Goal: Task Accomplishment & Management: Use online tool/utility

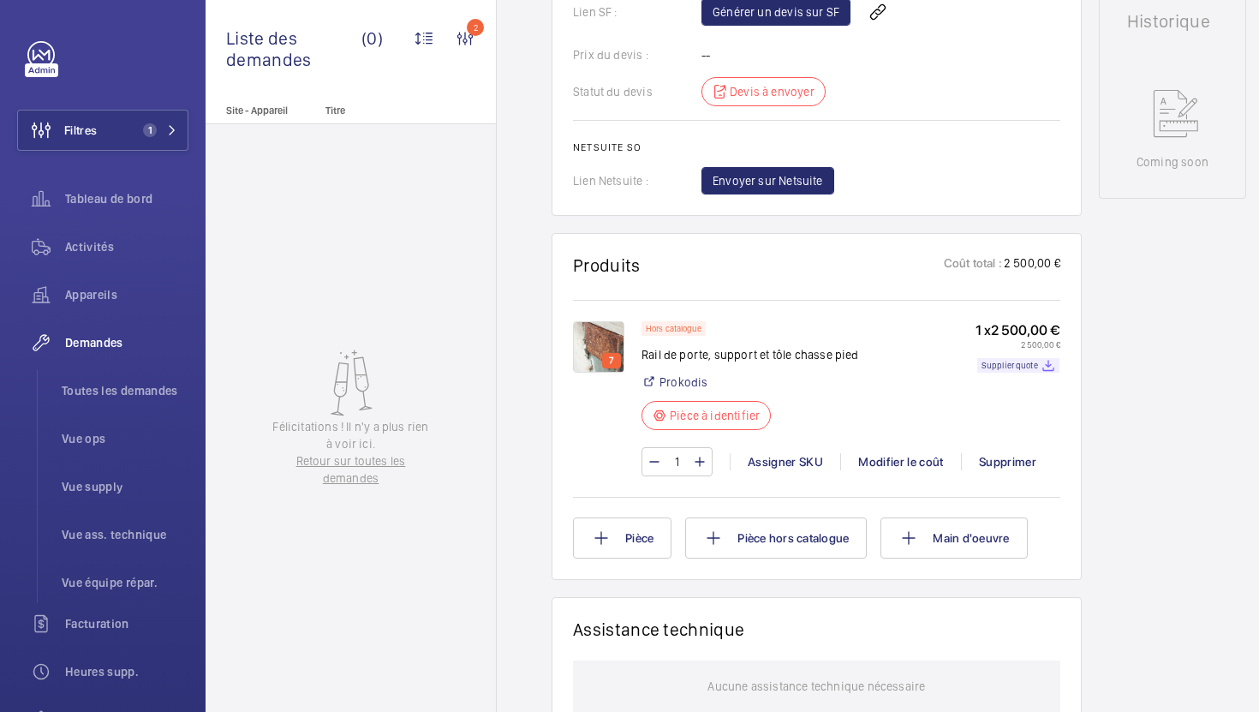
scroll to position [0, 42]
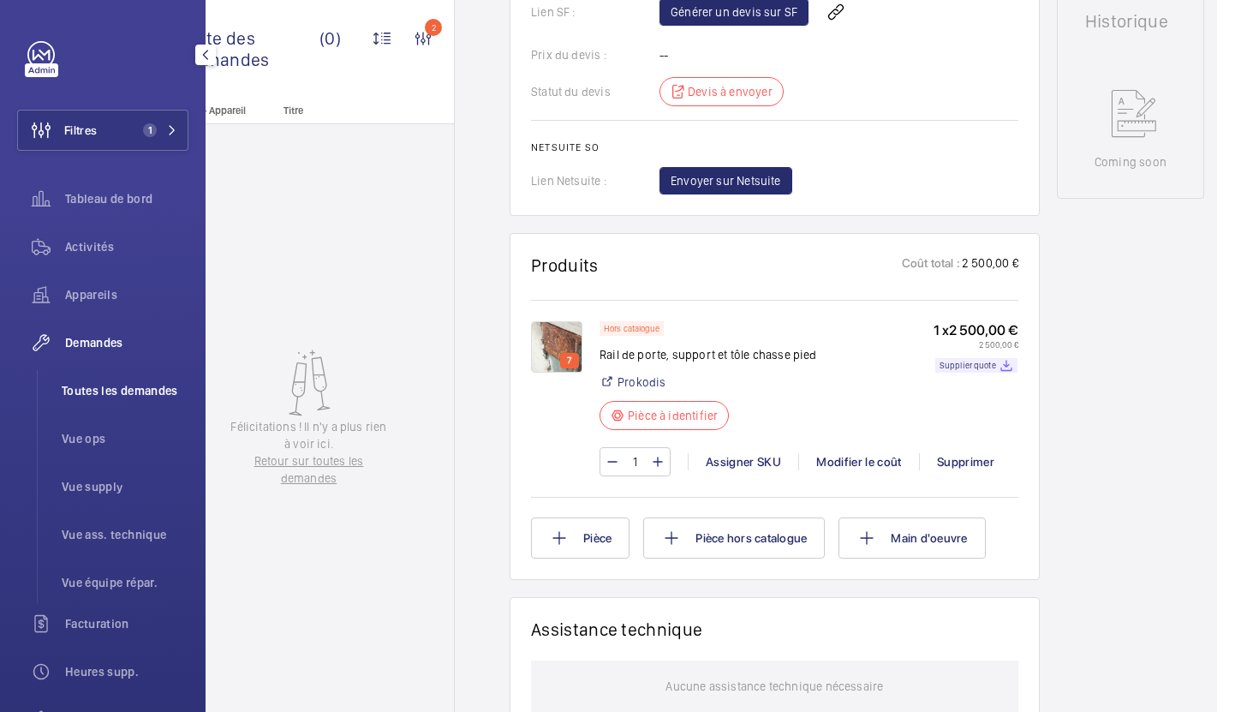
click at [92, 391] on span "Toutes les demandes" at bounding box center [125, 390] width 127 height 17
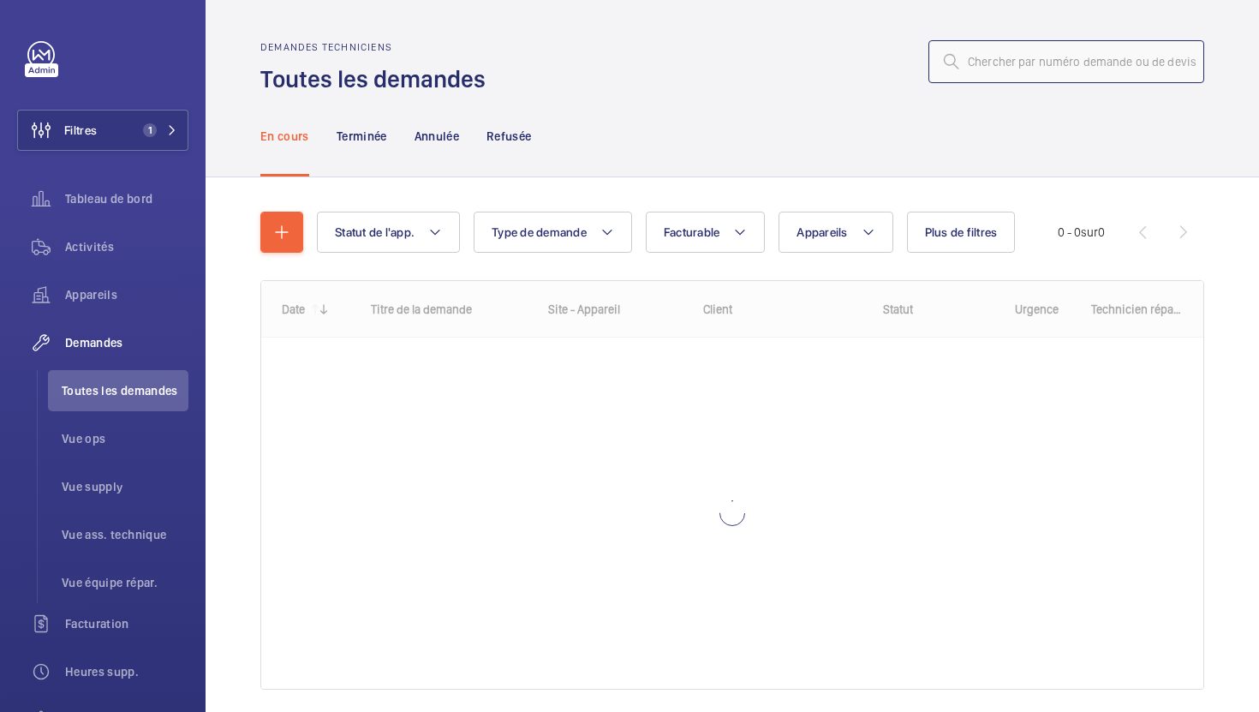
click at [1038, 69] on input "text" at bounding box center [1066, 61] width 276 height 43
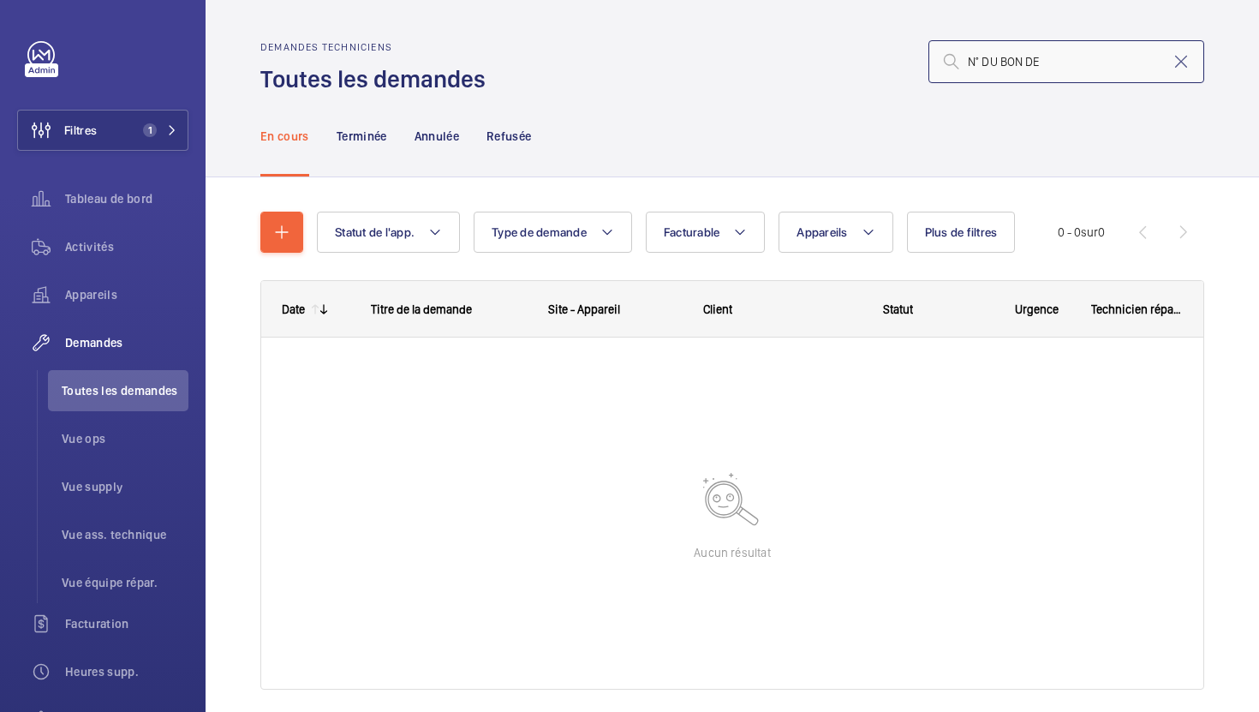
drag, startPoint x: 1037, startPoint y: 64, endPoint x: 815, endPoint y: 65, distance: 222.7
click at [835, 61] on div "N° DU BON DE" at bounding box center [850, 61] width 708 height 41
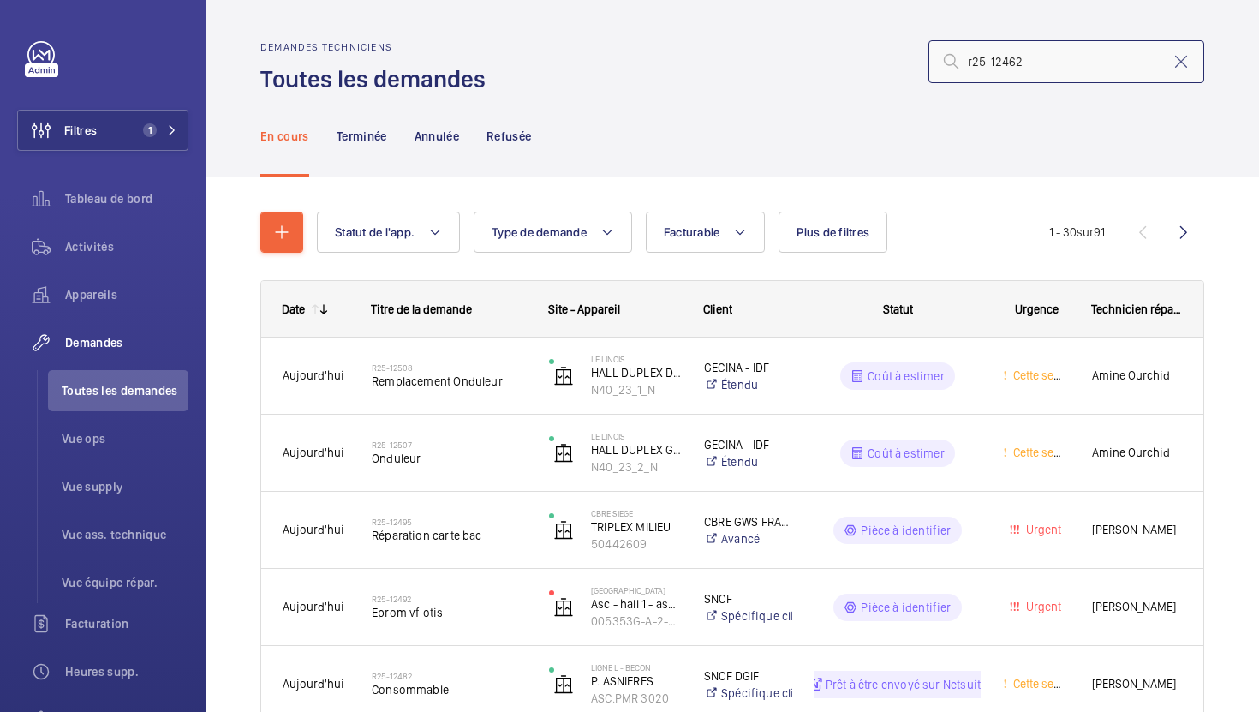
click at [1039, 60] on input "r25-12462" at bounding box center [1066, 61] width 276 height 43
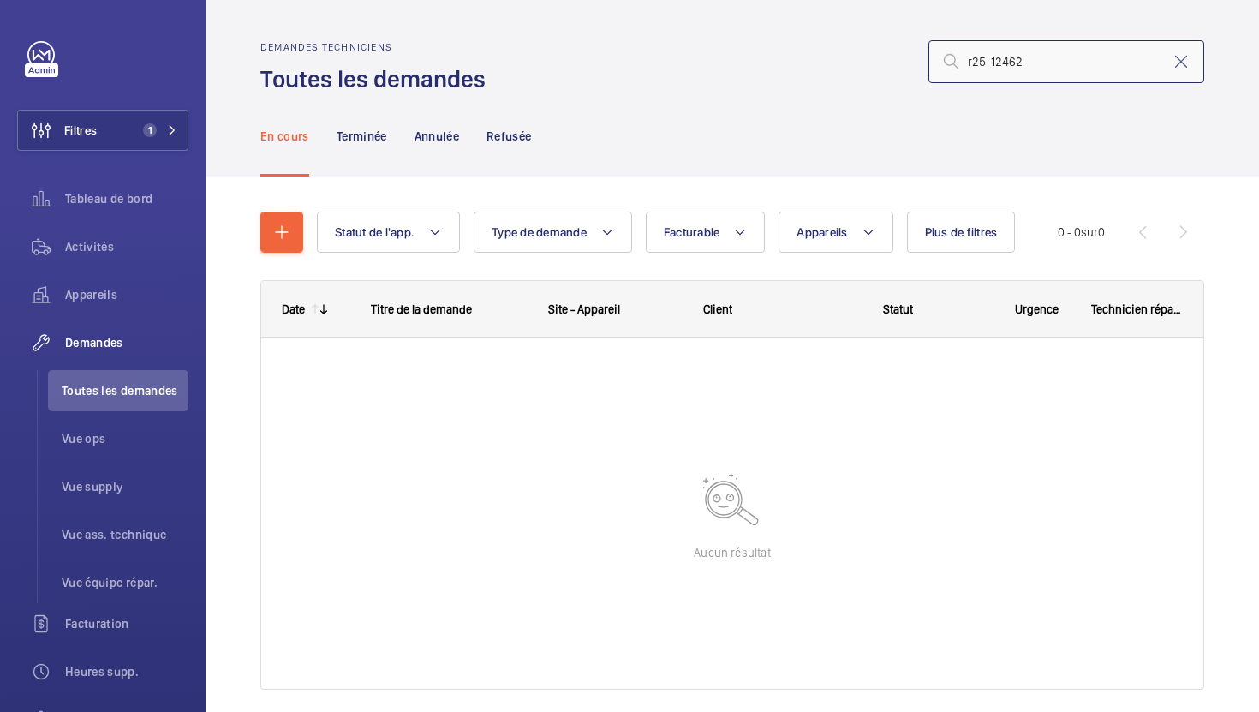
type input "r25-12462"
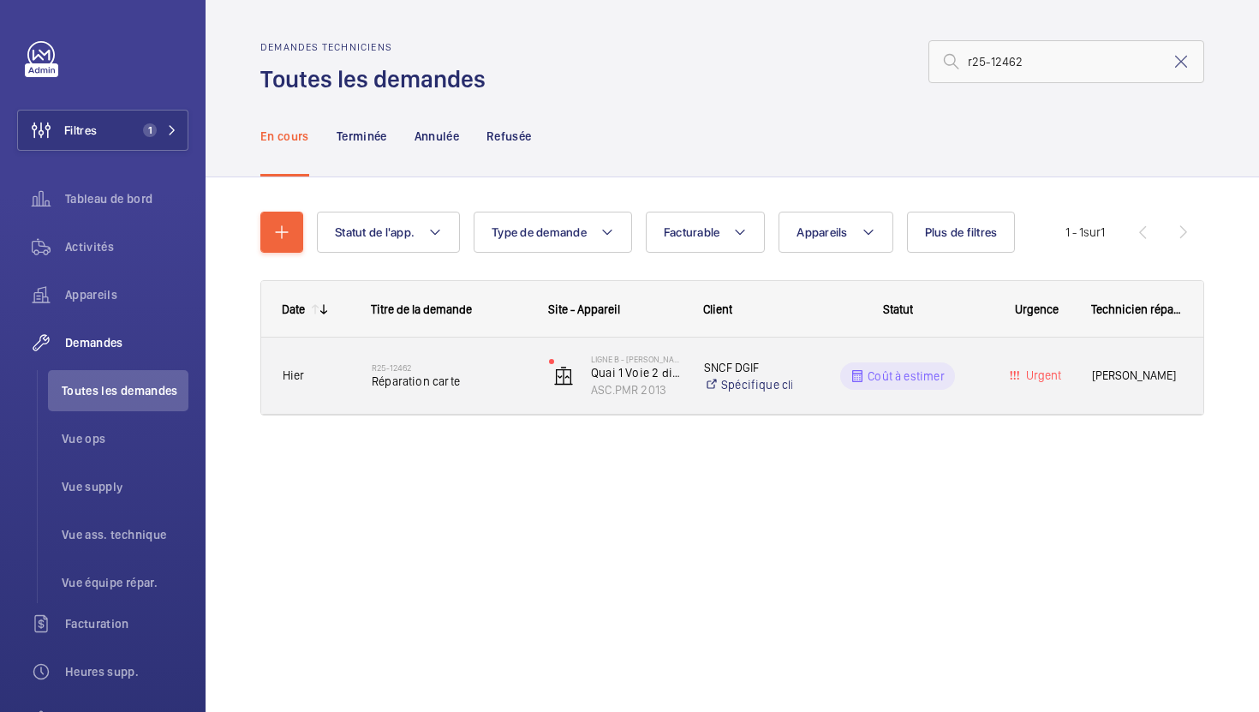
click at [491, 384] on span "Réparation carte" at bounding box center [449, 381] width 155 height 17
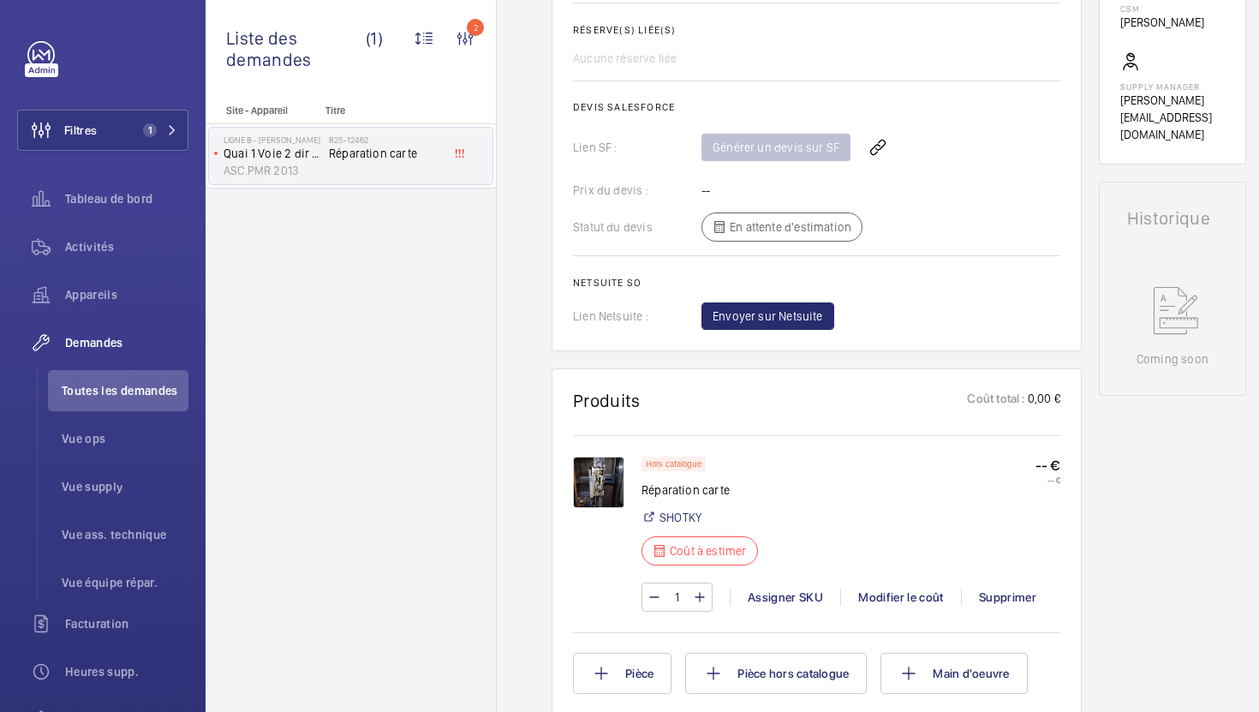
scroll to position [685, 0]
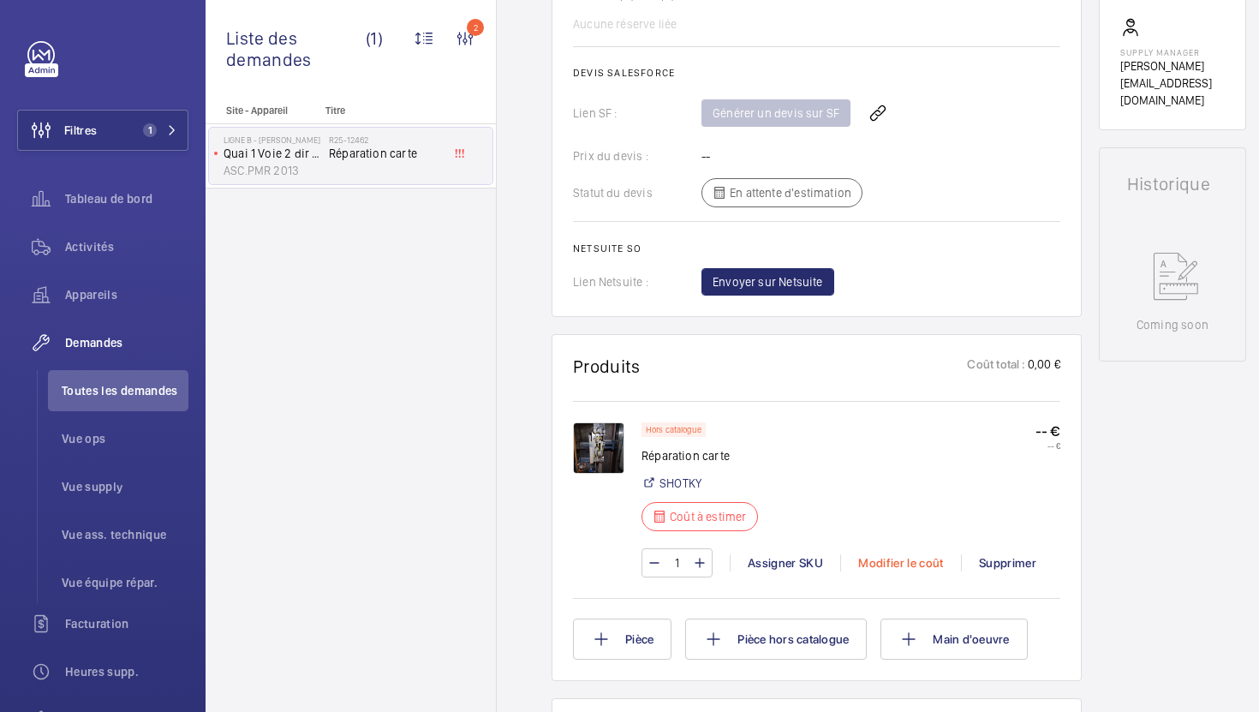
click at [909, 563] on div "Modifier le coût" at bounding box center [900, 562] width 121 height 17
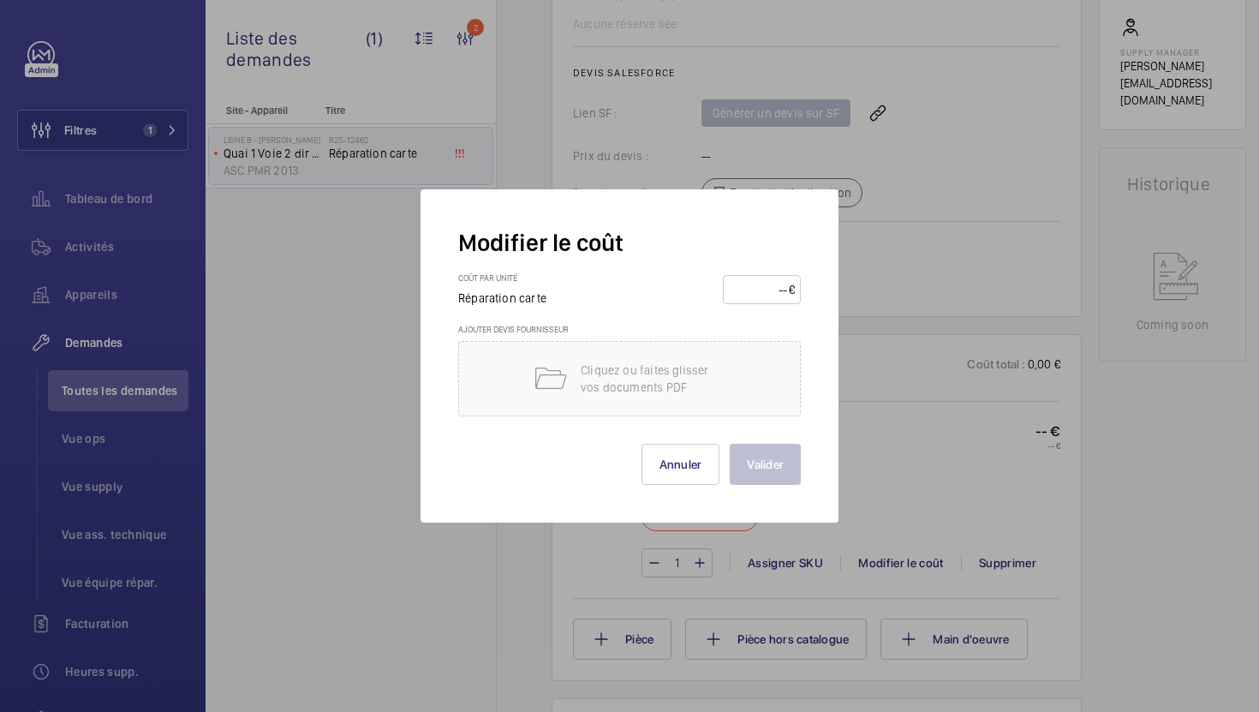
click at [763, 301] on input "number" at bounding box center [759, 289] width 60 height 27
type input "1200"
click at [767, 457] on button "Valider" at bounding box center [765, 464] width 71 height 41
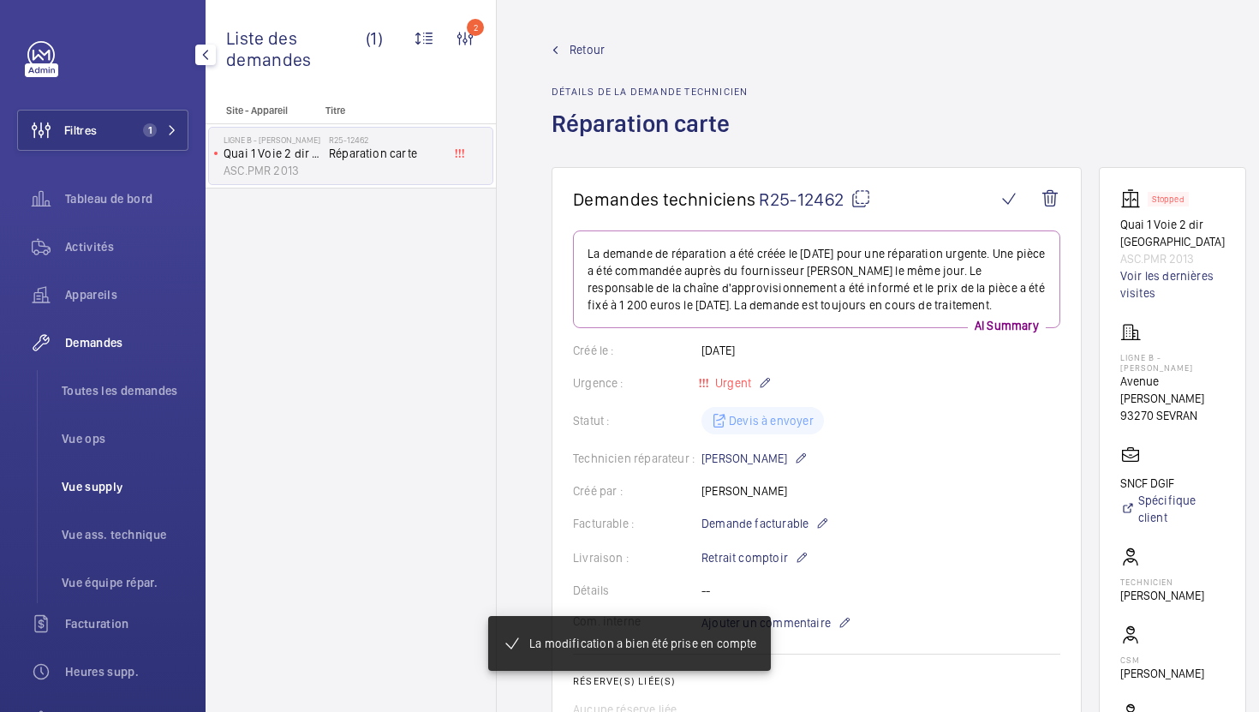
click at [103, 486] on span "Vue supply" at bounding box center [125, 486] width 127 height 17
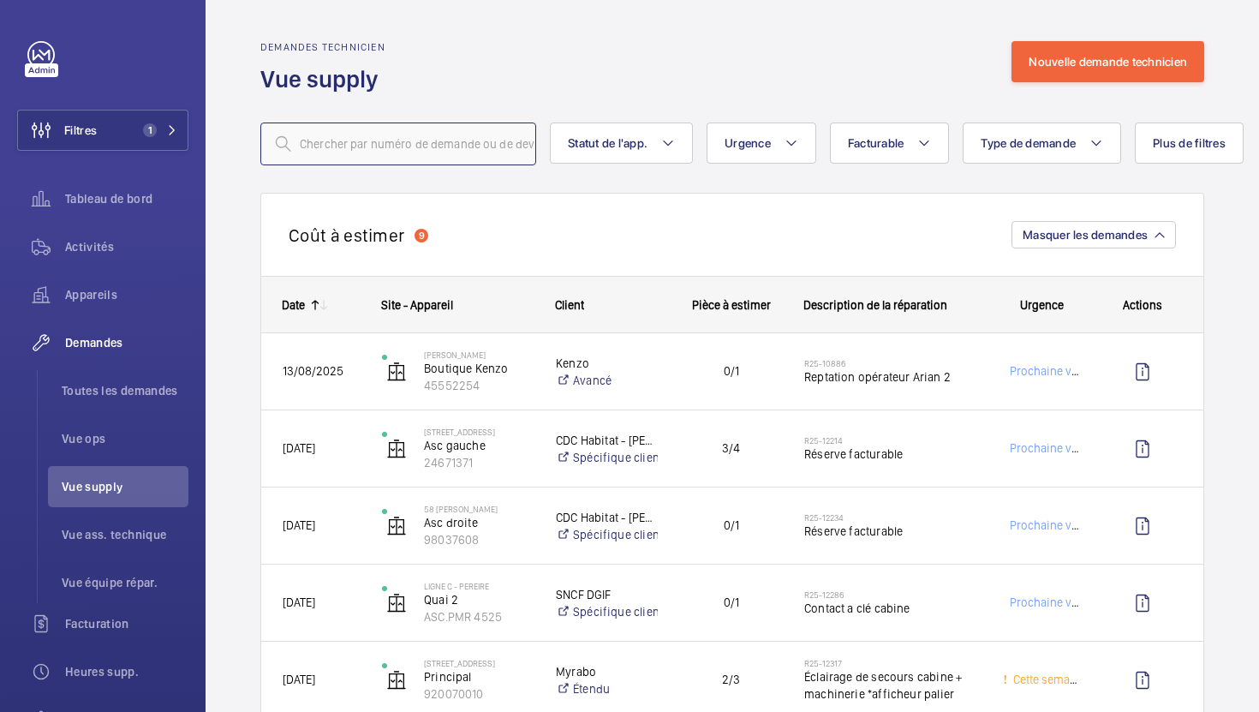
click at [413, 162] on input "text" at bounding box center [398, 143] width 276 height 43
paste input "R25/42495"
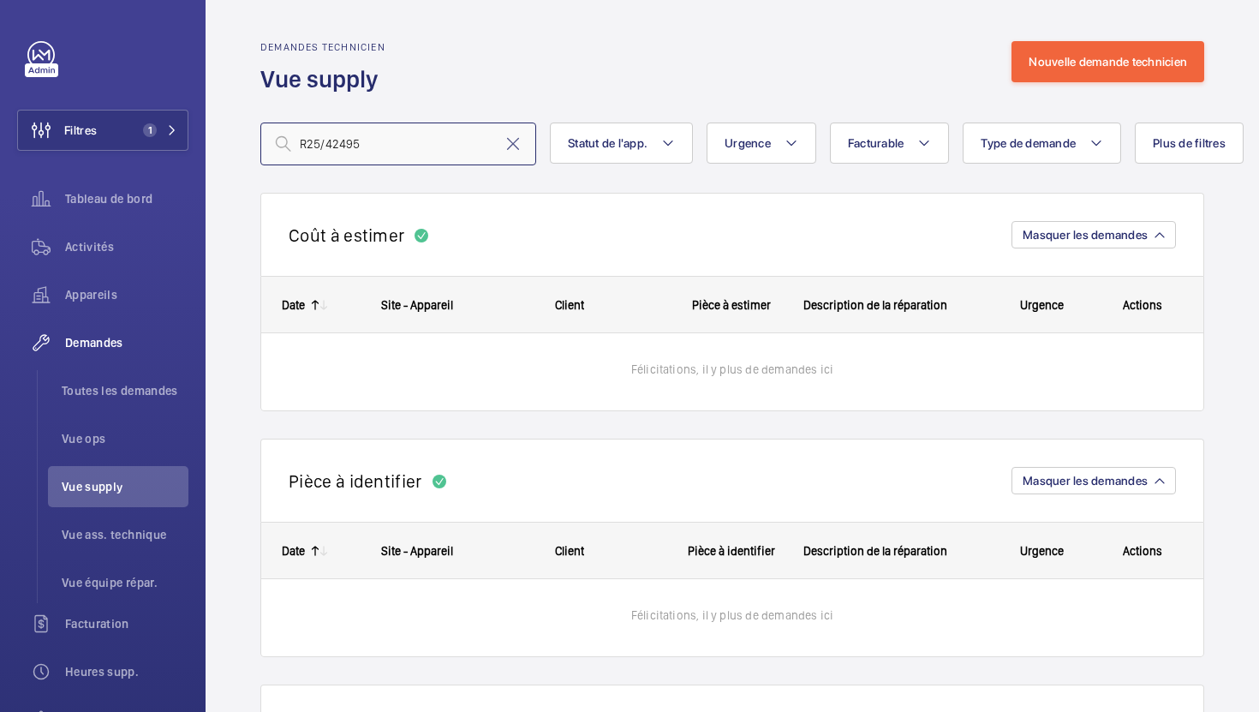
click at [325, 146] on input "R25/42495" at bounding box center [398, 143] width 276 height 43
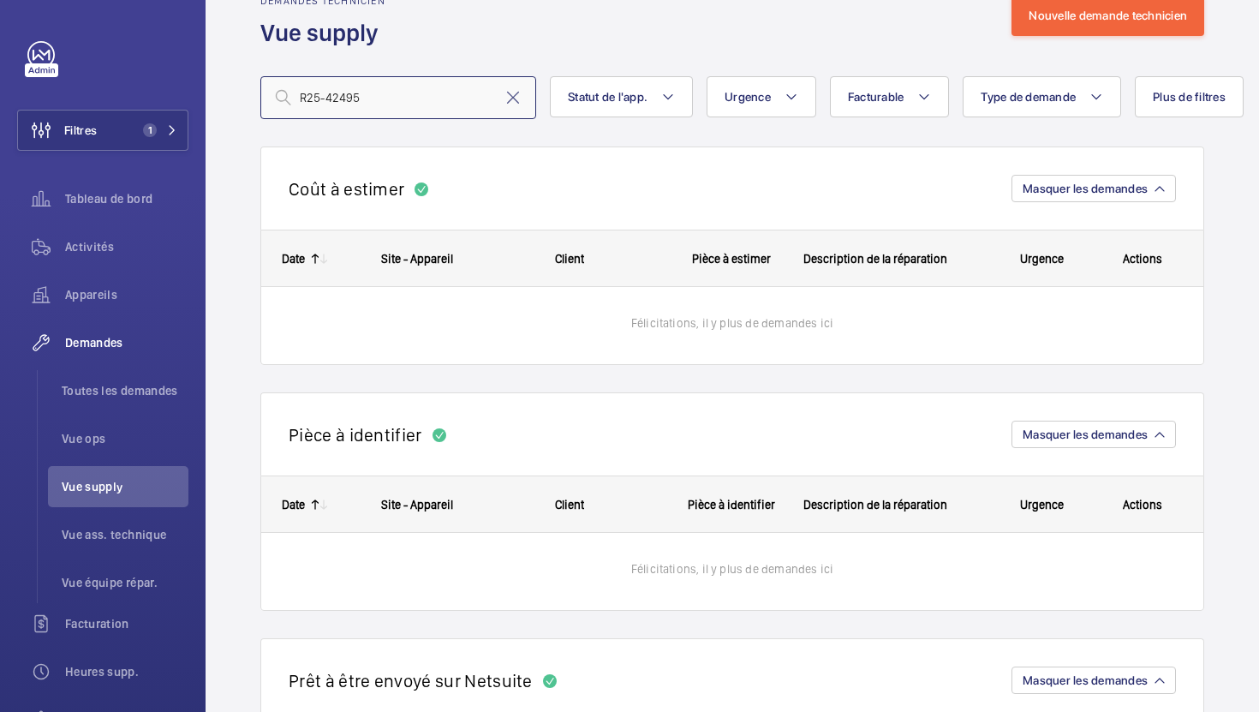
click at [387, 92] on input "R25-42495" at bounding box center [398, 97] width 276 height 43
click at [332, 98] on input "R25-42495" at bounding box center [398, 97] width 276 height 43
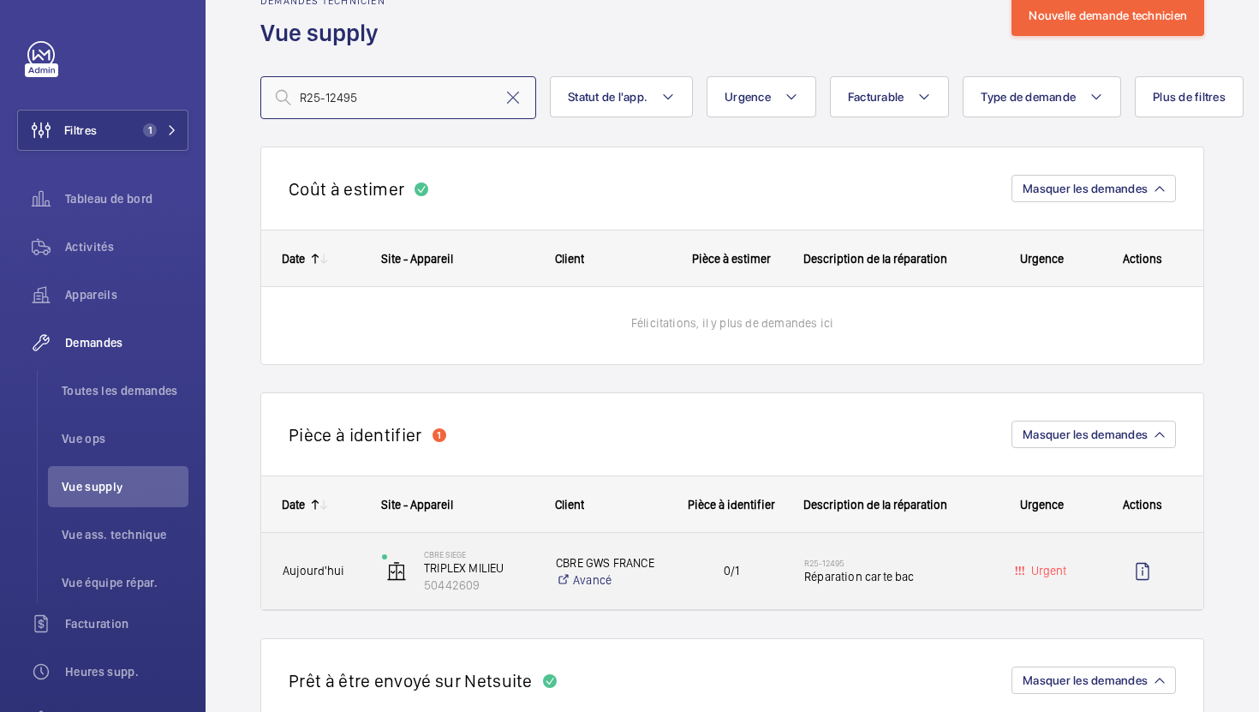
type input "R25-12495"
click at [678, 600] on div "0/1" at bounding box center [721, 571] width 124 height 76
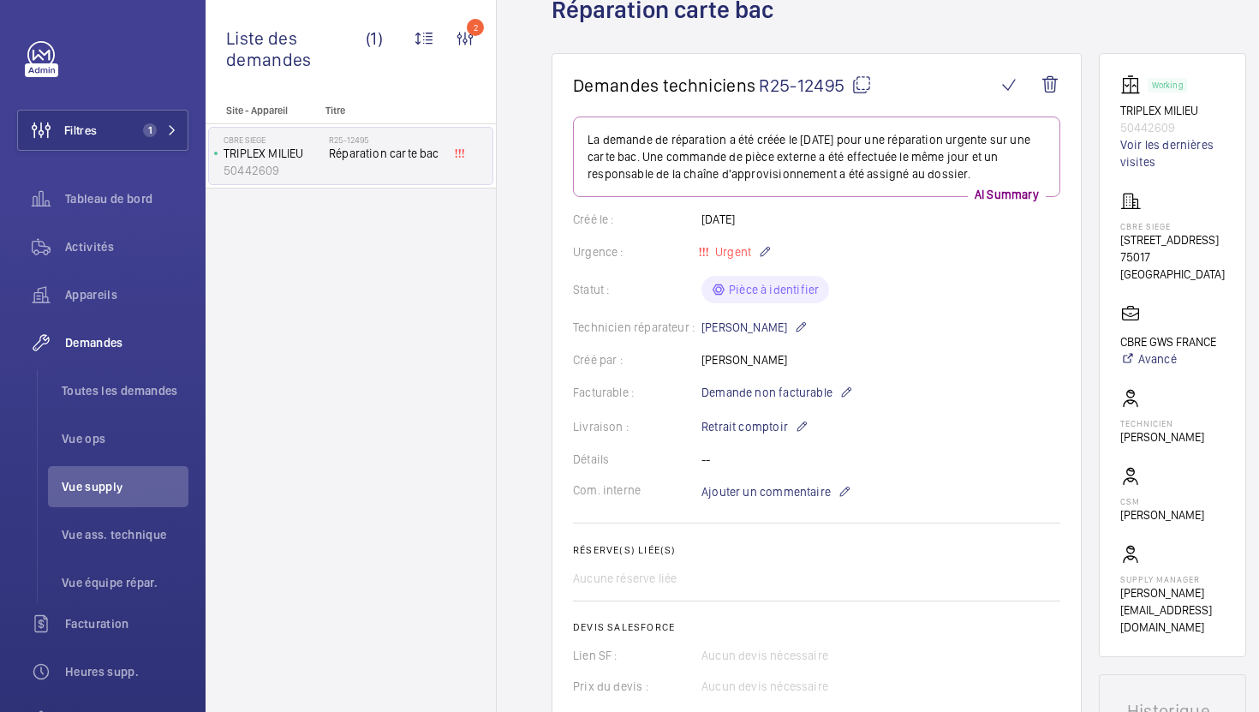
scroll to position [112, 0]
click at [870, 91] on mat-icon at bounding box center [861, 86] width 21 height 21
drag, startPoint x: 1184, startPoint y: 260, endPoint x: 1112, endPoint y: 235, distance: 76.4
click at [1112, 235] on wm-front-card "Working TRIPLEX MILIEU 50442609 Voir les dernières visites CBRE SIEGE [STREET_A…" at bounding box center [1172, 357] width 147 height 604
copy div "[STREET_ADDRESS]"
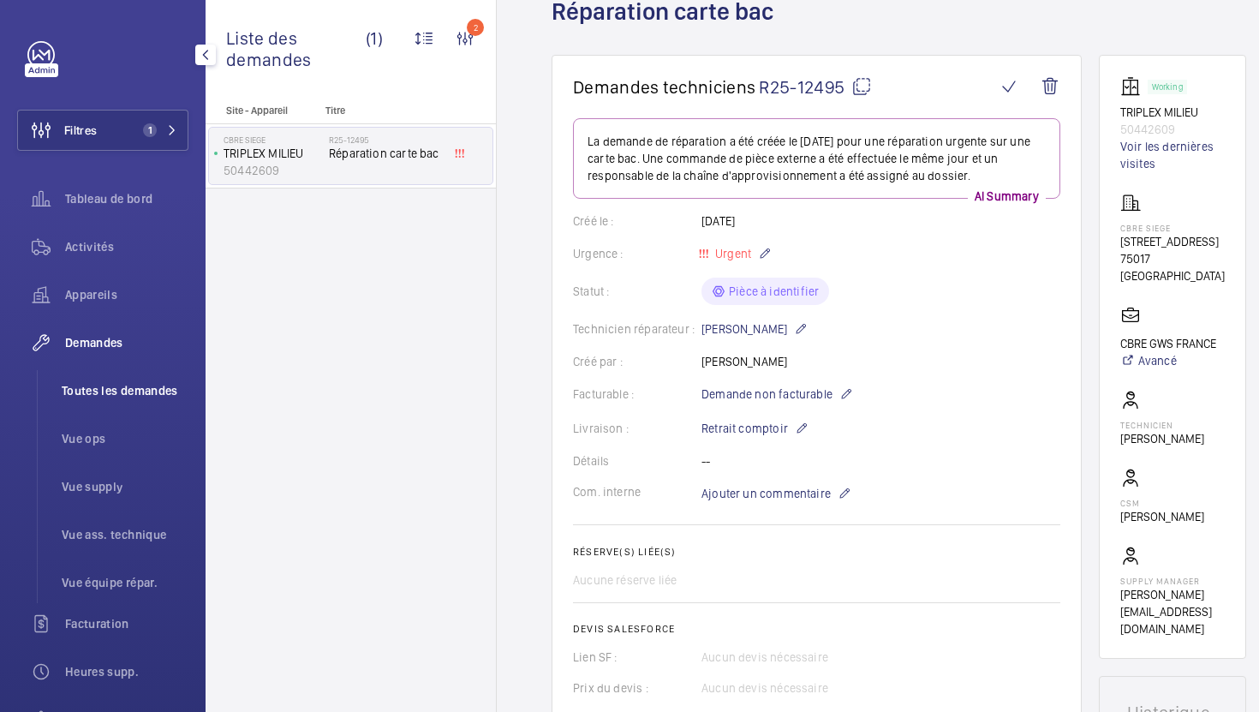
click at [125, 396] on span "Toutes les demandes" at bounding box center [125, 390] width 127 height 17
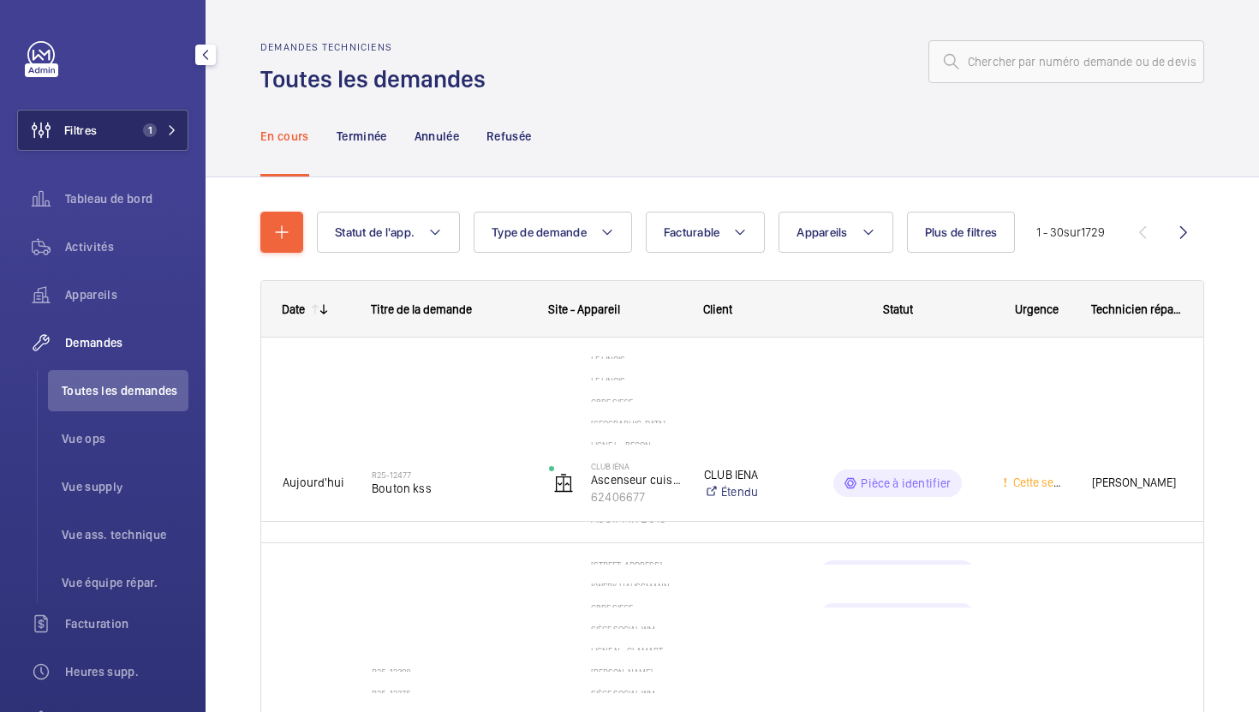
click at [183, 140] on button "Filtres 1" at bounding box center [102, 130] width 171 height 41
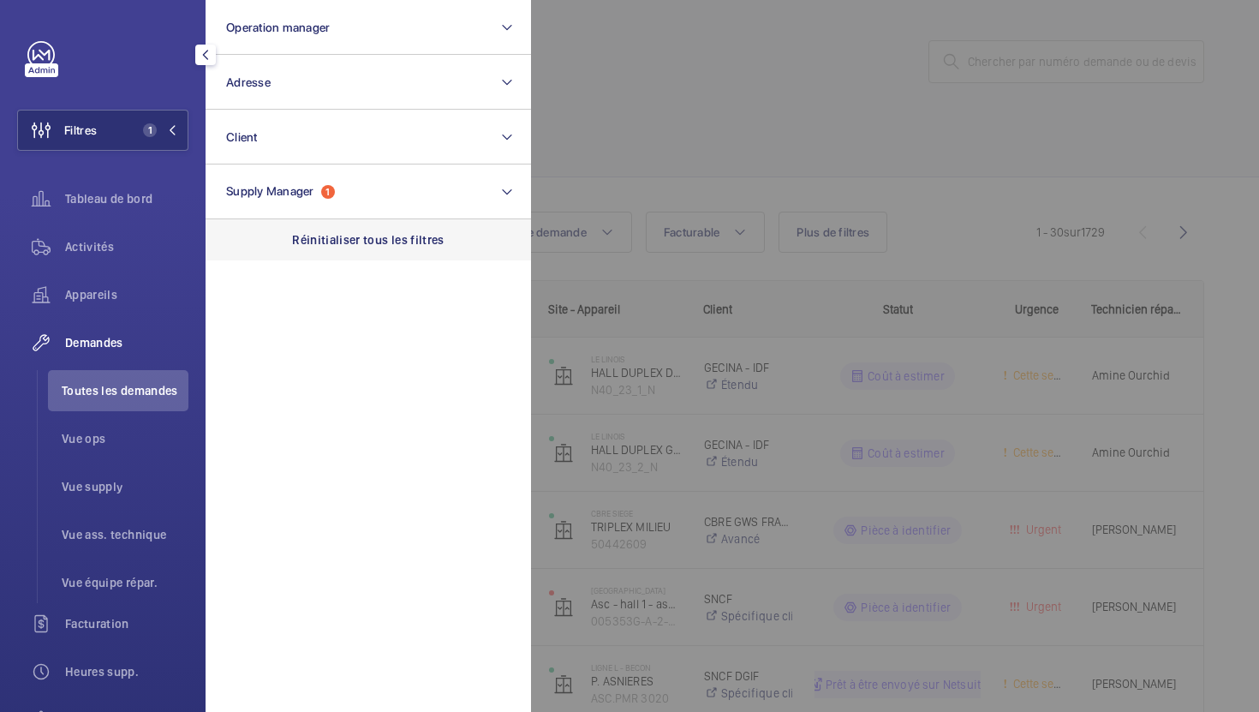
click at [378, 239] on p "Réinitialiser tous les filtres" at bounding box center [368, 239] width 152 height 17
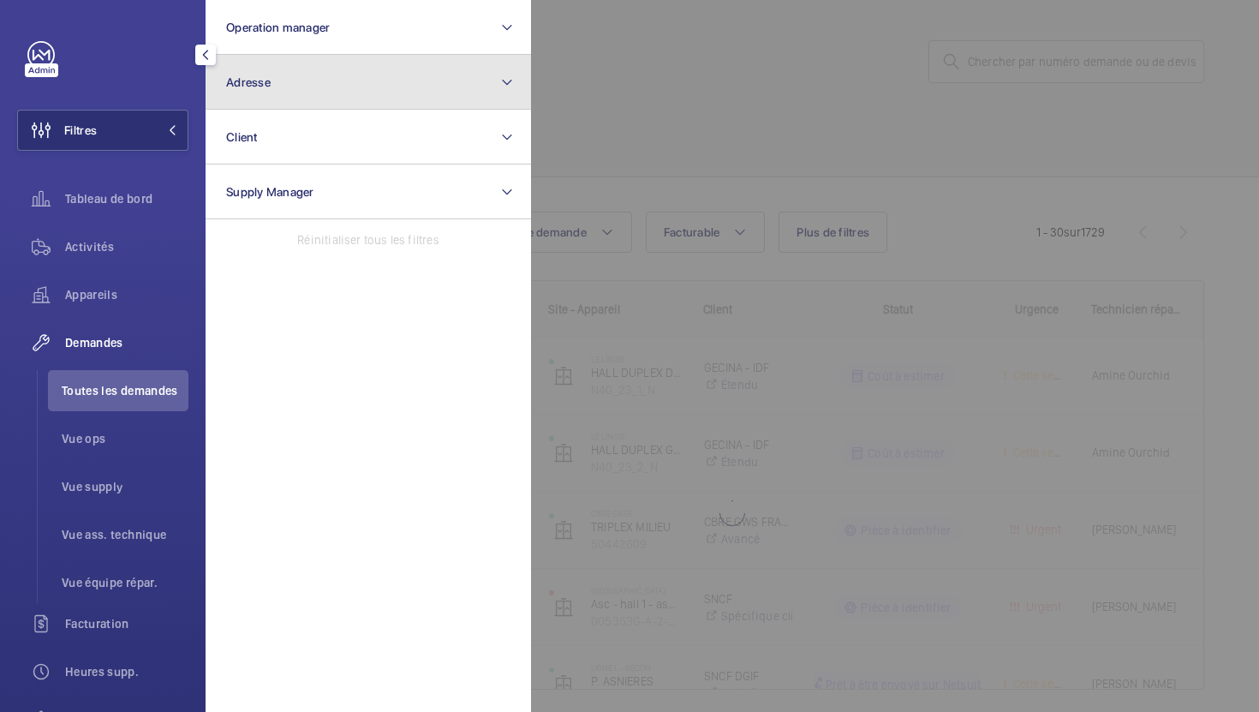
click at [361, 77] on button "Adresse" at bounding box center [368, 82] width 325 height 55
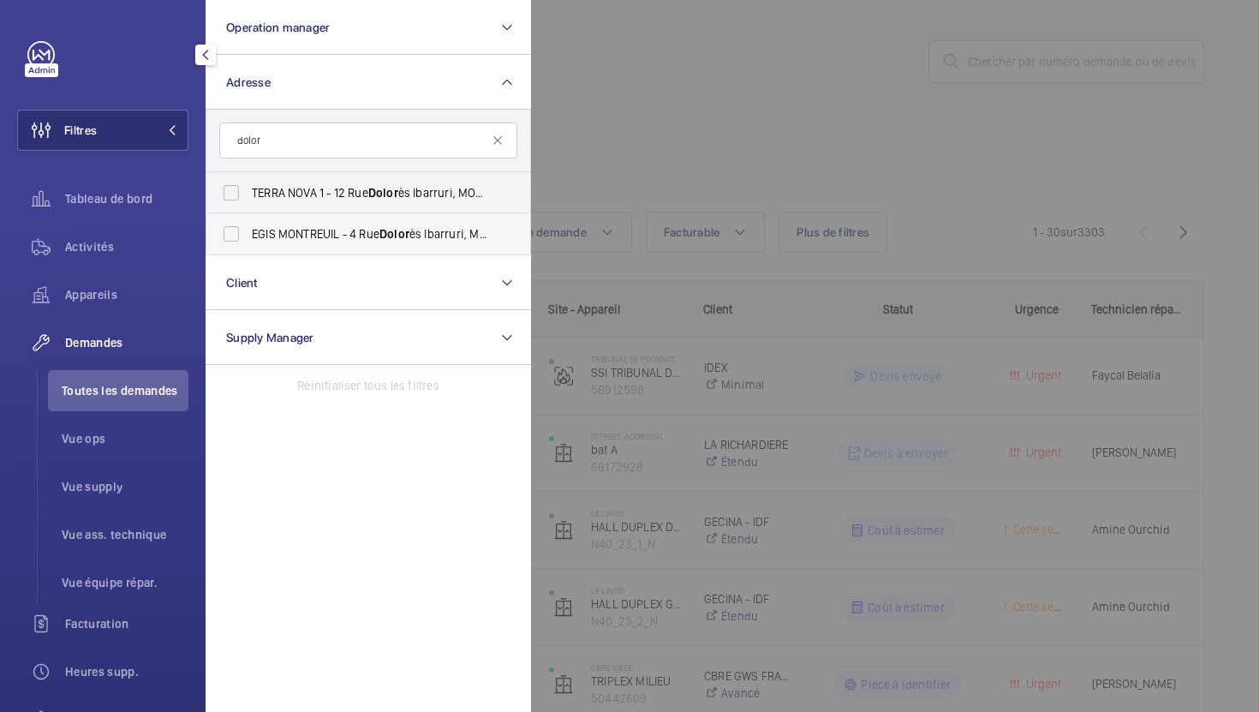
type input "dolor"
click at [428, 233] on span "EGIS MONTREUIL - [STREET_ADDRESS]" at bounding box center [370, 233] width 236 height 17
click at [248, 233] on input "EGIS MONTREUIL - [STREET_ADDRESS]" at bounding box center [231, 234] width 34 height 34
checkbox input "true"
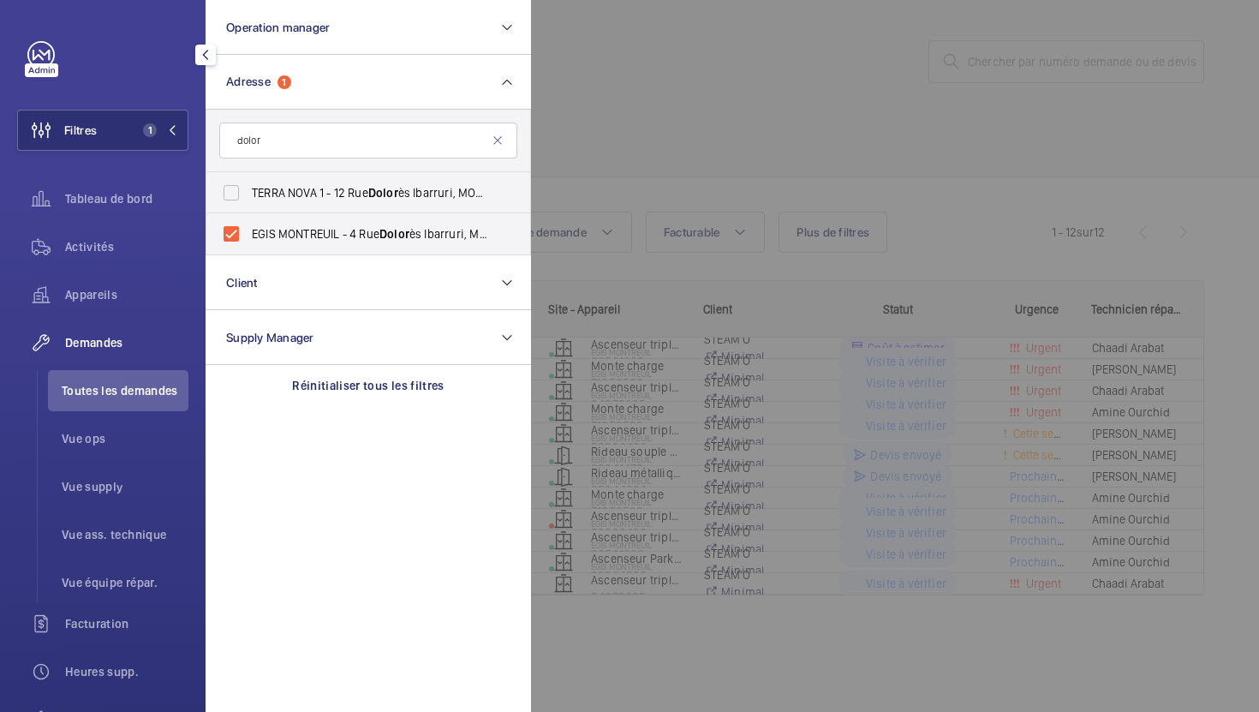
click at [633, 143] on div at bounding box center [1160, 356] width 1259 height 712
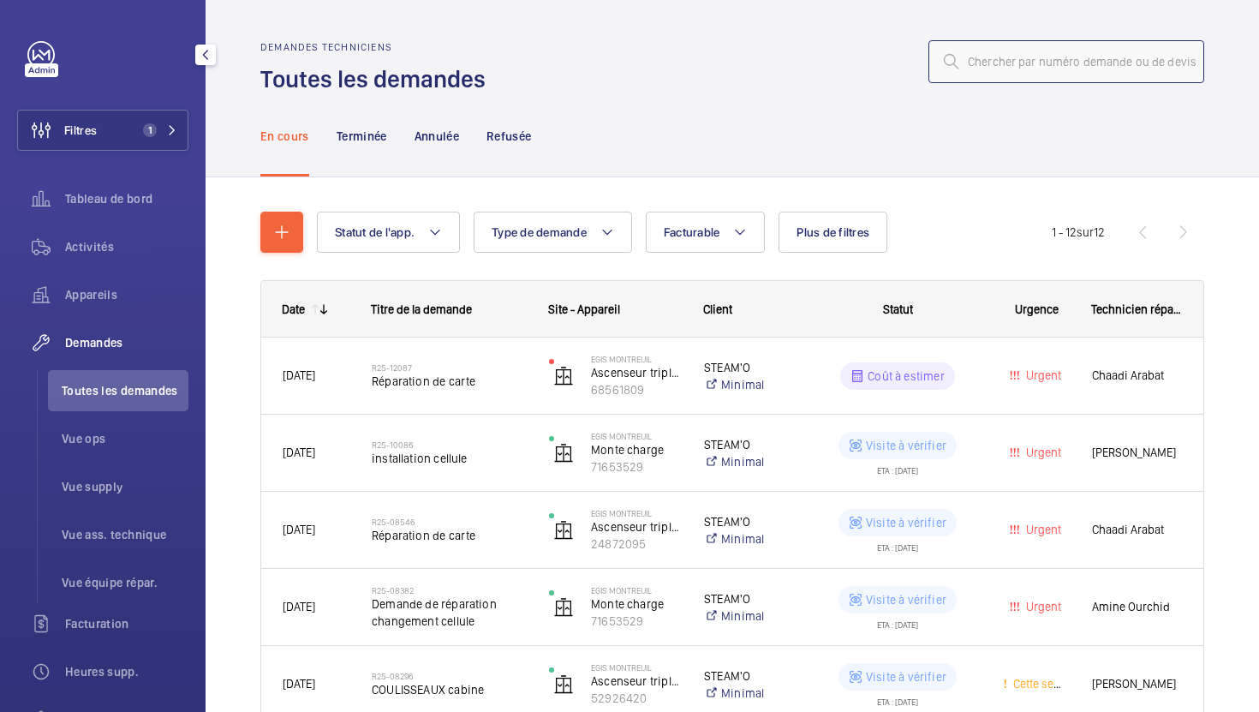
click at [981, 66] on input "text" at bounding box center [1066, 61] width 276 height 43
paste input "N° DU BON DE"
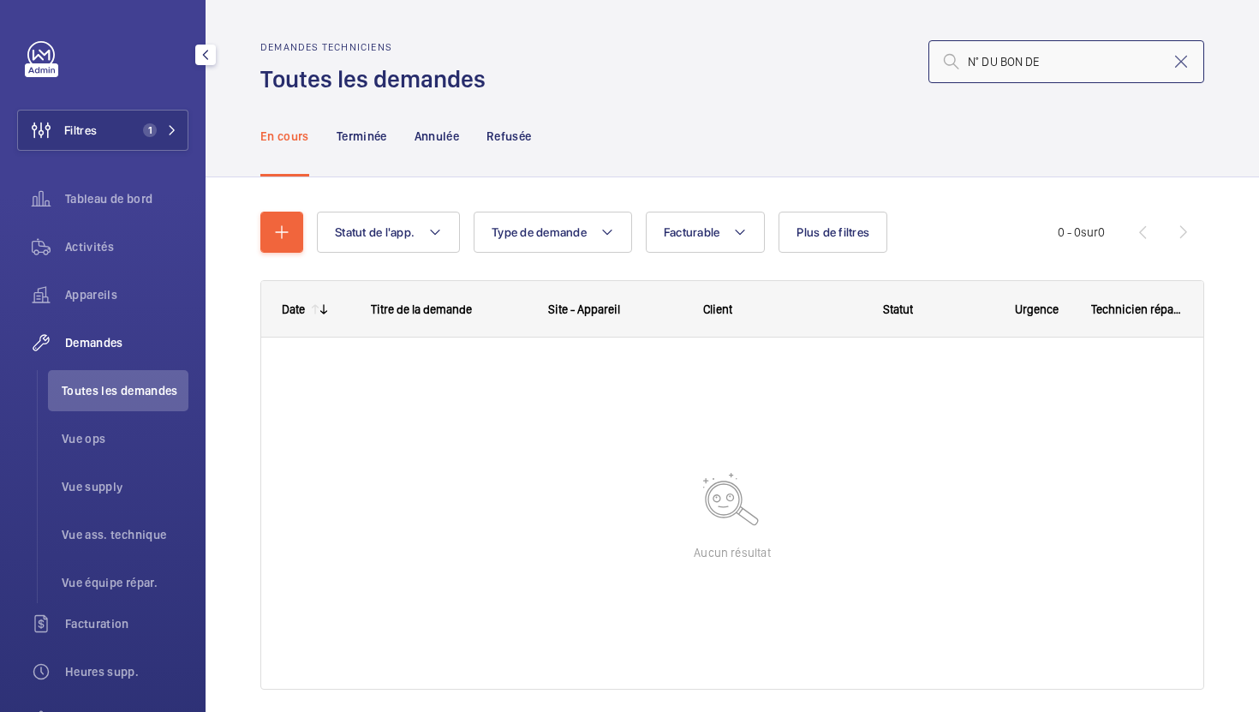
drag, startPoint x: 1083, startPoint y: 64, endPoint x: 558, endPoint y: -47, distance: 535.9
click at [558, 0] on html "Filtres 1 Tableau de bord Activités Appareils Demandes Toutes les demandes Vue …" at bounding box center [629, 356] width 1259 height 712
click at [962, 55] on input "12426" at bounding box center [1066, 61] width 276 height 43
type input "r25-12426"
click at [364, 140] on p "Terminée" at bounding box center [362, 136] width 51 height 17
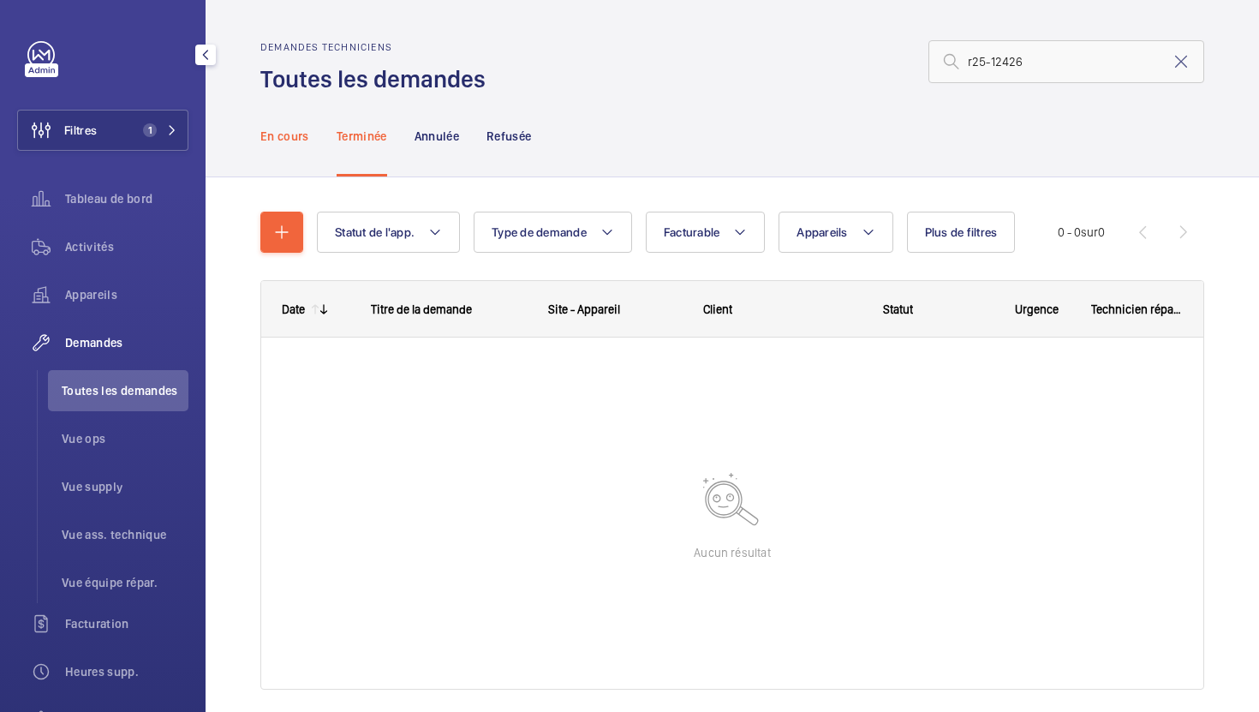
click at [267, 136] on p "En cours" at bounding box center [284, 136] width 49 height 17
click at [434, 139] on p "Annulée" at bounding box center [437, 136] width 45 height 17
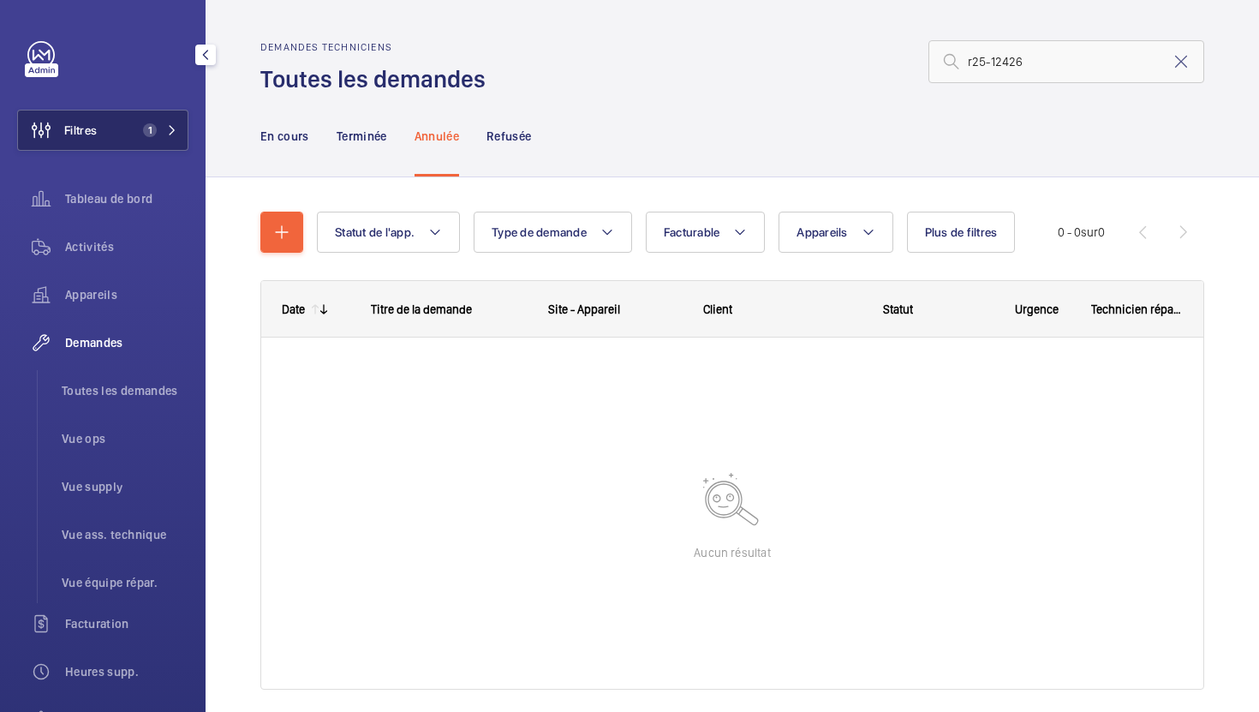
click at [176, 134] on mat-icon at bounding box center [172, 130] width 10 height 10
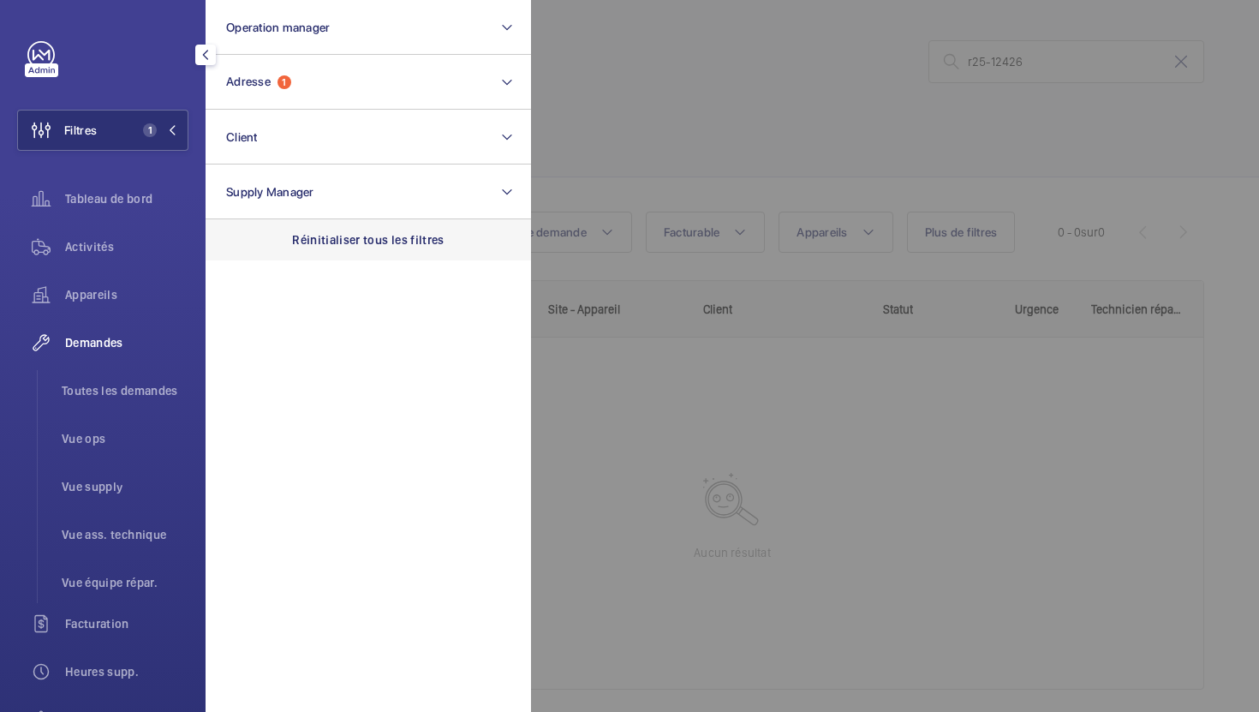
click at [319, 236] on p "Réinitialiser tous les filtres" at bounding box center [368, 239] width 152 height 17
click at [604, 133] on div at bounding box center [1160, 356] width 1259 height 712
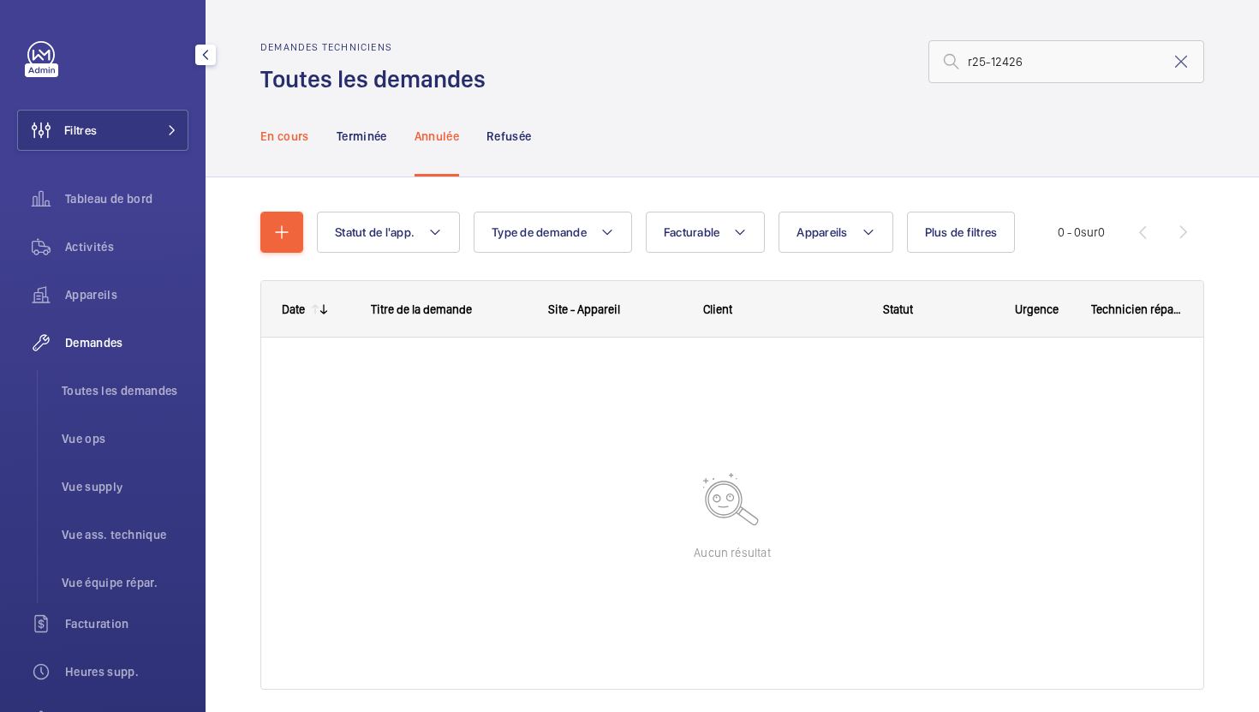
click at [280, 154] on div "En cours" at bounding box center [284, 135] width 49 height 81
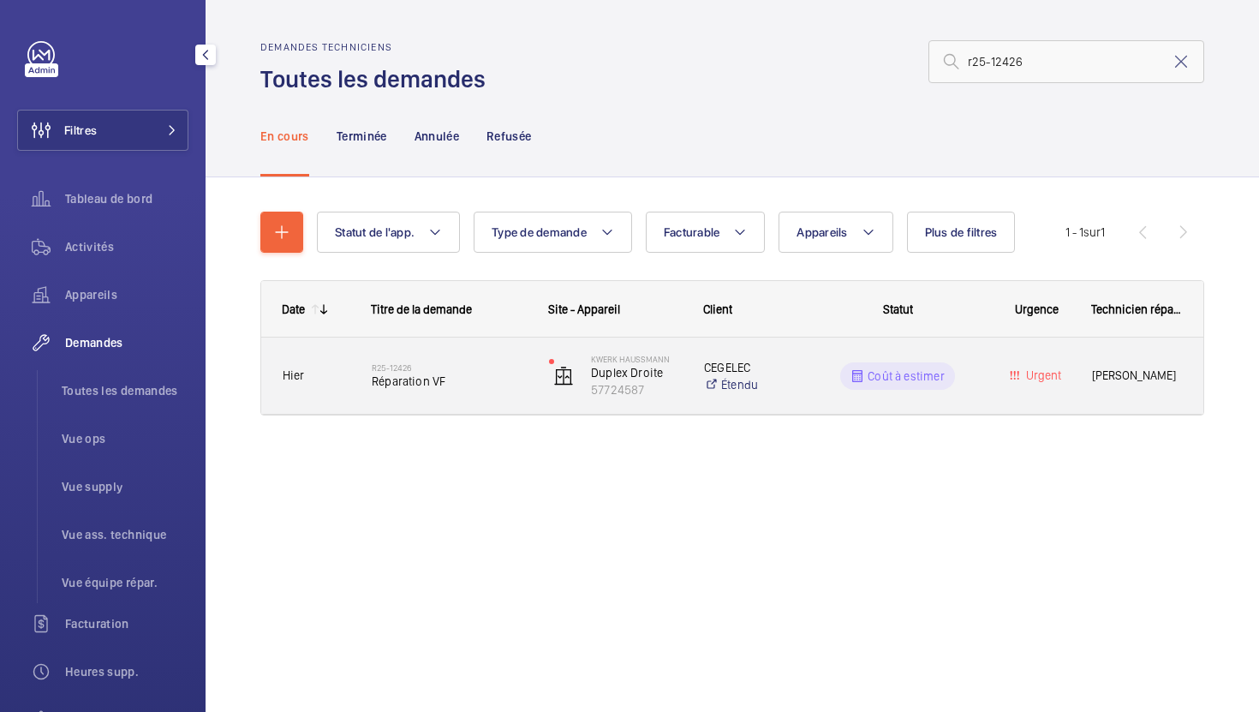
click at [510, 388] on span "Réparation VF" at bounding box center [449, 381] width 155 height 17
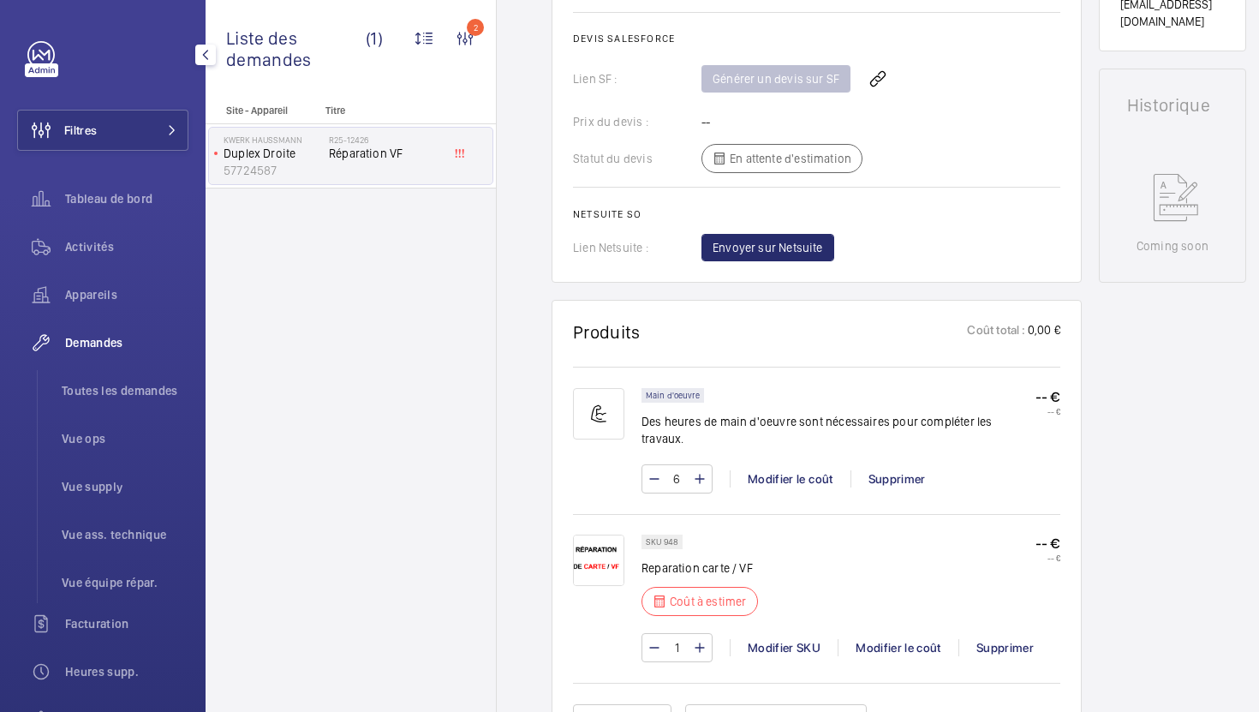
scroll to position [845, 0]
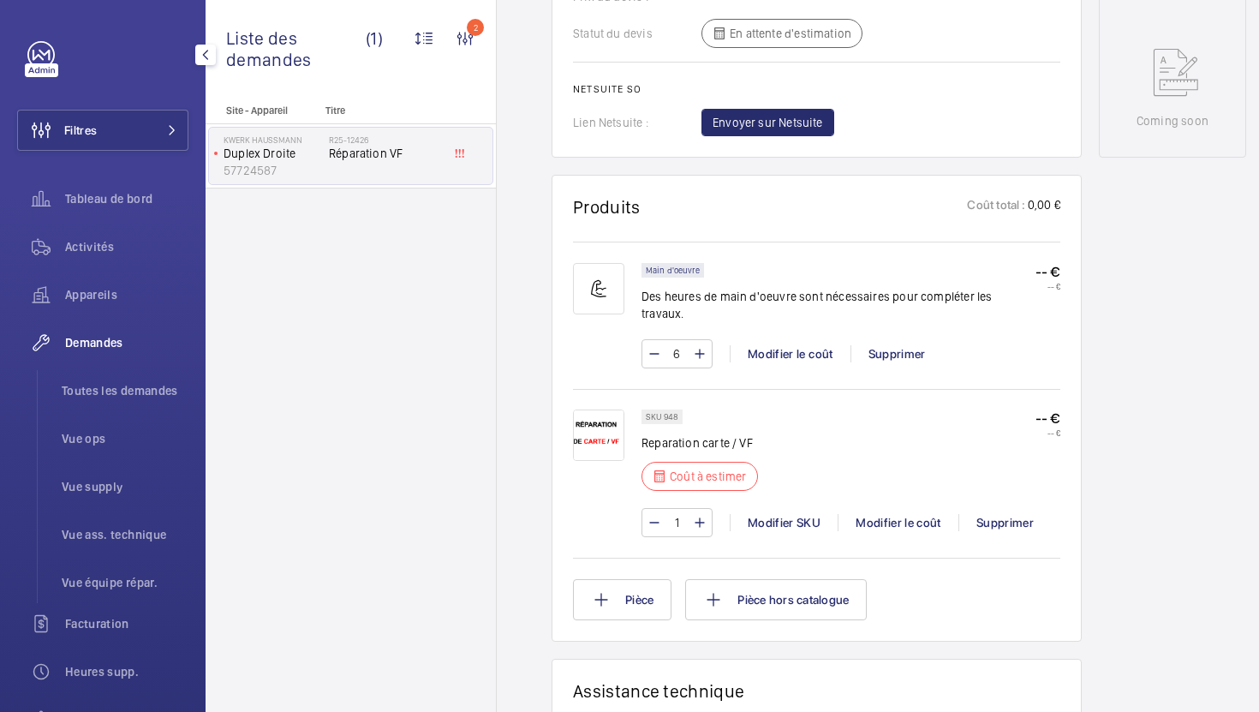
click at [887, 516] on div "1 Modifier SKU Modifier le coût Supprimer" at bounding box center [851, 522] width 419 height 29
click at [891, 514] on div "Modifier le coût" at bounding box center [898, 522] width 121 height 17
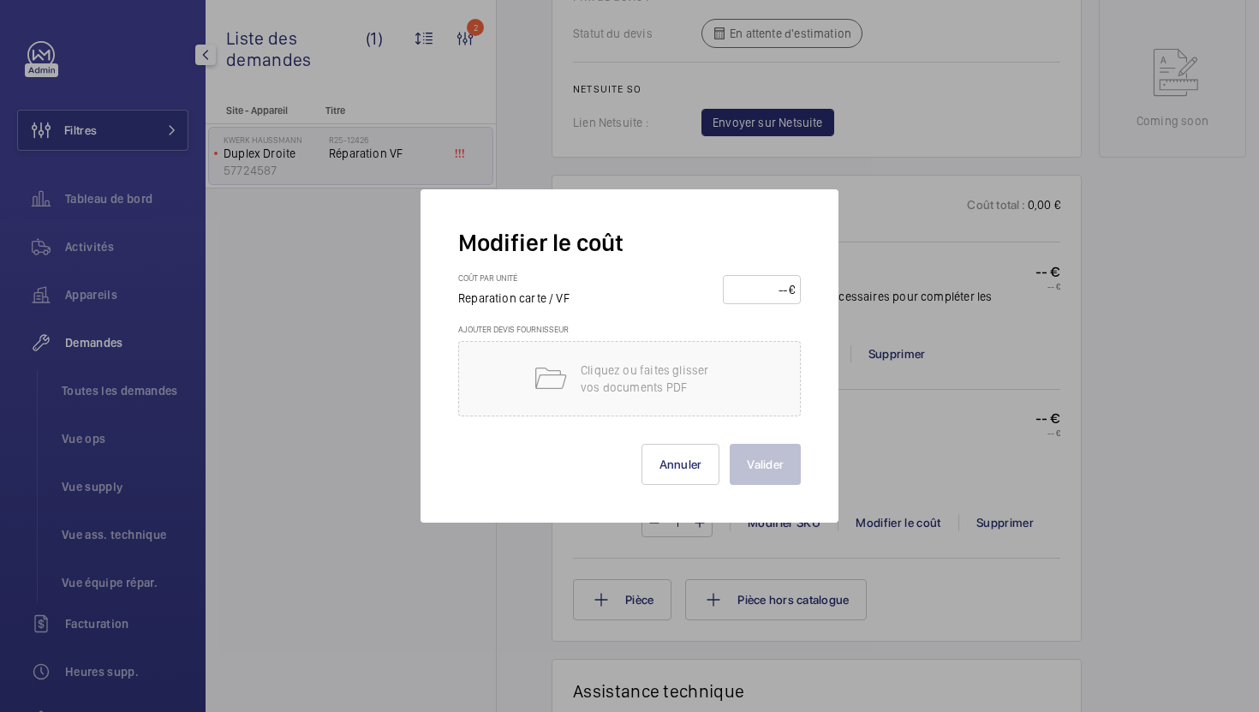
click at [753, 289] on input "number" at bounding box center [759, 289] width 60 height 27
type input "1500"
click at [663, 373] on p "Cliquez ou faites glisser vos documents PDF" at bounding box center [654, 378] width 146 height 34
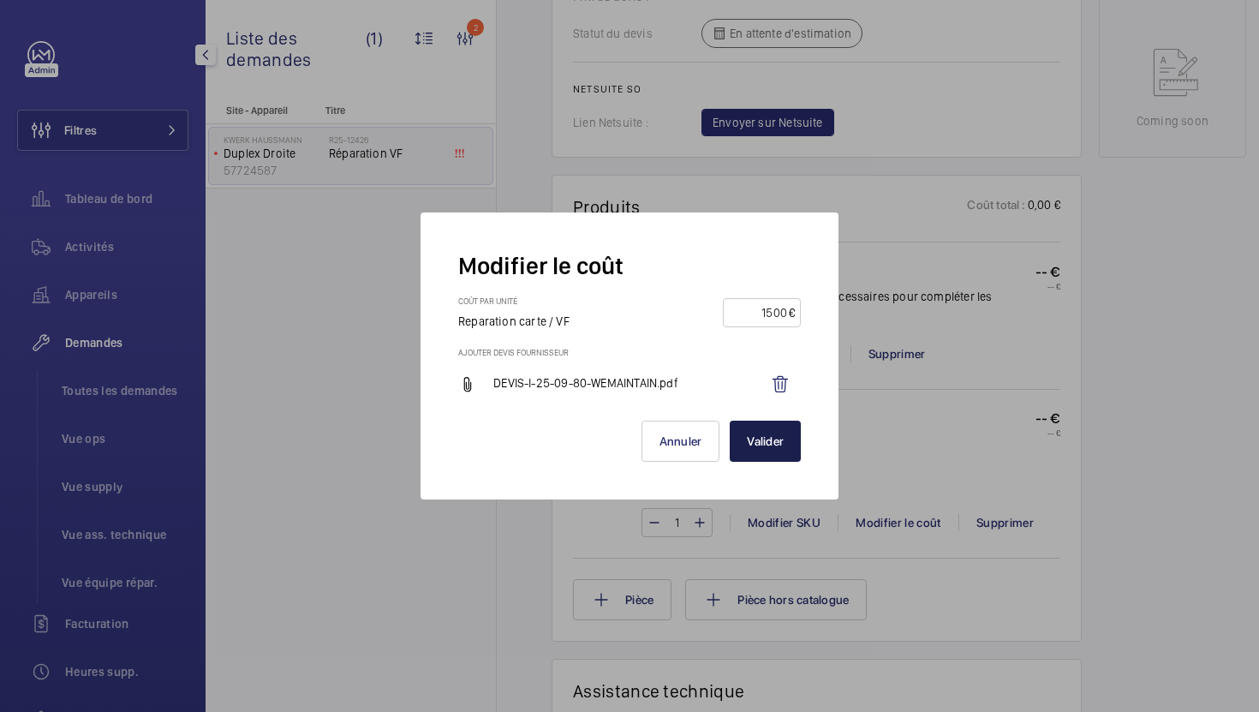
click at [785, 457] on button "Valider" at bounding box center [765, 441] width 71 height 41
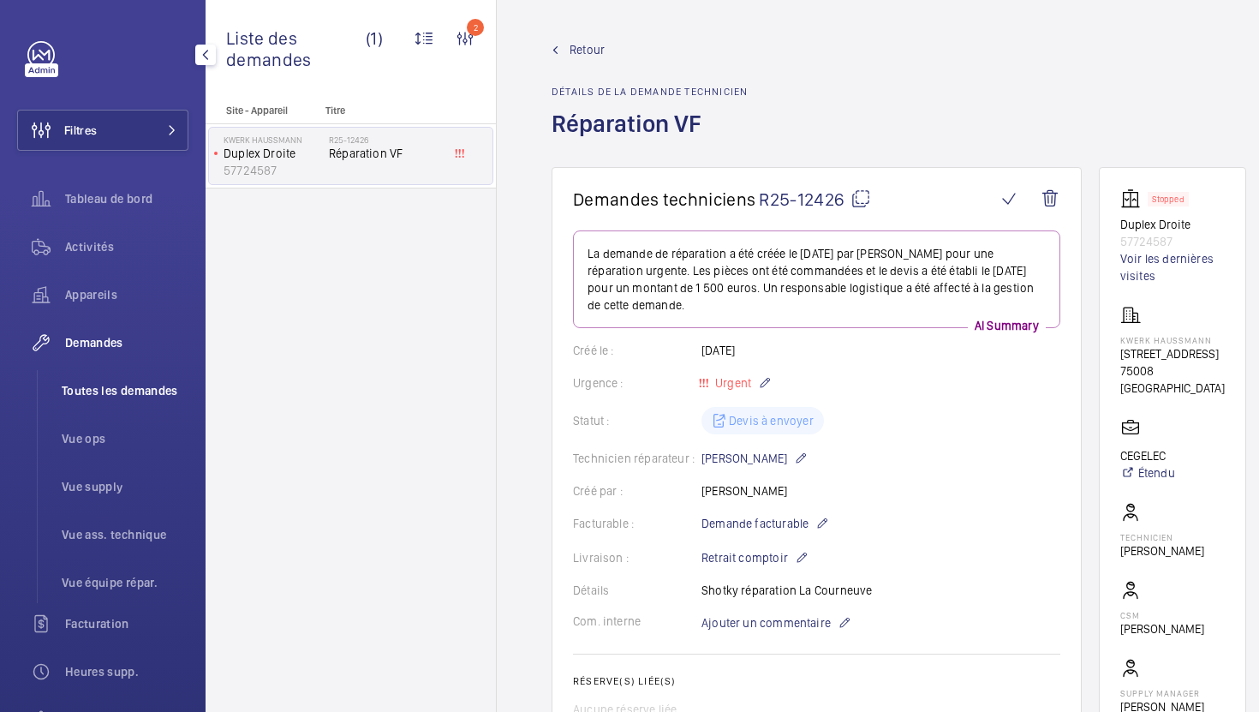
click at [90, 398] on span "Toutes les demandes" at bounding box center [125, 390] width 127 height 17
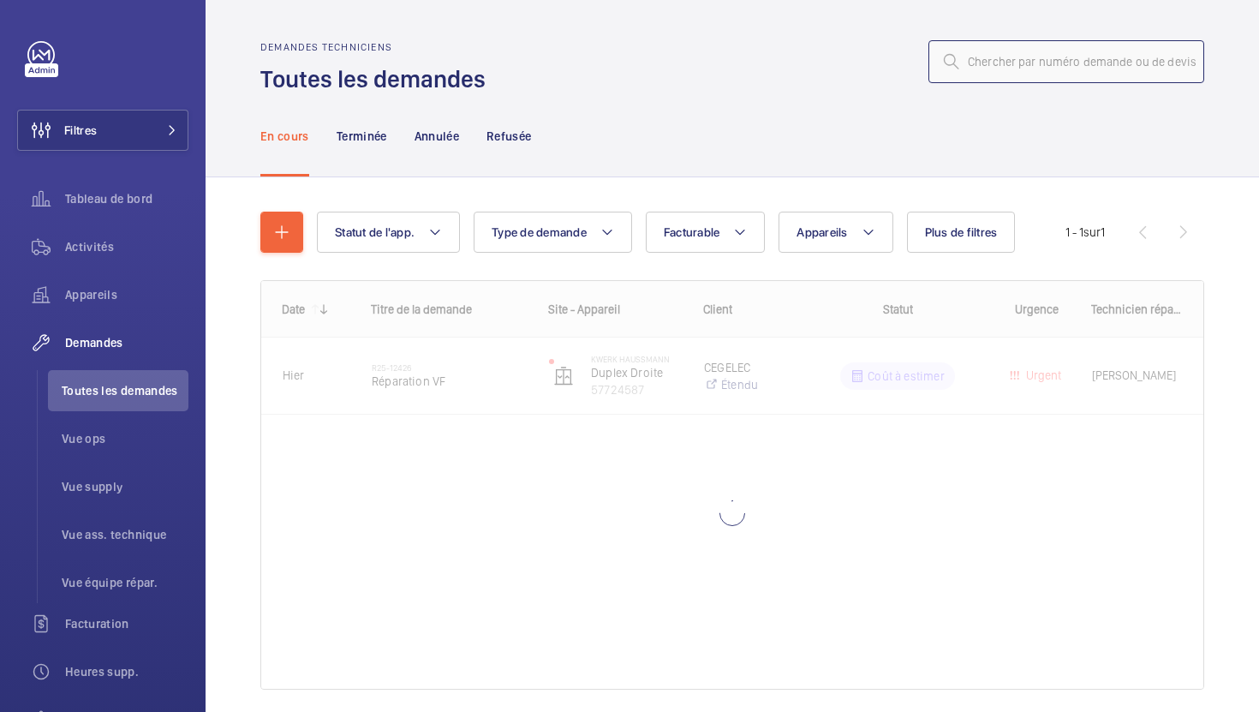
click at [1047, 79] on input "text" at bounding box center [1066, 61] width 276 height 43
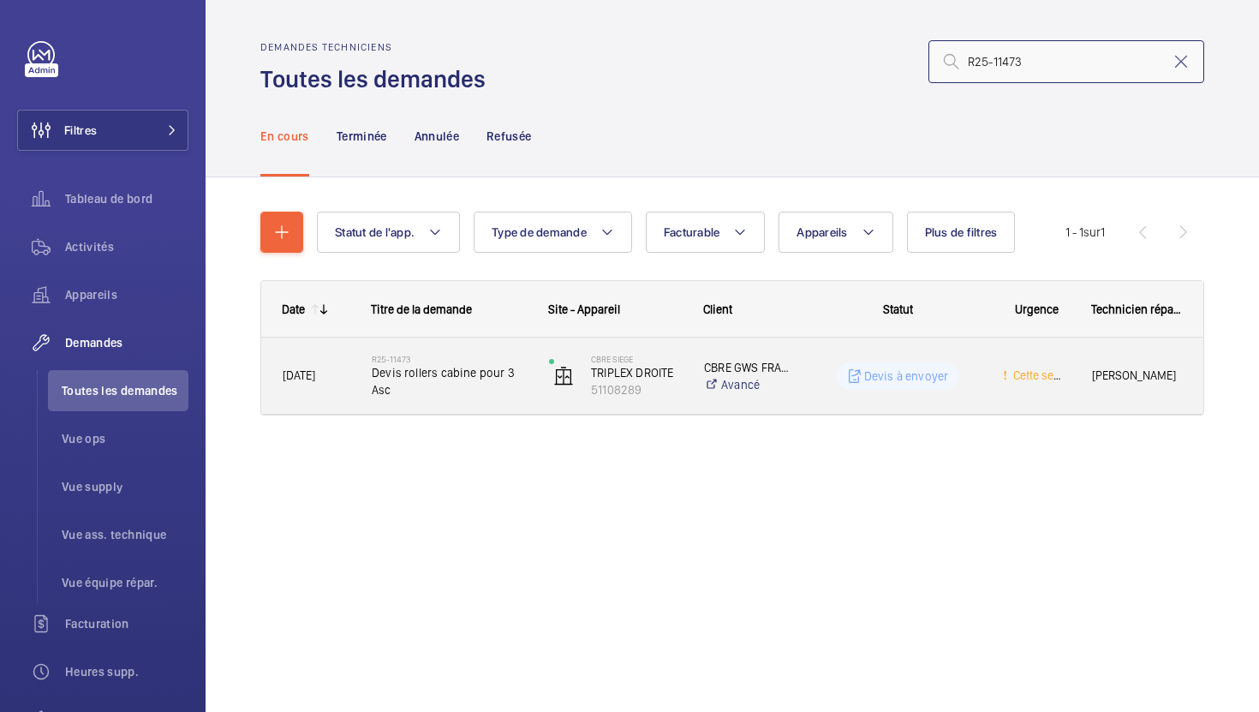
type input "R25-11473"
click at [489, 404] on div "R25-11473 Devis rollers cabine pour 3 Asc" at bounding box center [439, 375] width 176 height 77
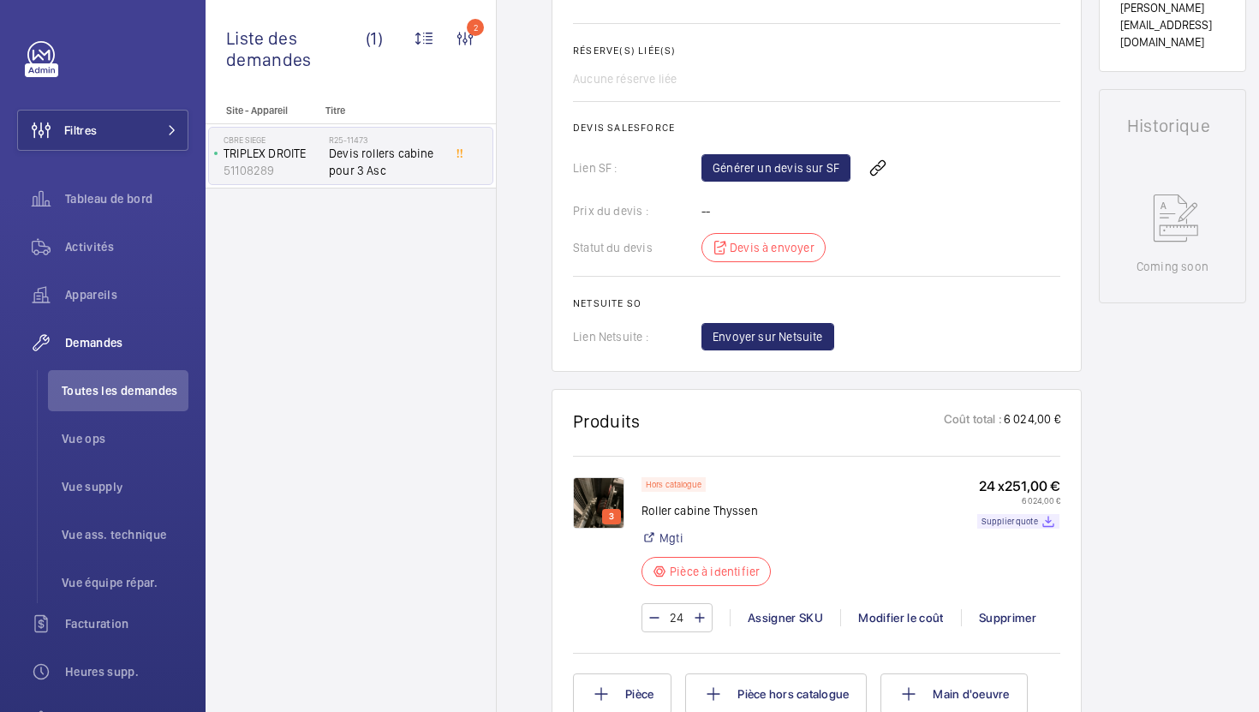
scroll to position [702, 0]
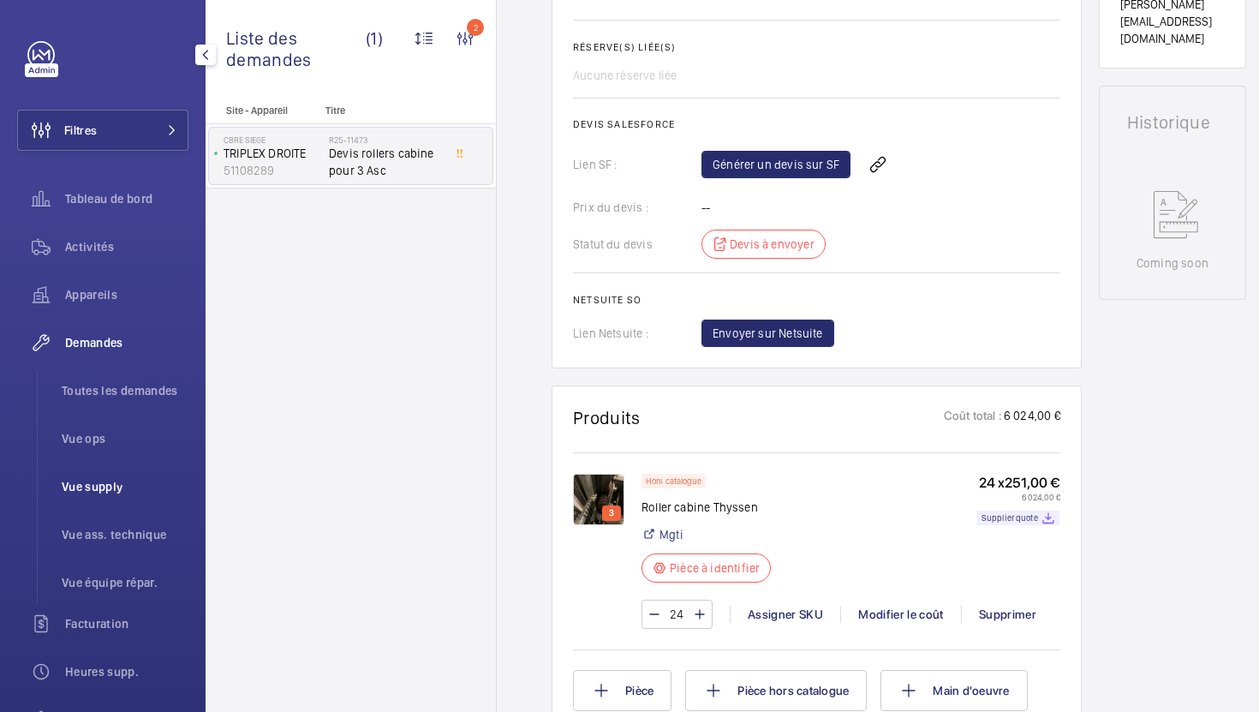
click at [86, 478] on span "Vue supply" at bounding box center [125, 486] width 127 height 17
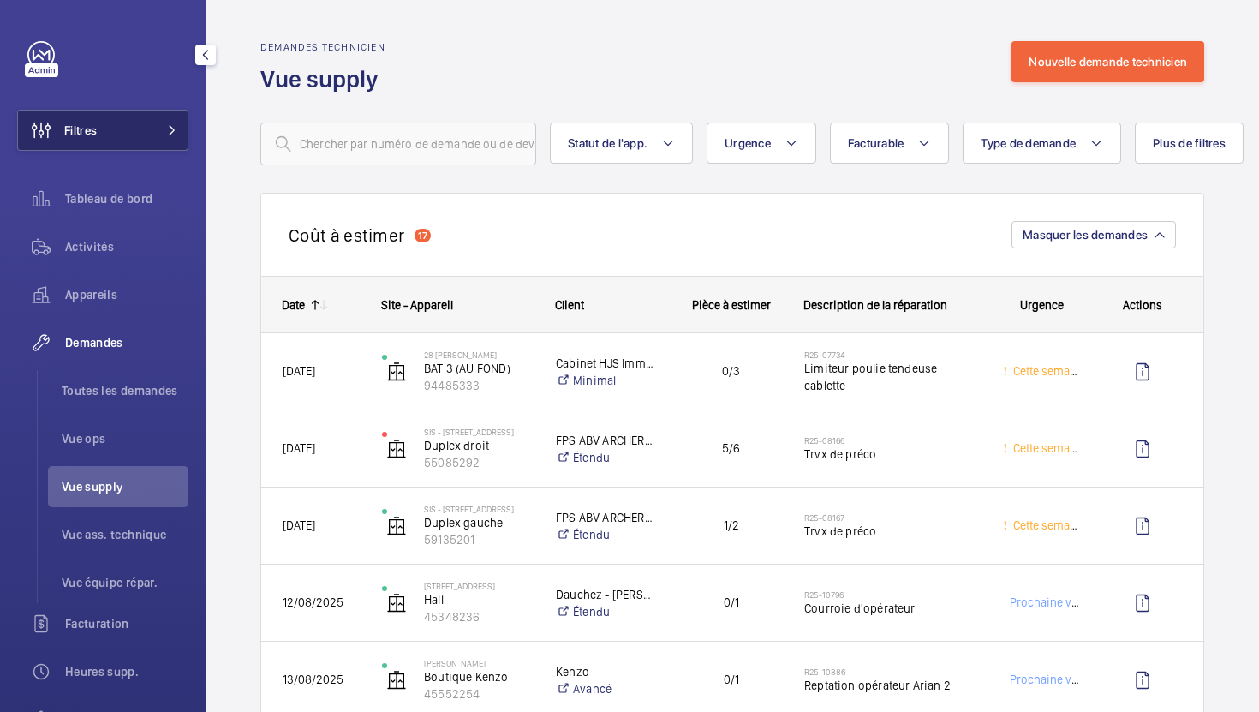
click at [172, 143] on button "Filtres" at bounding box center [102, 130] width 171 height 41
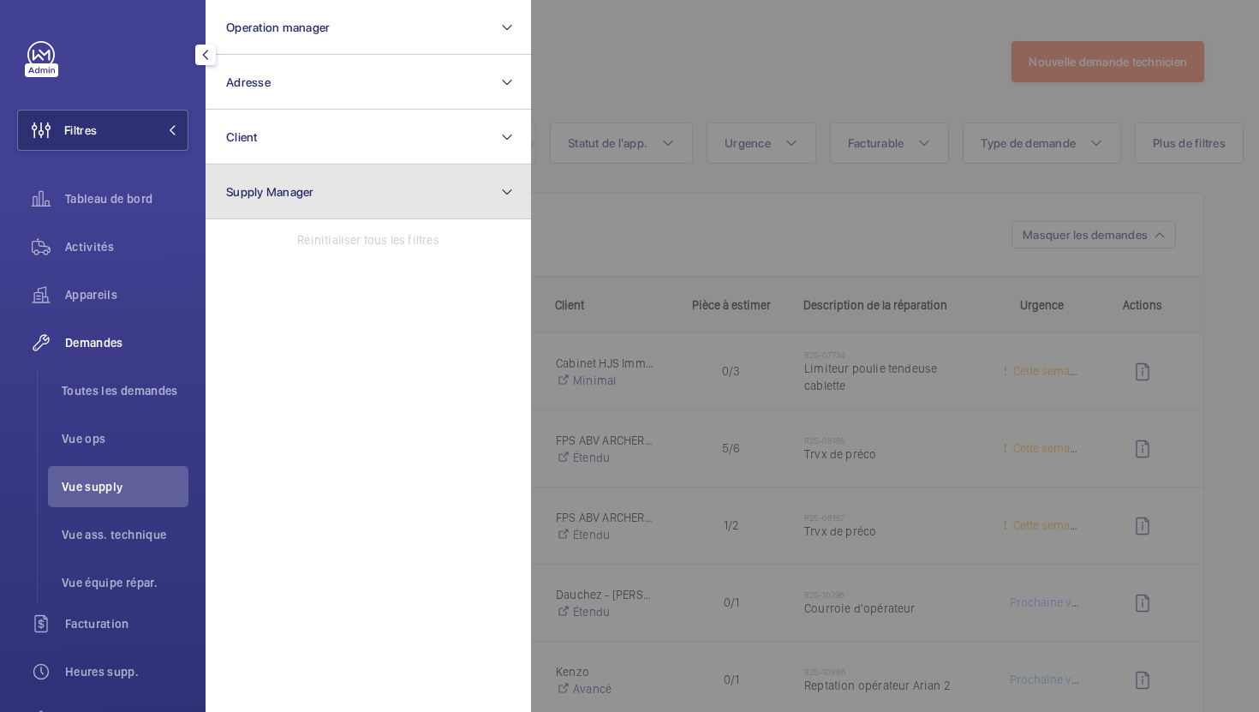
click at [325, 200] on button "Supply Manager" at bounding box center [368, 191] width 325 height 55
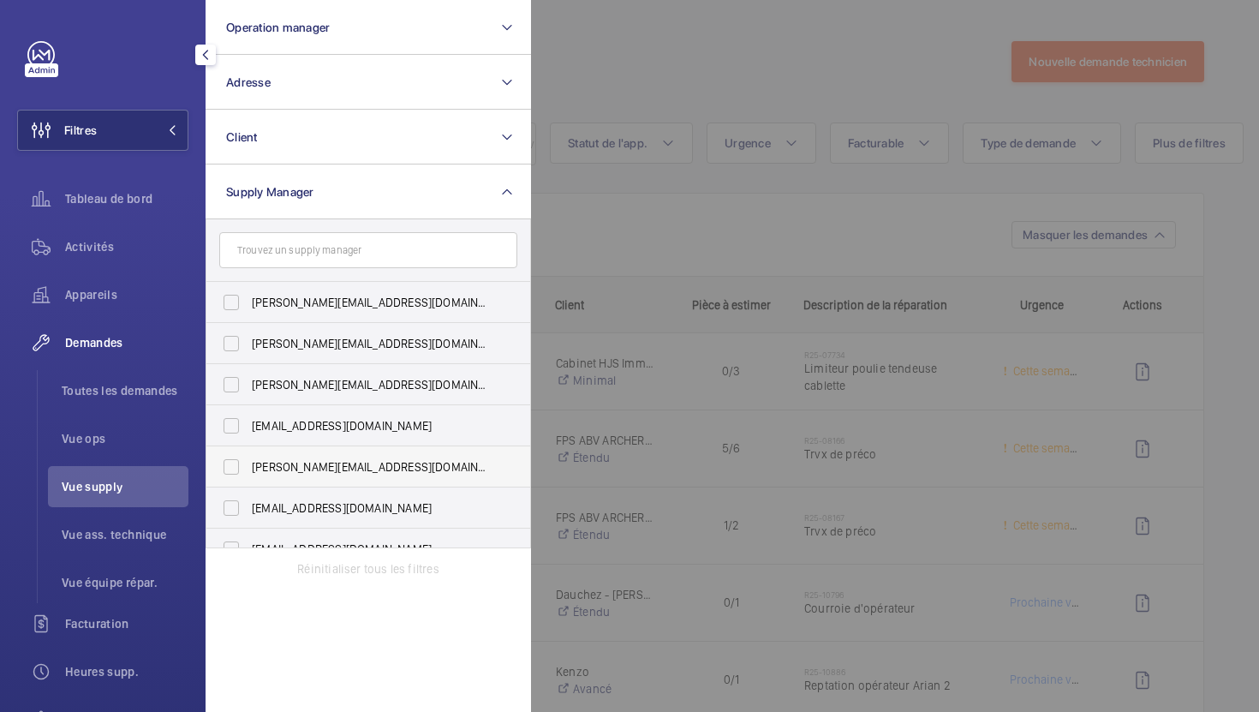
click at [340, 453] on label "[PERSON_NAME][EMAIL_ADDRESS][DOMAIN_NAME]" at bounding box center [355, 466] width 298 height 41
click at [248, 453] on input "[PERSON_NAME][EMAIL_ADDRESS][DOMAIN_NAME]" at bounding box center [231, 467] width 34 height 34
checkbox input "true"
click at [736, 87] on div at bounding box center [1160, 356] width 1259 height 712
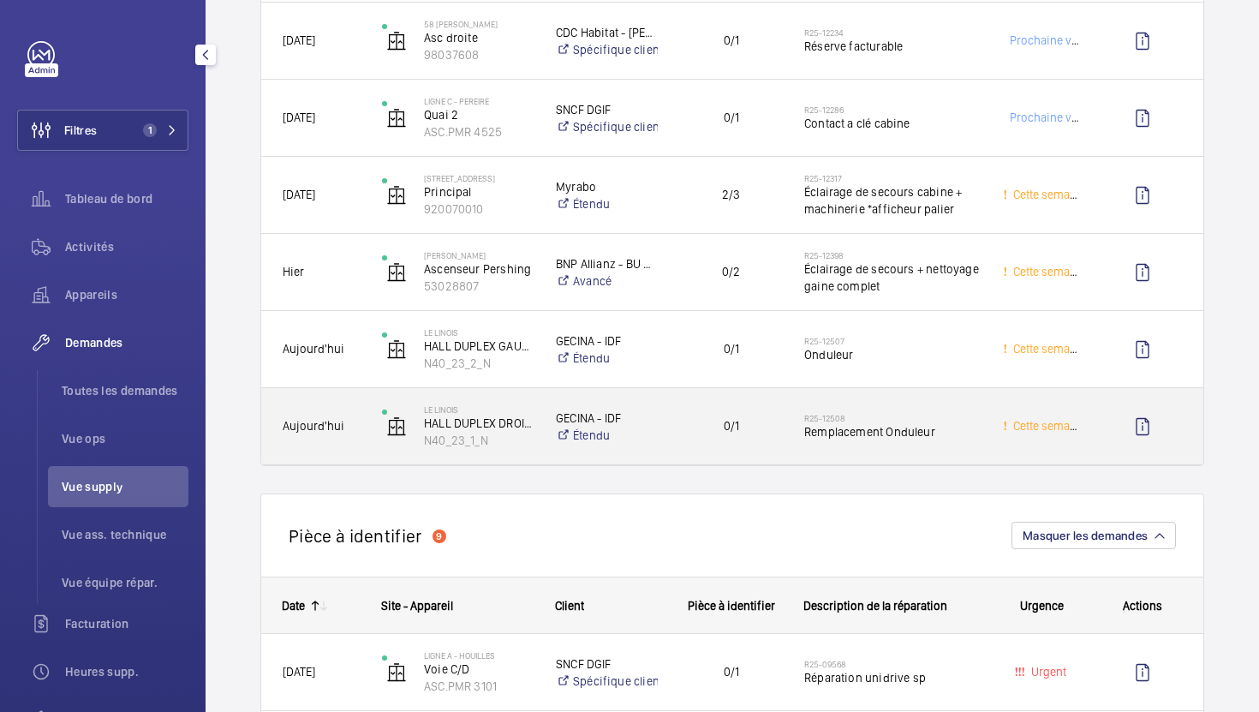
scroll to position [488, 0]
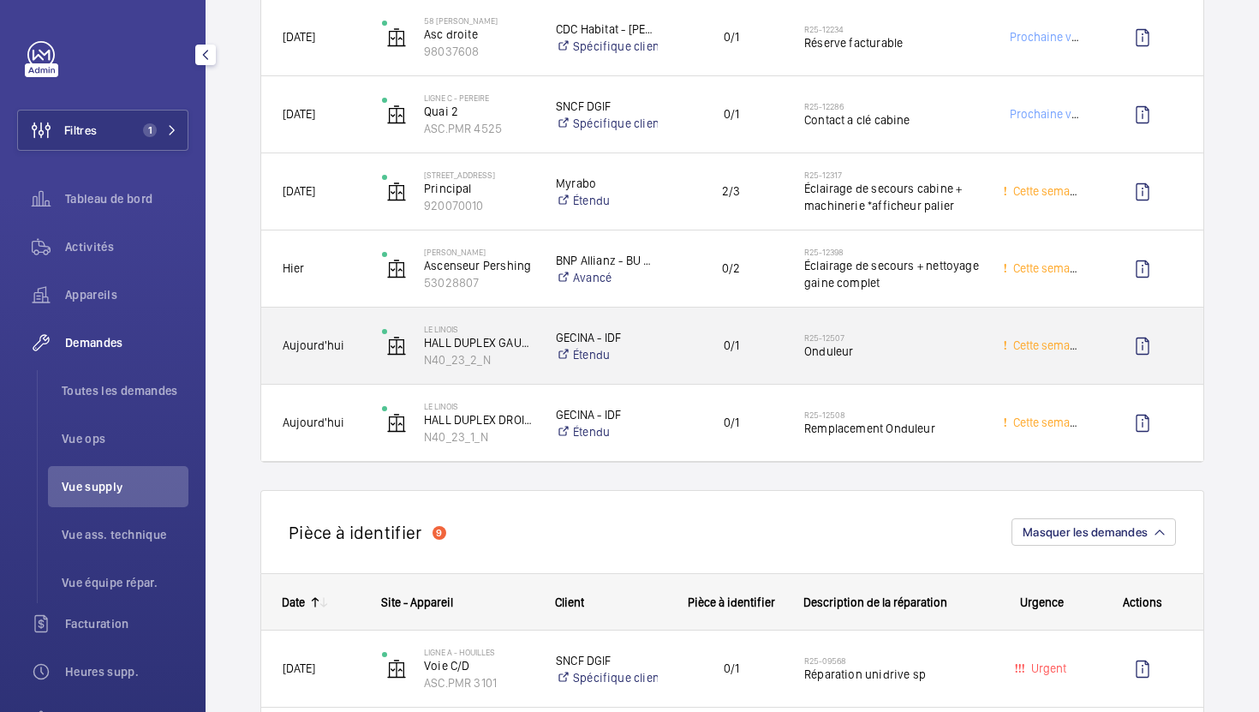
click at [672, 374] on div "0/1" at bounding box center [721, 345] width 124 height 76
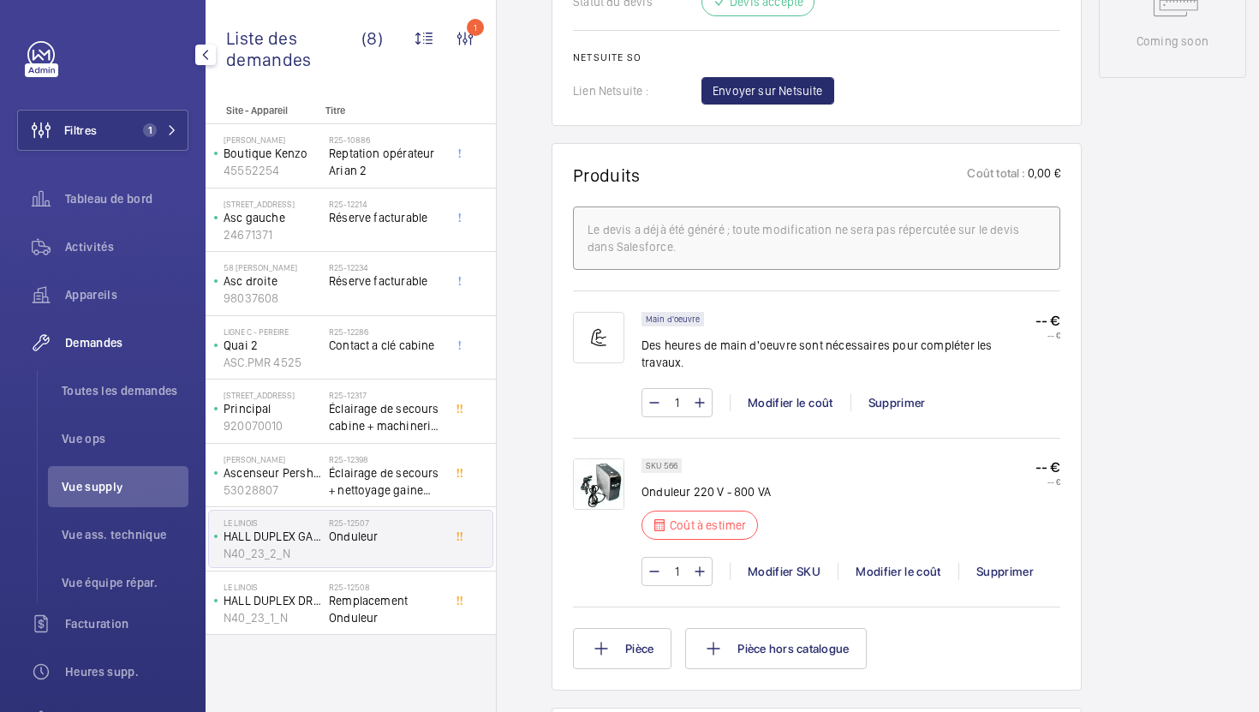
scroll to position [946, 0]
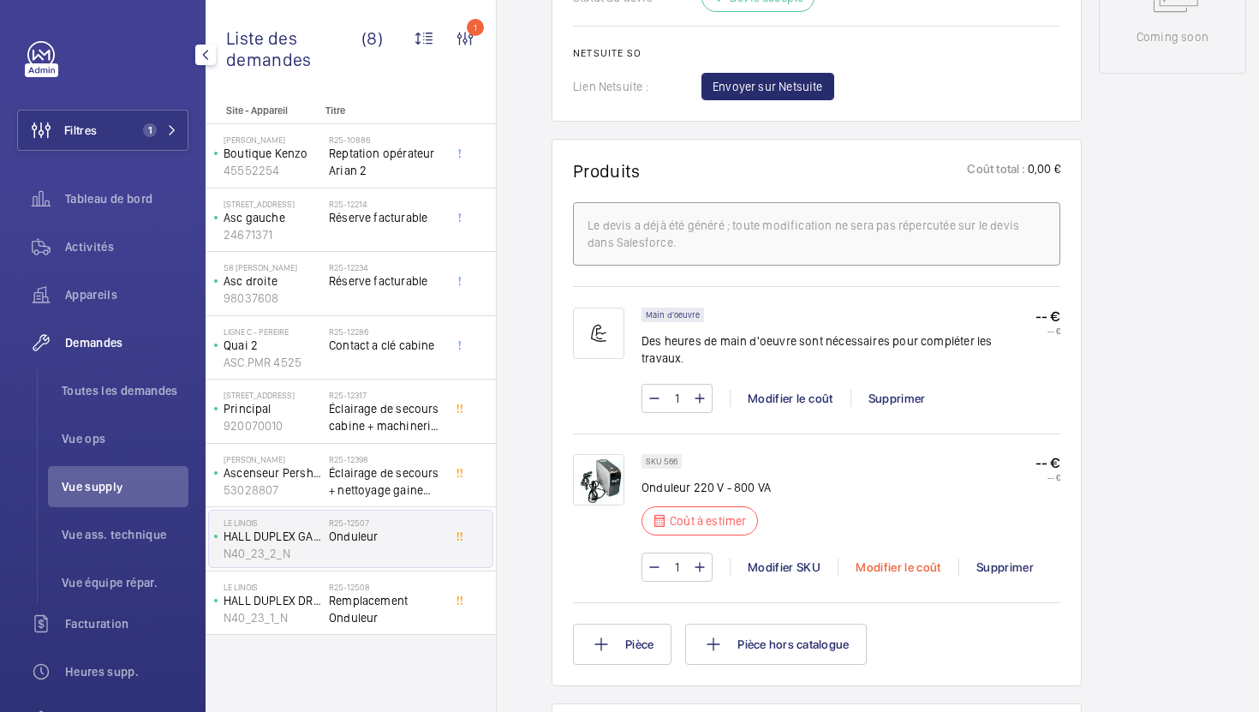
click at [887, 564] on div "Modifier le coût" at bounding box center [898, 566] width 121 height 17
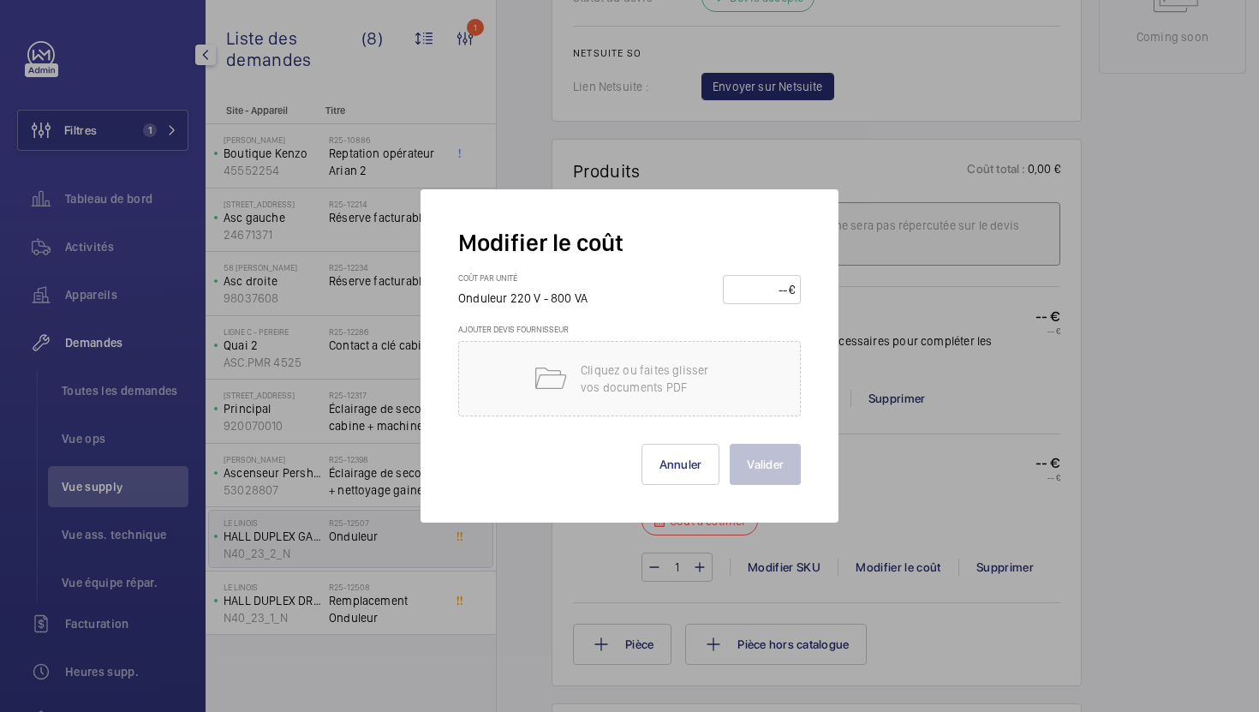
click at [767, 299] on input "number" at bounding box center [759, 289] width 60 height 27
type input "155"
click at [790, 468] on button "Valider" at bounding box center [765, 464] width 71 height 41
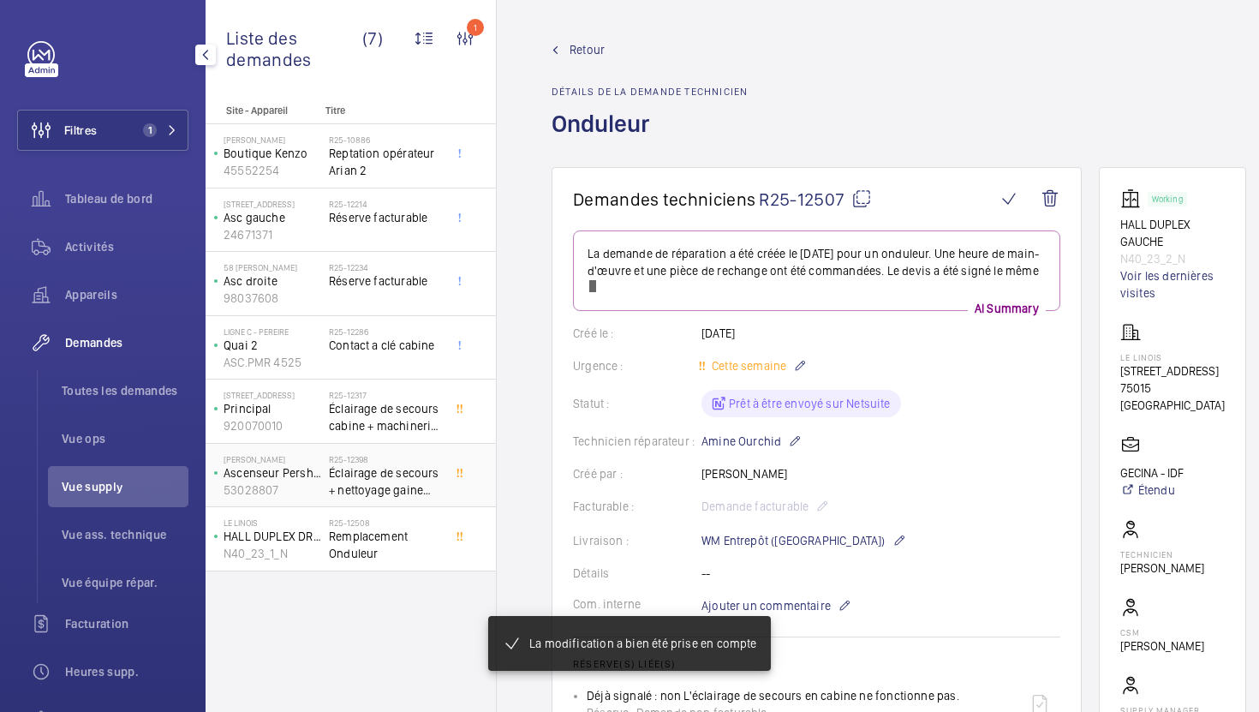
click at [411, 498] on span "Éclairage de secours + nettoyage gaine complet" at bounding box center [385, 481] width 113 height 34
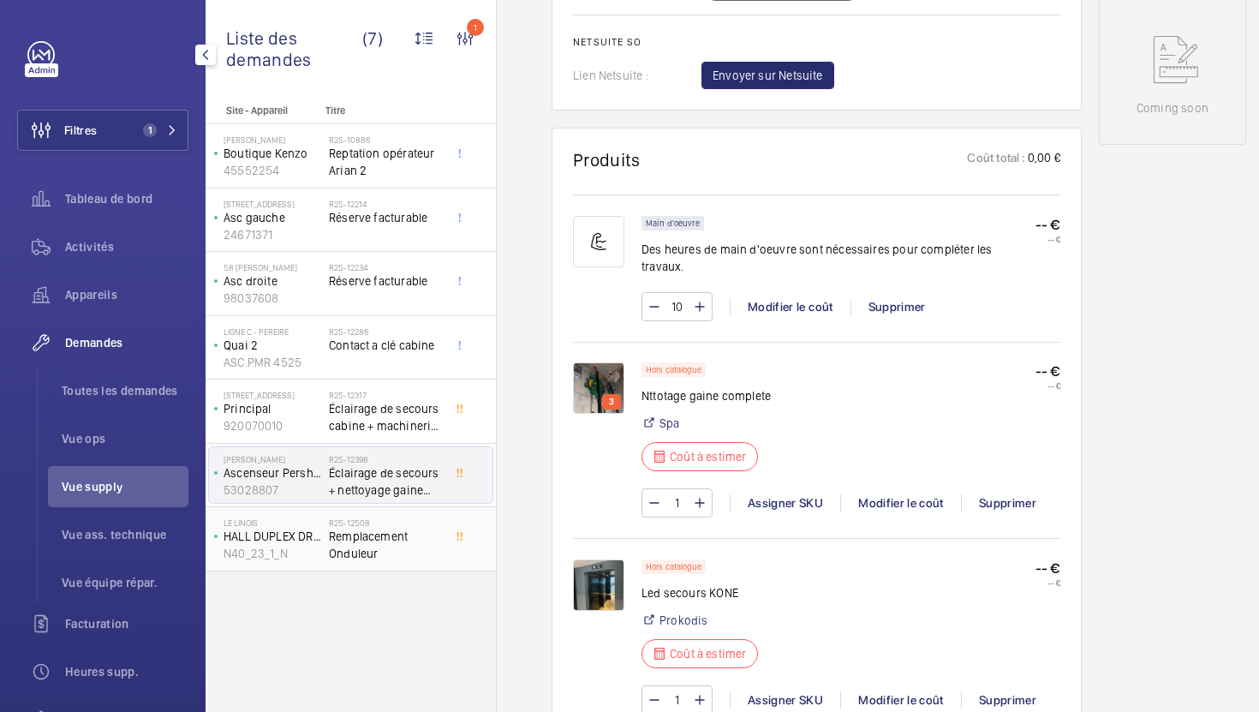
scroll to position [960, 0]
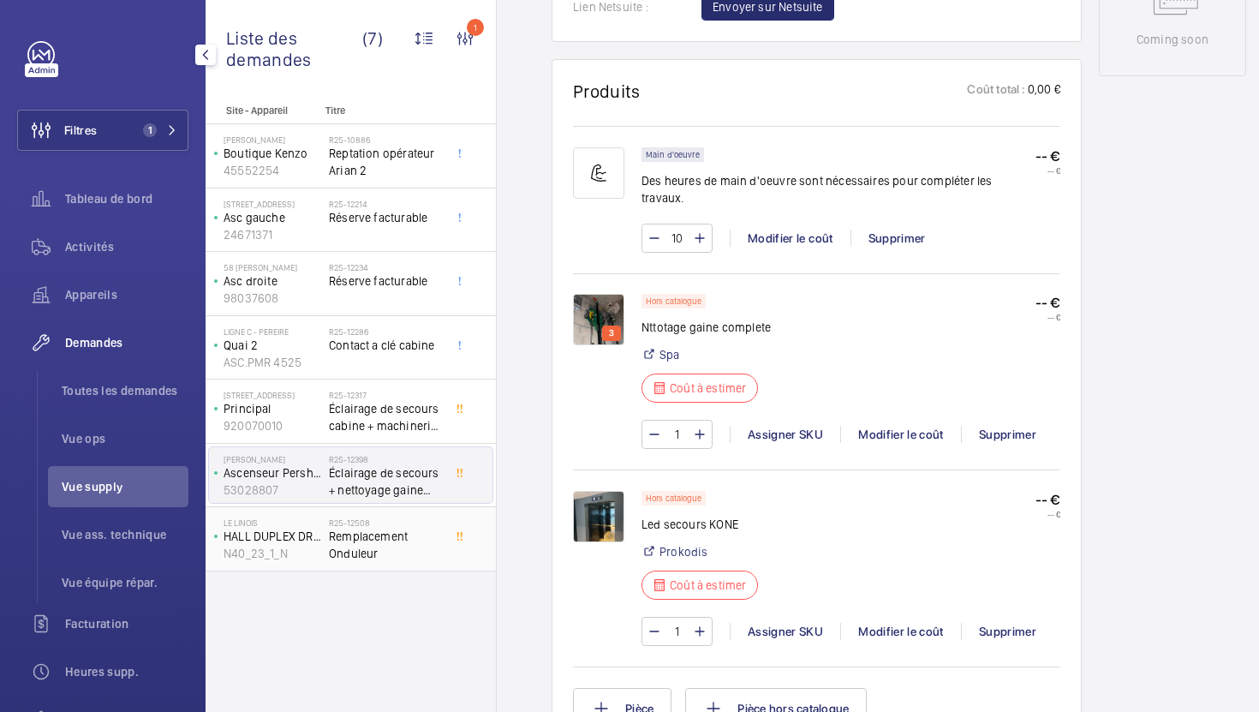
click at [403, 555] on span "Remplacement Onduleur" at bounding box center [385, 545] width 113 height 34
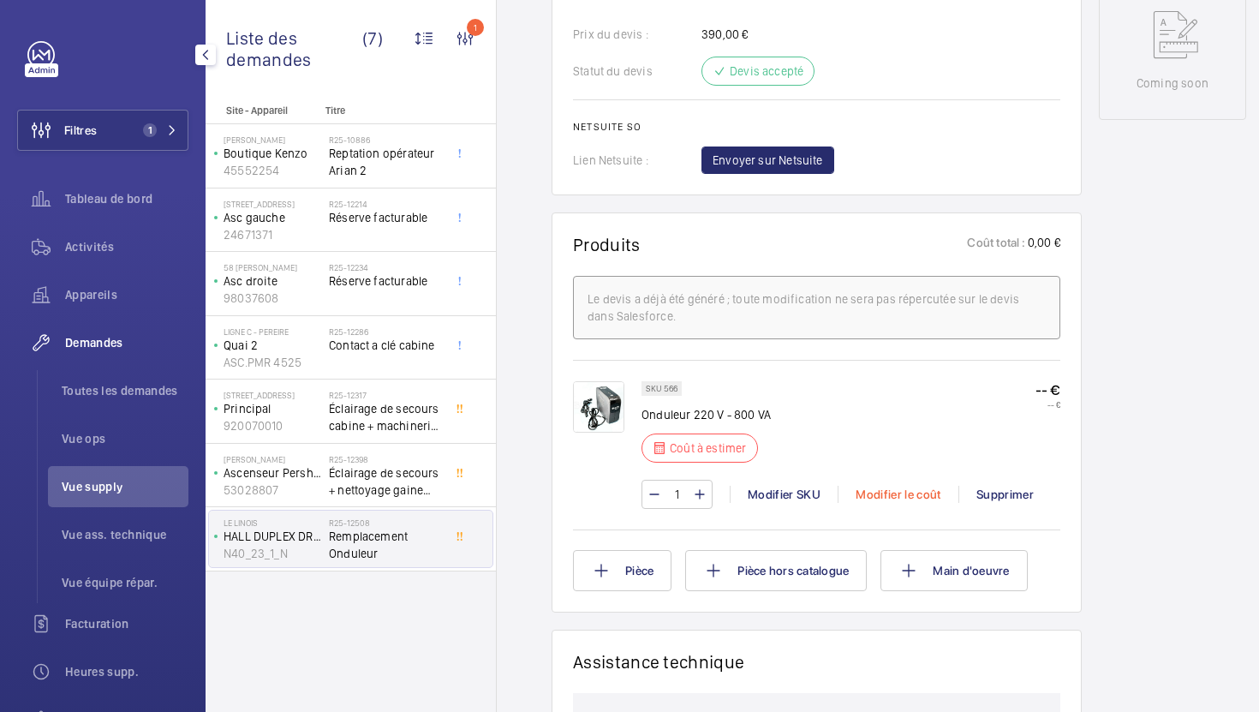
scroll to position [945, 0]
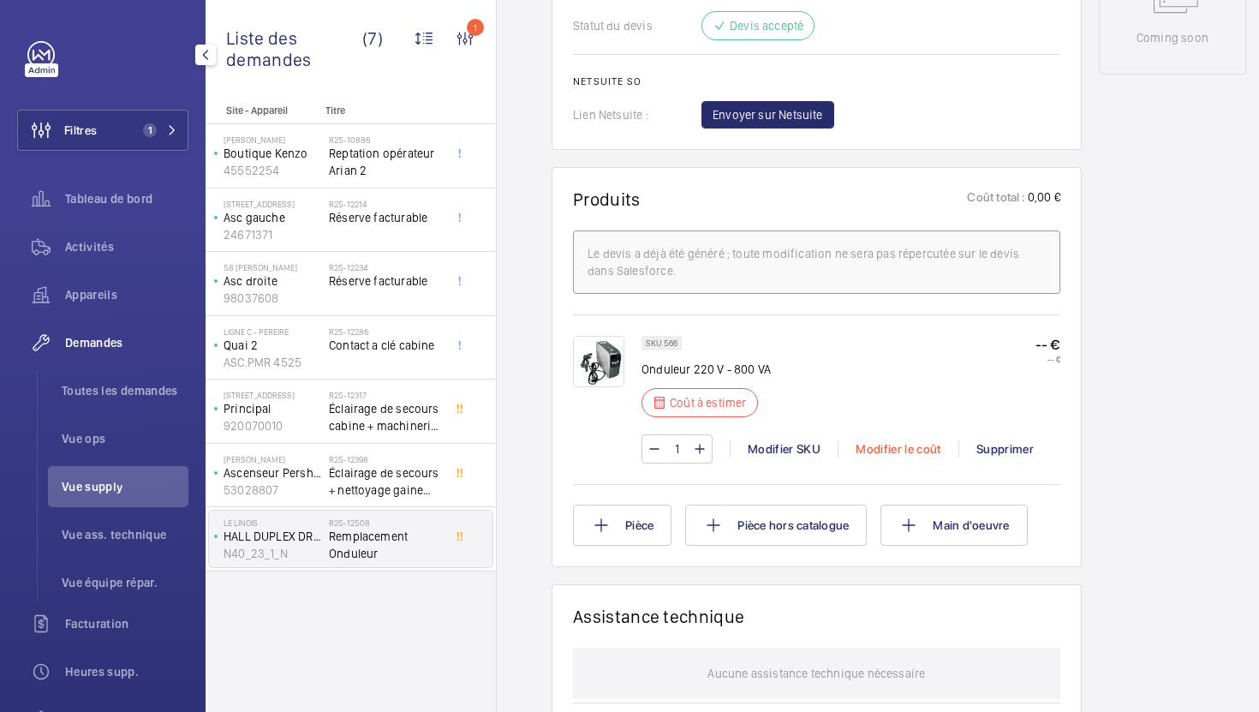
click at [878, 442] on div "Modifier le coût" at bounding box center [898, 448] width 121 height 17
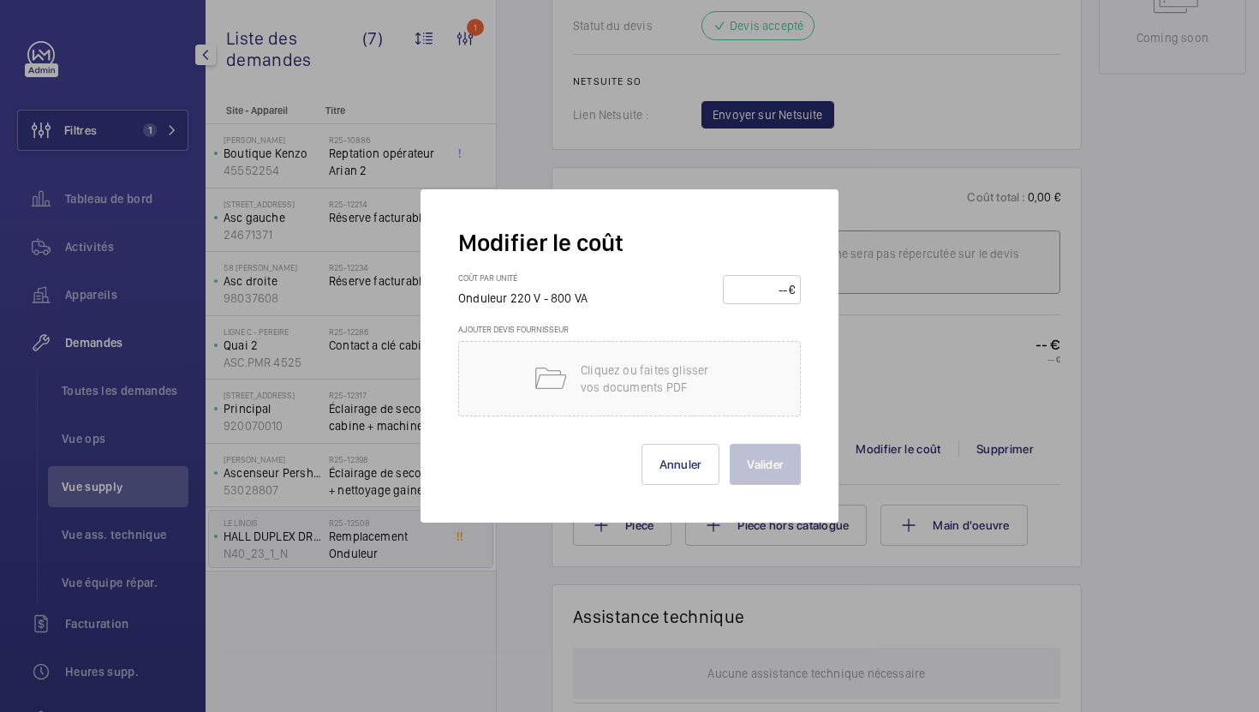
click at [744, 290] on input "number" at bounding box center [759, 289] width 60 height 27
type input "155"
click at [785, 465] on button "Valider" at bounding box center [765, 464] width 71 height 41
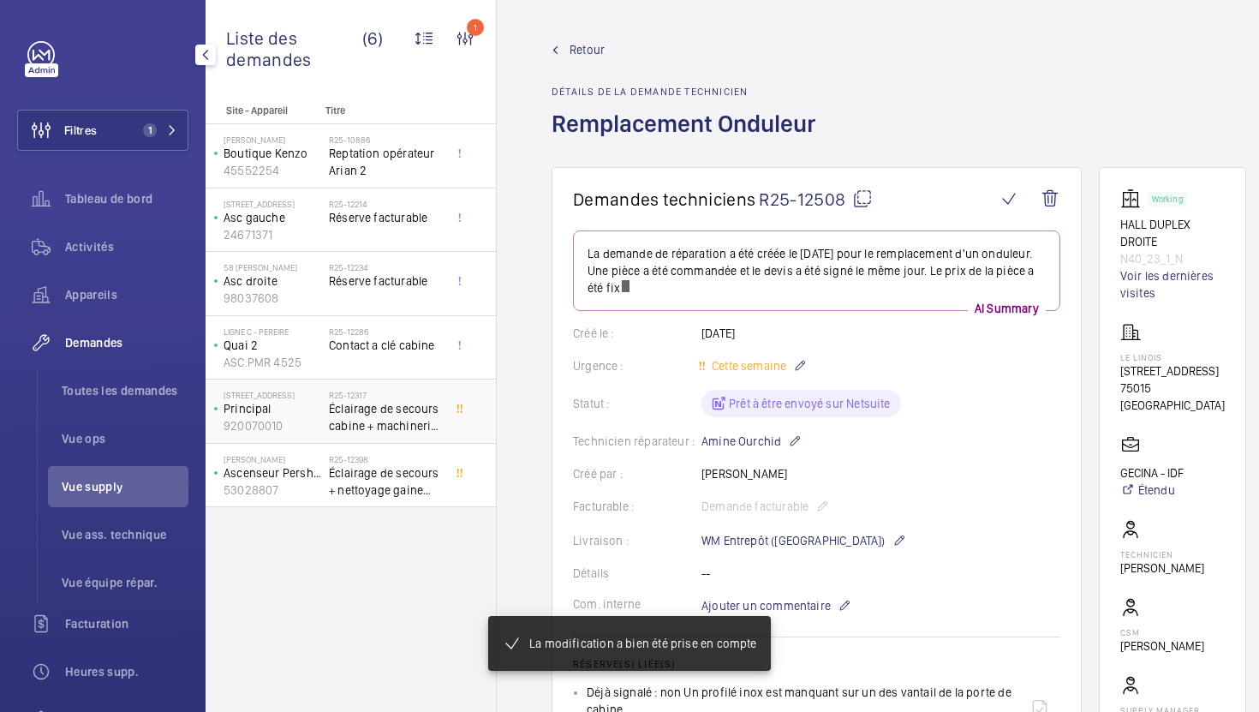
click at [402, 432] on span "Éclairage de secours cabine + machinerie *afficheur palier" at bounding box center [385, 417] width 113 height 34
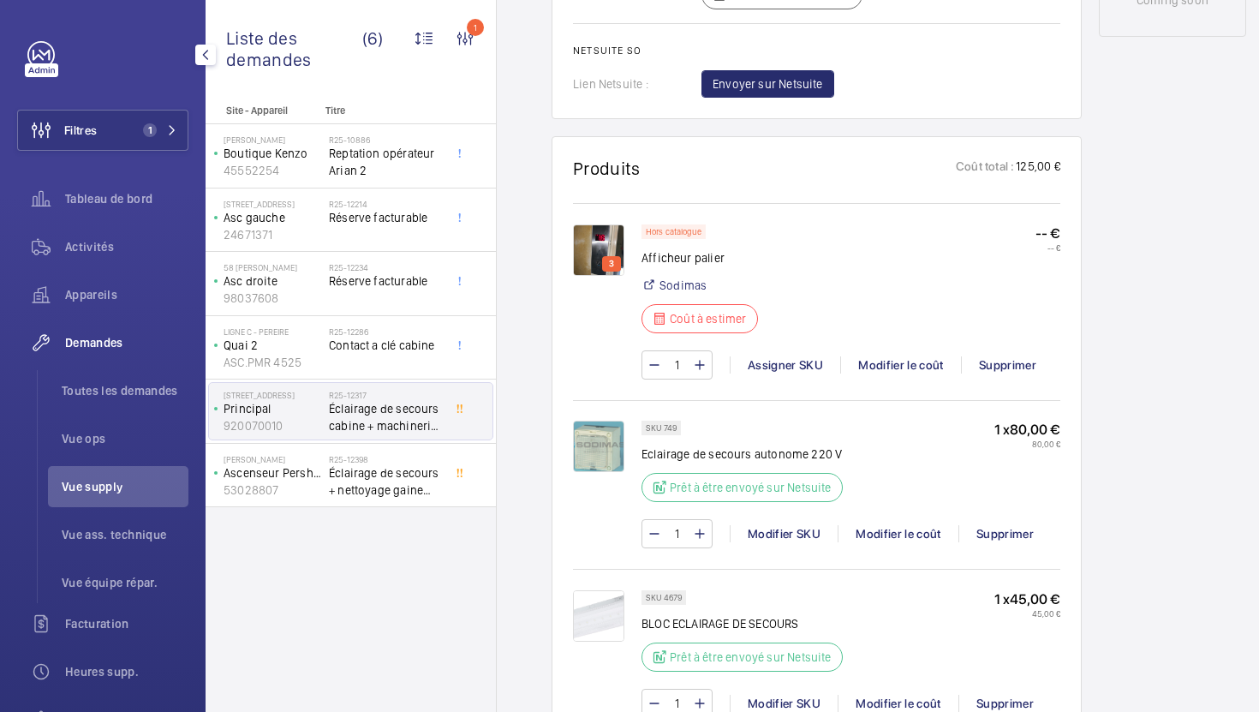
scroll to position [1015, 0]
click at [617, 471] on img at bounding box center [598, 445] width 51 height 51
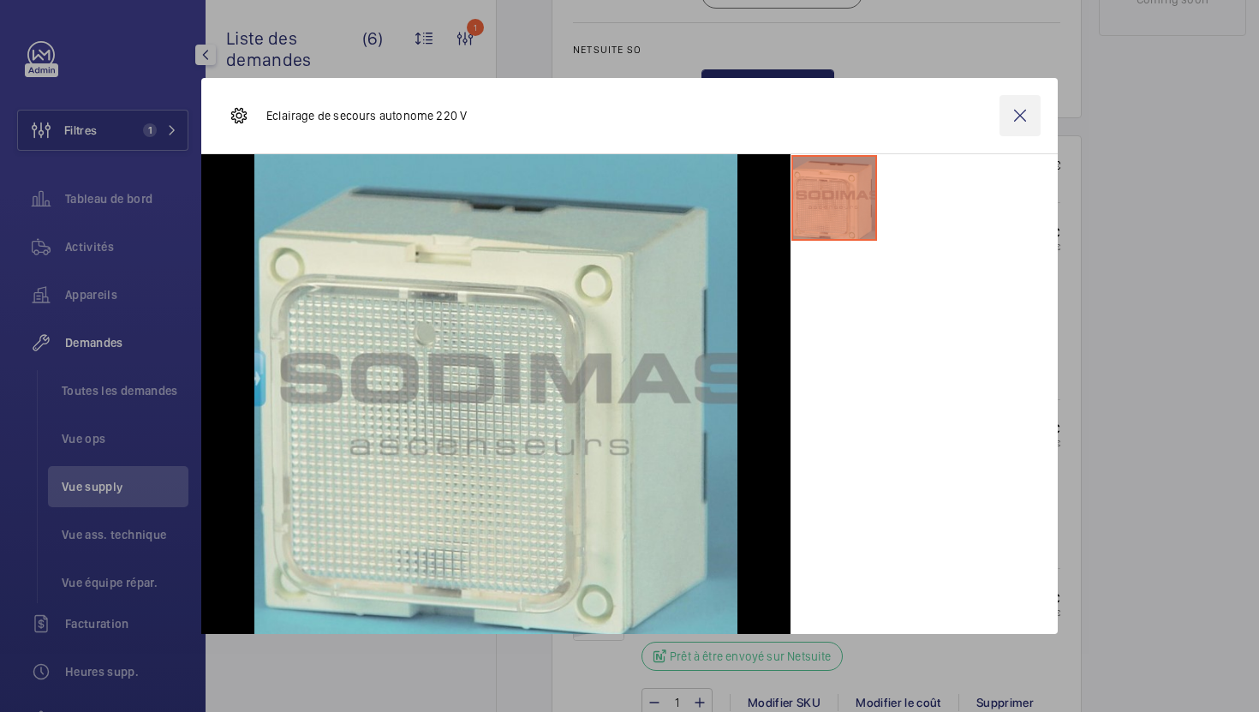
click at [1018, 123] on wm-front-icon-button at bounding box center [1020, 115] width 41 height 41
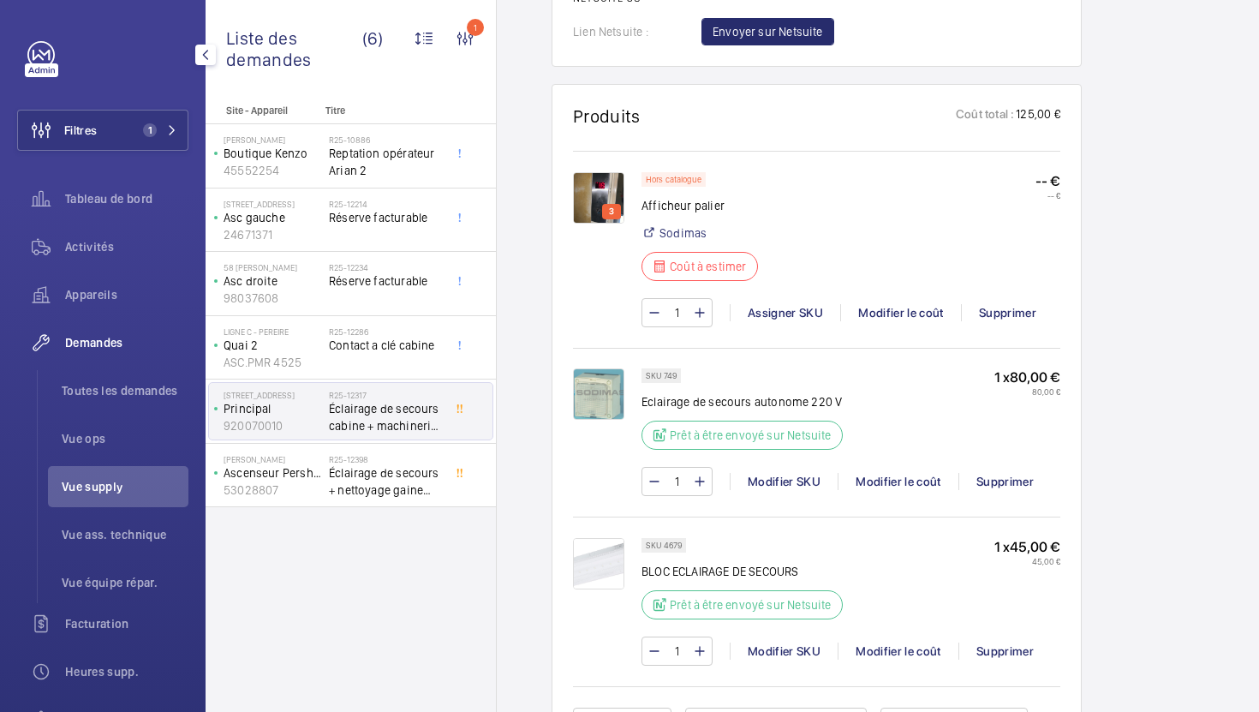
scroll to position [1129, 0]
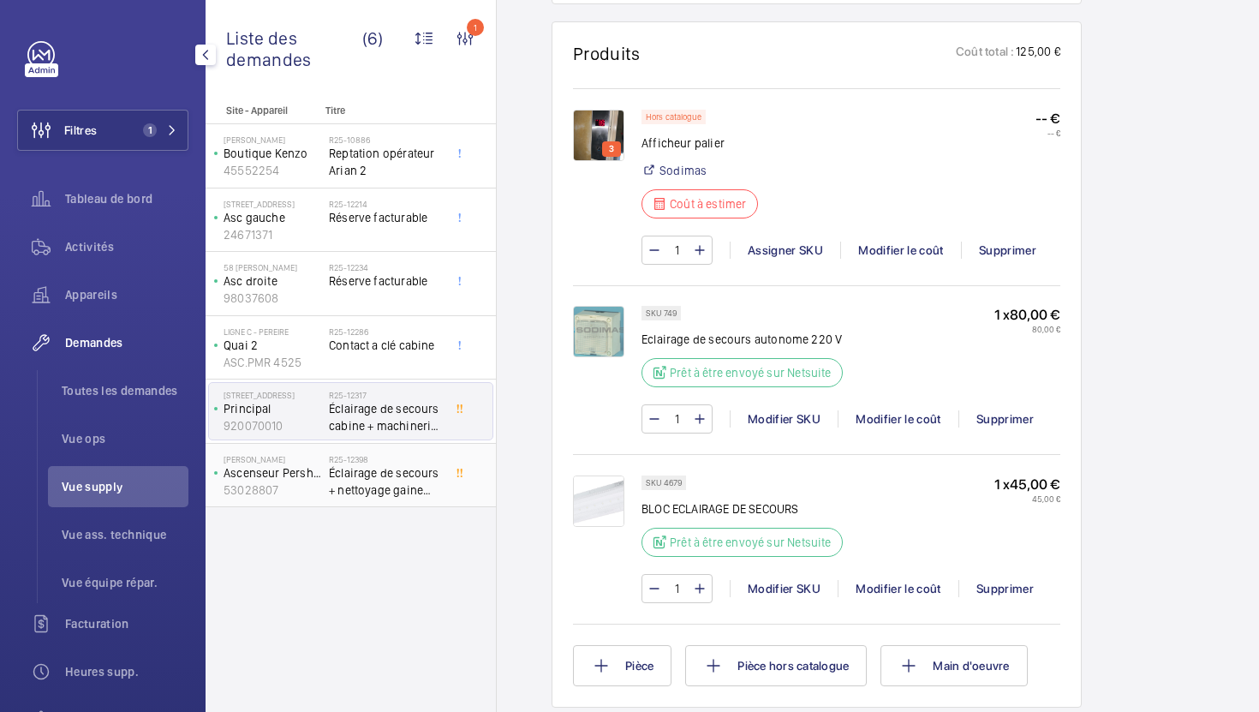
click at [373, 489] on span "Éclairage de secours + nettoyage gaine complet" at bounding box center [385, 481] width 113 height 34
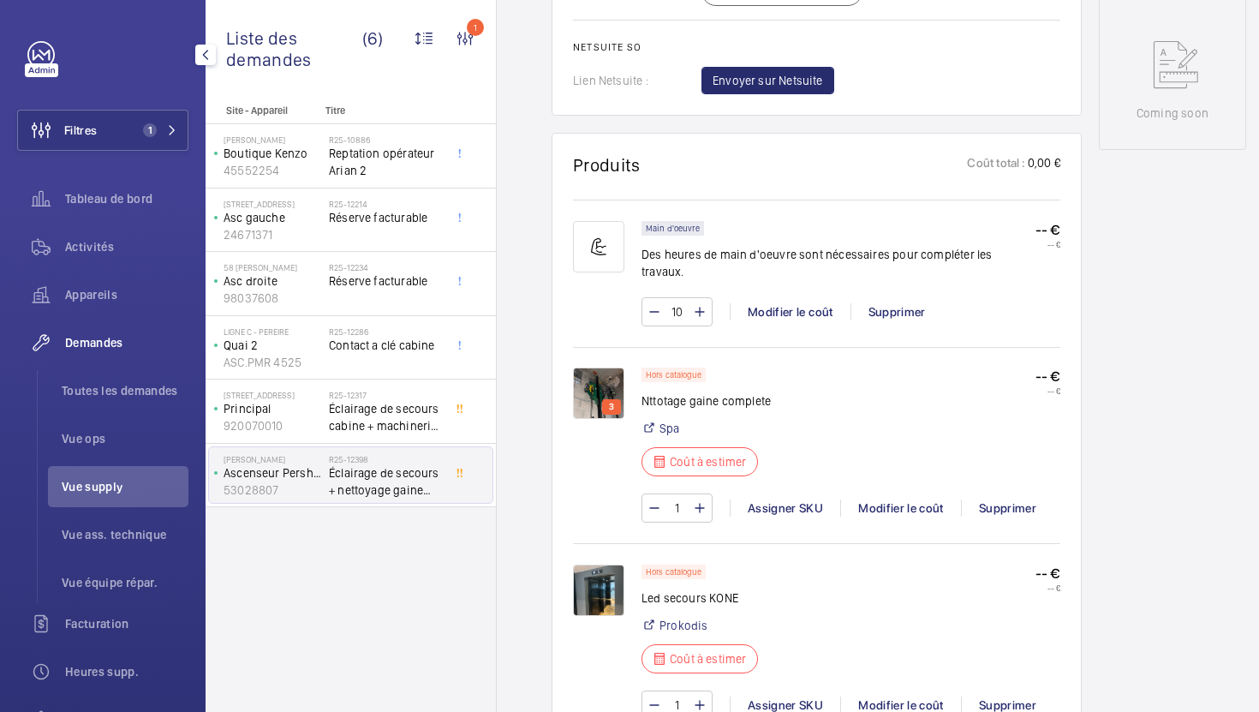
scroll to position [896, 0]
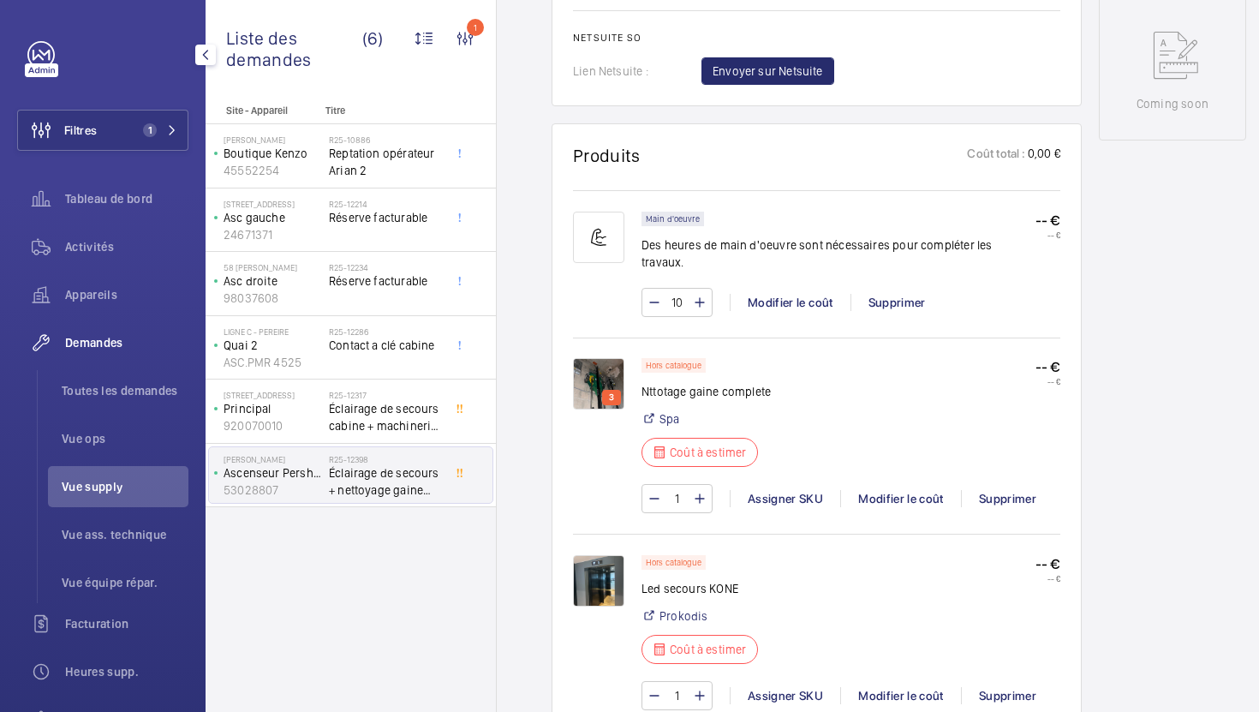
click at [588, 581] on img at bounding box center [598, 580] width 51 height 51
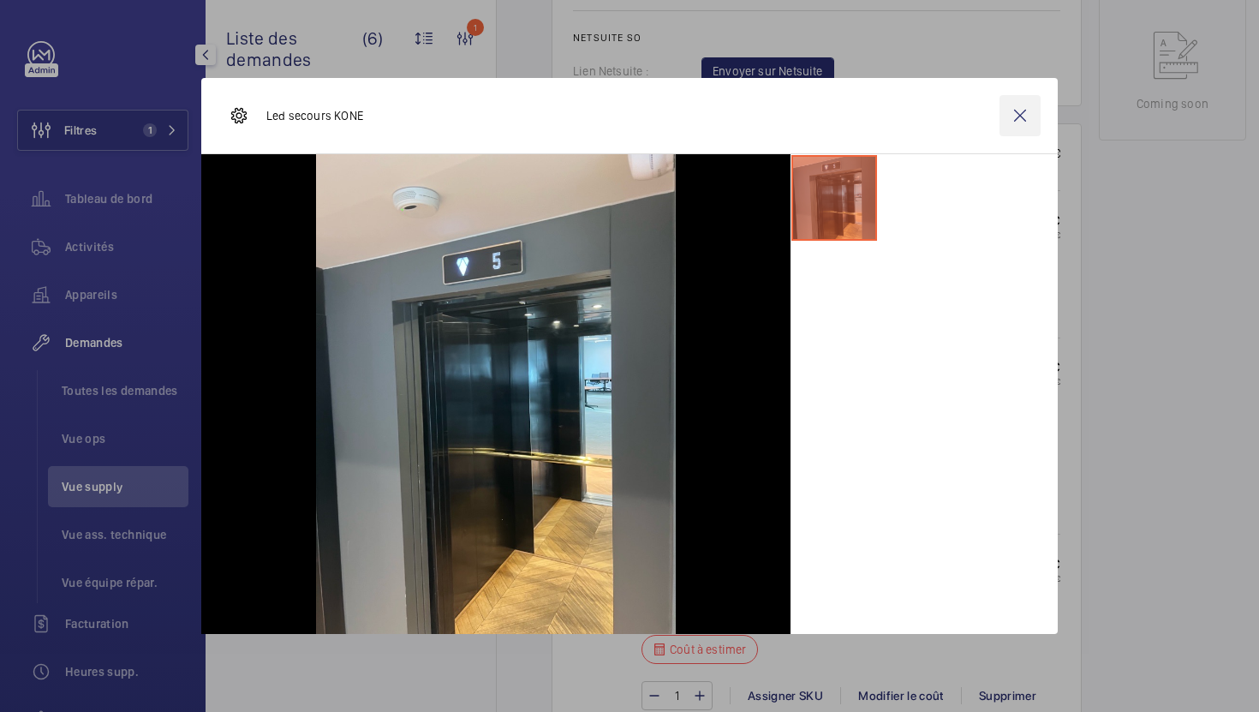
click at [1018, 108] on wm-front-icon-button at bounding box center [1020, 115] width 41 height 41
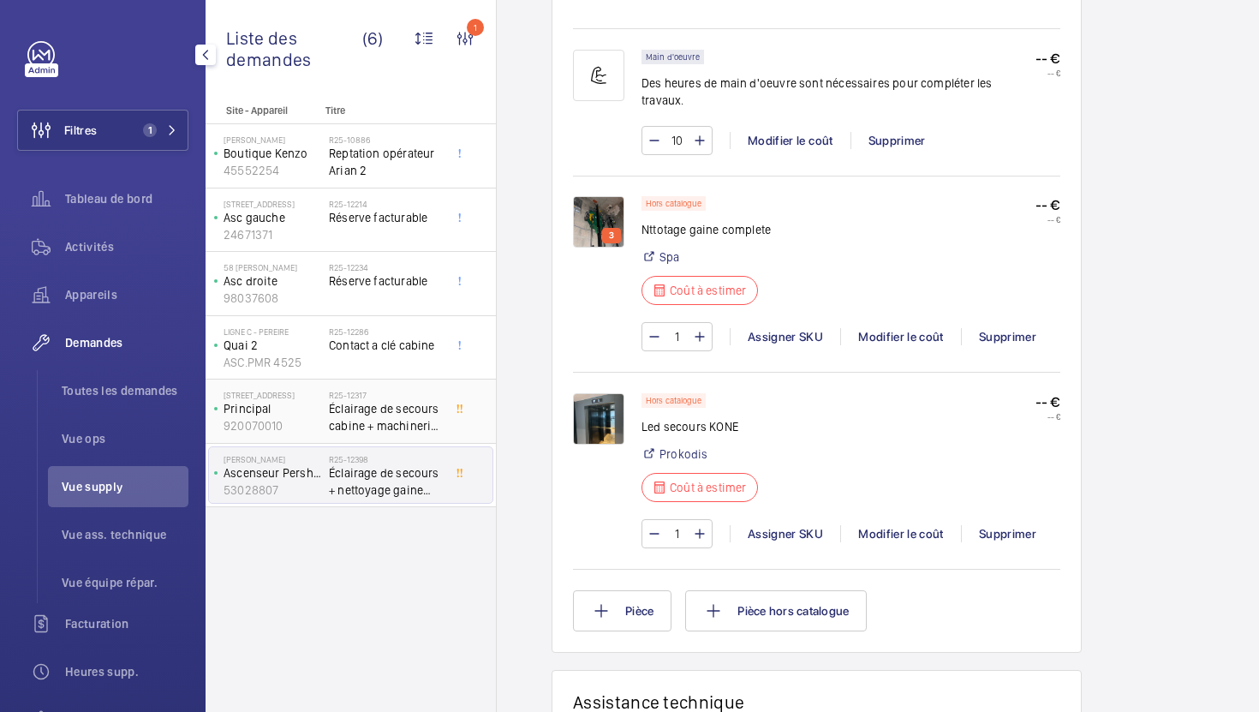
scroll to position [449, 0]
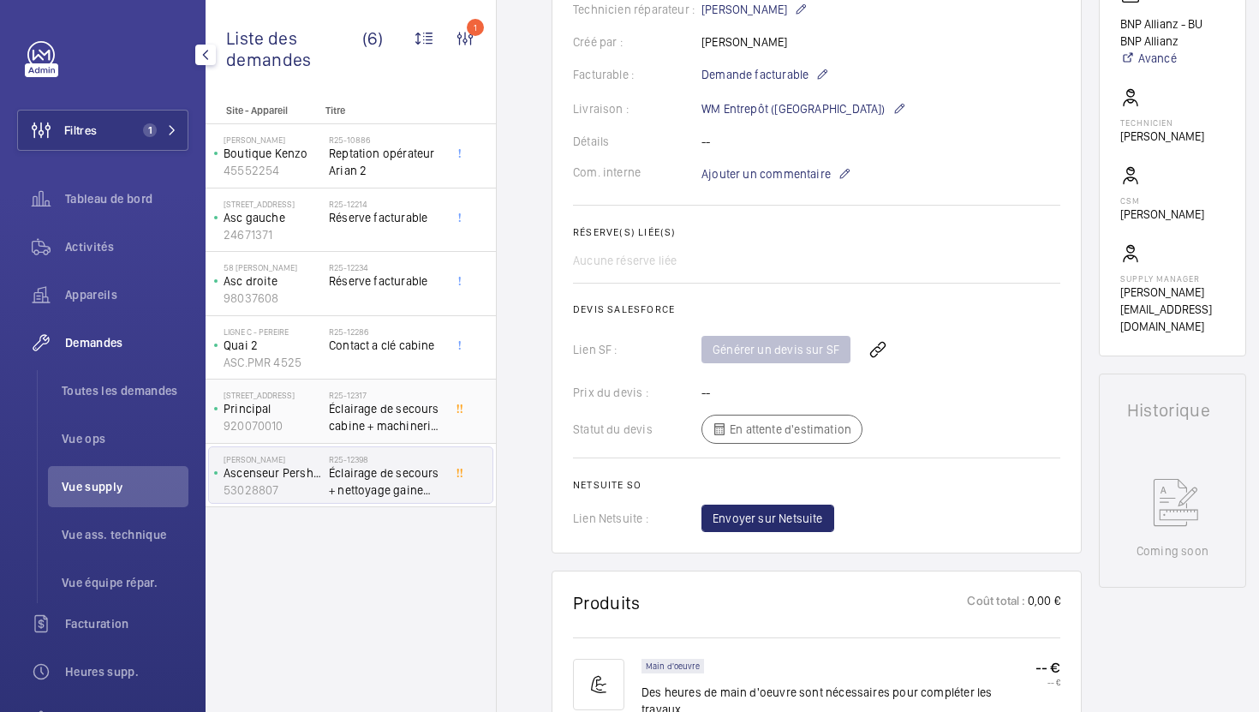
click at [419, 403] on span "Éclairage de secours cabine + machinerie *afficheur palier" at bounding box center [385, 417] width 113 height 34
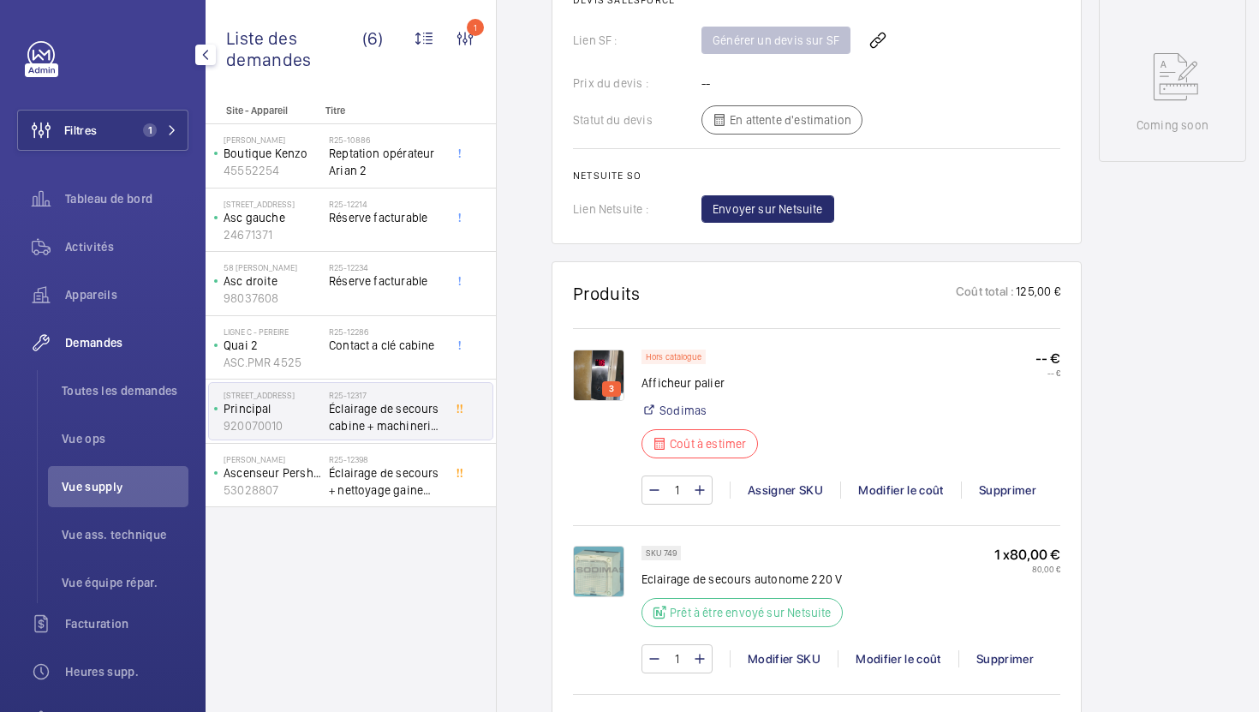
scroll to position [940, 0]
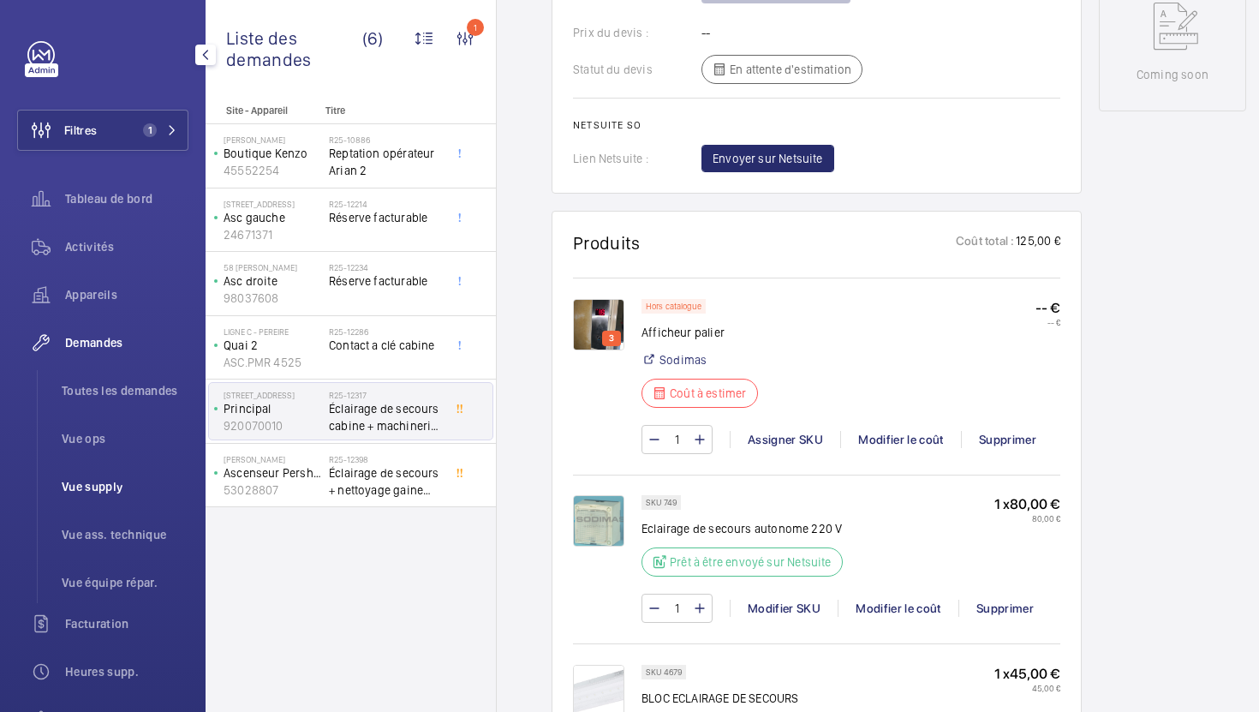
click at [110, 494] on span "Vue supply" at bounding box center [125, 486] width 127 height 17
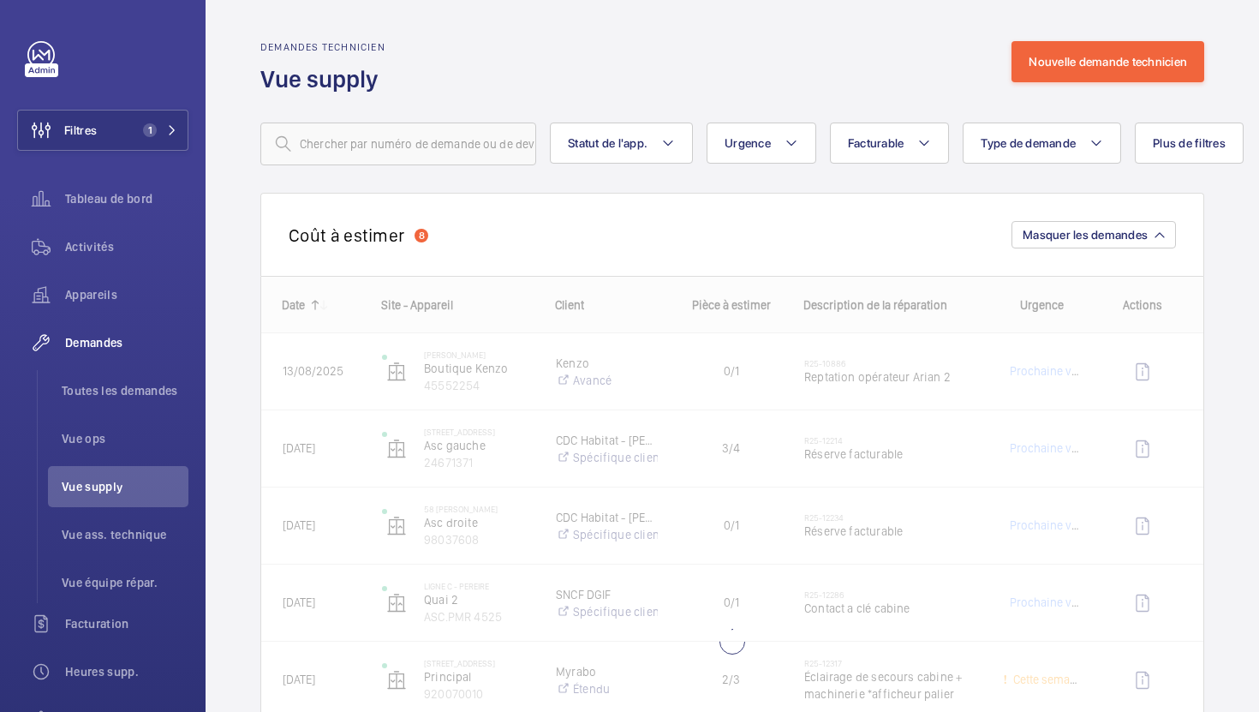
scroll to position [26, 0]
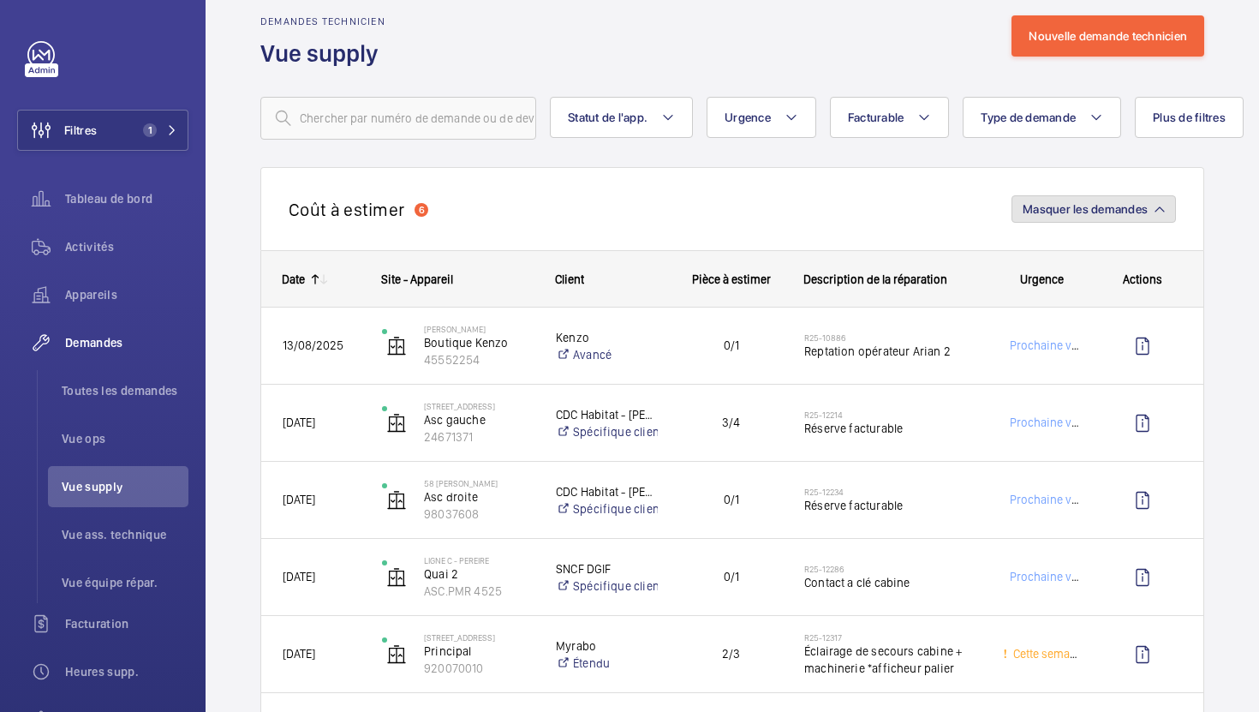
click at [1044, 210] on span "Masquer les demandes" at bounding box center [1085, 209] width 125 height 14
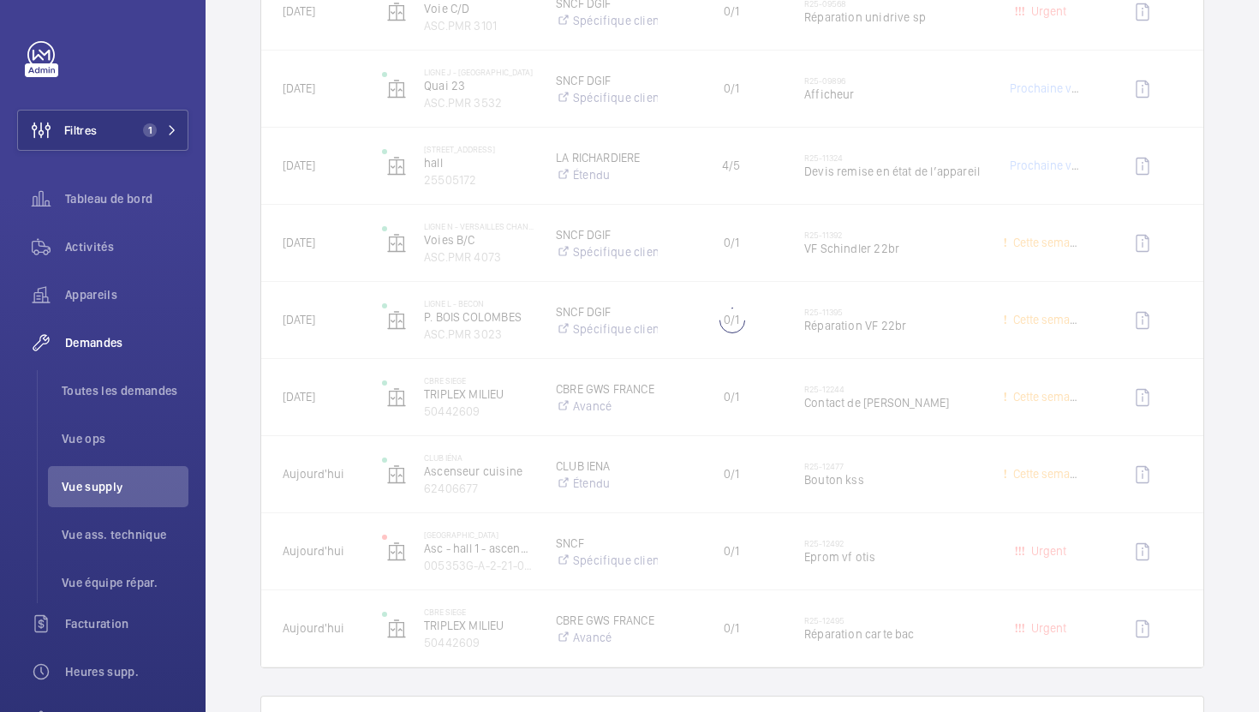
scroll to position [475, 0]
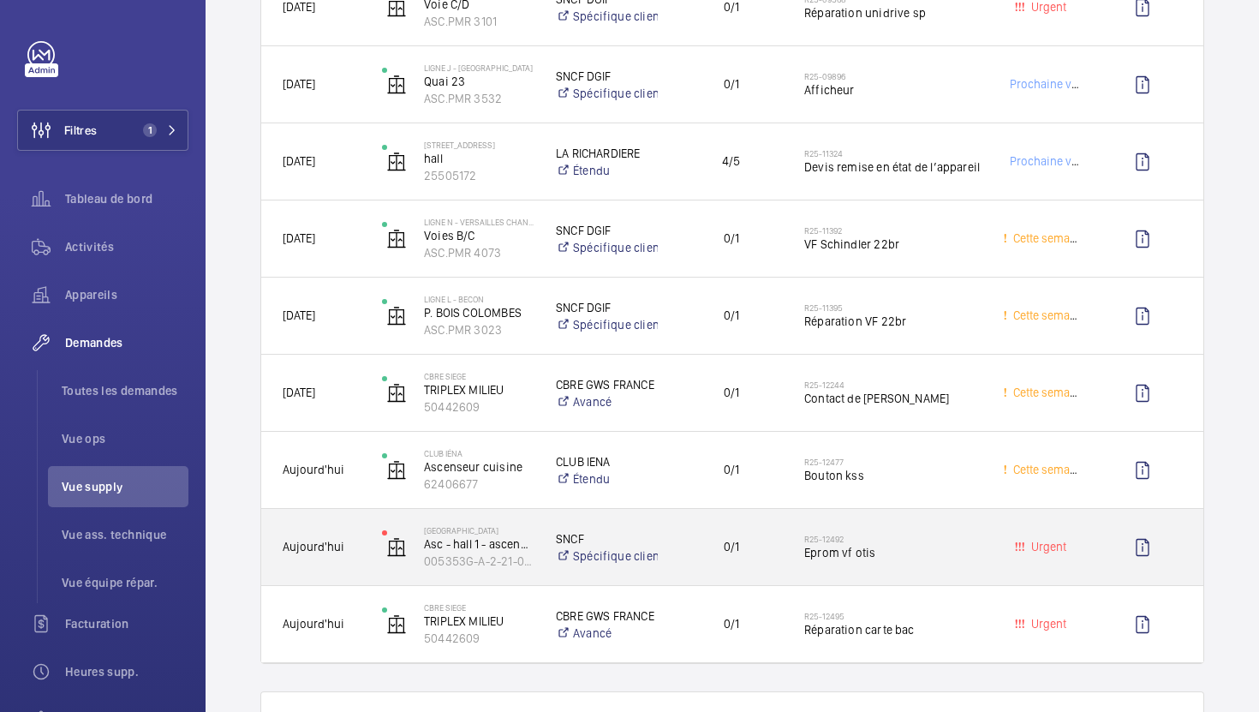
click at [773, 579] on div "0/1" at bounding box center [721, 547] width 124 height 76
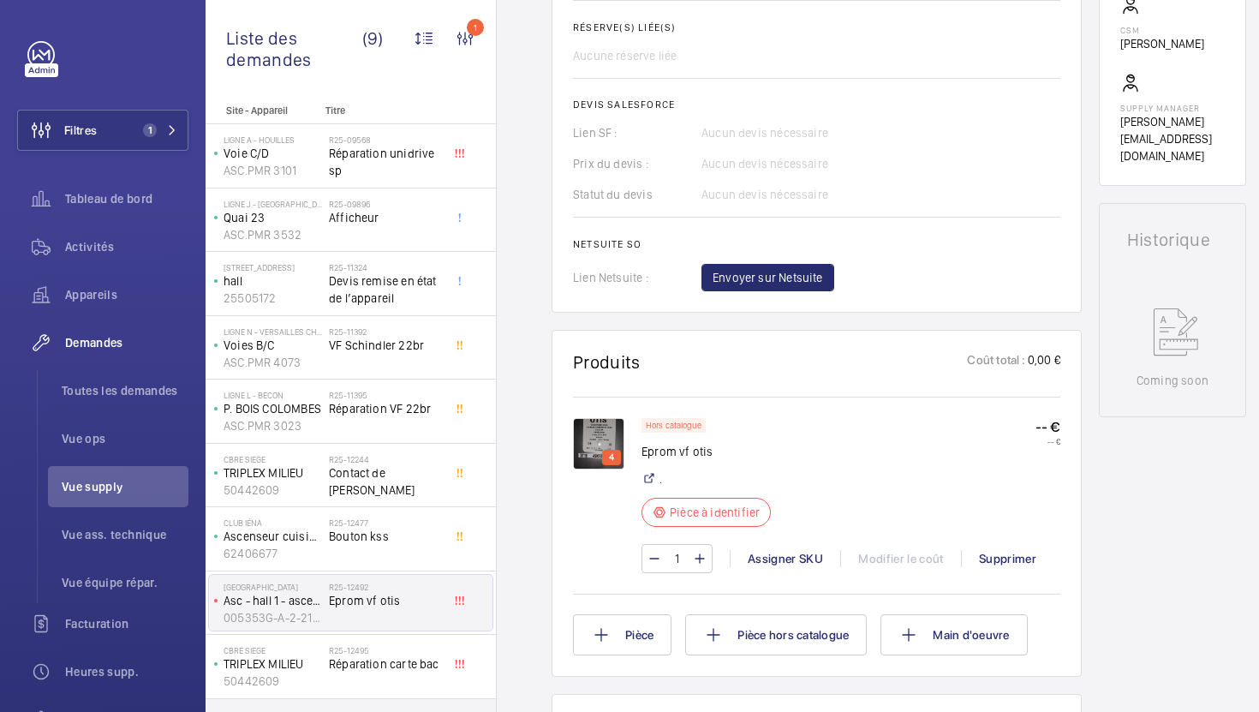
scroll to position [661, 0]
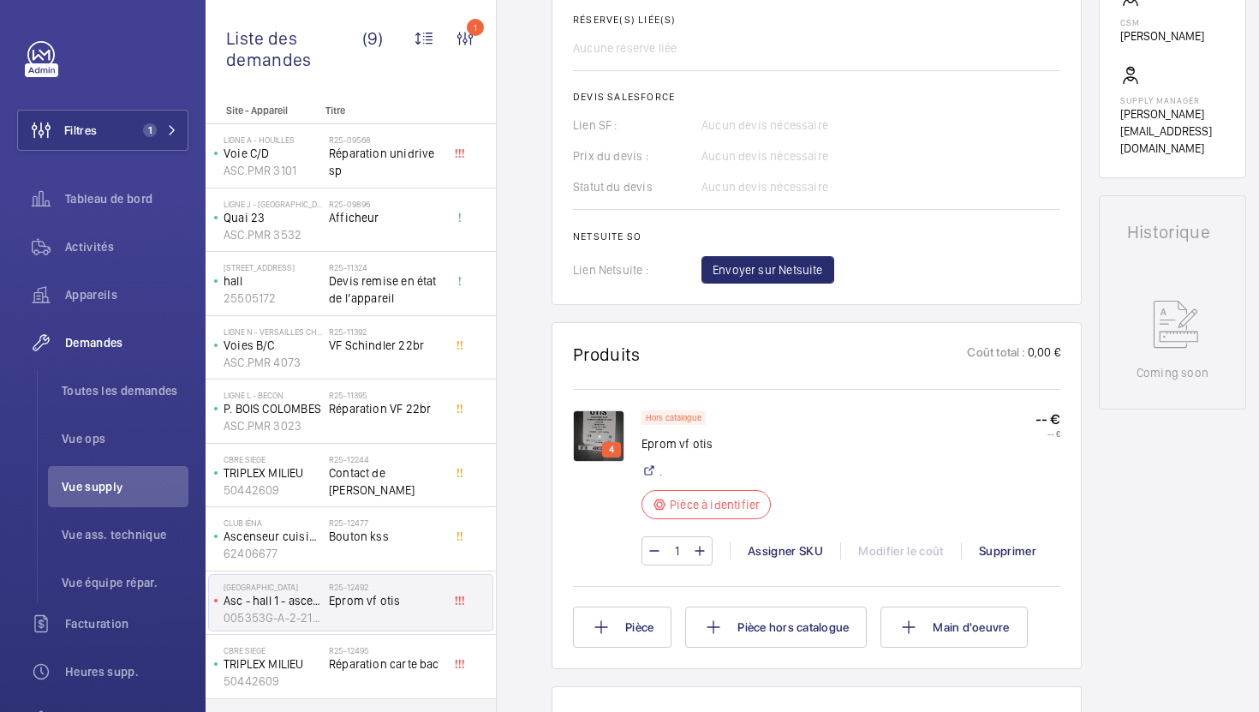
click at [604, 438] on img at bounding box center [598, 435] width 51 height 51
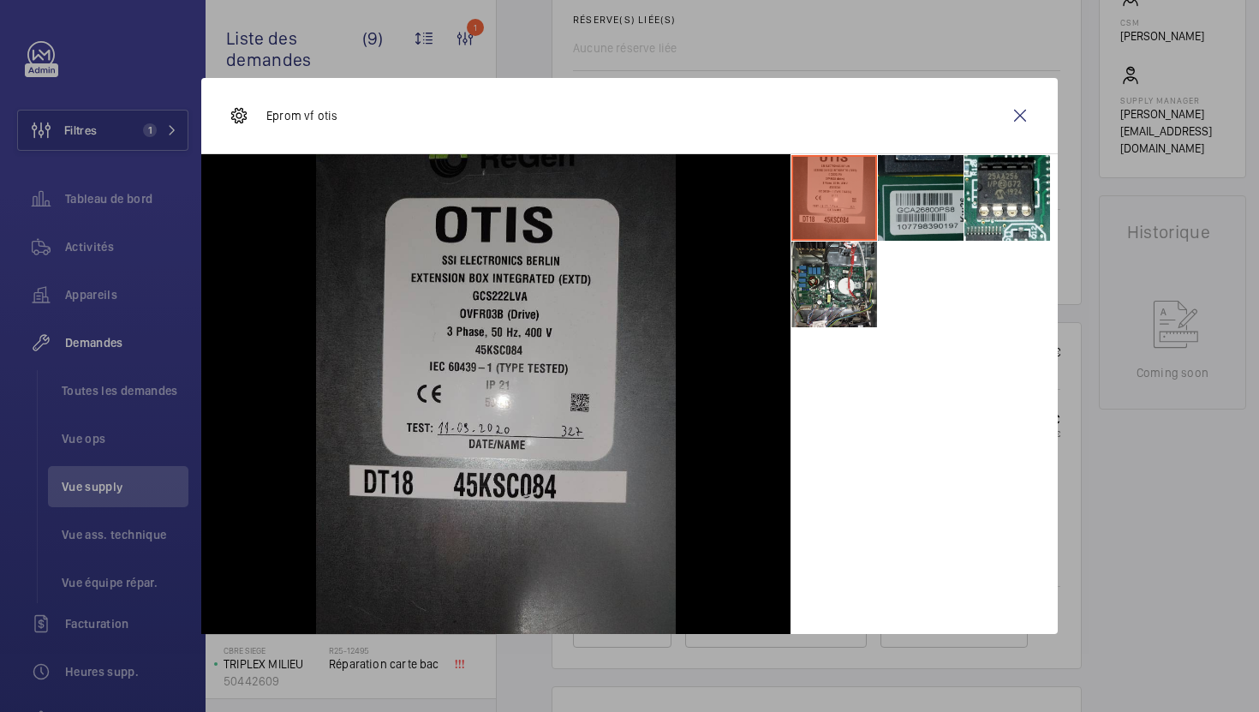
click at [914, 194] on li at bounding box center [921, 198] width 86 height 86
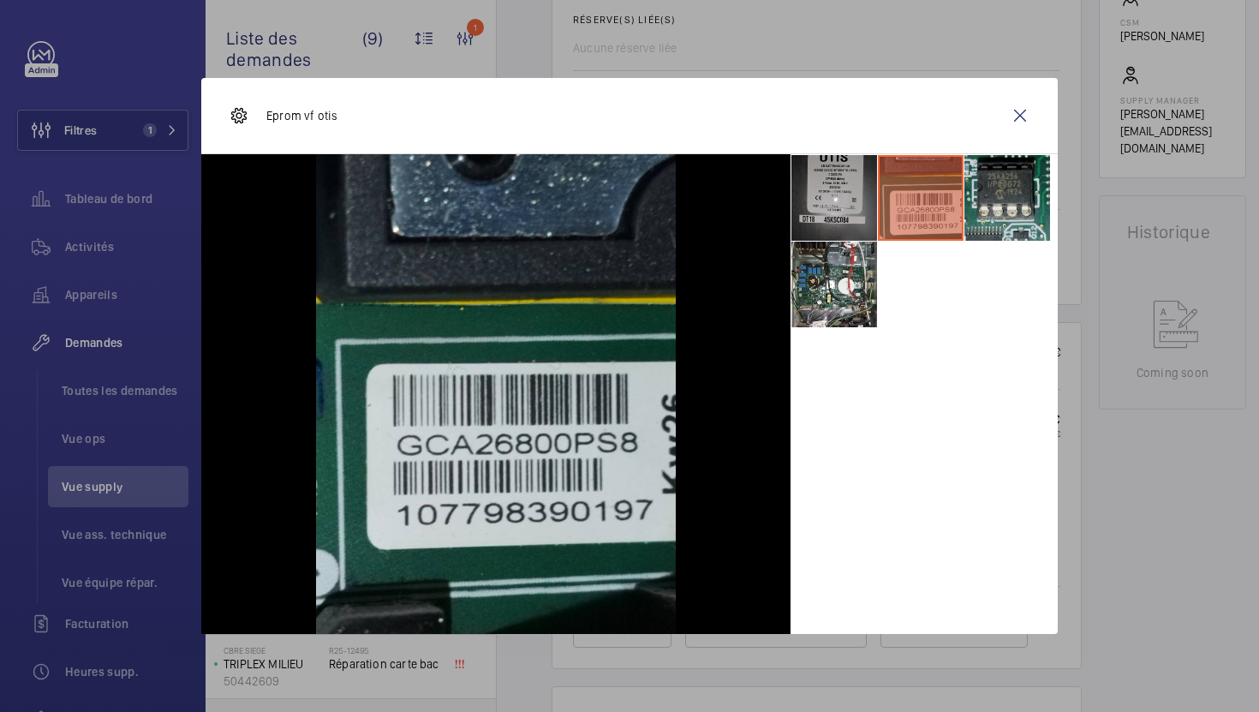
click at [1042, 219] on li at bounding box center [1007, 198] width 86 height 86
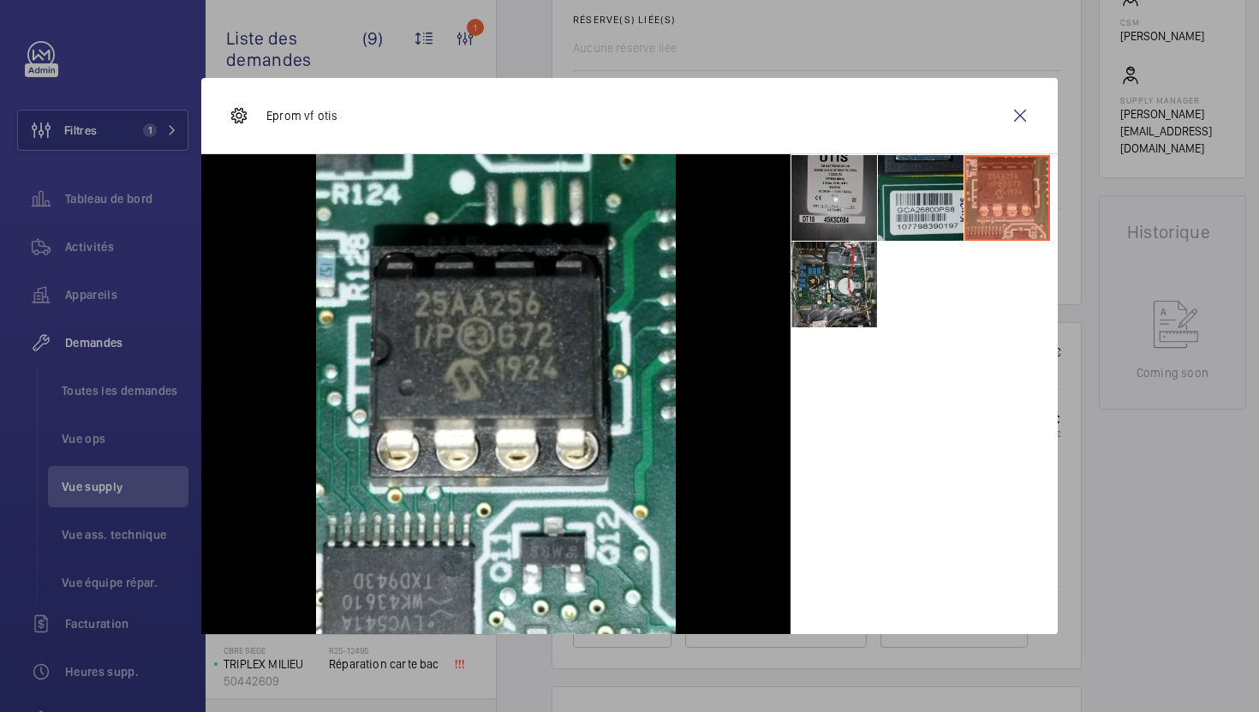
click at [841, 295] on li at bounding box center [834, 285] width 86 height 86
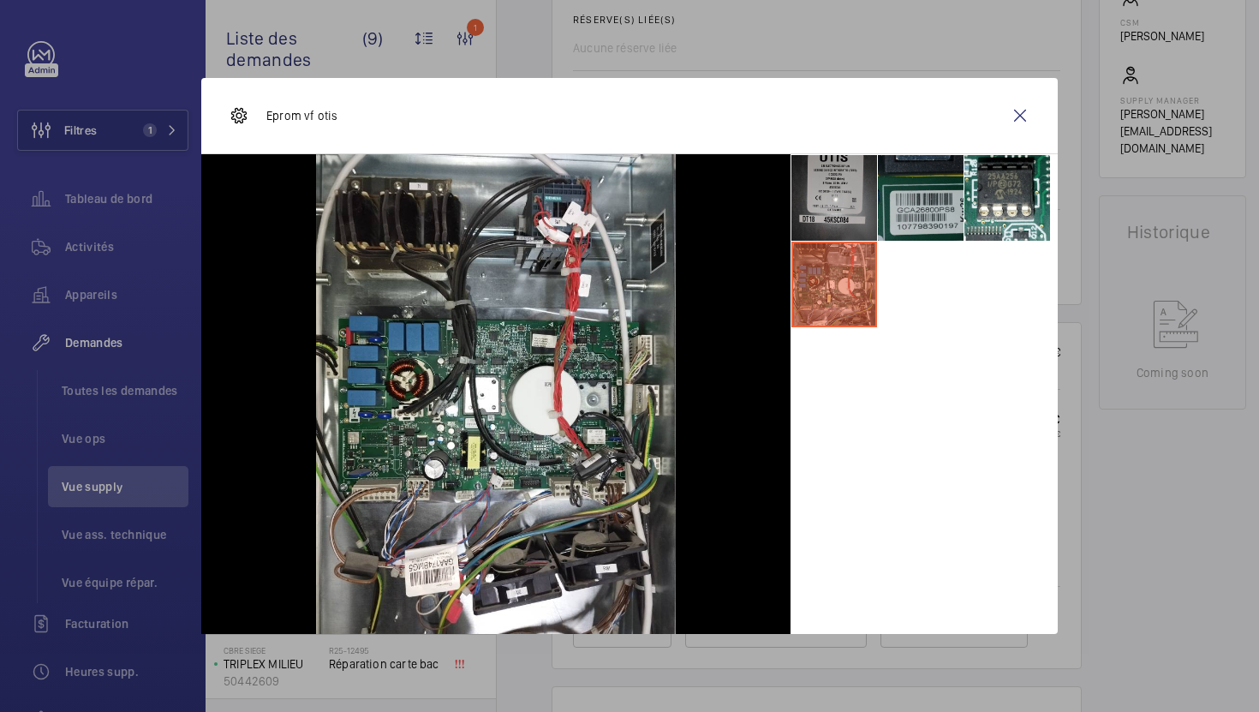
click at [953, 212] on li at bounding box center [921, 198] width 86 height 86
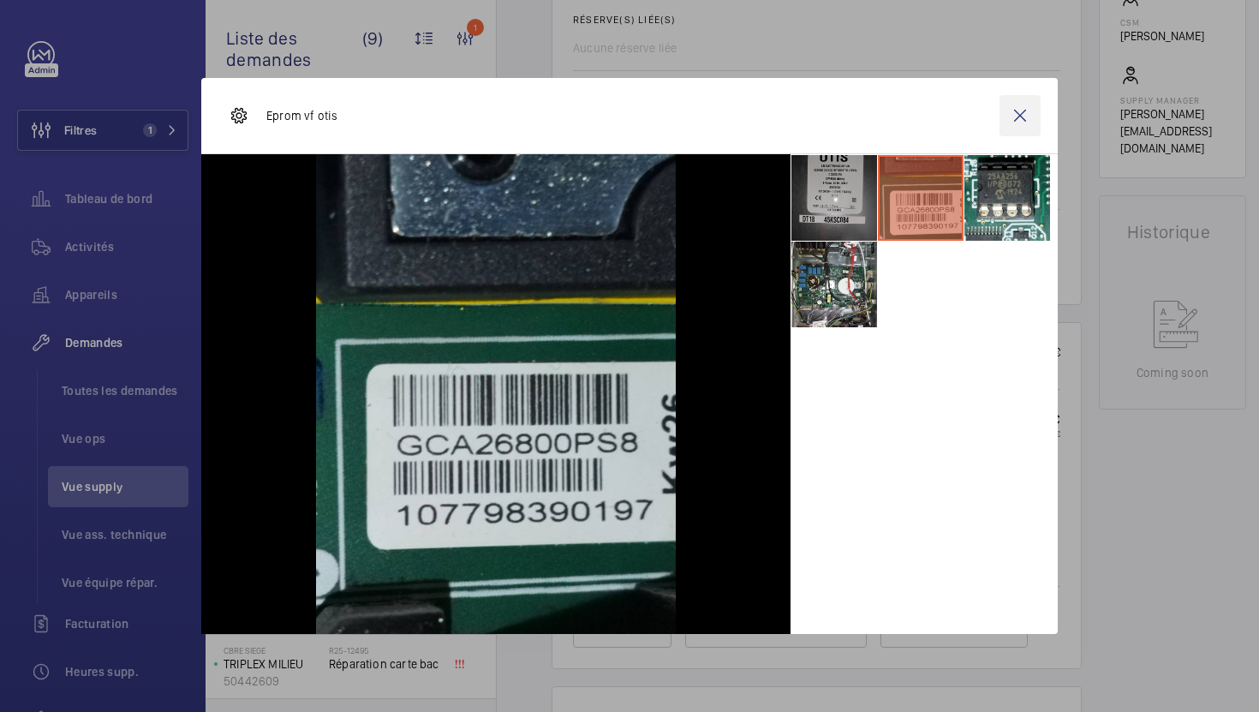
click at [1023, 122] on wm-front-icon-button at bounding box center [1020, 115] width 41 height 41
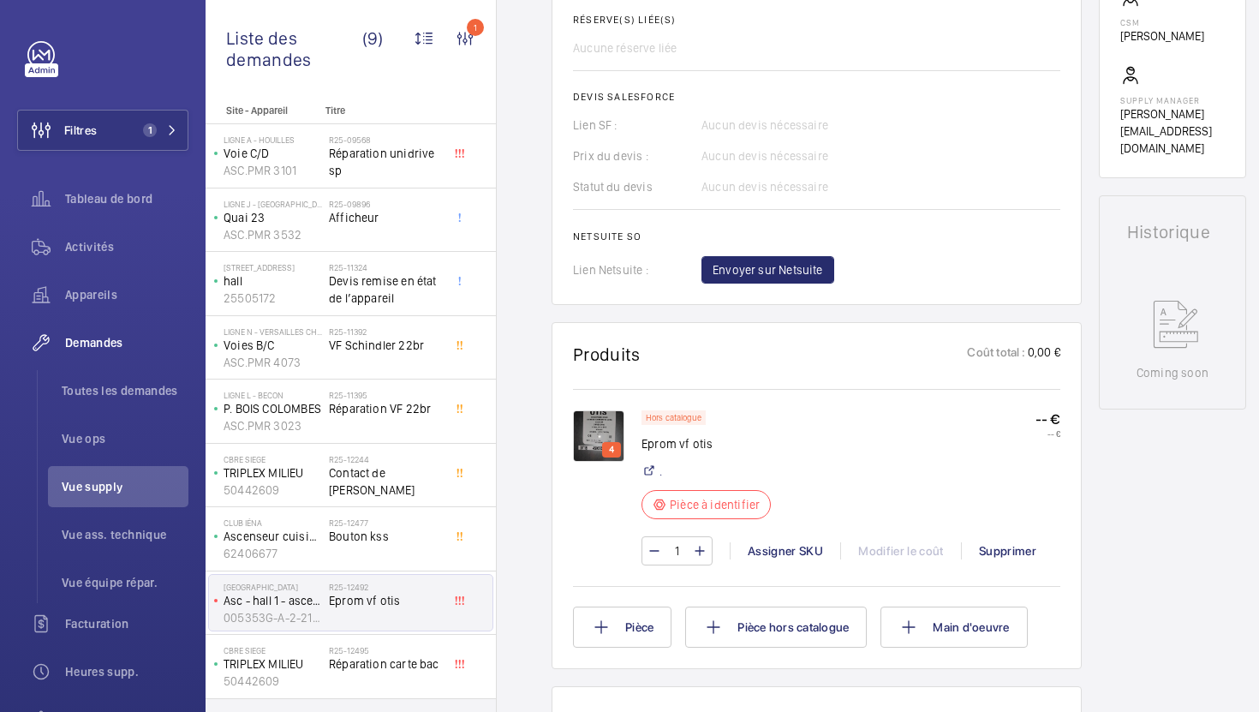
scroll to position [0, 0]
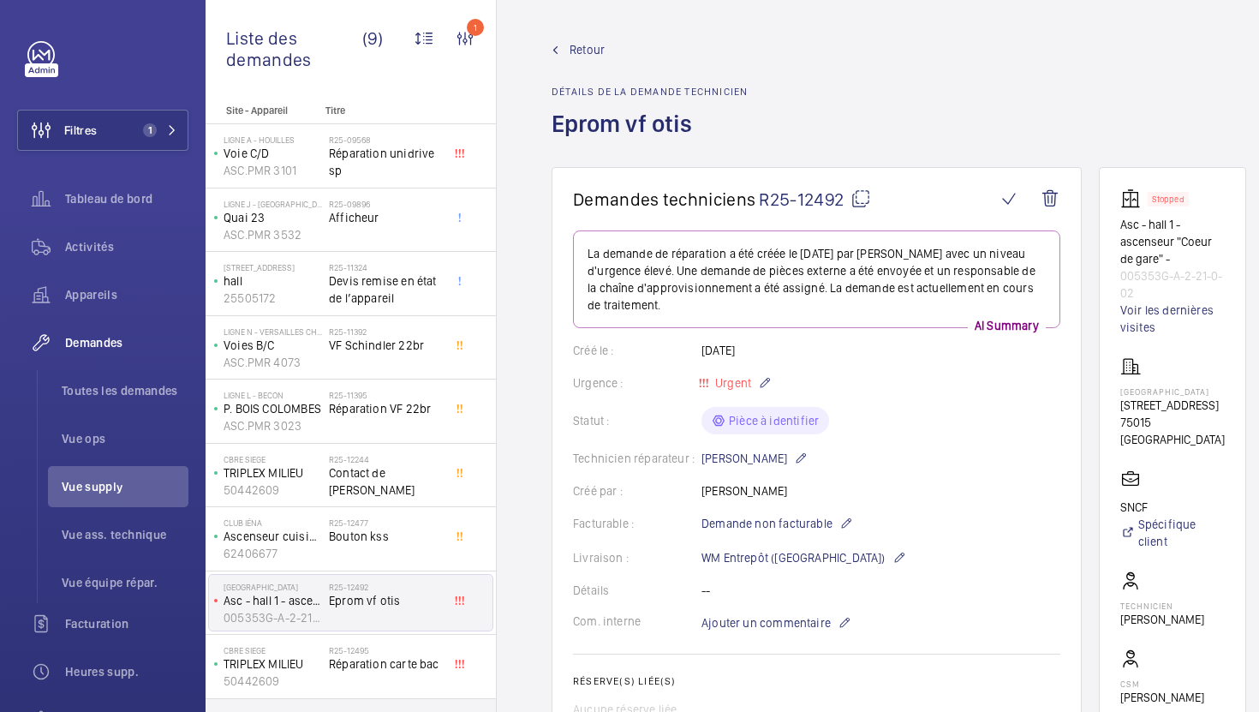
click at [863, 197] on mat-icon at bounding box center [861, 198] width 21 height 21
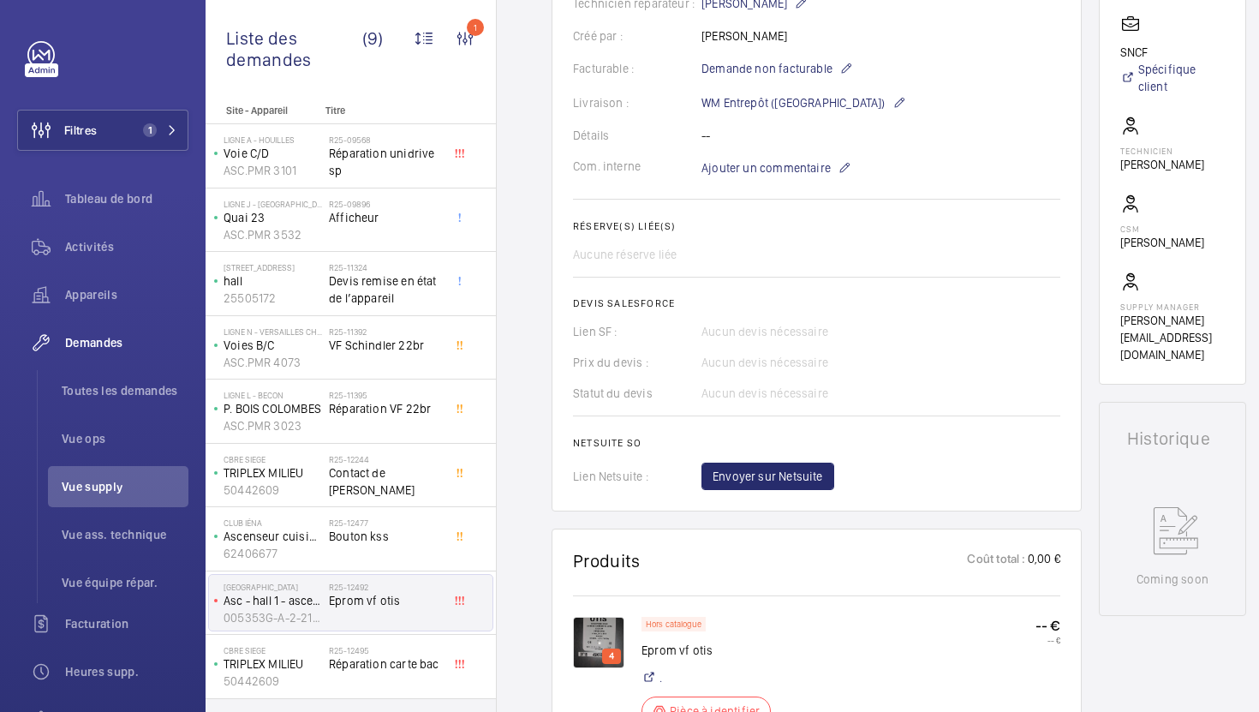
scroll to position [445, 0]
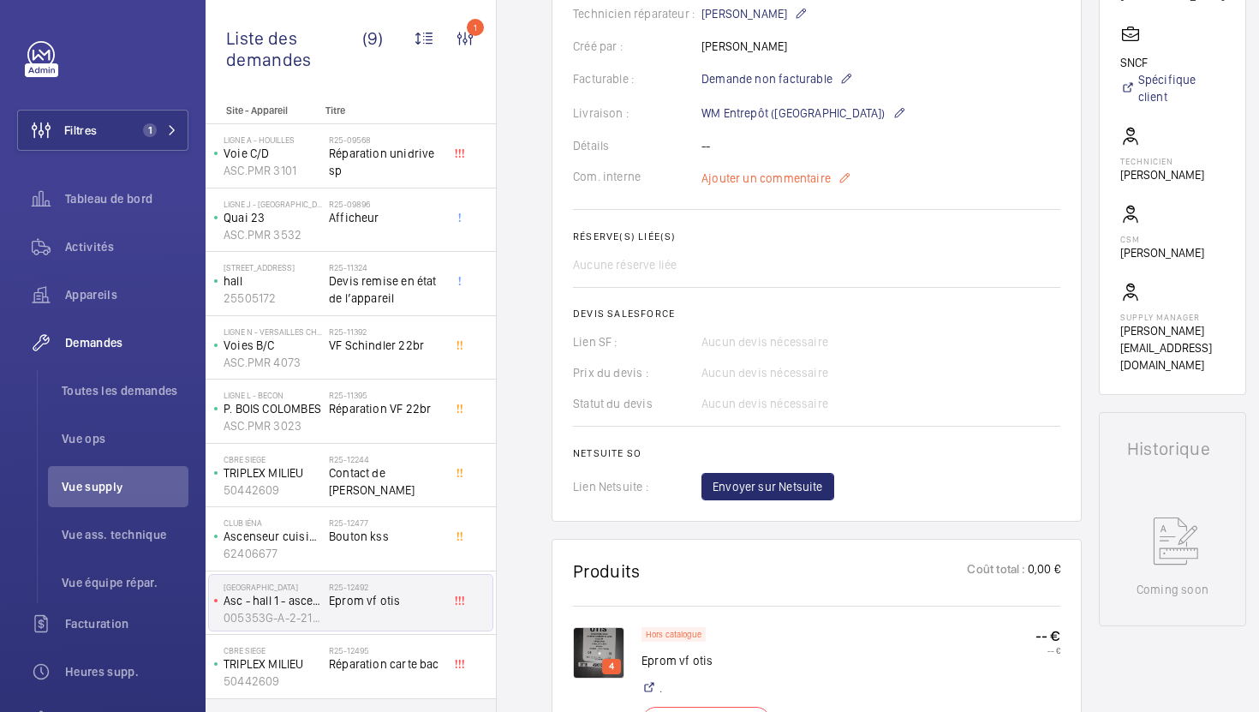
click at [787, 182] on span "Ajouter un commentaire" at bounding box center [765, 178] width 129 height 17
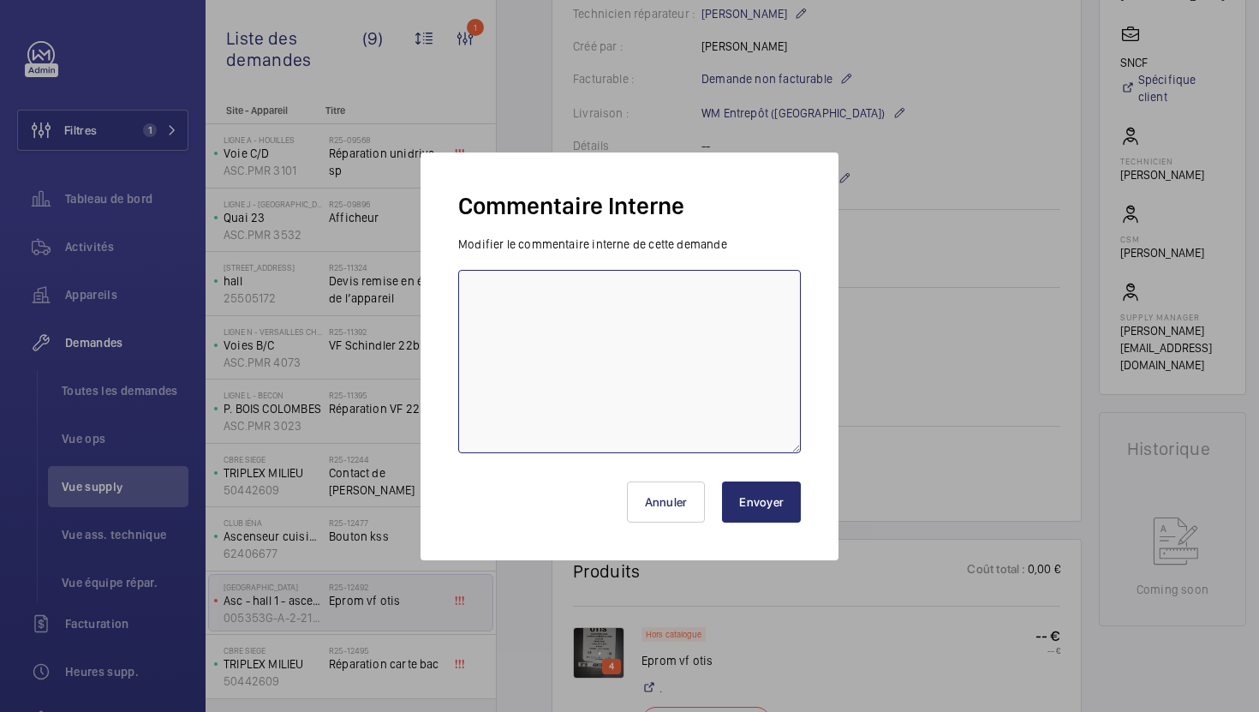
click at [648, 362] on textarea at bounding box center [629, 361] width 343 height 183
type textarea "19/09 demande de [PERSON_NAME] envoyée à [GEOGRAPHIC_DATA]"
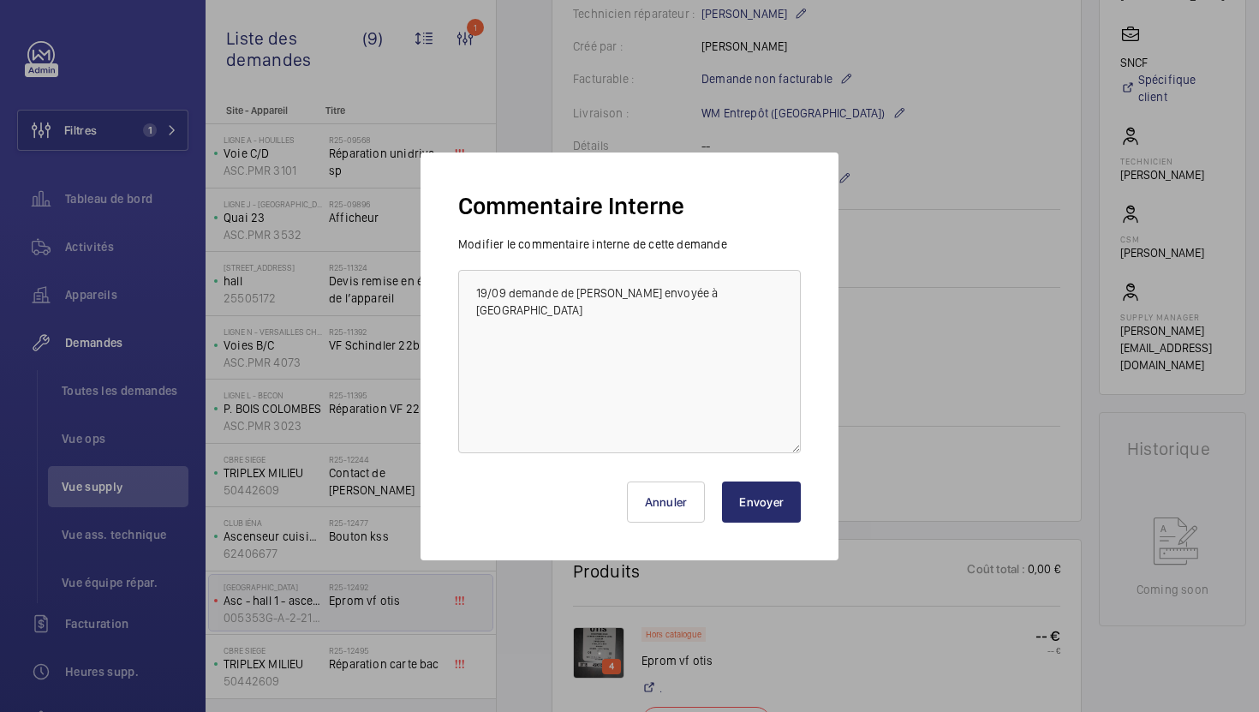
click at [765, 507] on button "Envoyer" at bounding box center [761, 501] width 79 height 41
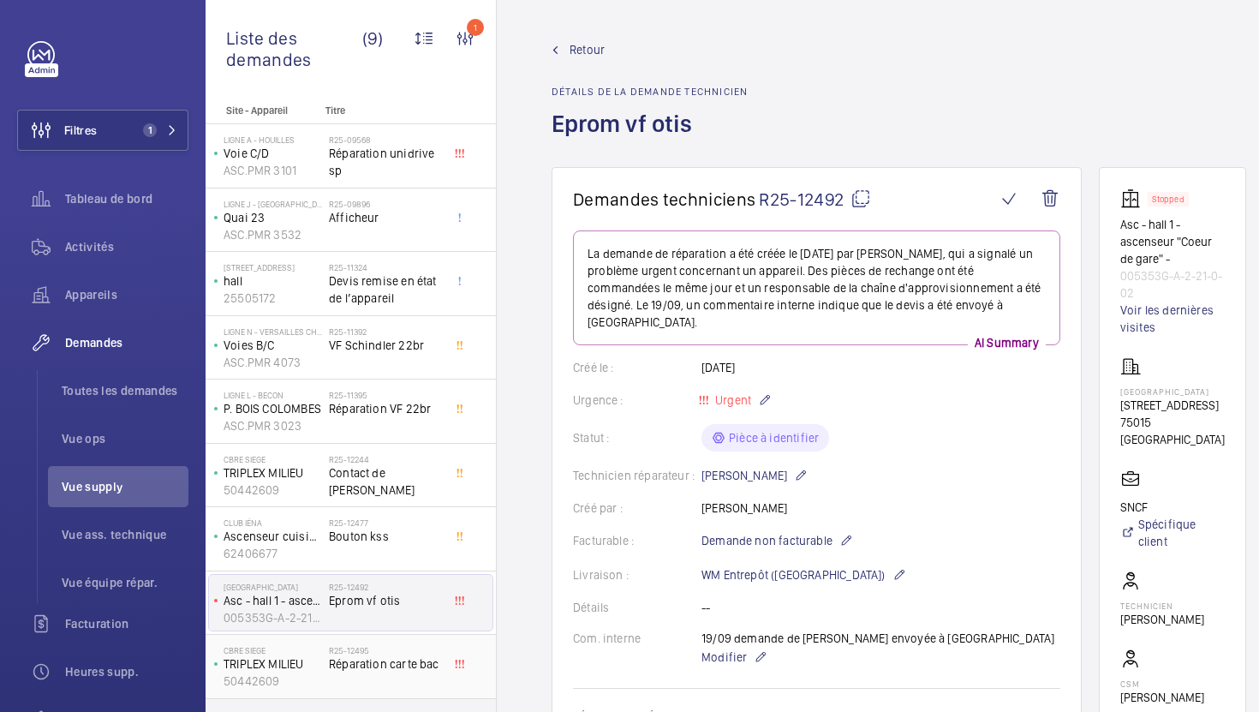
click at [391, 674] on div "R25-12495 Réparation carte bac" at bounding box center [385, 670] width 113 height 50
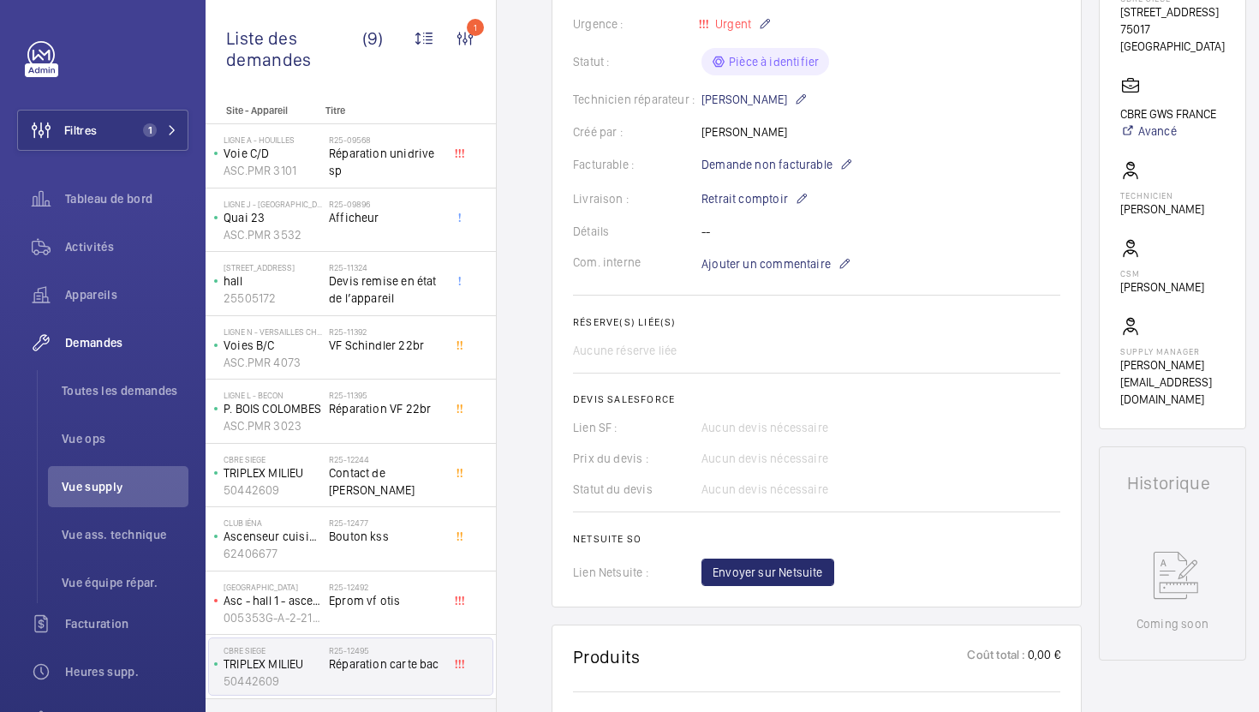
scroll to position [339, 0]
click at [725, 277] on p "Ajouter un commentaire" at bounding box center [776, 266] width 150 height 21
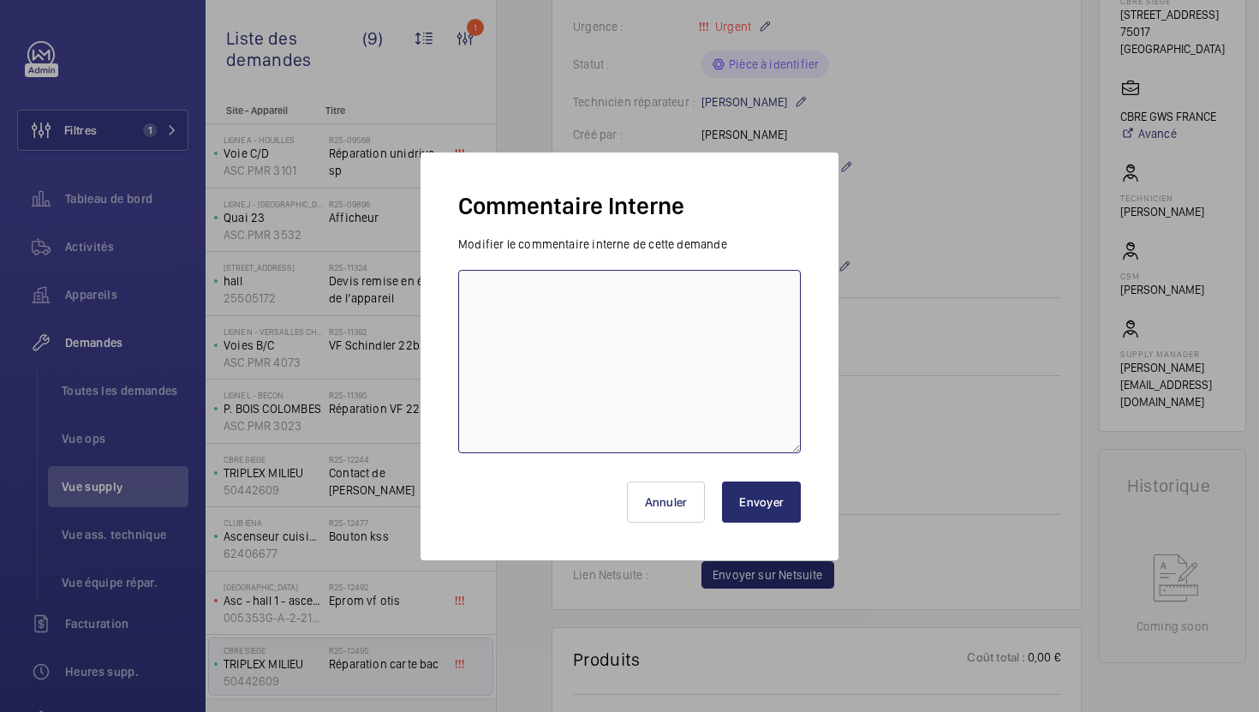
click at [697, 330] on textarea at bounding box center [629, 361] width 343 height 183
type textarea "19/09 en attente validation ops"
click at [767, 488] on button "Envoyer" at bounding box center [761, 501] width 79 height 41
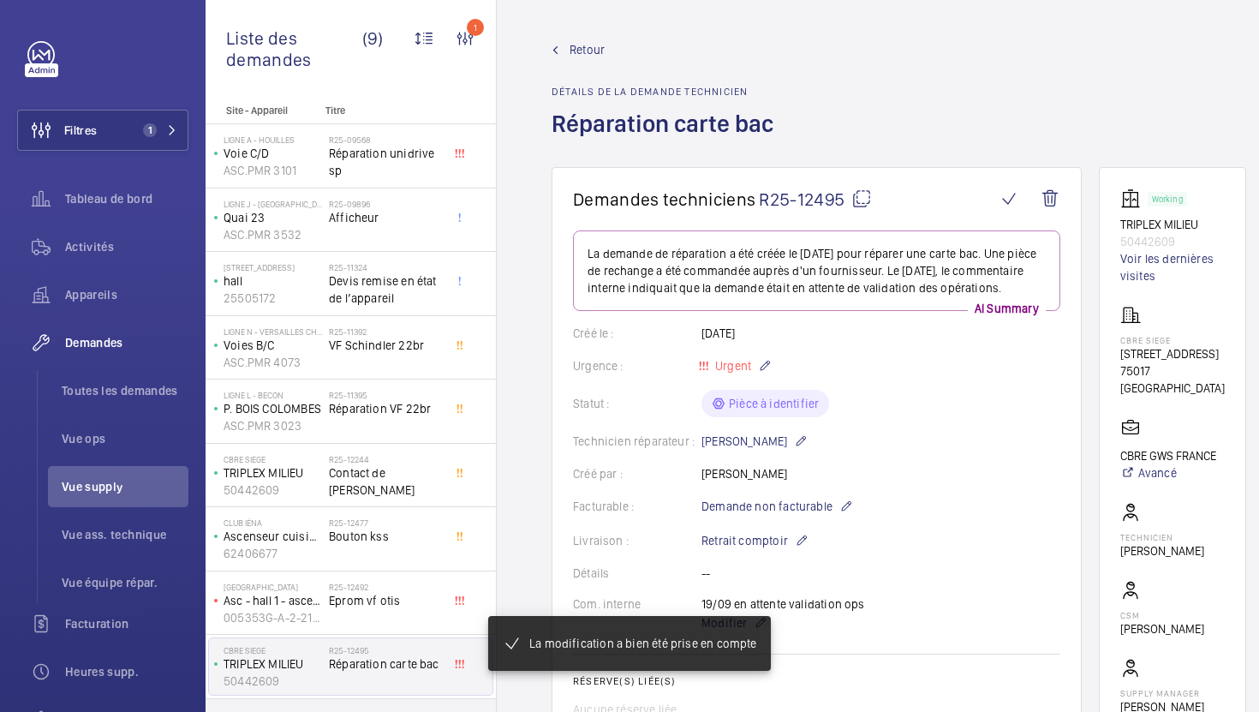
scroll to position [541, 0]
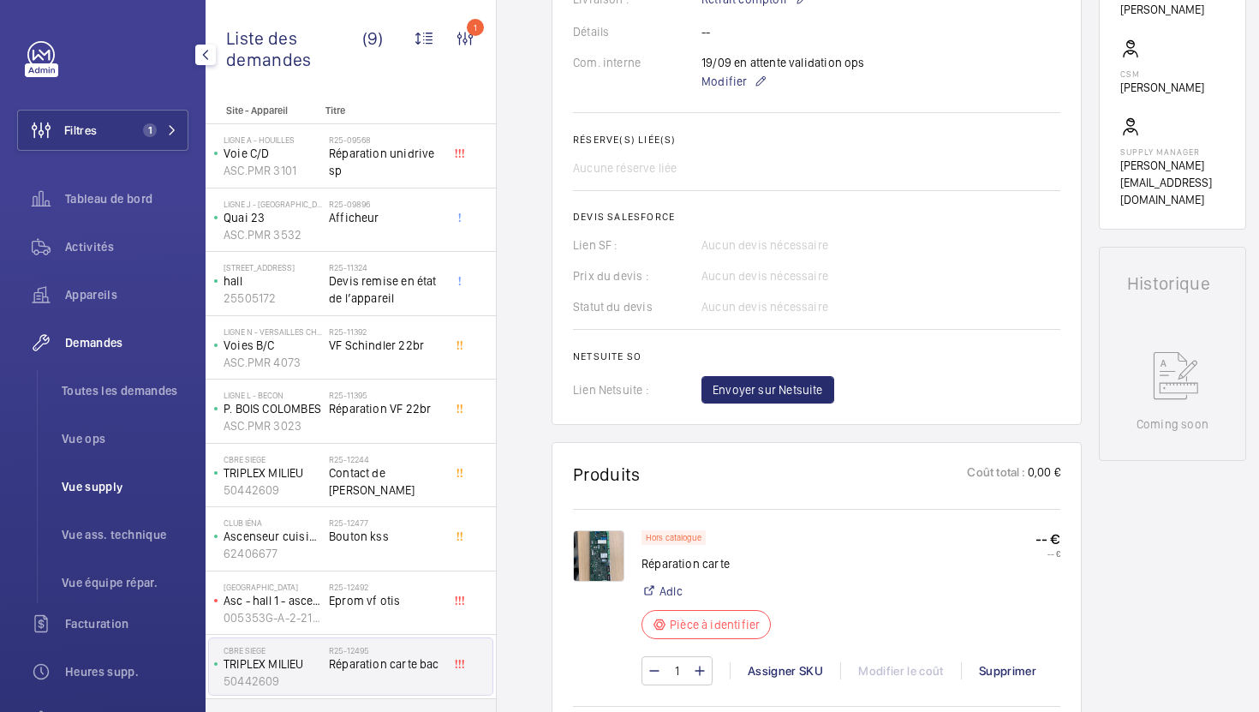
click at [122, 490] on span "Vue supply" at bounding box center [125, 486] width 127 height 17
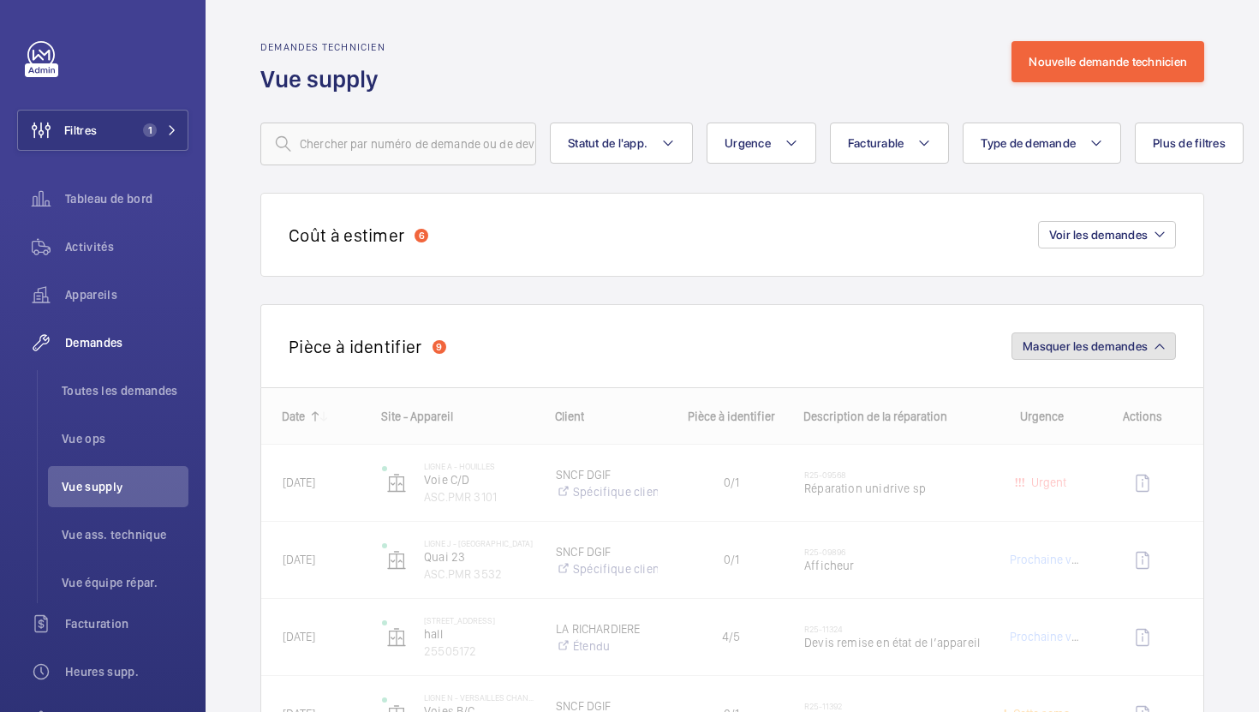
click at [1154, 352] on button "Masquer les demandes" at bounding box center [1094, 345] width 164 height 27
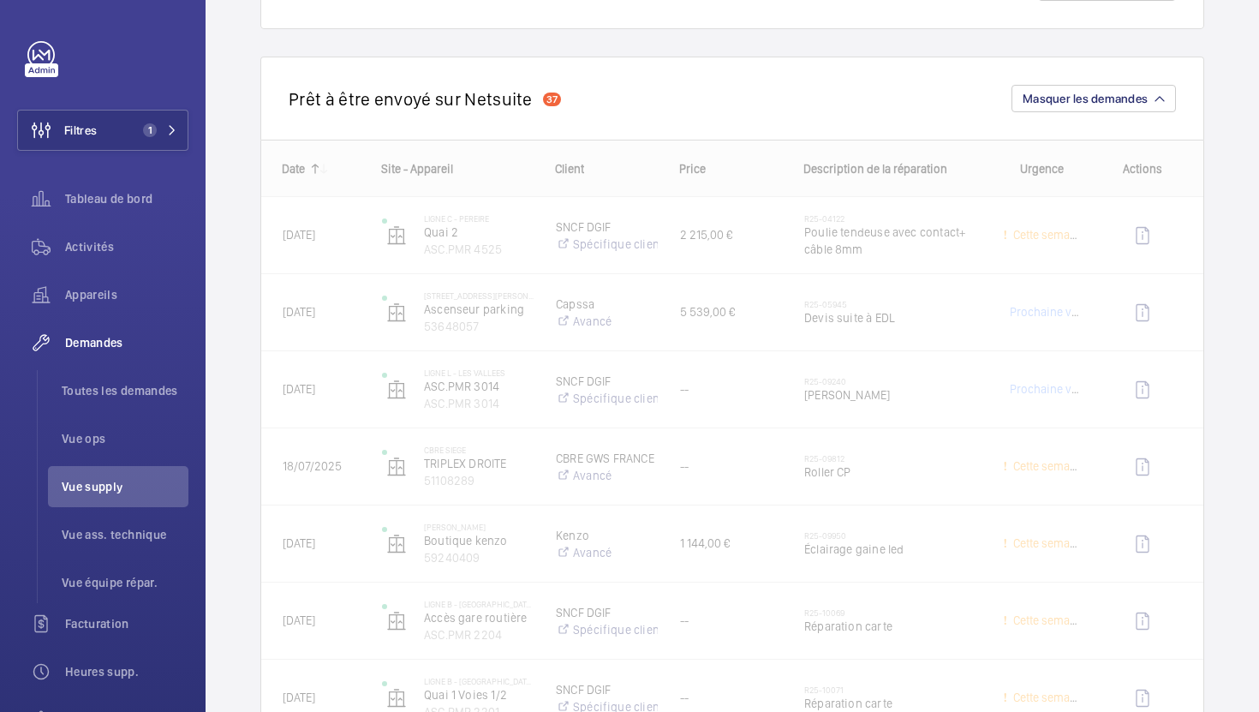
scroll to position [403, 0]
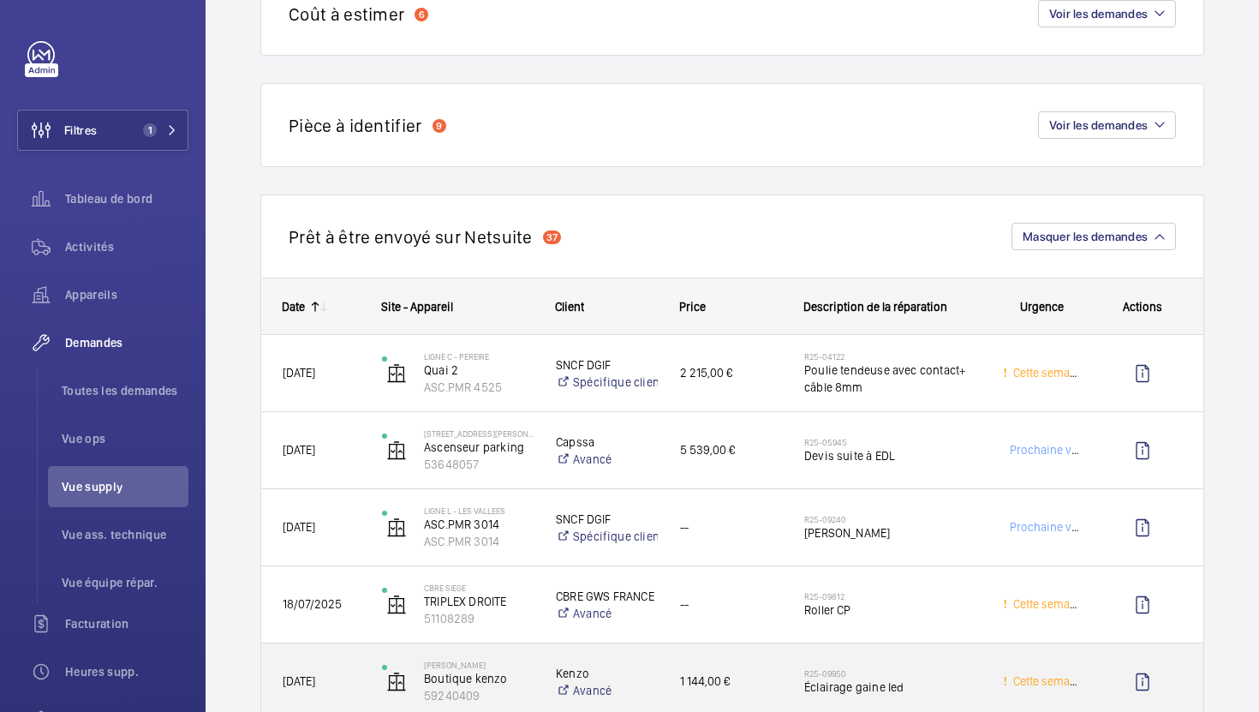
scroll to position [198, 0]
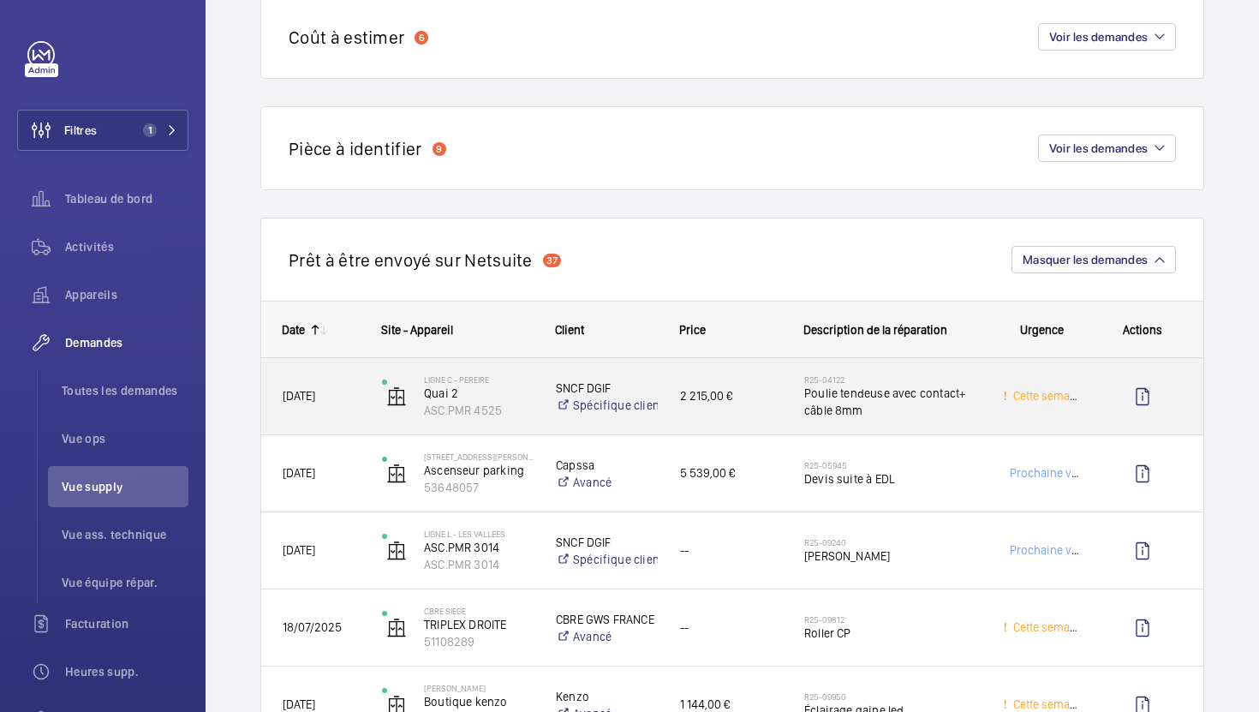
click at [755, 418] on div "2 215,00 €" at bounding box center [721, 396] width 122 height 54
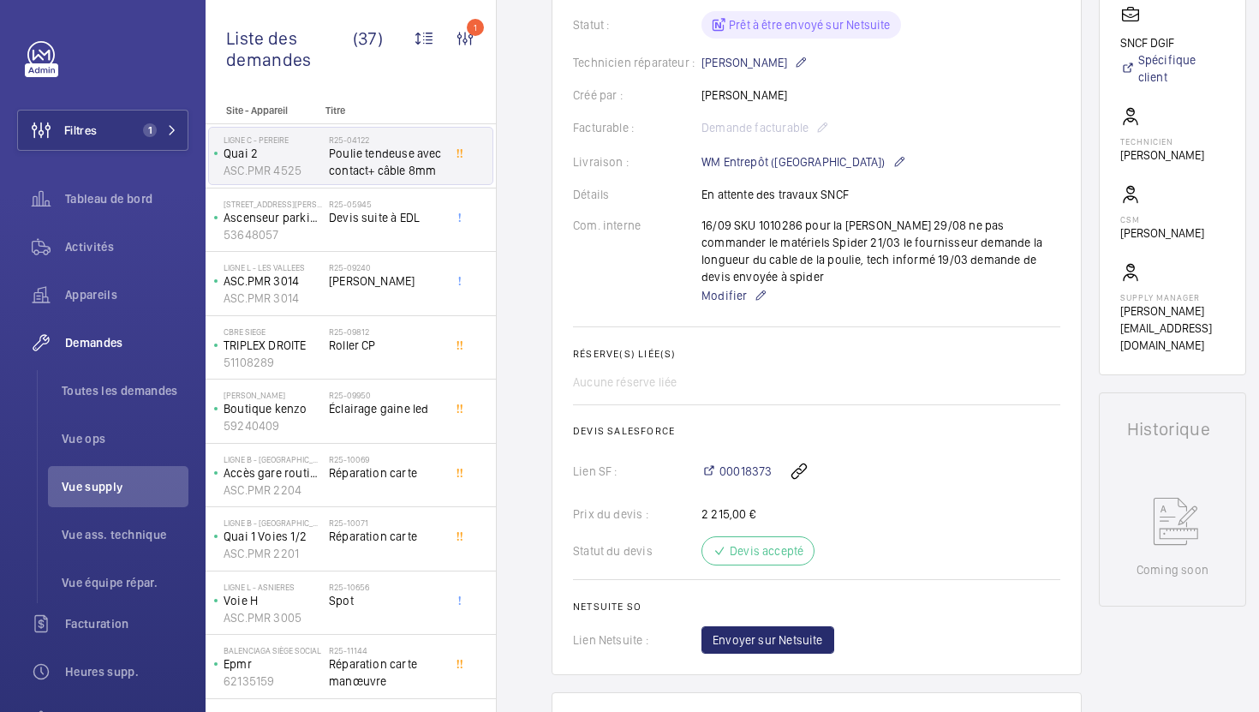
scroll to position [411, 0]
click at [797, 648] on span "Envoyer sur Netsuite" at bounding box center [768, 641] width 110 height 17
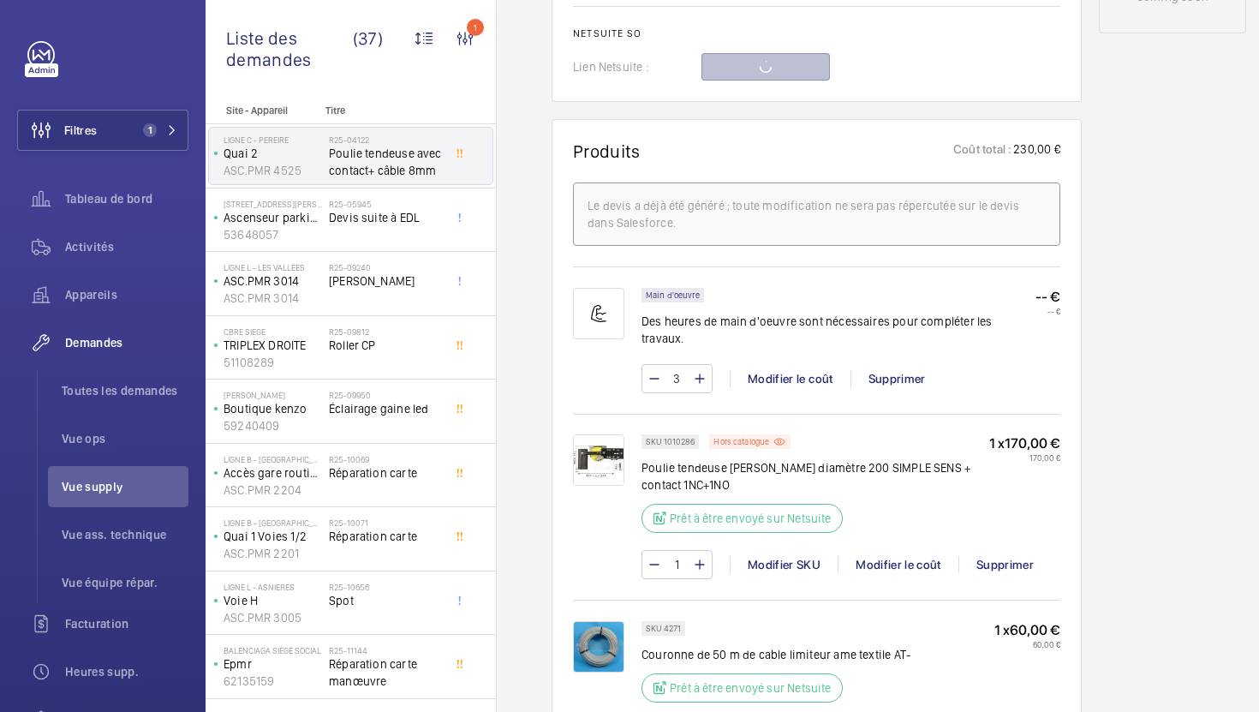
scroll to position [1036, 0]
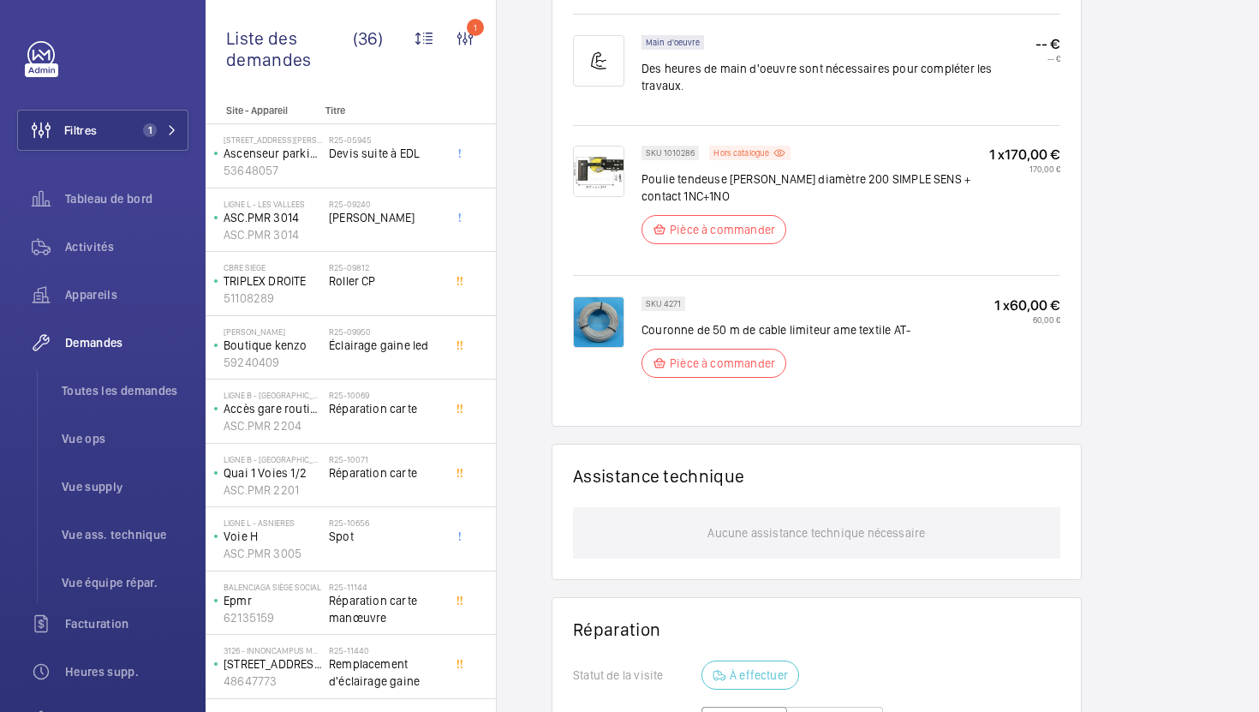
scroll to position [483, 0]
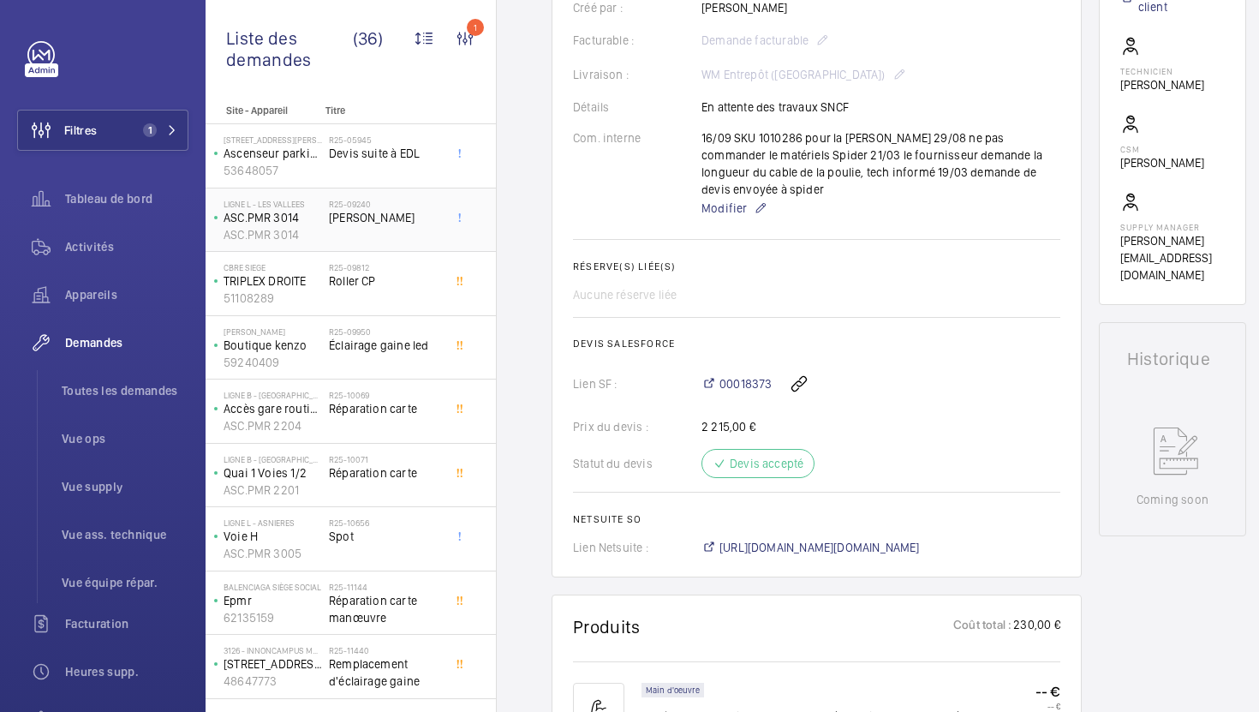
click at [435, 232] on div "R25-09240 Carte Frein" at bounding box center [385, 224] width 113 height 50
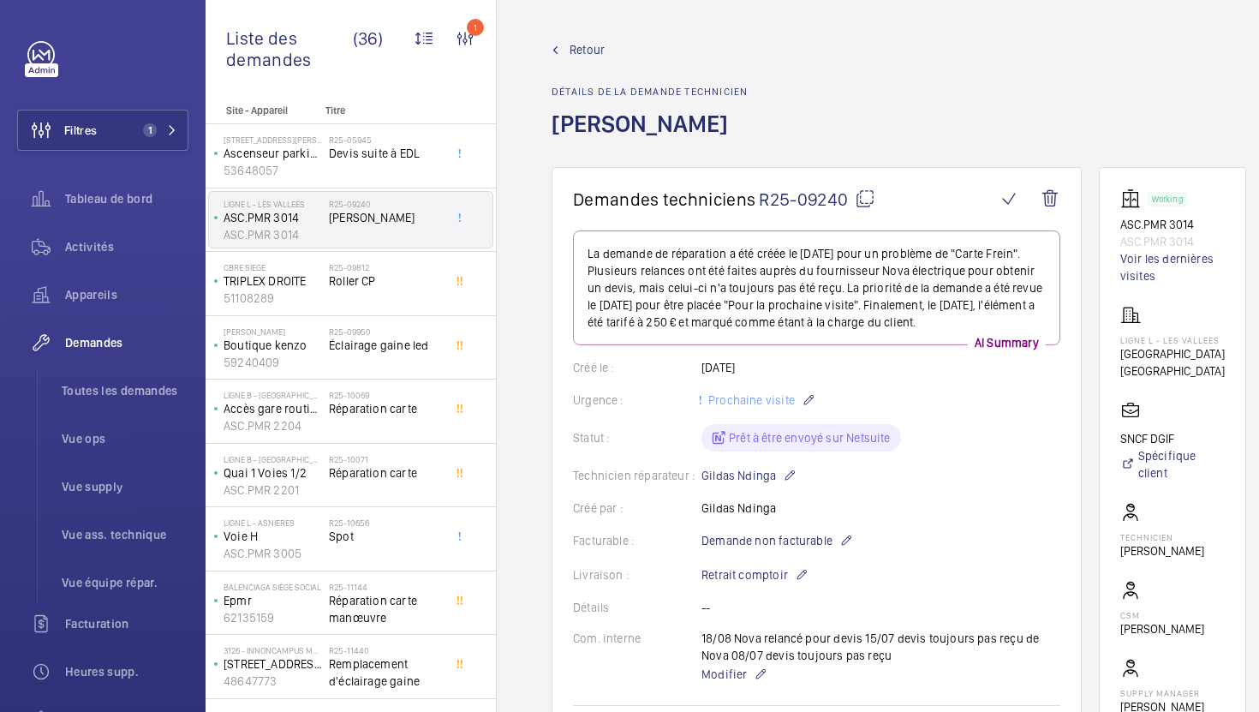
click at [861, 203] on mat-icon at bounding box center [865, 198] width 21 height 21
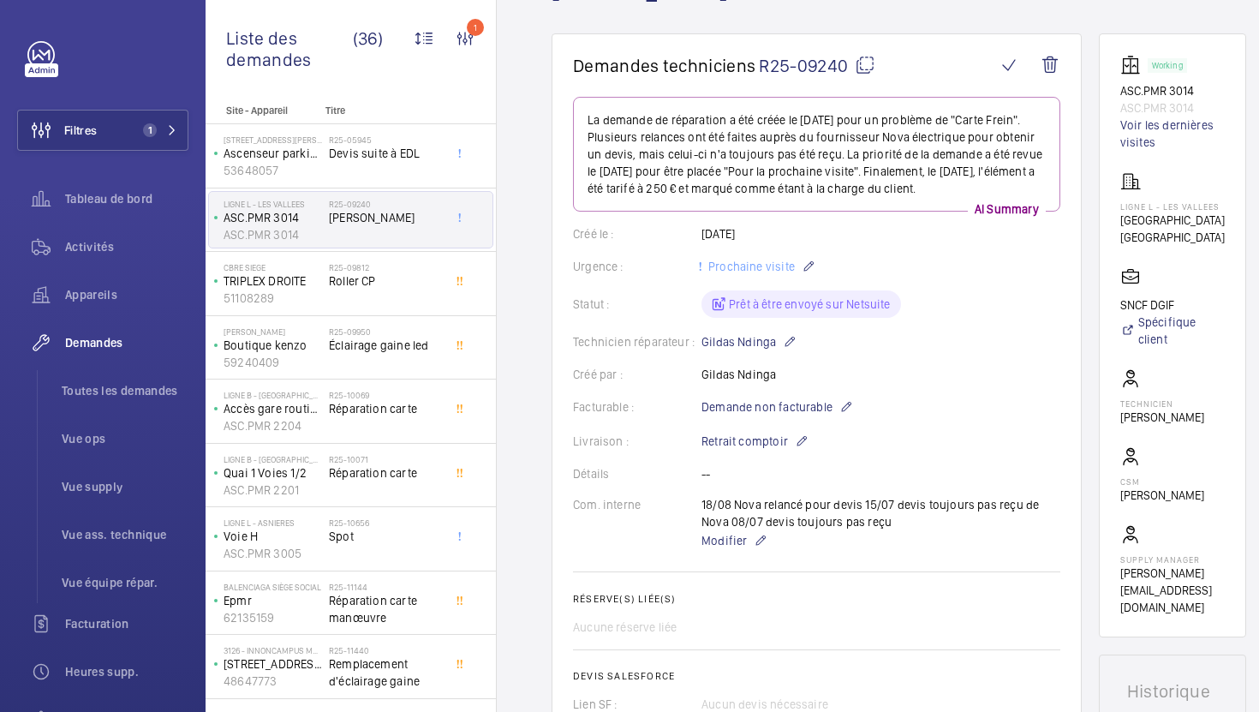
scroll to position [220, 0]
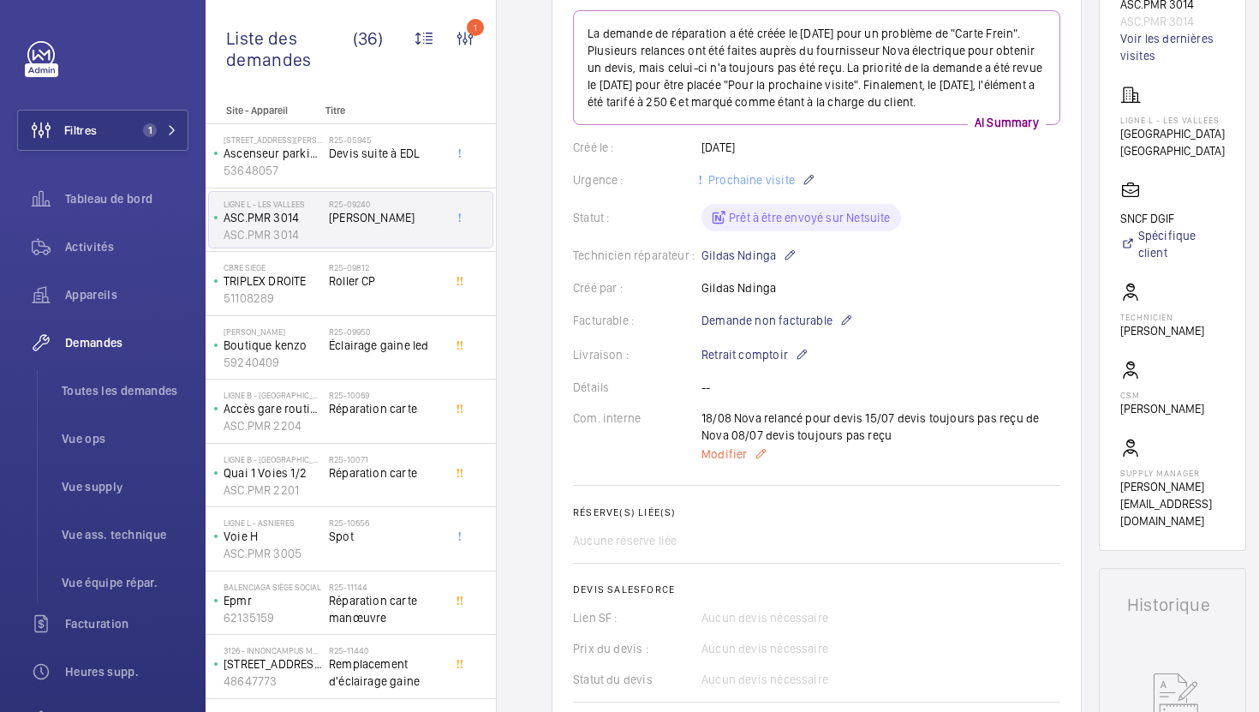
click at [731, 460] on span "Modifier" at bounding box center [723, 453] width 45 height 17
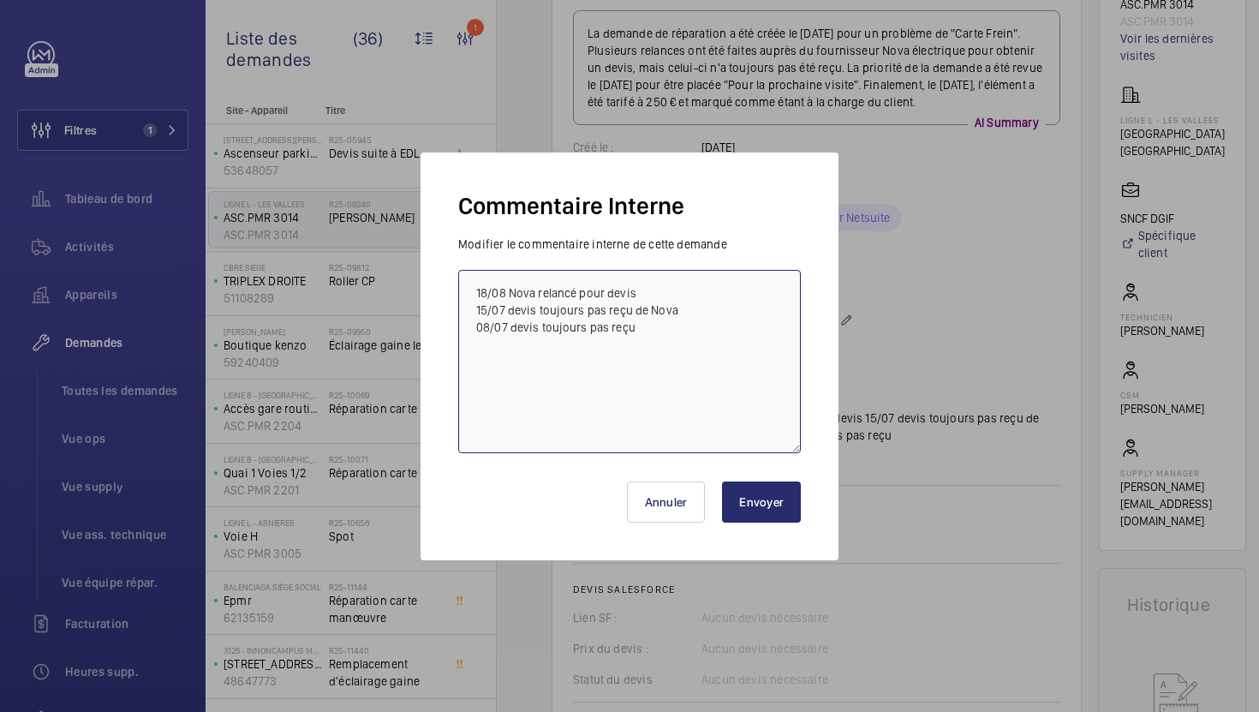
click at [469, 285] on textarea "18/08 Nova relancé pour devis 15/07 devis toujours pas reçu de Nova 08/07 devis…" at bounding box center [629, 361] width 343 height 183
type textarea "19/09 en attente du retour tech/ ops pour actualité 18/08 Nova relancé pour dev…"
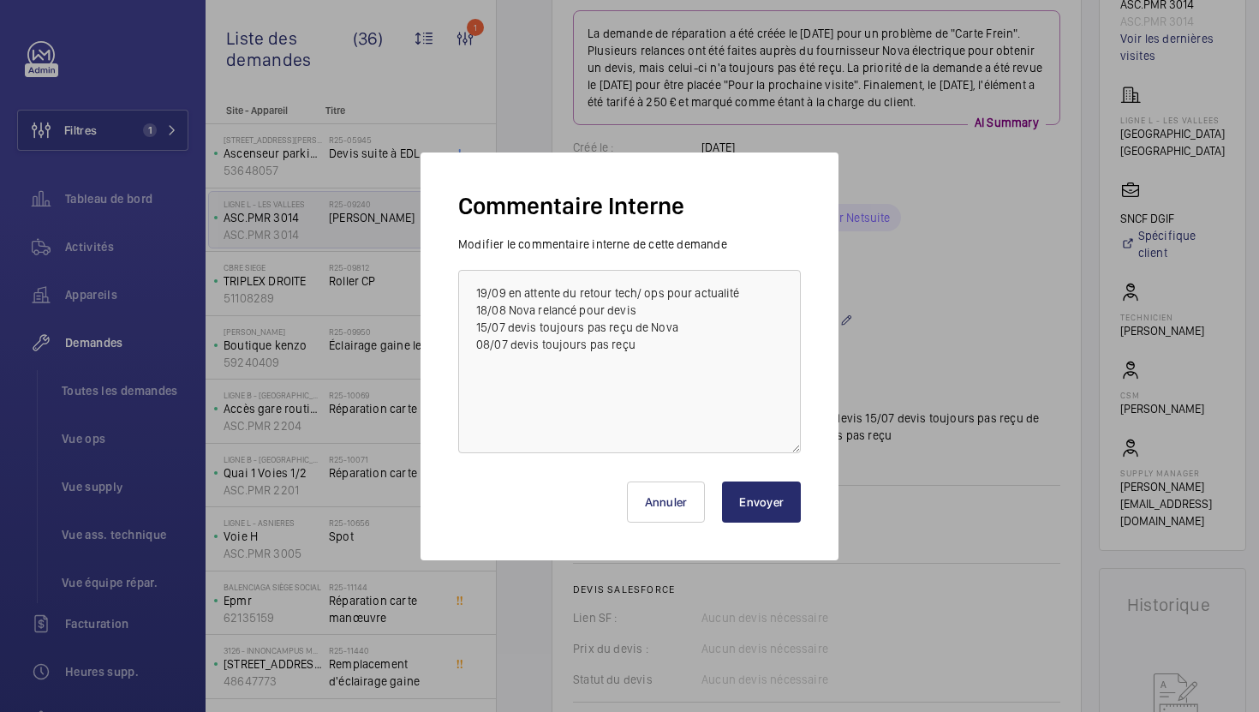
click at [762, 526] on div "Annuler Envoyer" at bounding box center [629, 495] width 343 height 82
click at [760, 518] on button "Envoyer" at bounding box center [761, 501] width 79 height 41
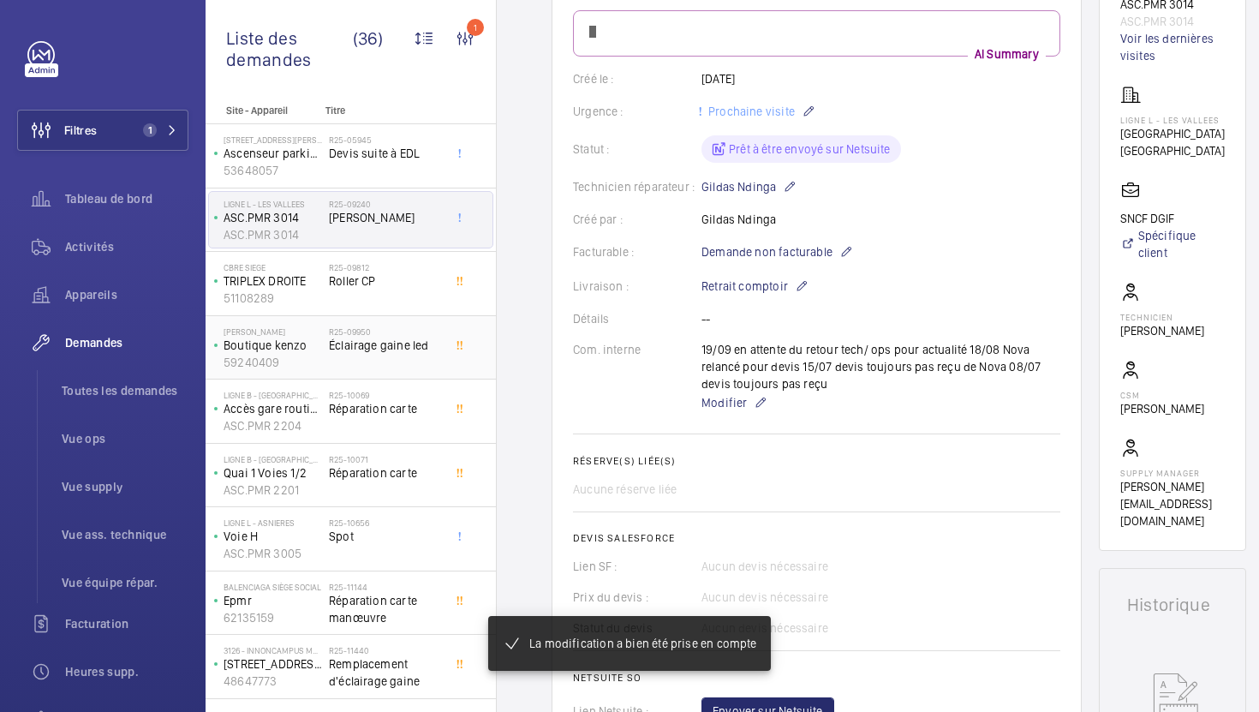
click at [411, 351] on span "Éclairage gaine led" at bounding box center [385, 345] width 113 height 17
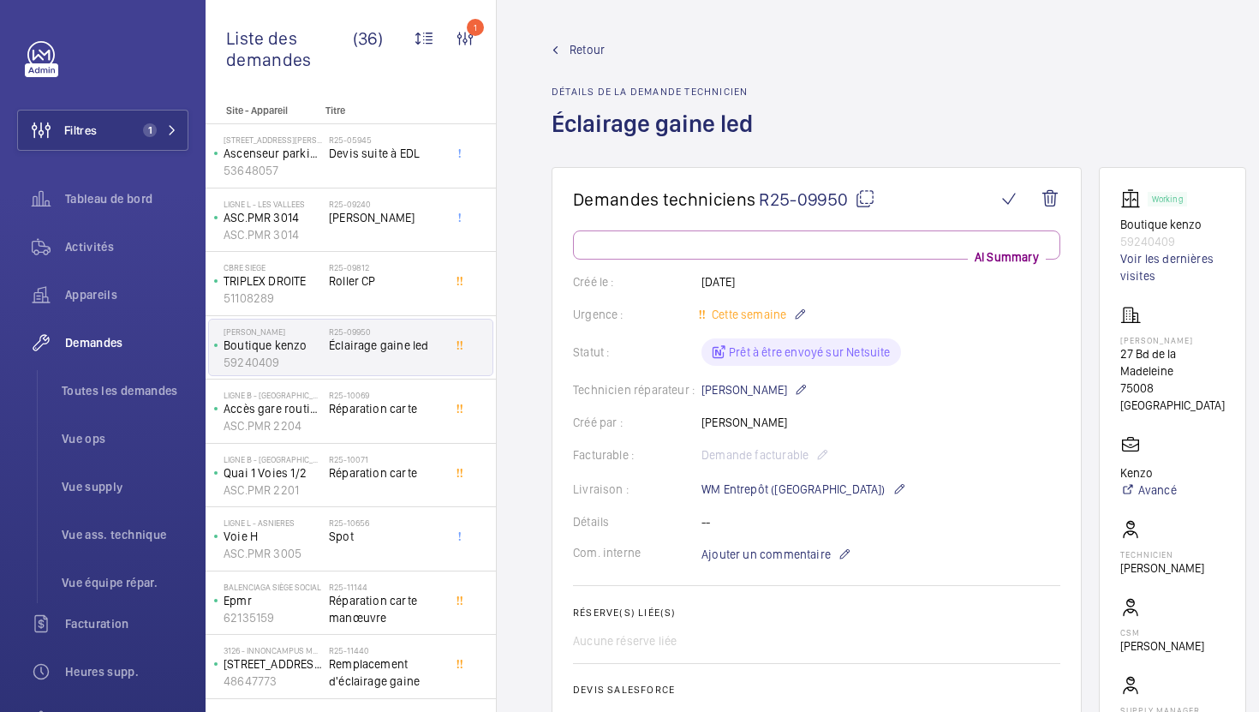
scroll to position [38, 0]
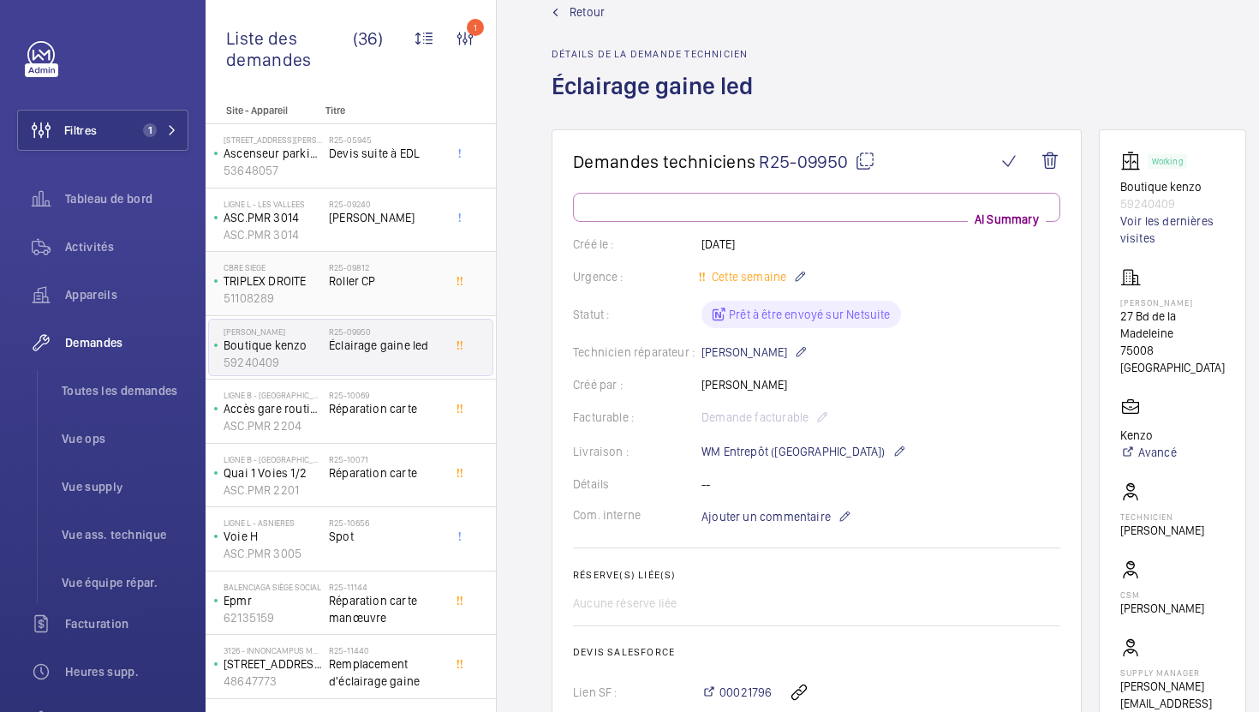
click at [410, 291] on div "R25-09812 Roller CP" at bounding box center [385, 287] width 113 height 50
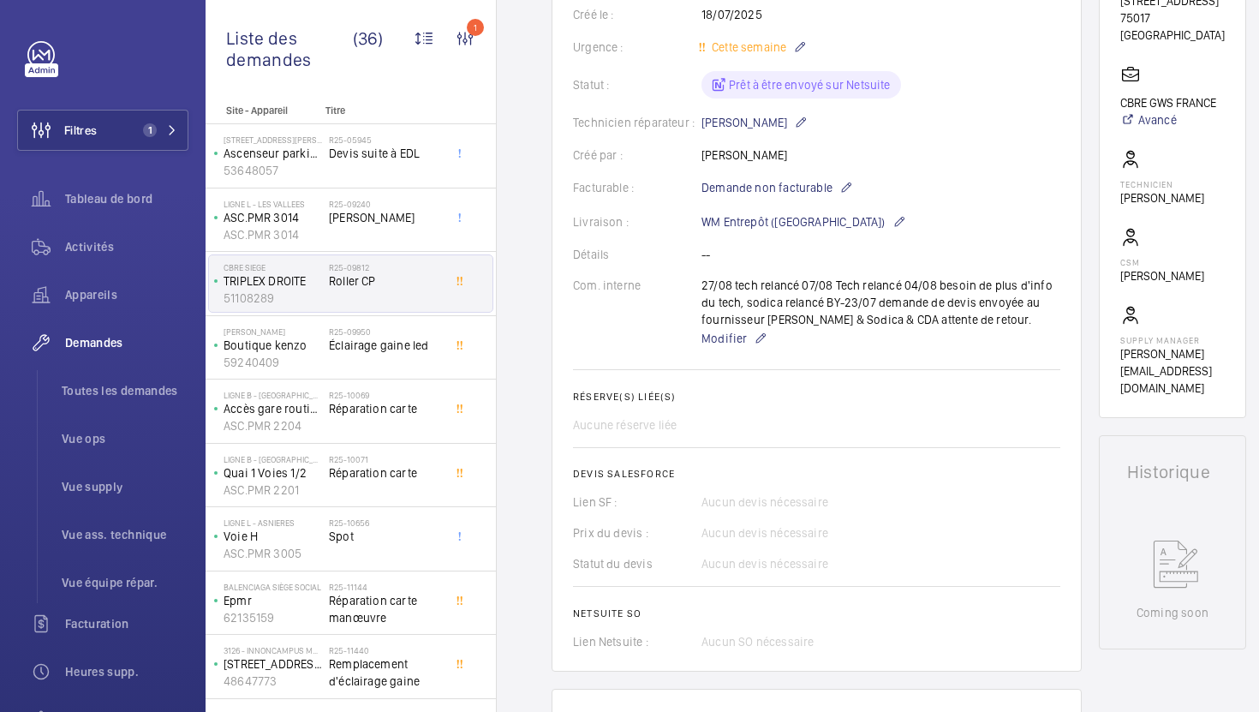
scroll to position [311, 0]
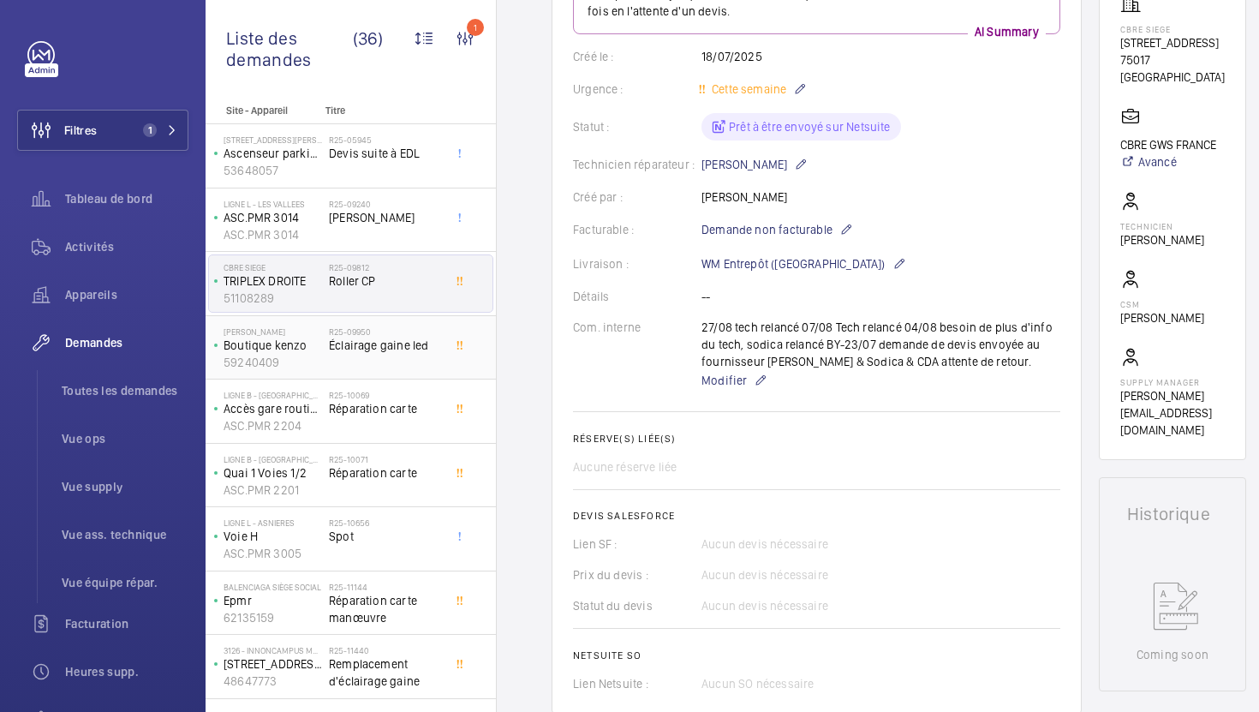
click at [407, 359] on div "R25-09950 Éclairage gaine led" at bounding box center [385, 351] width 113 height 50
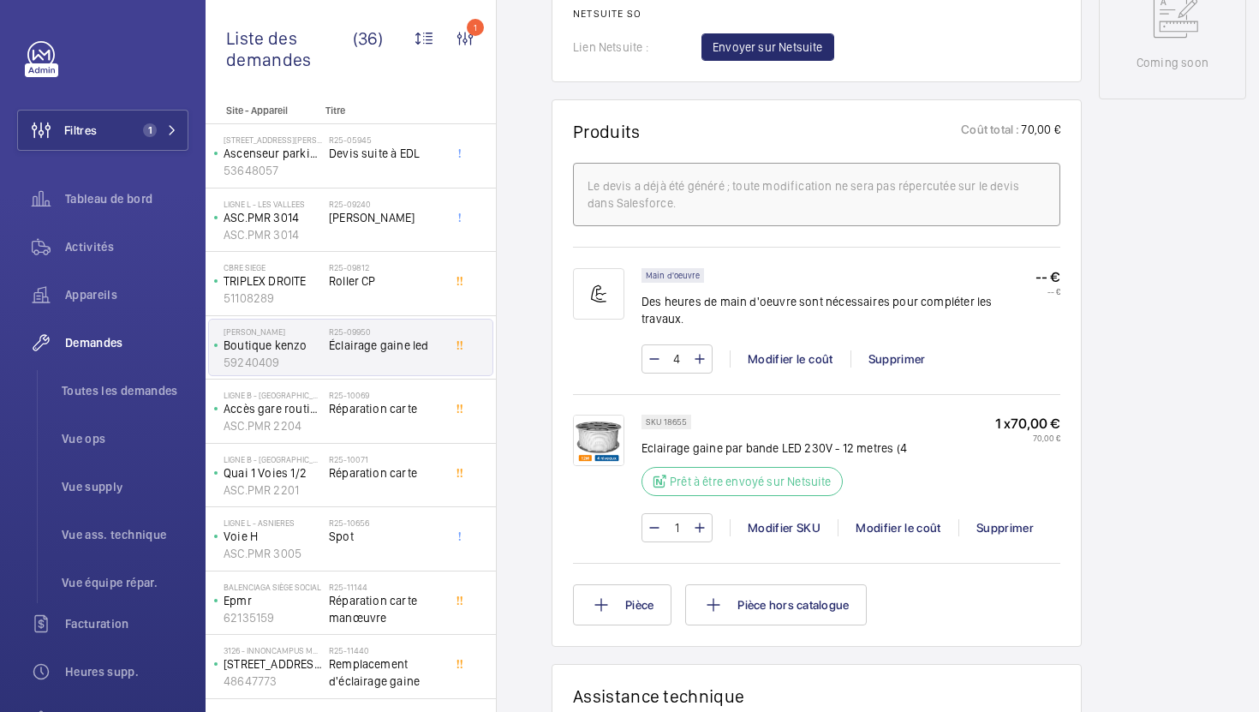
scroll to position [1018, 0]
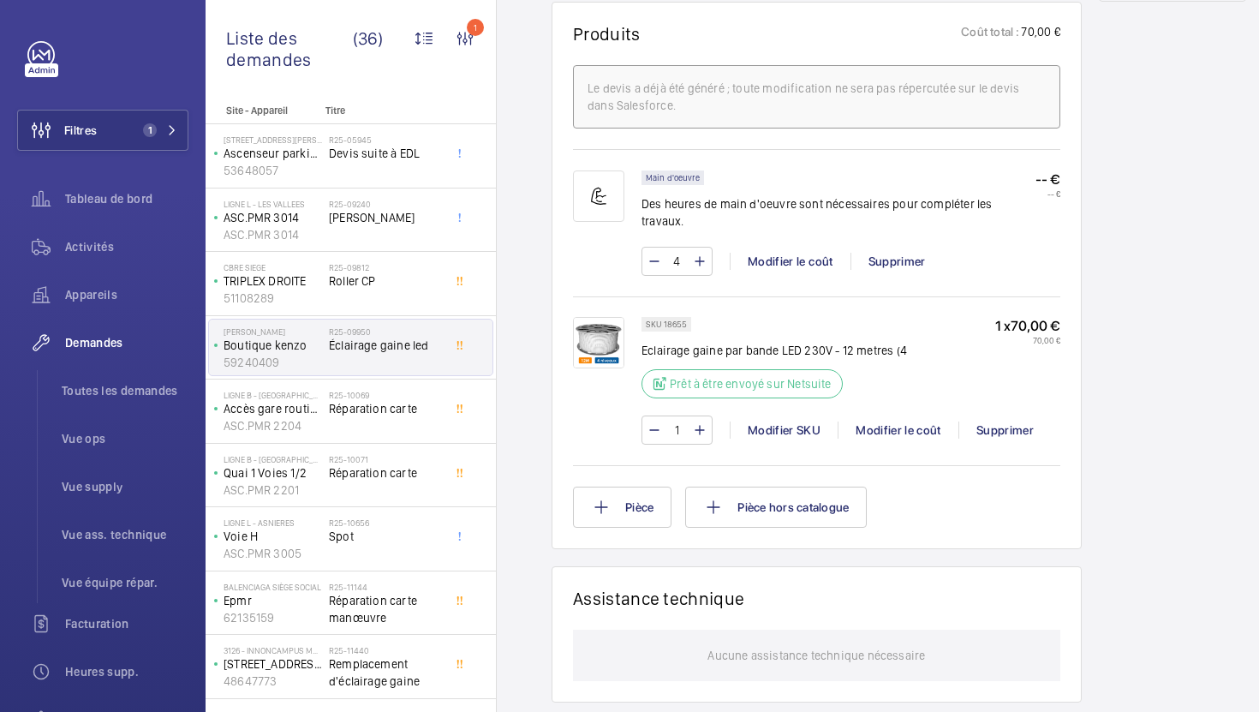
click at [683, 321] on p "SKU 18655" at bounding box center [666, 324] width 41 height 6
click at [456, 414] on div at bounding box center [464, 403] width 31 height 26
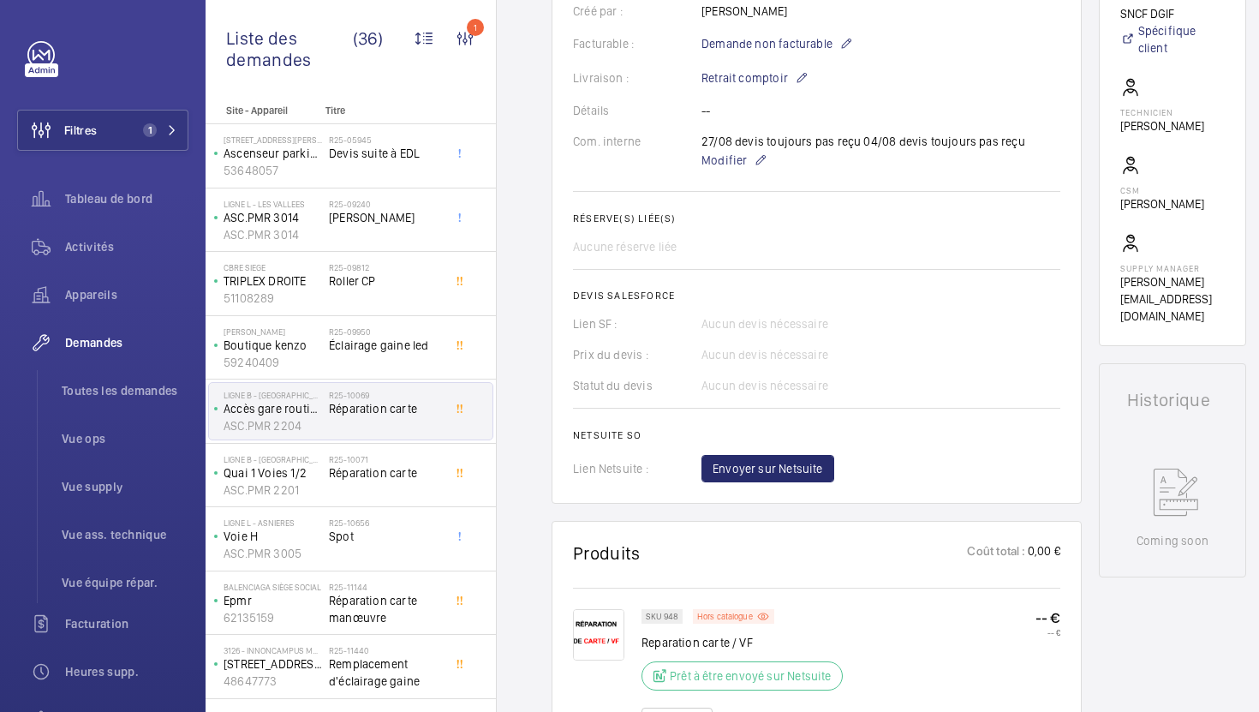
scroll to position [495, 0]
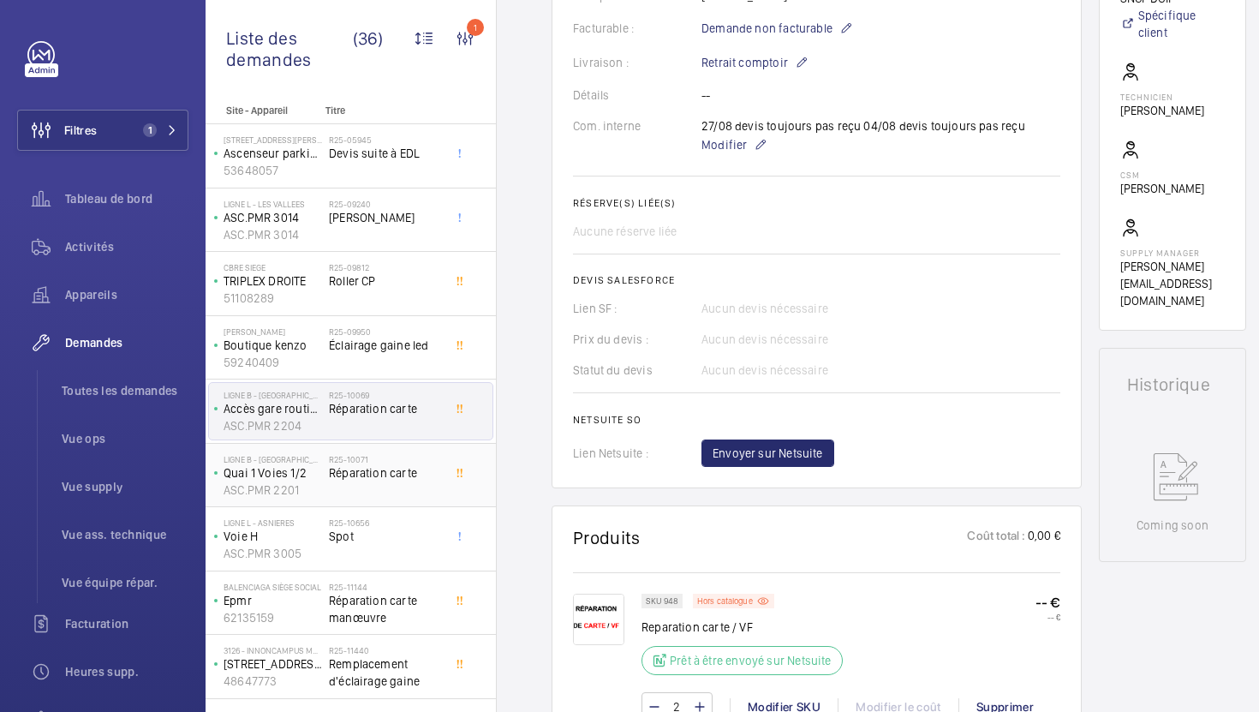
click at [369, 481] on div "R25-10071 Réparation carte" at bounding box center [385, 479] width 113 height 50
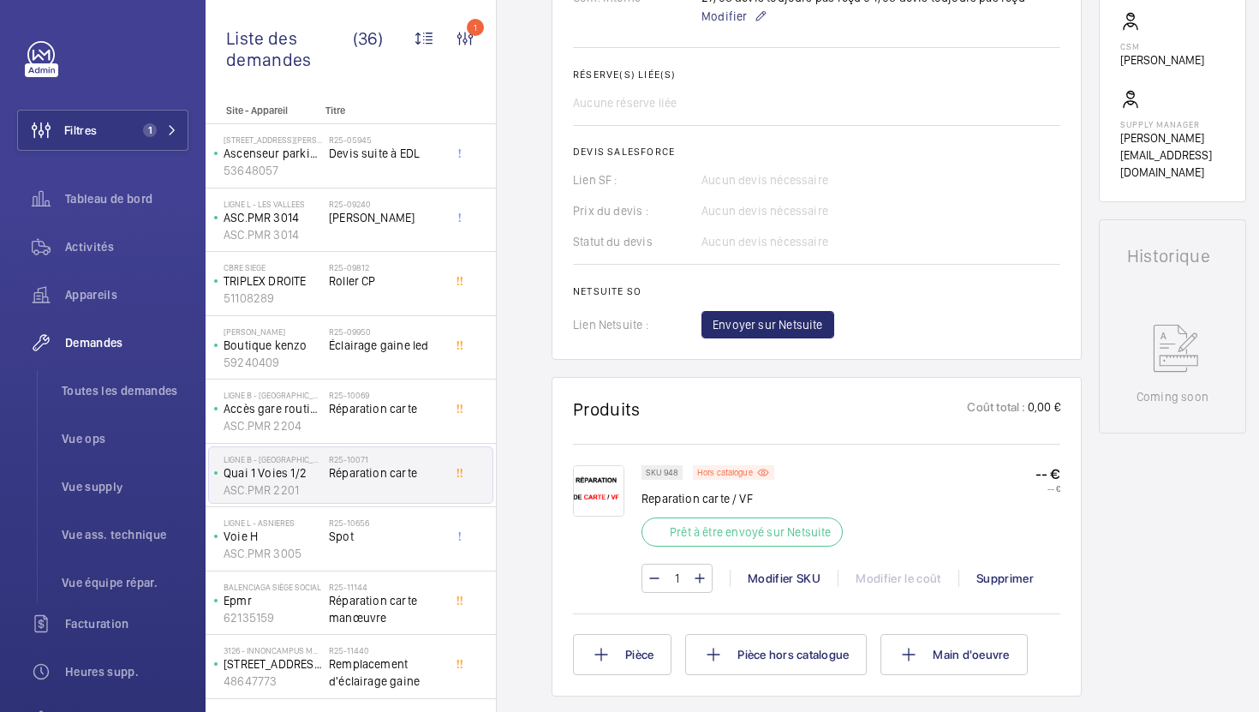
scroll to position [625, 0]
click at [353, 558] on div "R25-10656 Spot" at bounding box center [385, 542] width 113 height 50
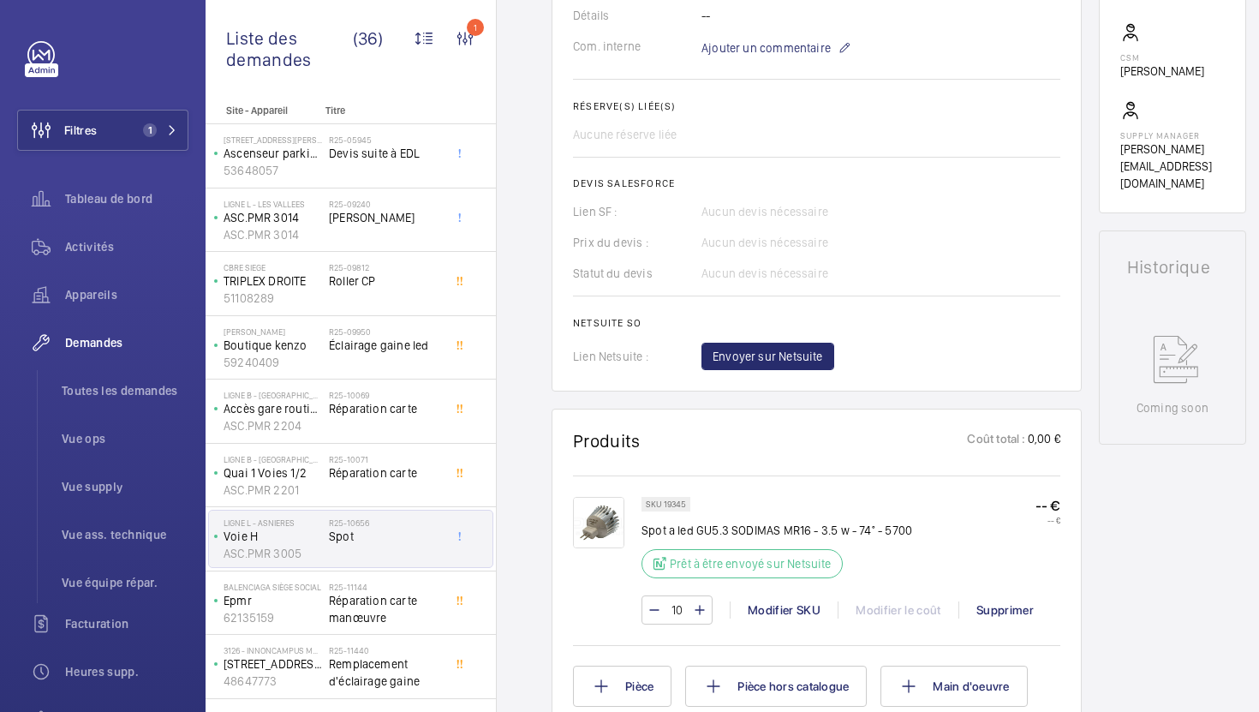
scroll to position [584, 0]
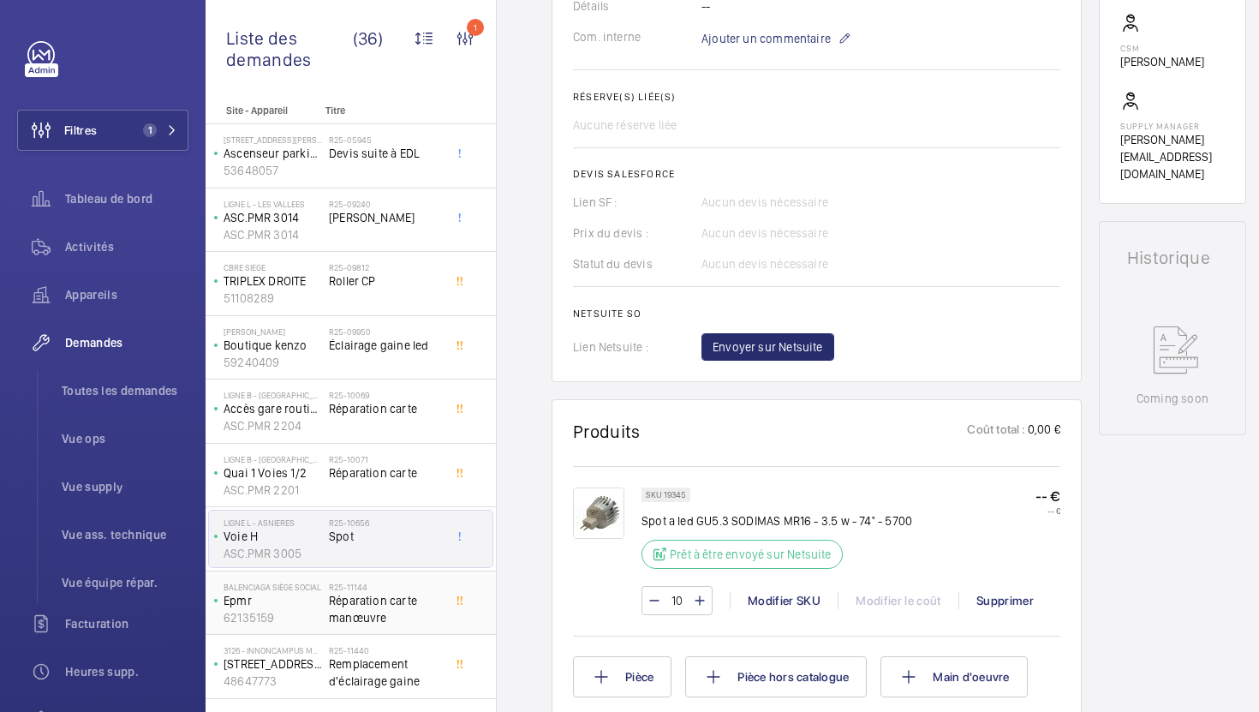
click at [473, 602] on div at bounding box center [464, 595] width 31 height 26
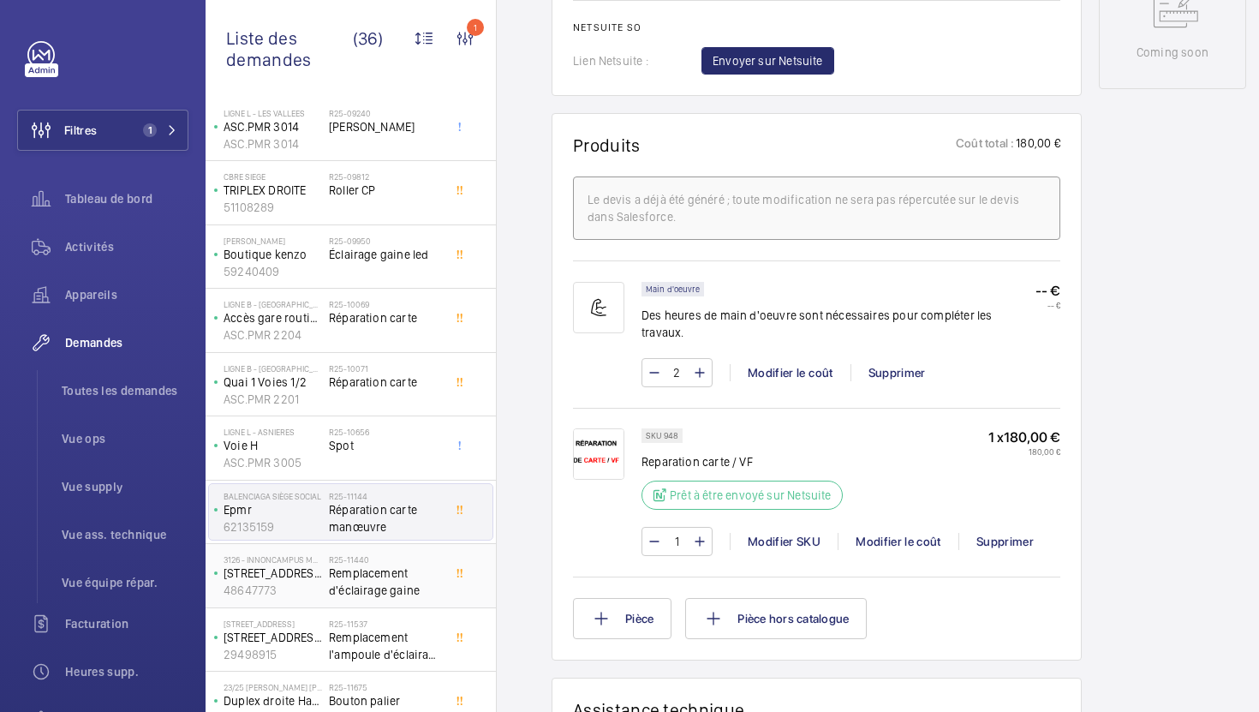
scroll to position [104, 0]
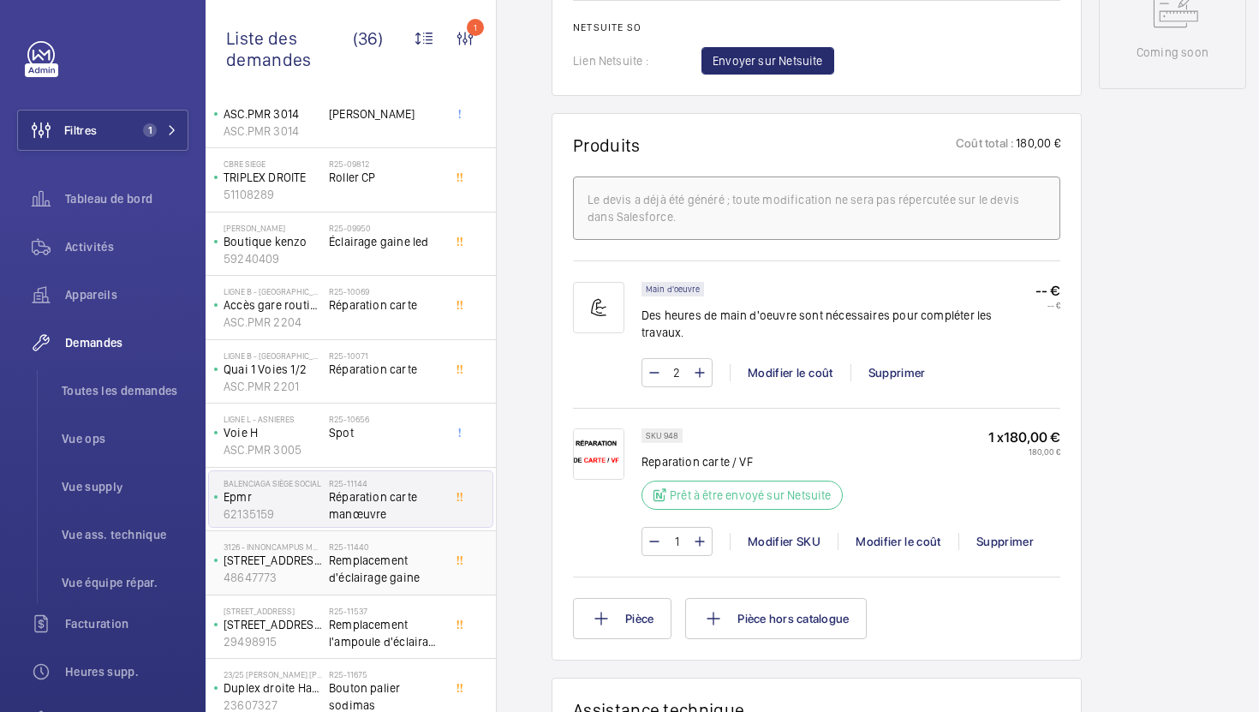
click at [422, 565] on span "Remplacement d'éclairage gaine" at bounding box center [385, 569] width 113 height 34
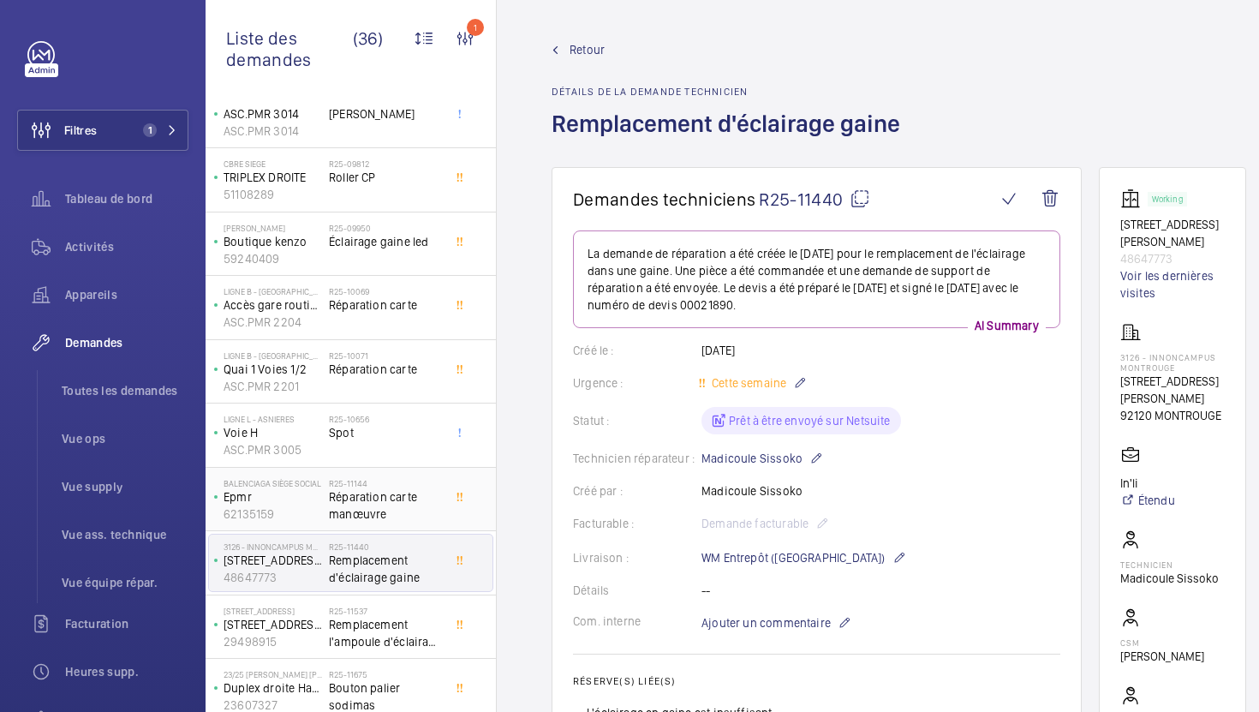
click at [385, 499] on span "Réparation carte manœuvre" at bounding box center [385, 505] width 113 height 34
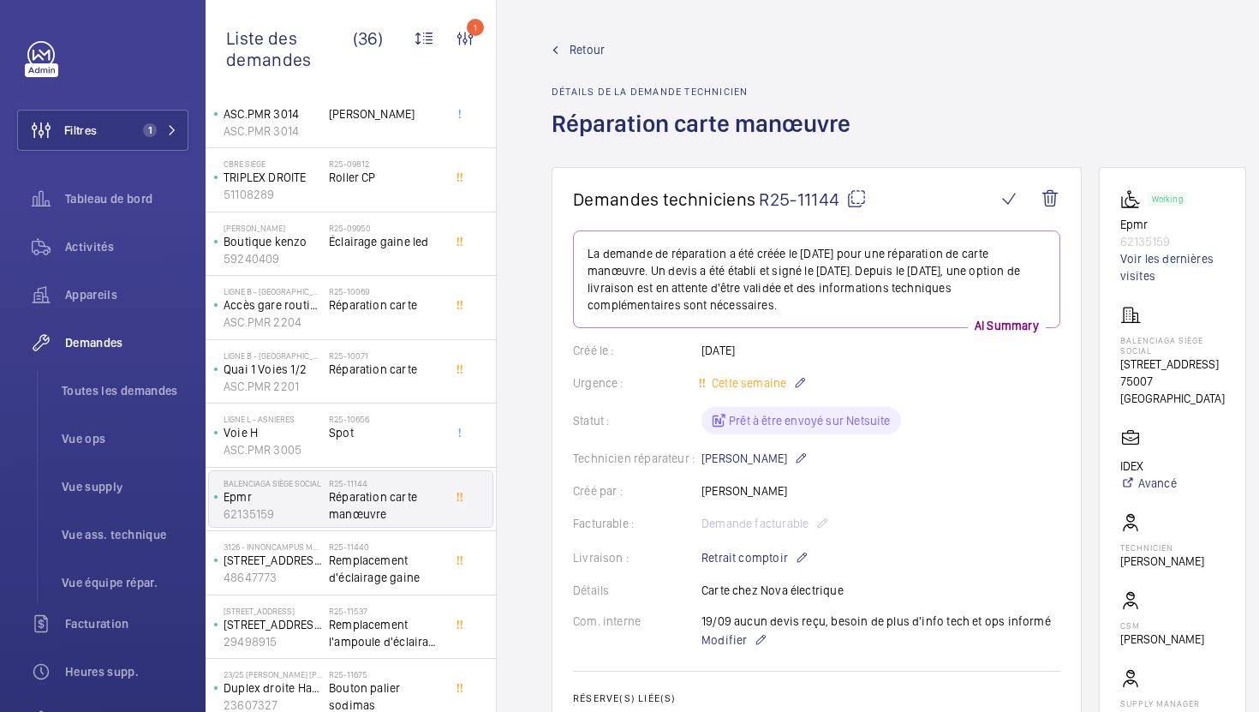
scroll to position [21, 0]
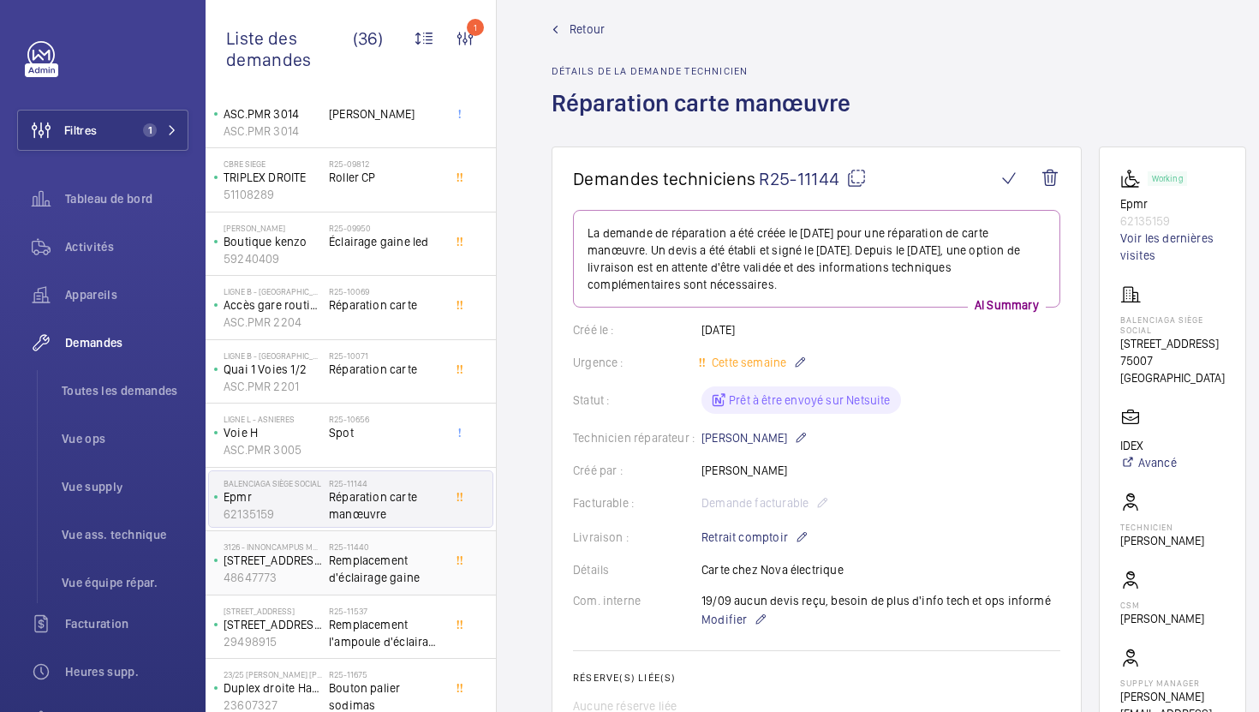
click at [379, 549] on h2 "R25-11440" at bounding box center [385, 546] width 113 height 10
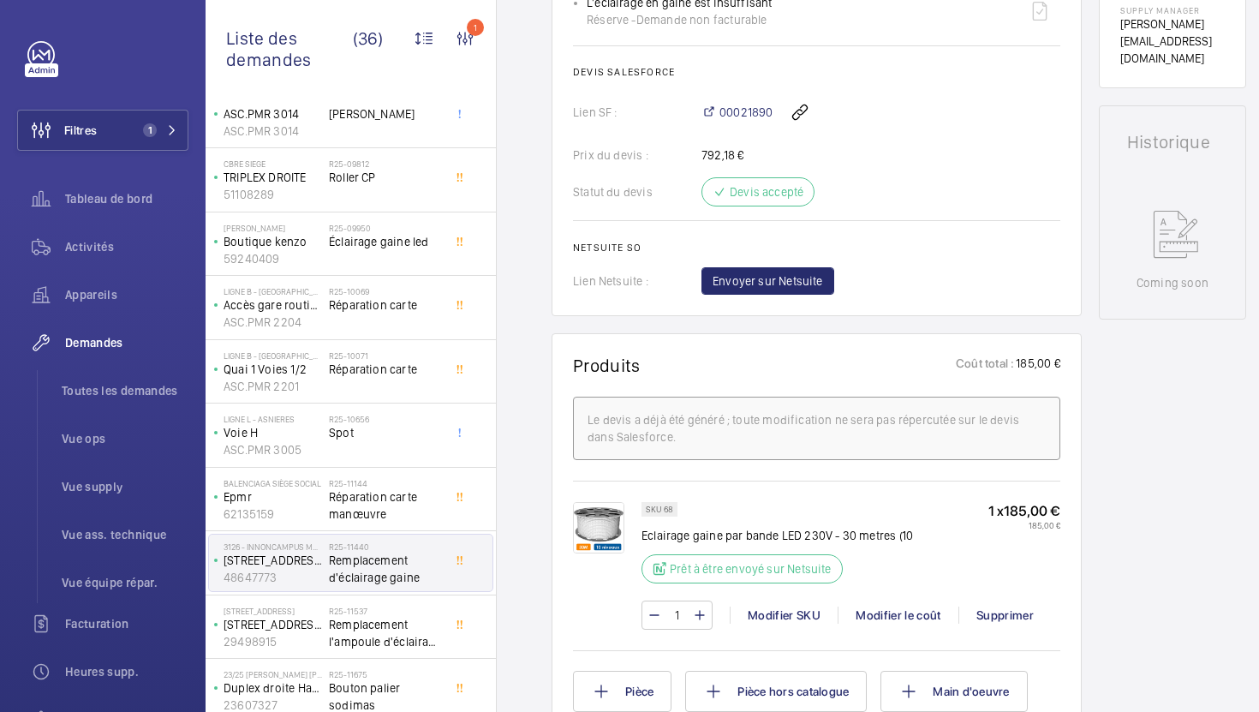
scroll to position [0, 1]
click at [412, 626] on span "Remplacement l'ampoule d'éclairage machinerie" at bounding box center [384, 633] width 113 height 34
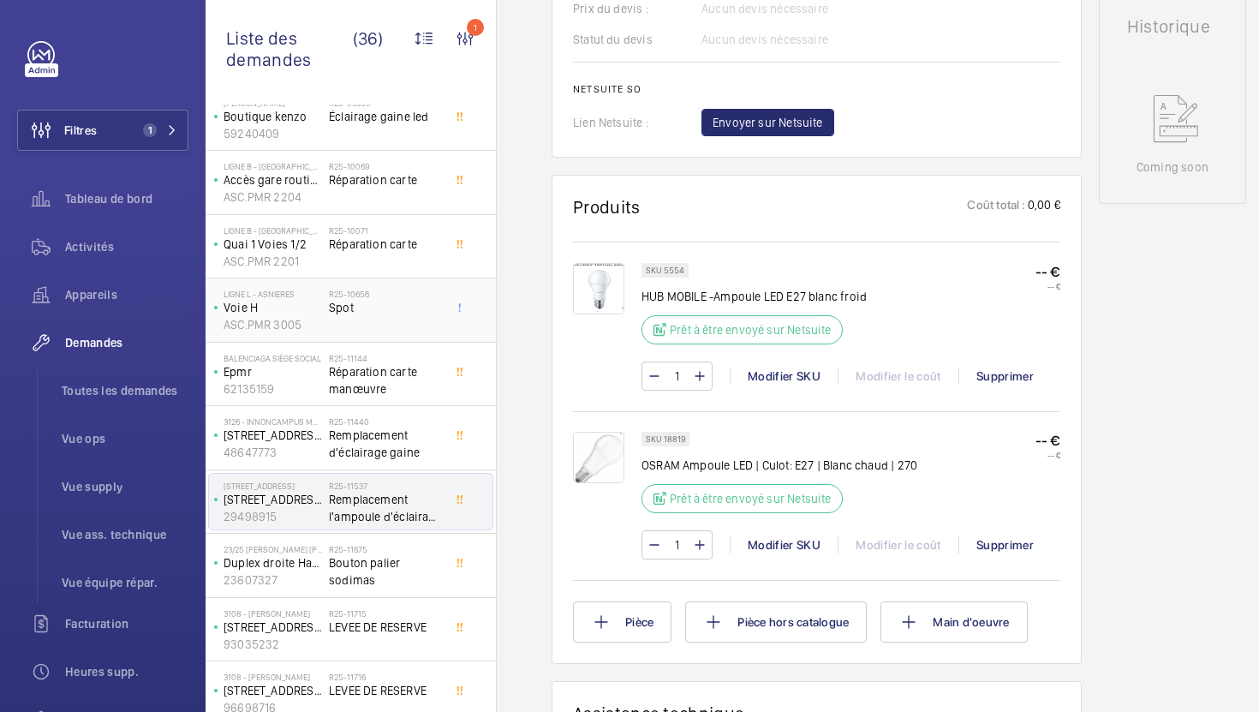
scroll to position [271, 0]
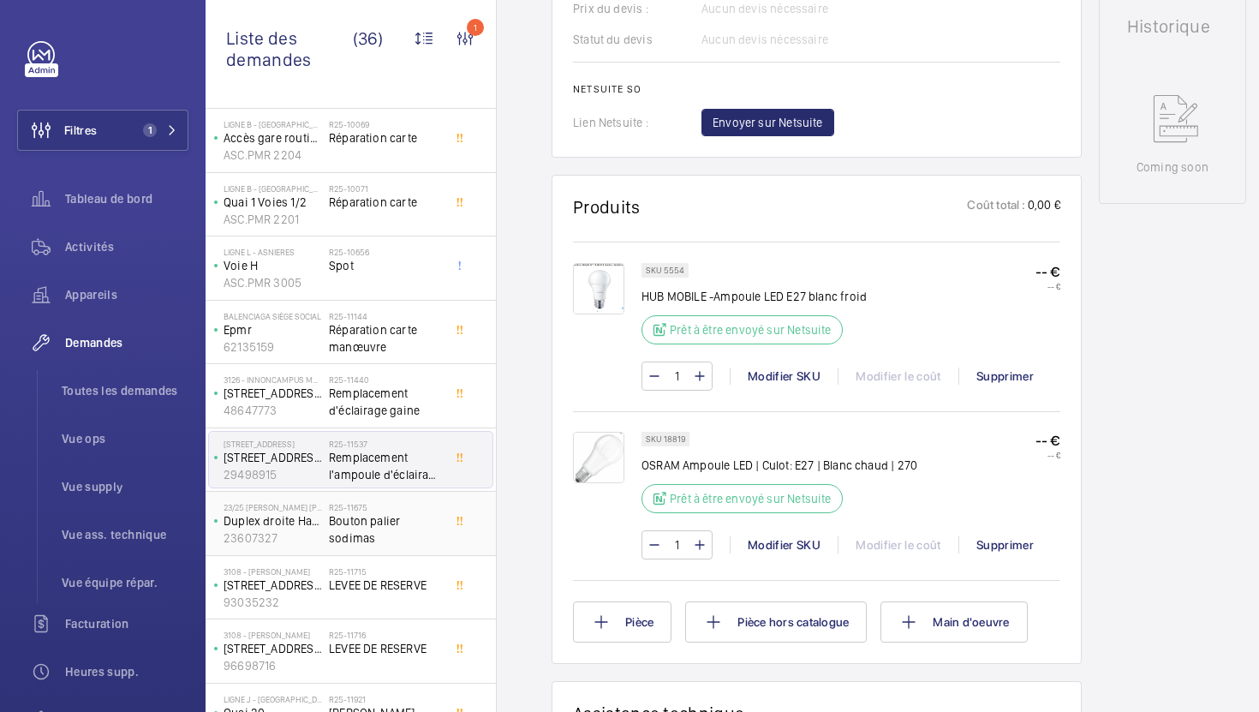
click at [377, 521] on span "Bouton palier sodimas" at bounding box center [385, 529] width 113 height 34
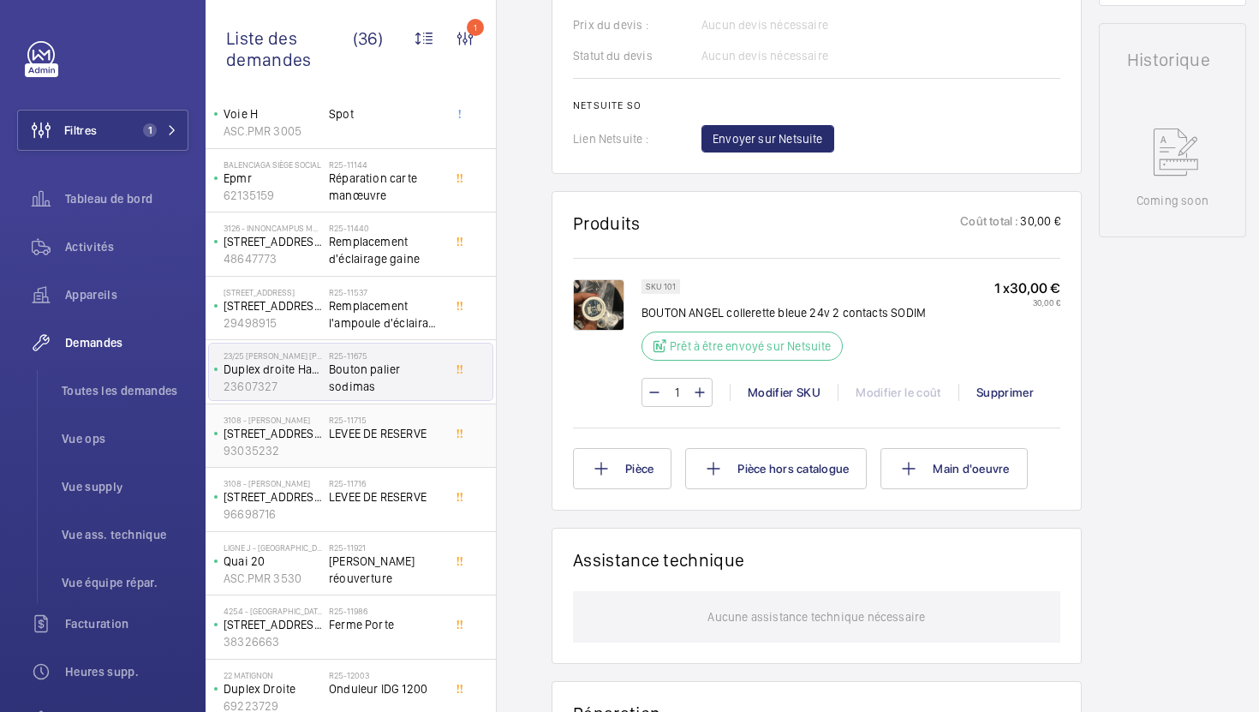
scroll to position [809, 0]
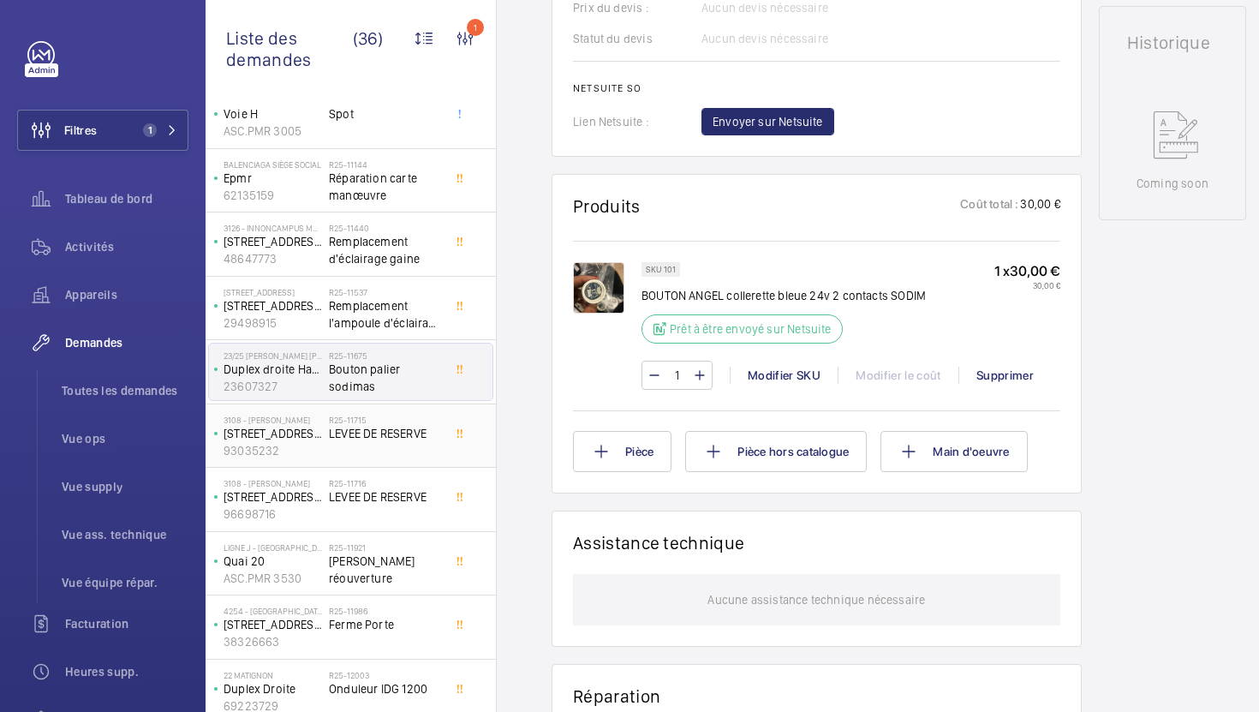
click at [403, 453] on div "R25-11715 LEVEE DE RESERVE" at bounding box center [385, 440] width 113 height 50
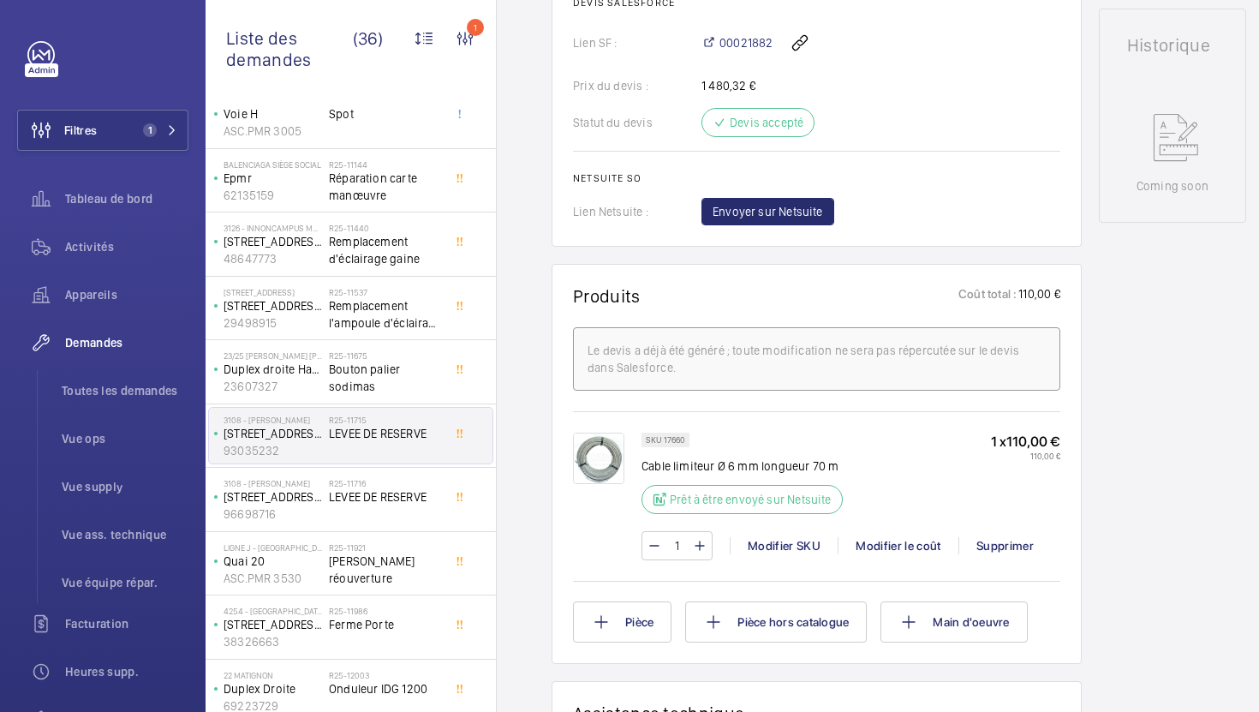
scroll to position [815, 0]
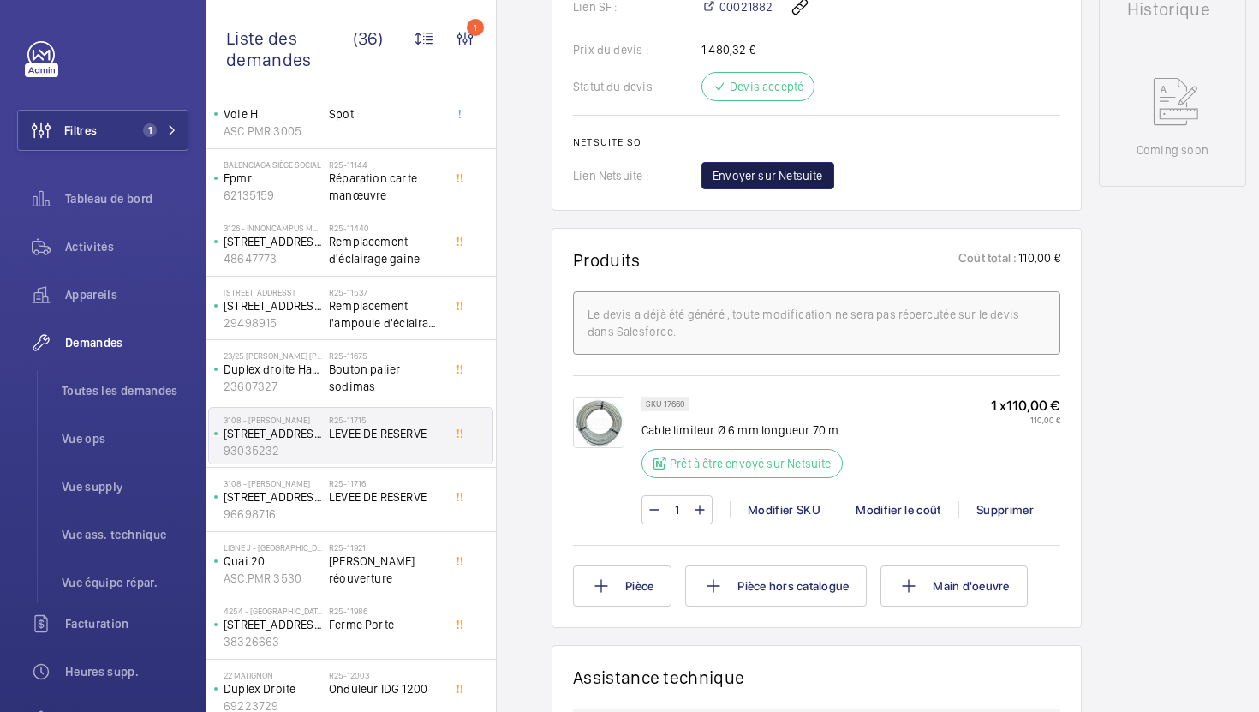
click at [779, 183] on button "Envoyer sur Netsuite" at bounding box center [767, 175] width 133 height 27
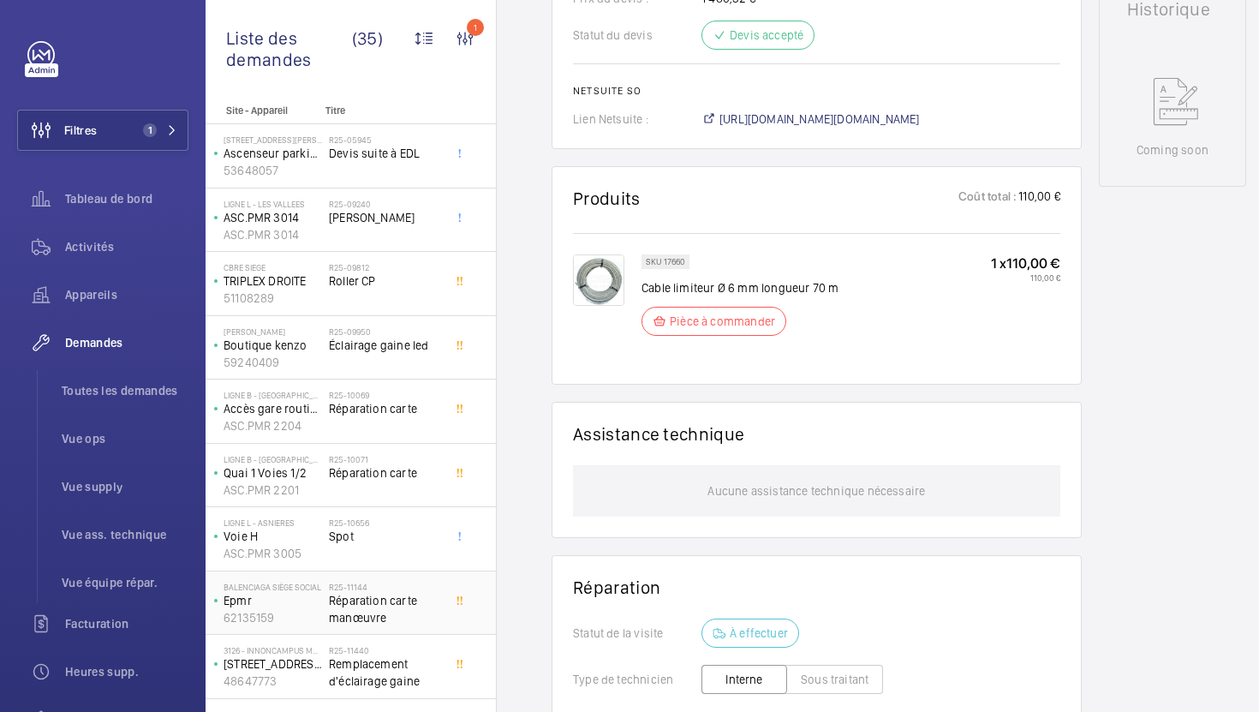
scroll to position [833, 0]
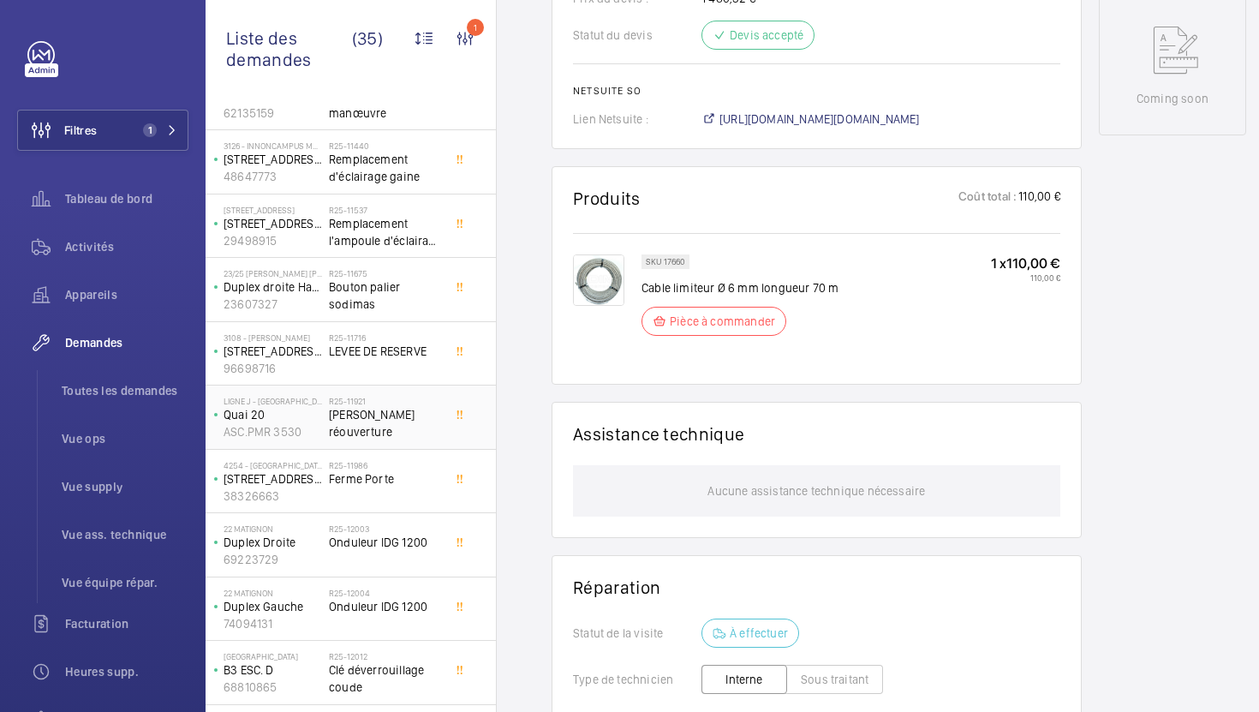
scroll to position [498, 0]
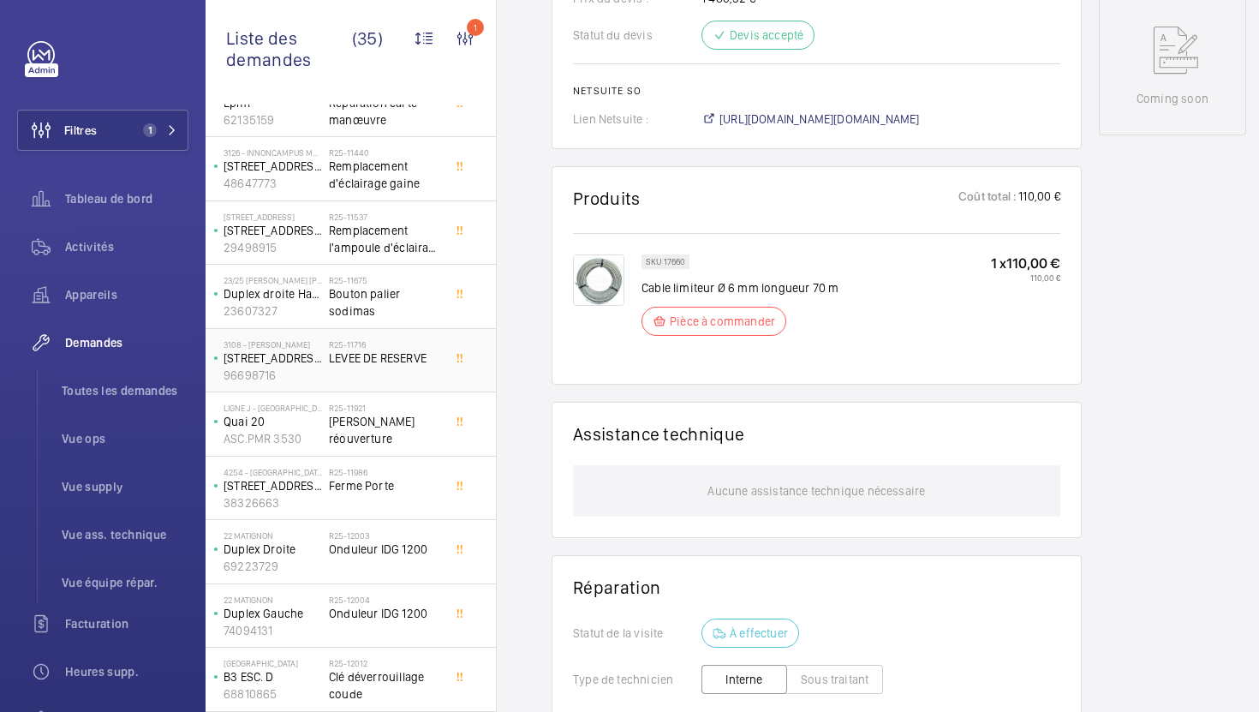
click at [414, 371] on div "R25-11716 LEVEE DE RESERVE" at bounding box center [385, 364] width 113 height 50
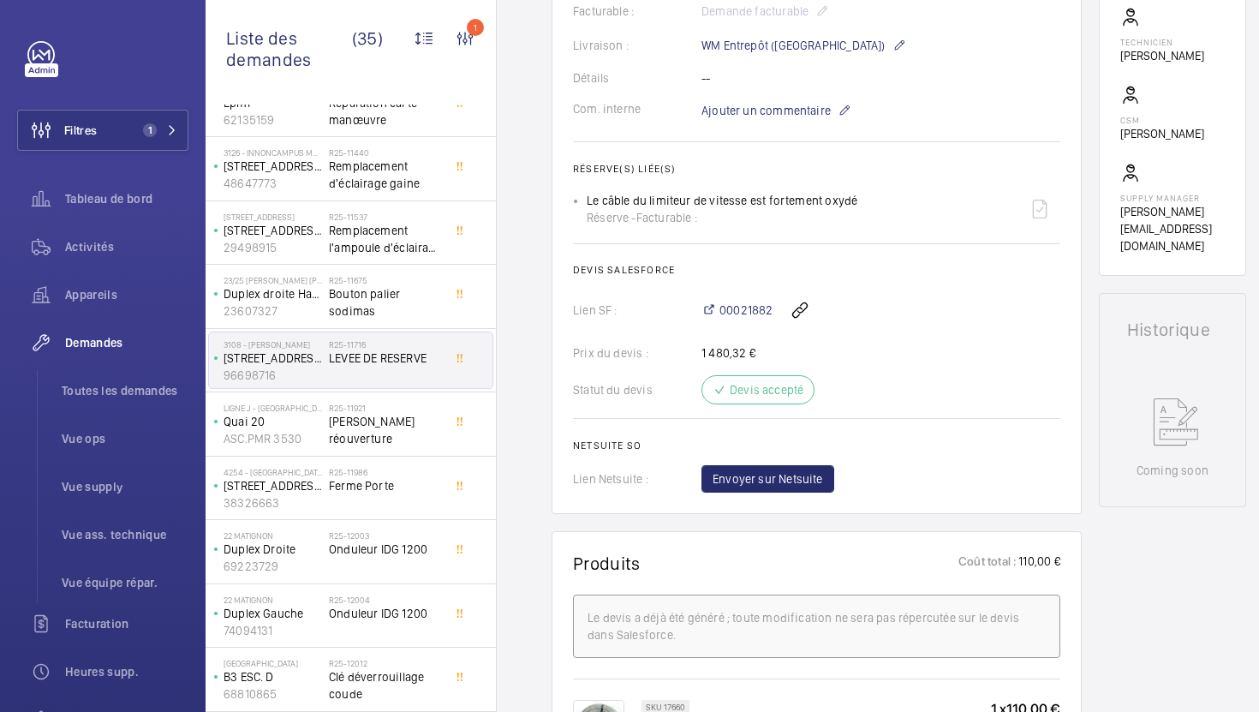
scroll to position [498, 0]
click at [807, 485] on span "Envoyer sur Netsuite" at bounding box center [768, 476] width 110 height 17
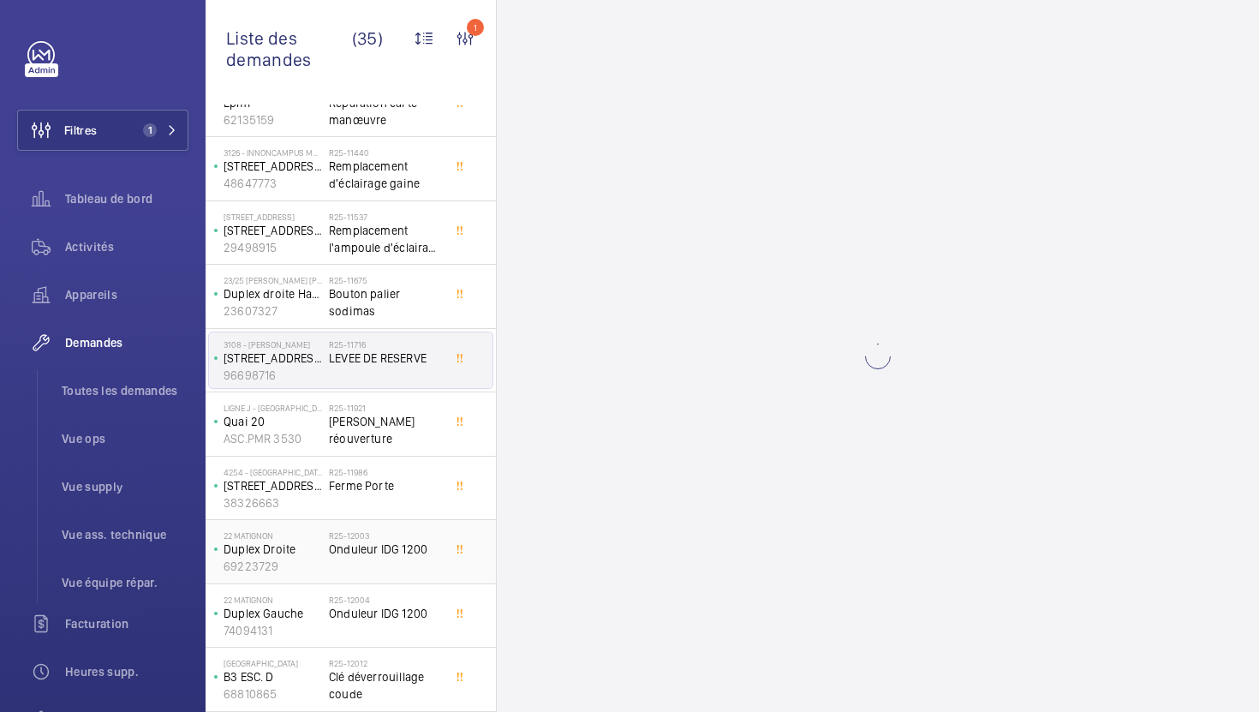
scroll to position [0, 0]
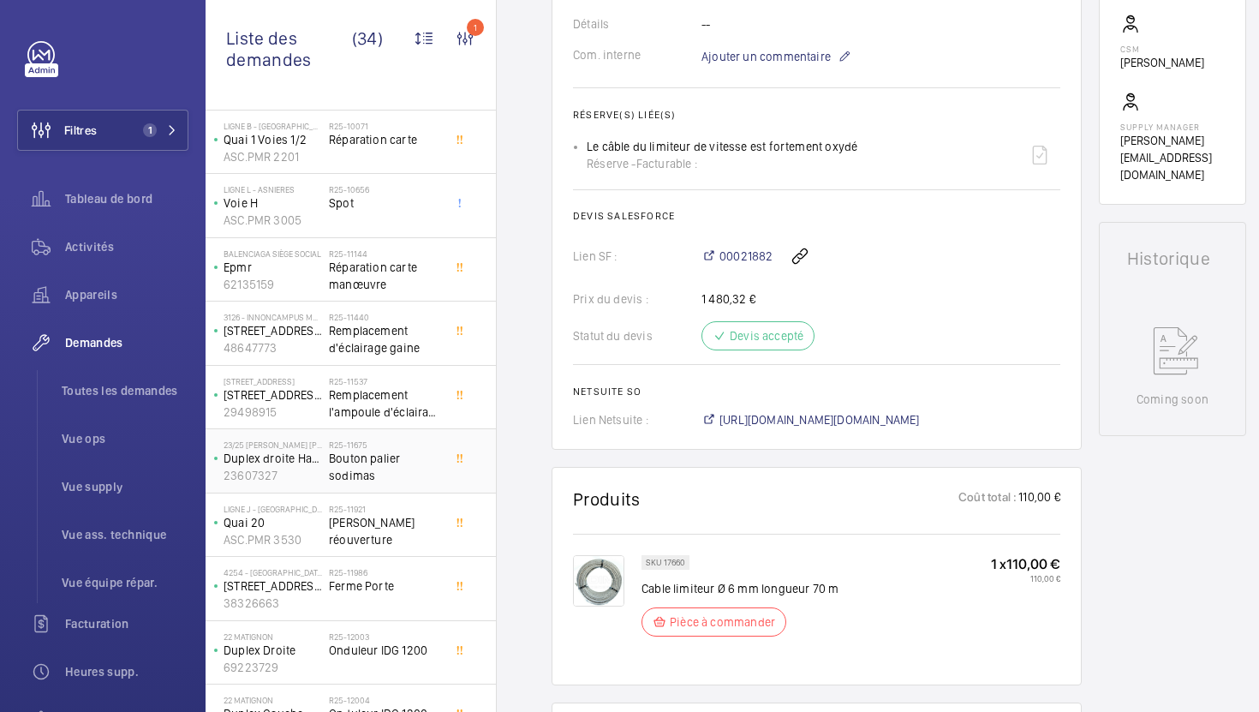
scroll to position [352, 0]
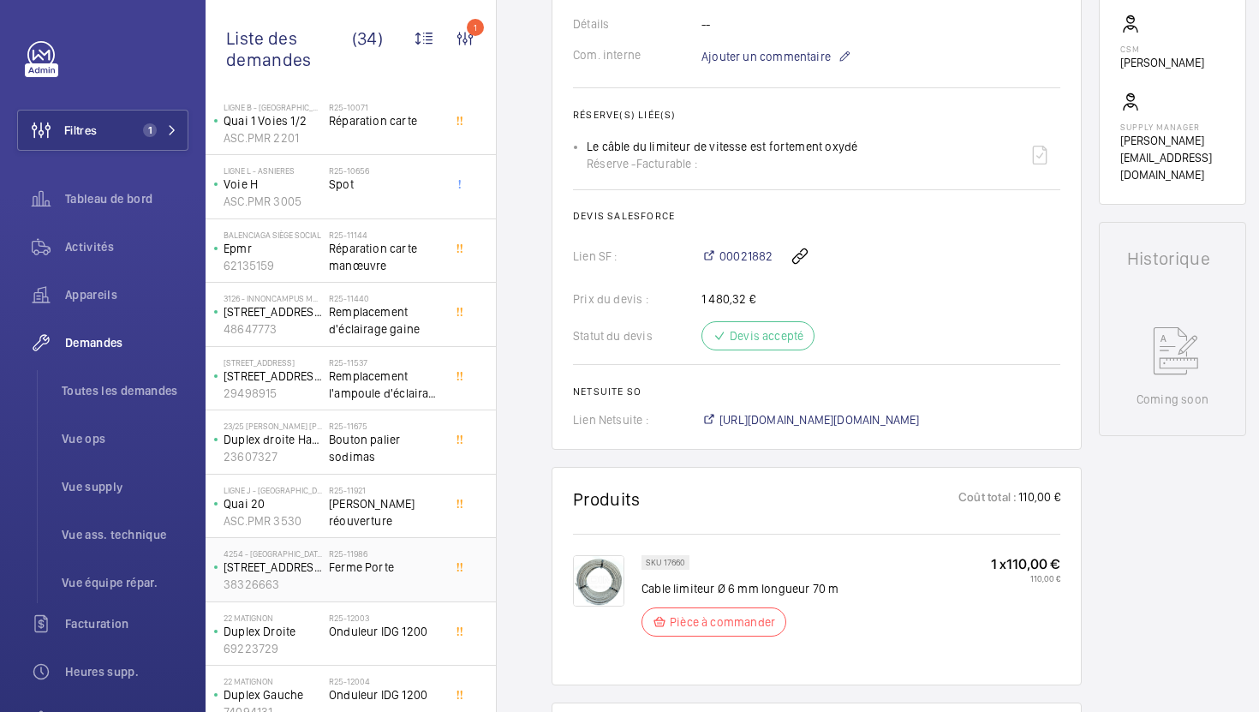
click at [417, 588] on div "R25-11986 Ferme Porte" at bounding box center [385, 573] width 113 height 50
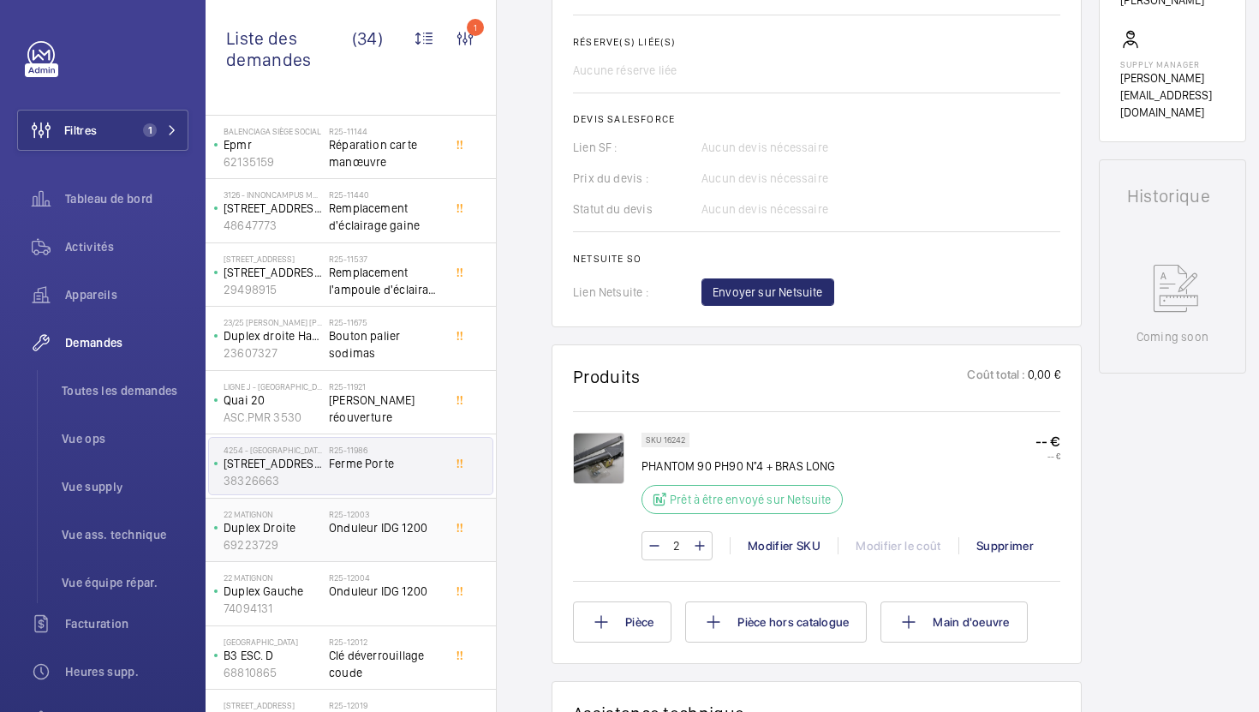
scroll to position [486, 0]
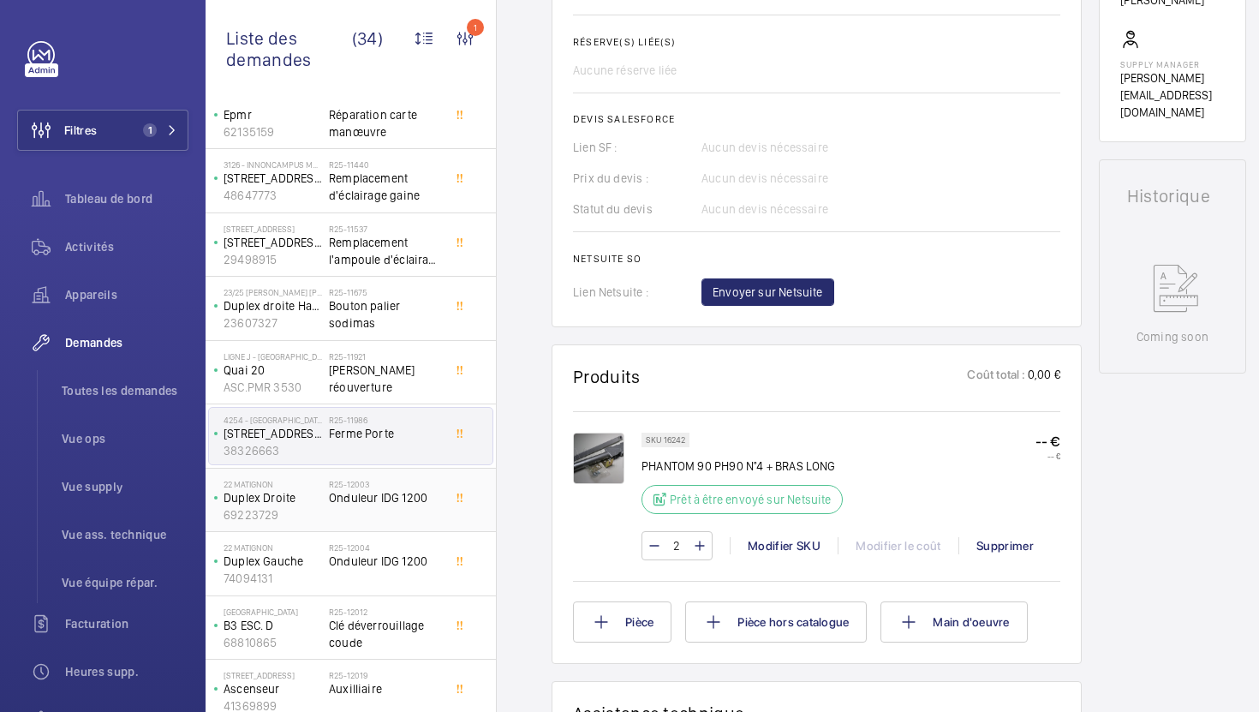
click at [415, 500] on span "Onduleur IDG 1200" at bounding box center [385, 497] width 113 height 17
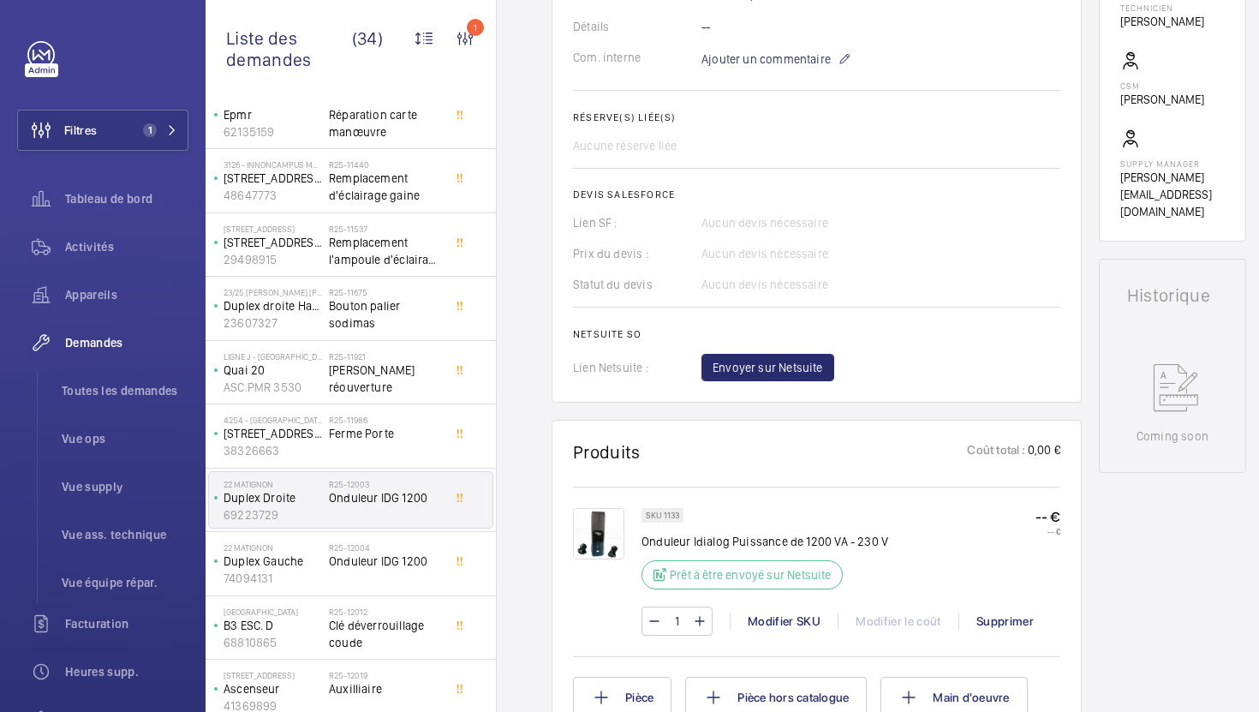
scroll to position [552, 0]
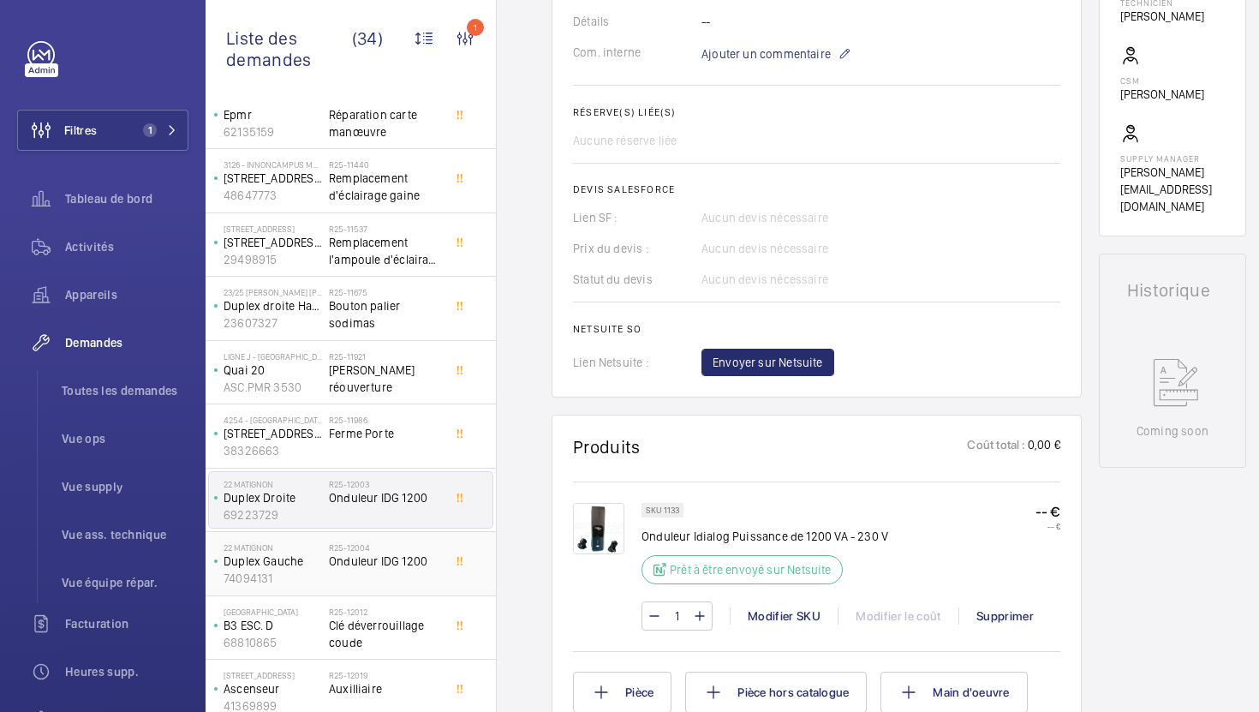
click at [392, 576] on div "R25-12004 Onduleur IDG 1200" at bounding box center [385, 567] width 113 height 50
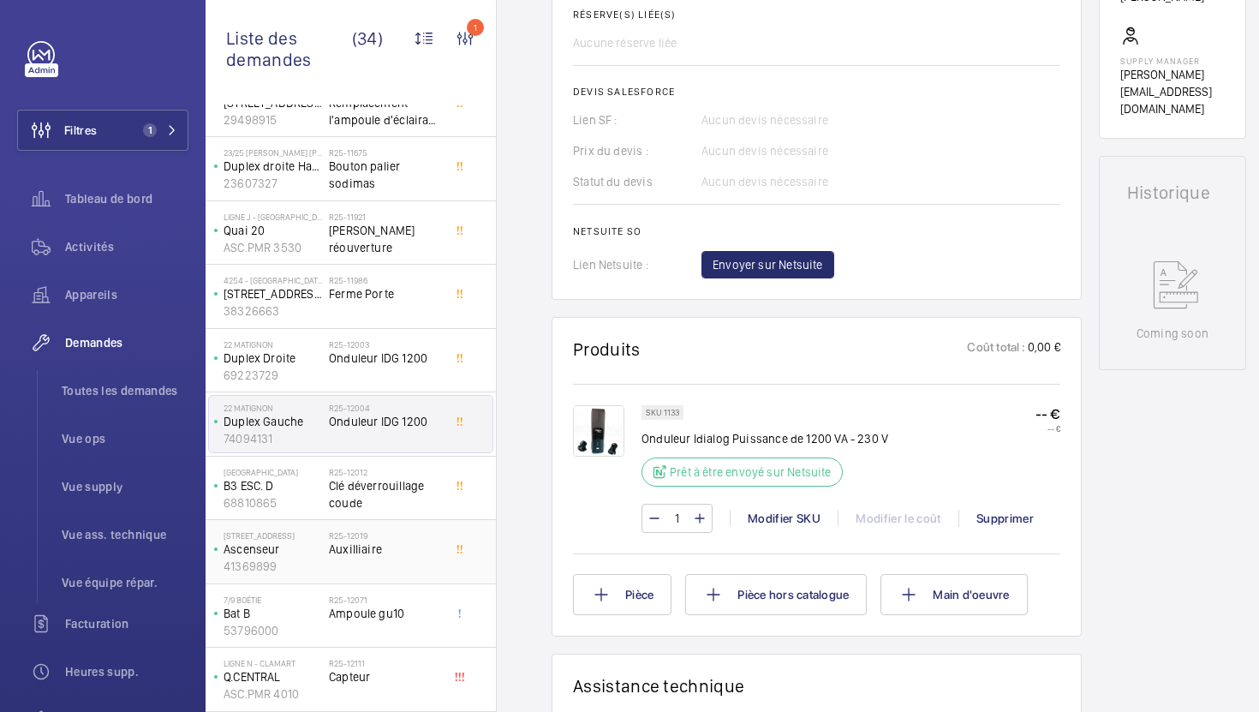
scroll to position [665, 0]
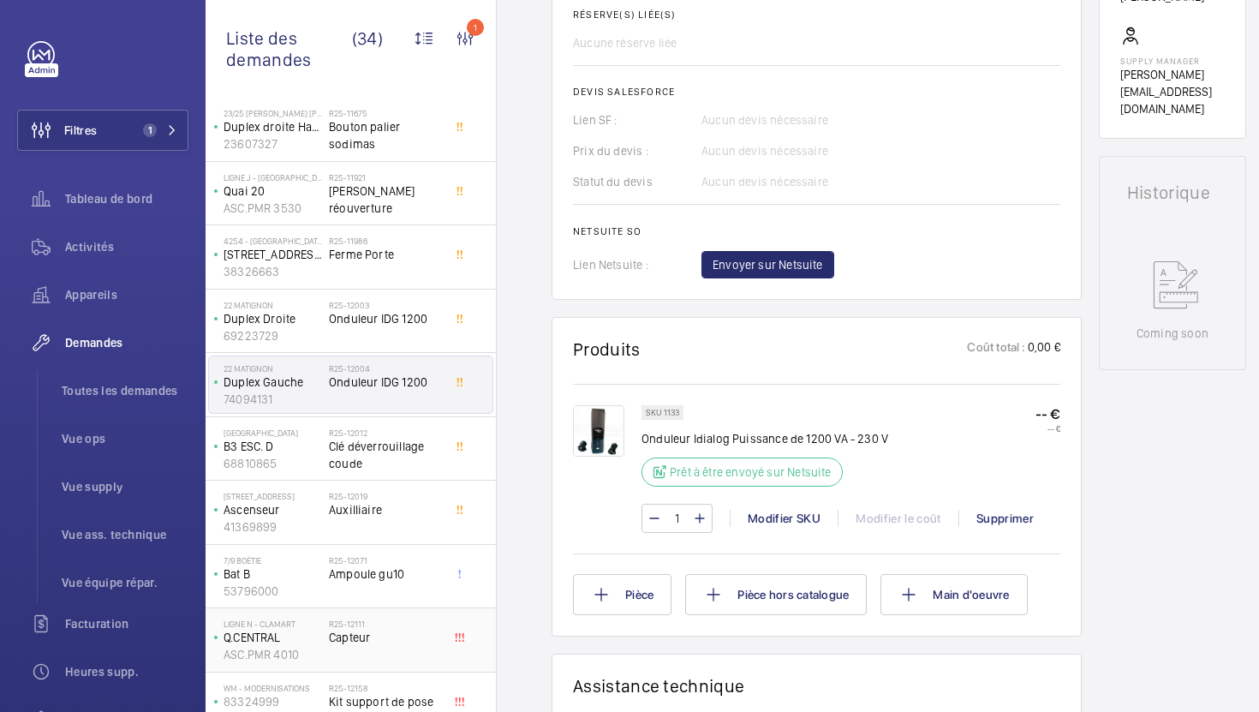
click at [405, 638] on span "Capteur" at bounding box center [385, 637] width 113 height 17
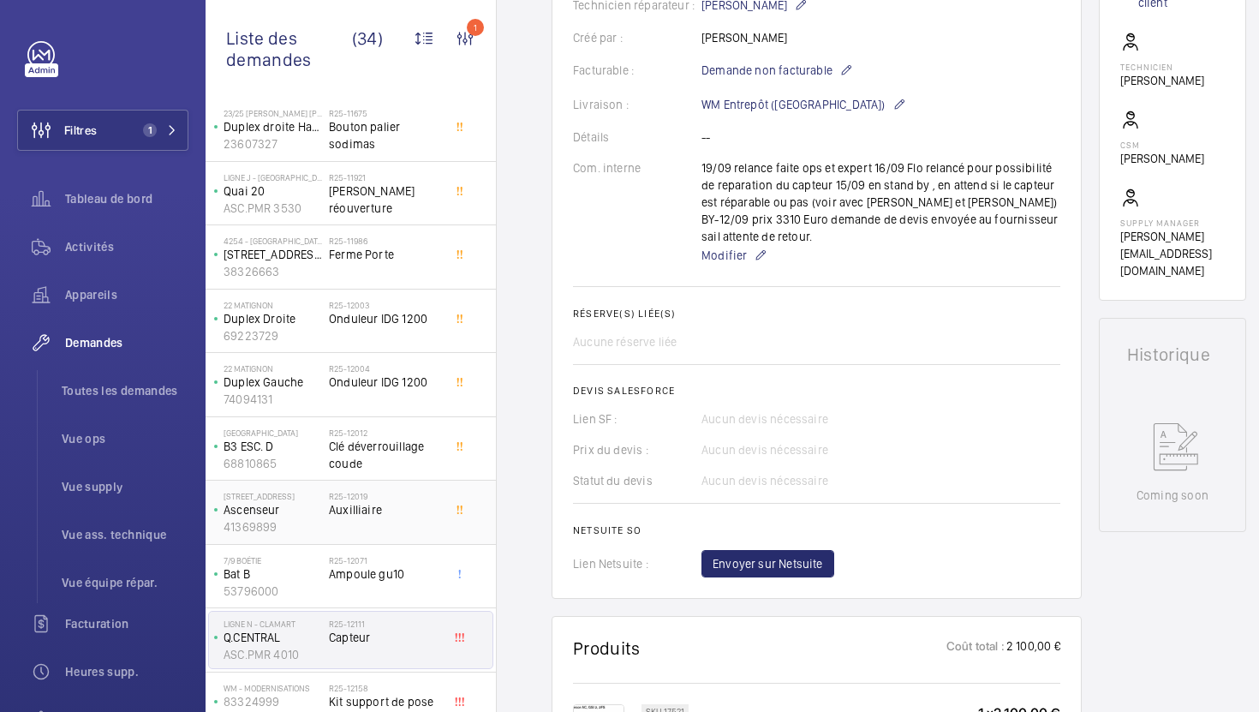
scroll to position [751, 0]
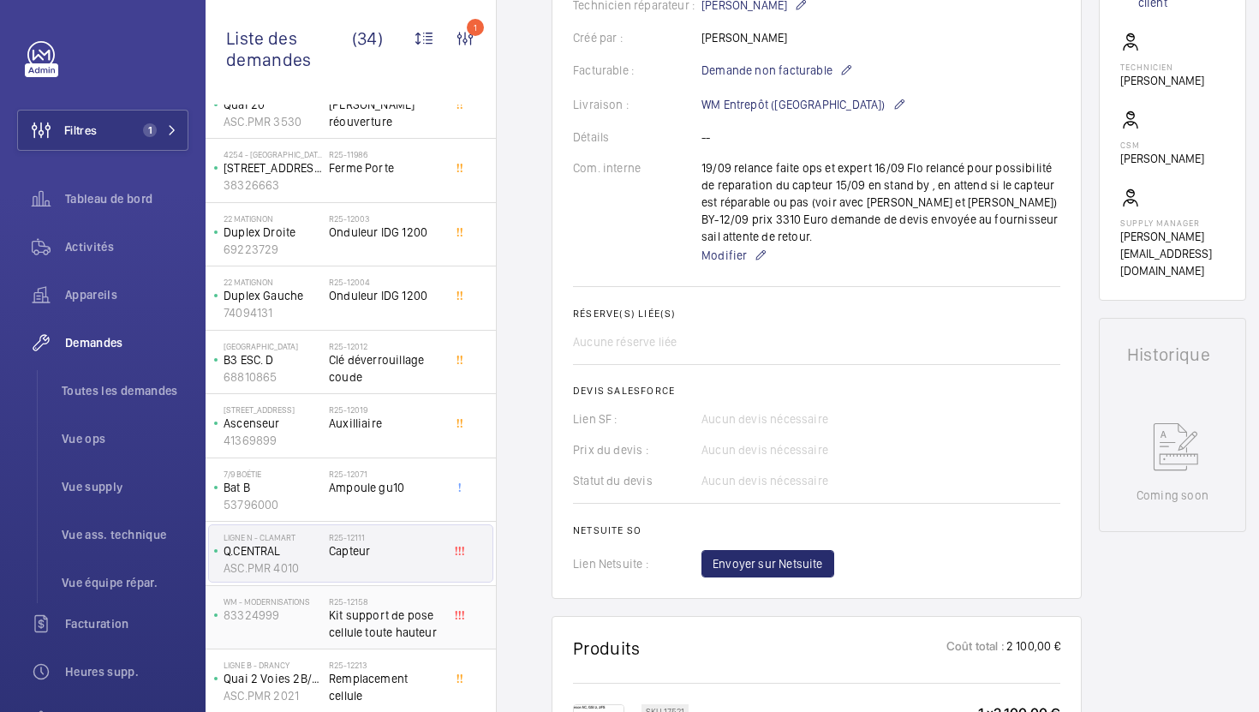
click at [406, 627] on span "Kit support de pose cellule toute hauteur" at bounding box center [385, 623] width 113 height 34
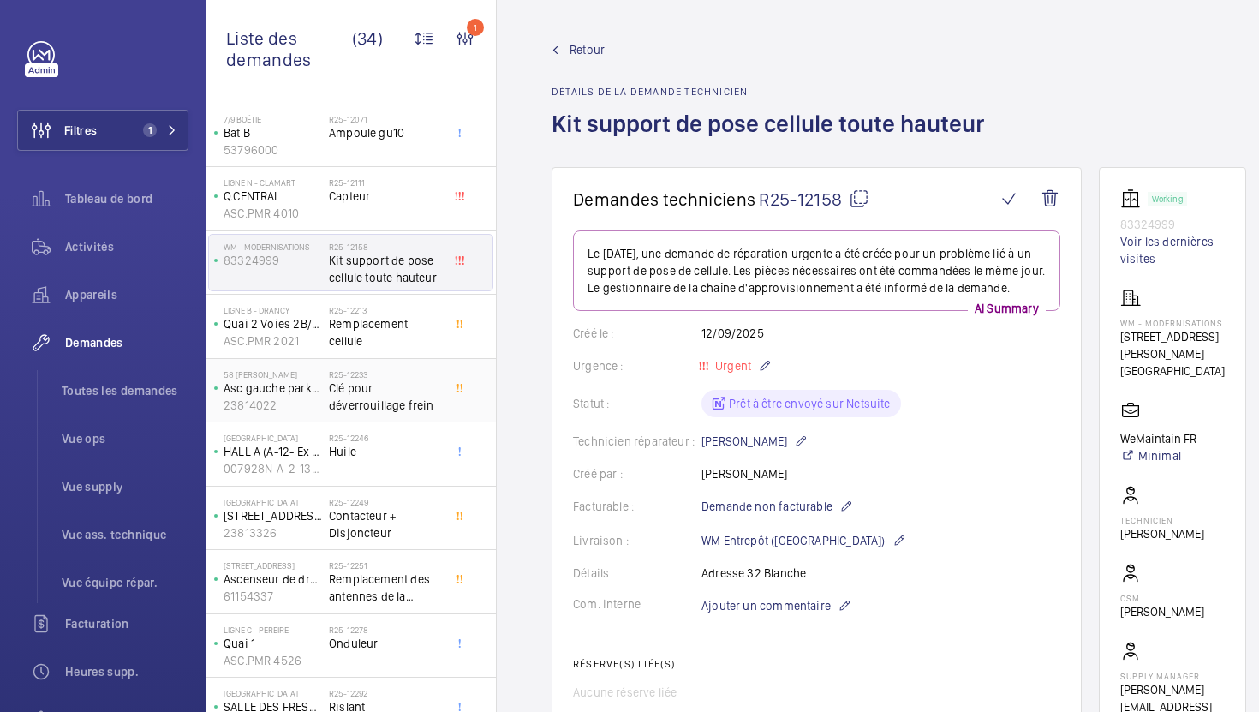
click at [409, 409] on span "Clé pour déverrouillage frein" at bounding box center [385, 396] width 113 height 34
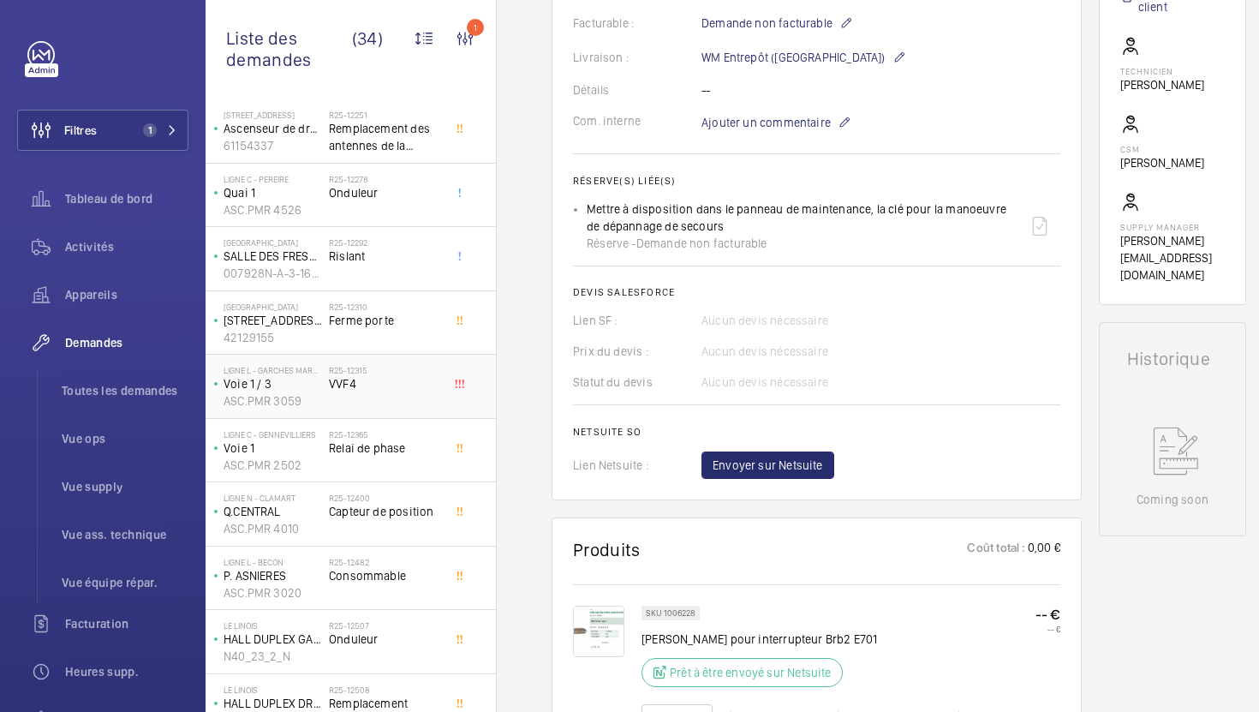
scroll to position [1582, 0]
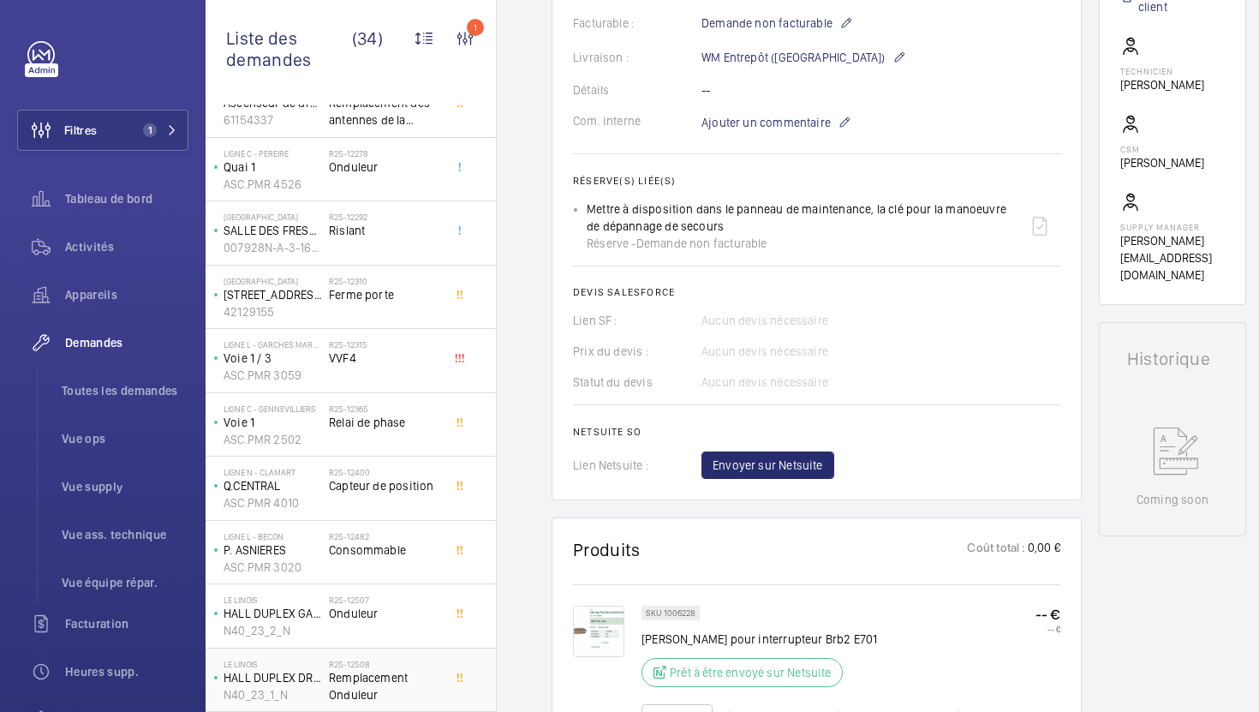
click at [421, 666] on h2 "R25-12508" at bounding box center [385, 664] width 113 height 10
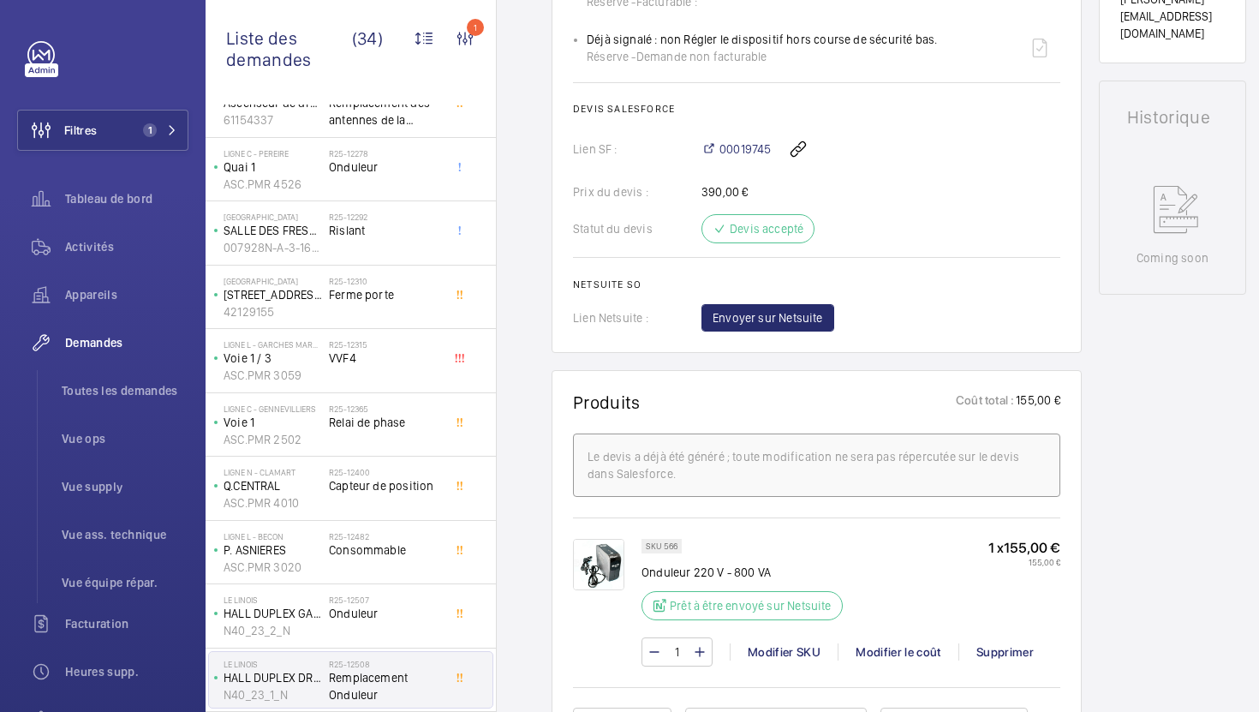
scroll to position [709, 0]
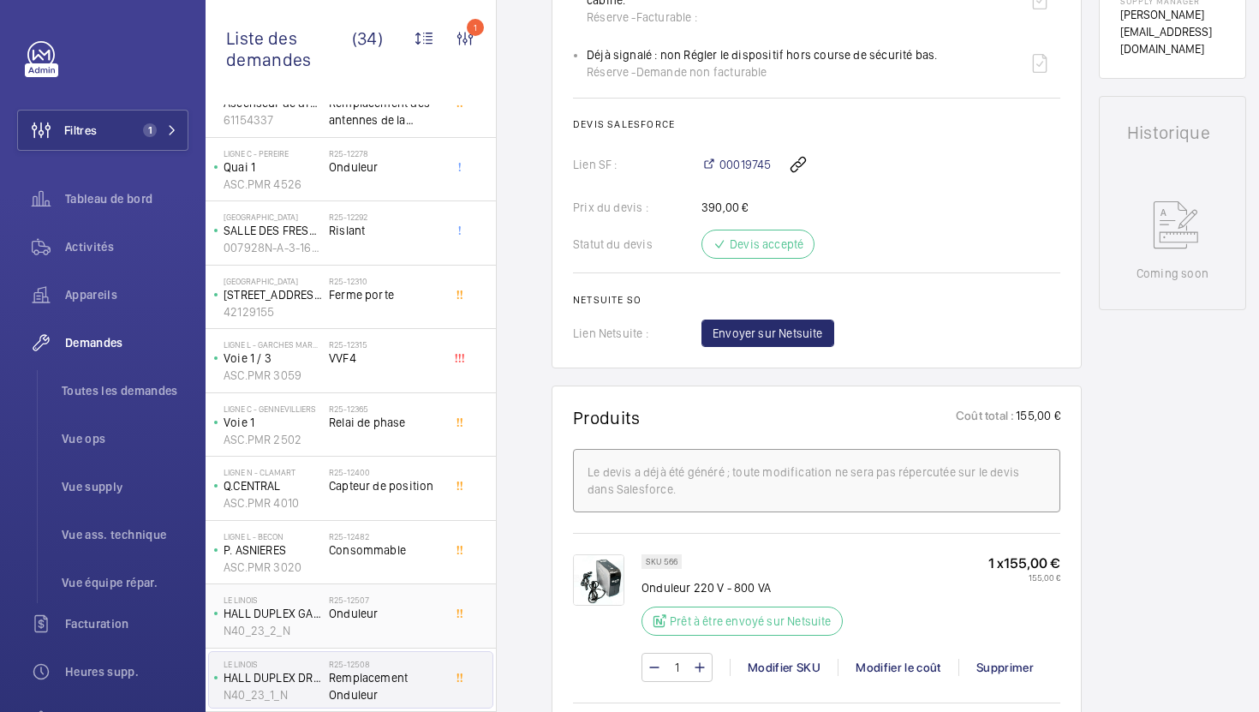
click at [340, 633] on div "R25-12507 Onduleur" at bounding box center [385, 619] width 113 height 50
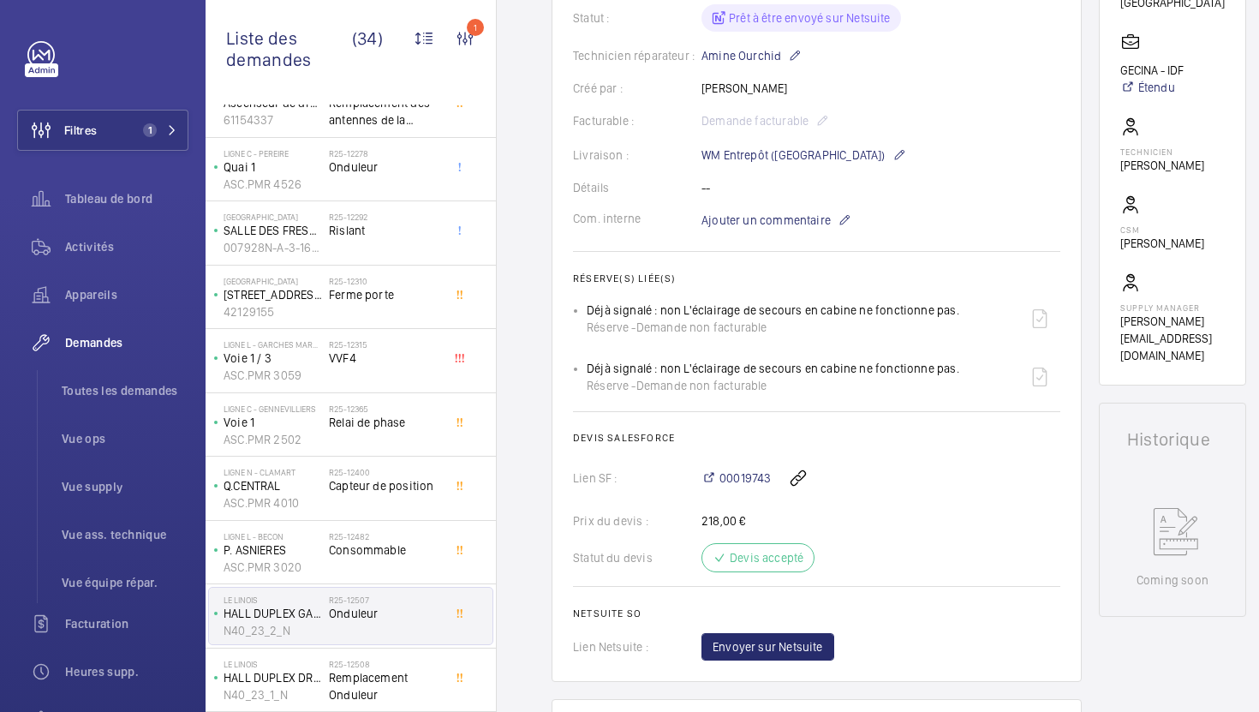
scroll to position [469, 0]
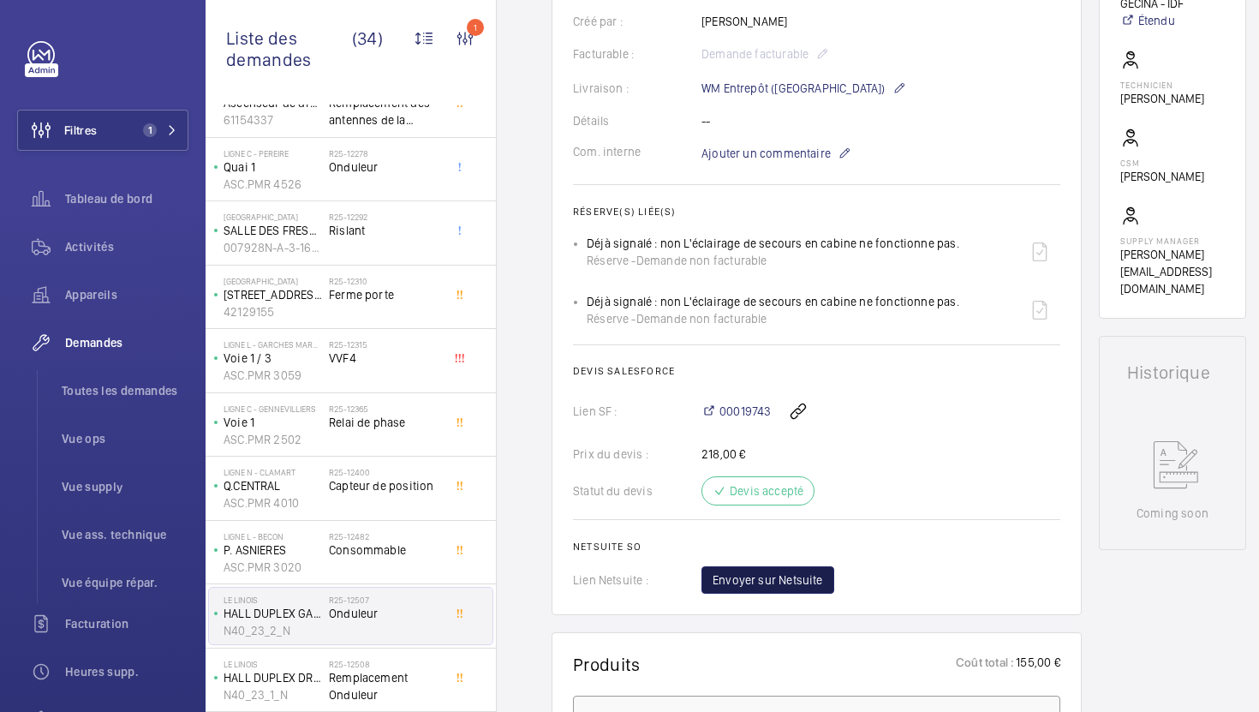
click at [797, 586] on span "Envoyer sur Netsuite" at bounding box center [768, 579] width 110 height 17
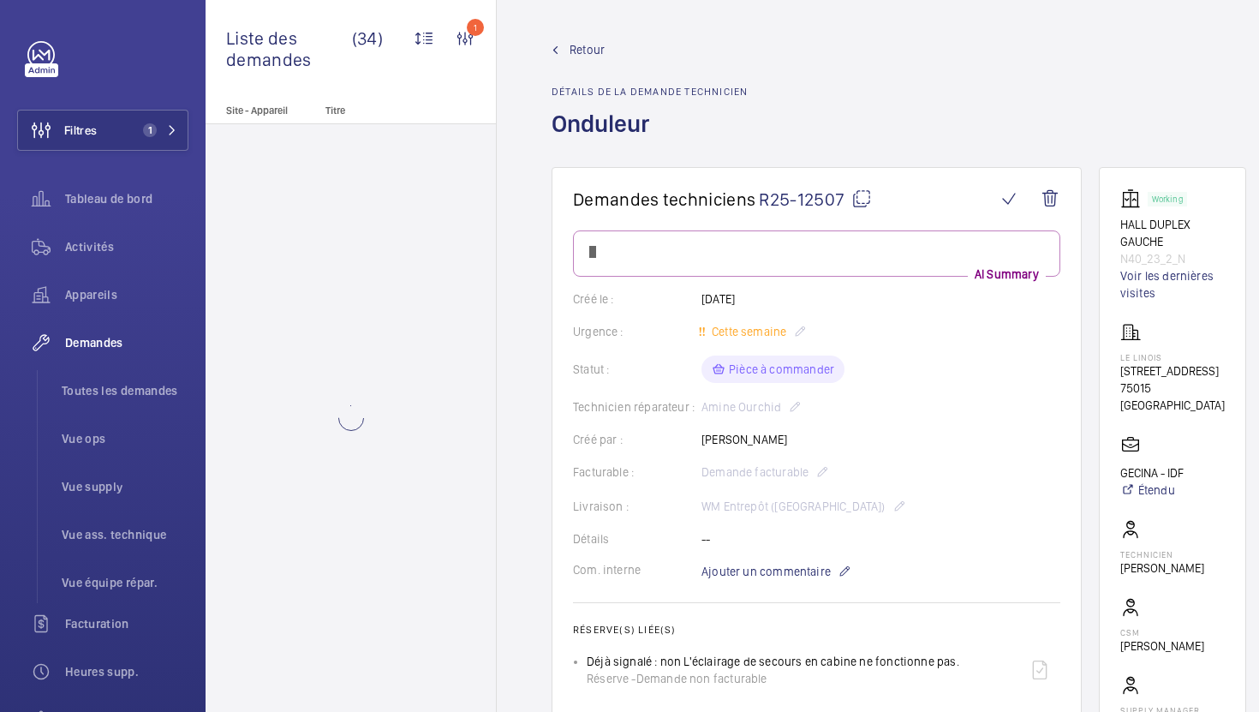
scroll to position [0, 0]
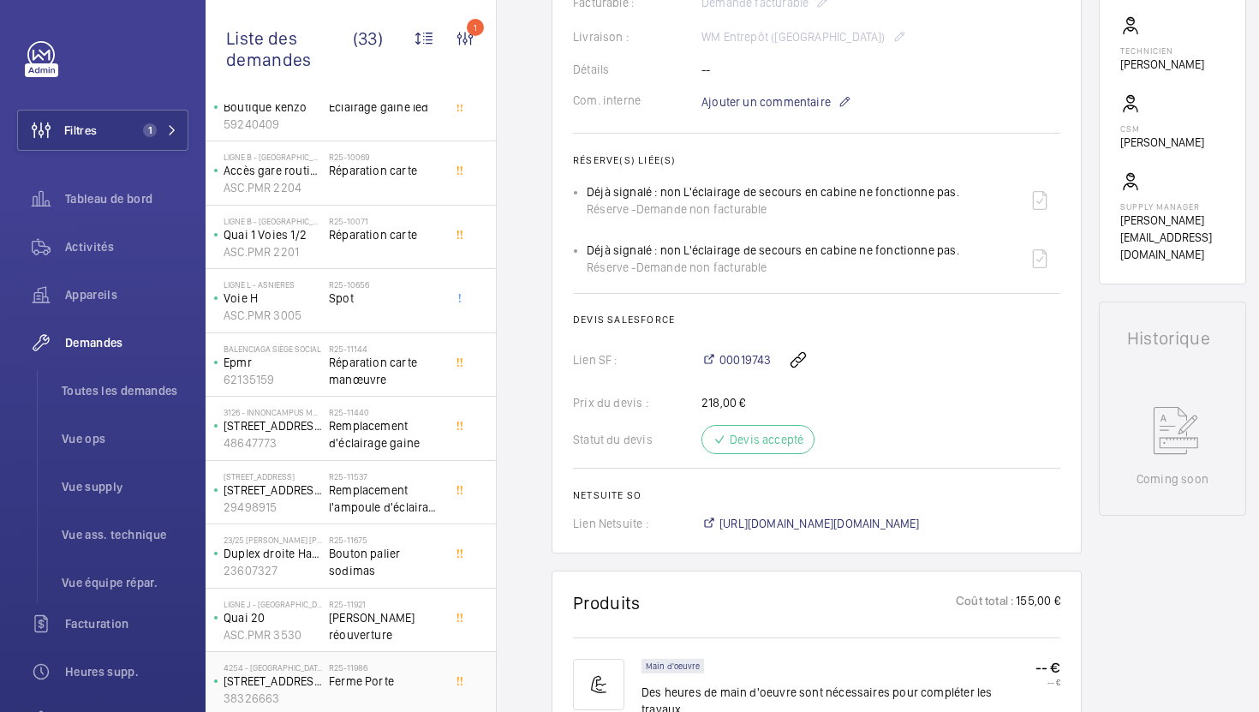
scroll to position [521, 0]
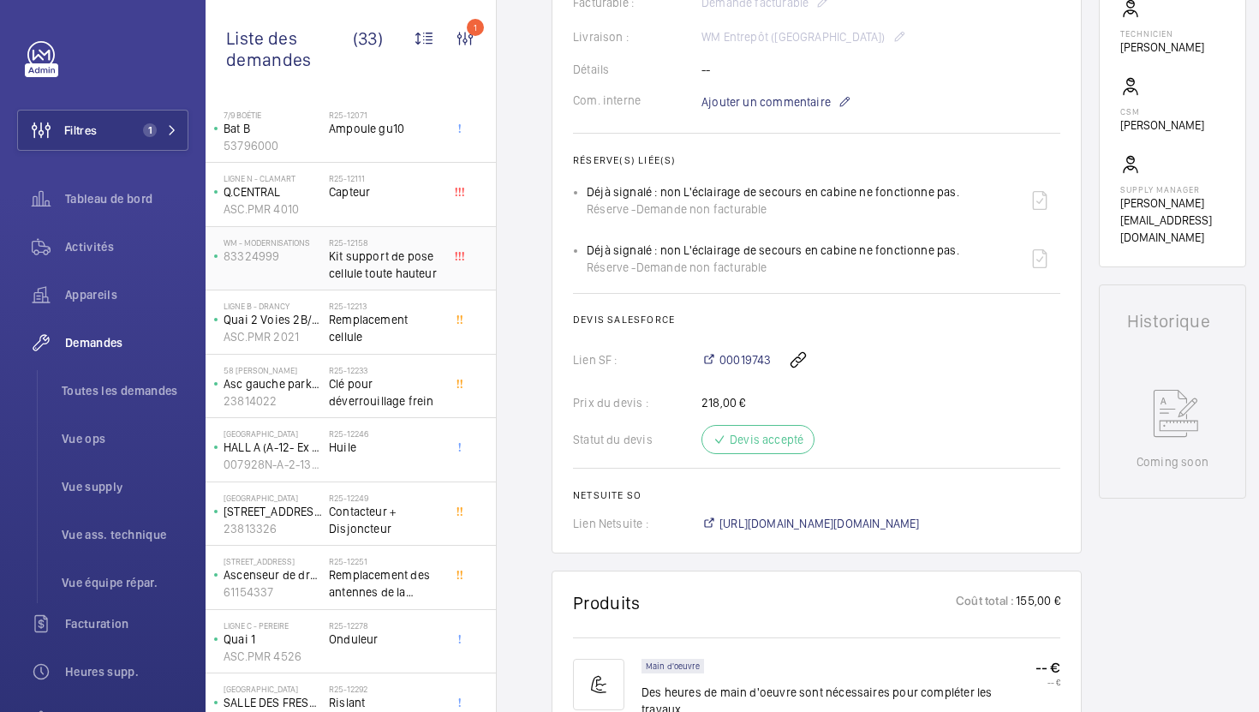
scroll to position [1519, 0]
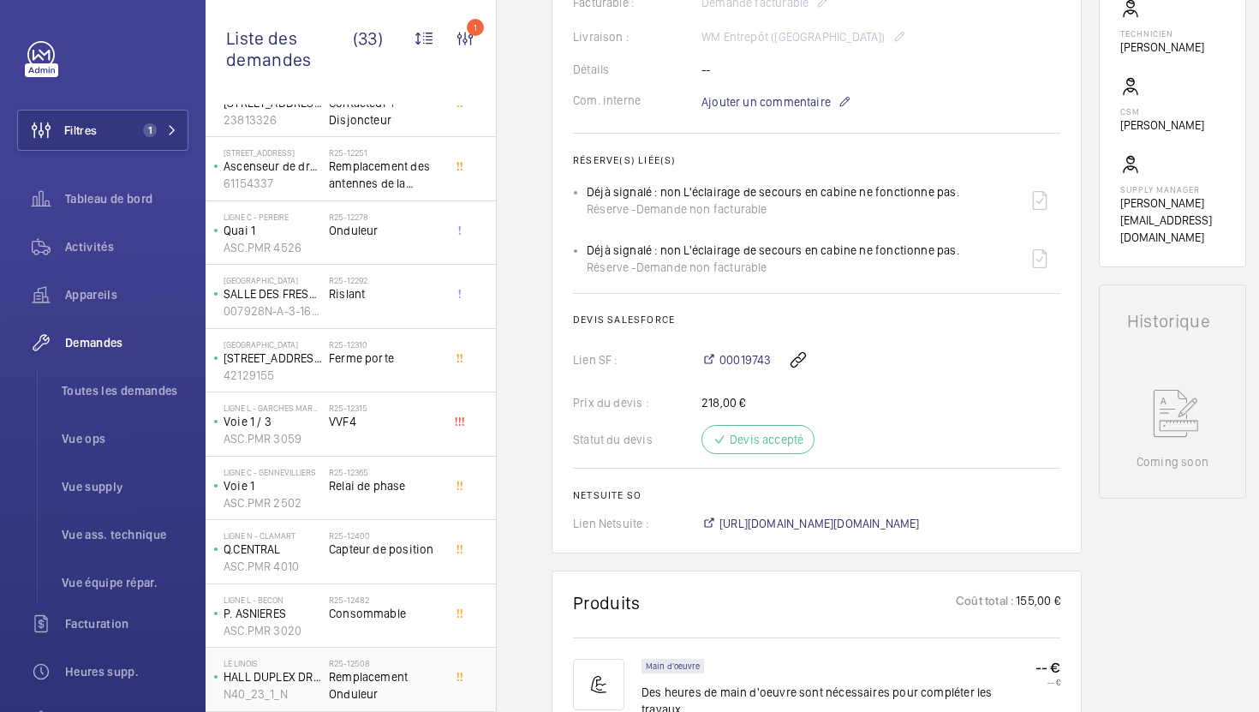
click at [427, 703] on div "R25-12508 Remplacement Onduleur" at bounding box center [385, 683] width 113 height 50
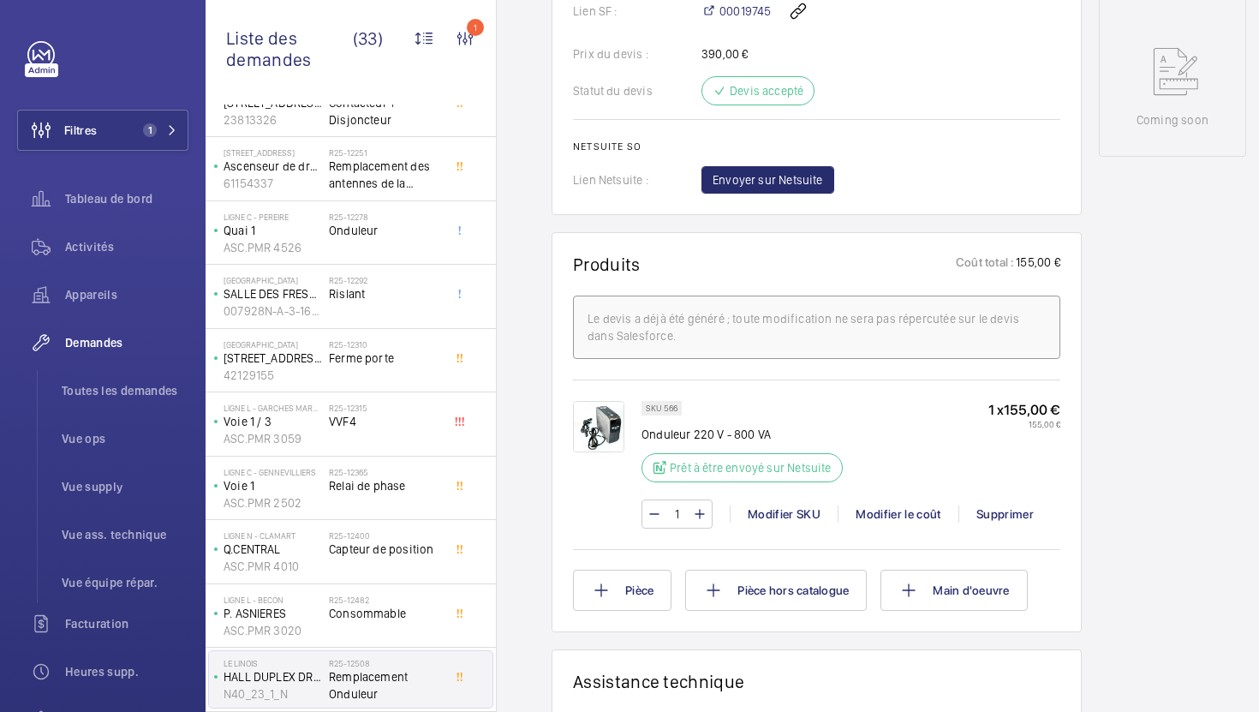
scroll to position [787, 0]
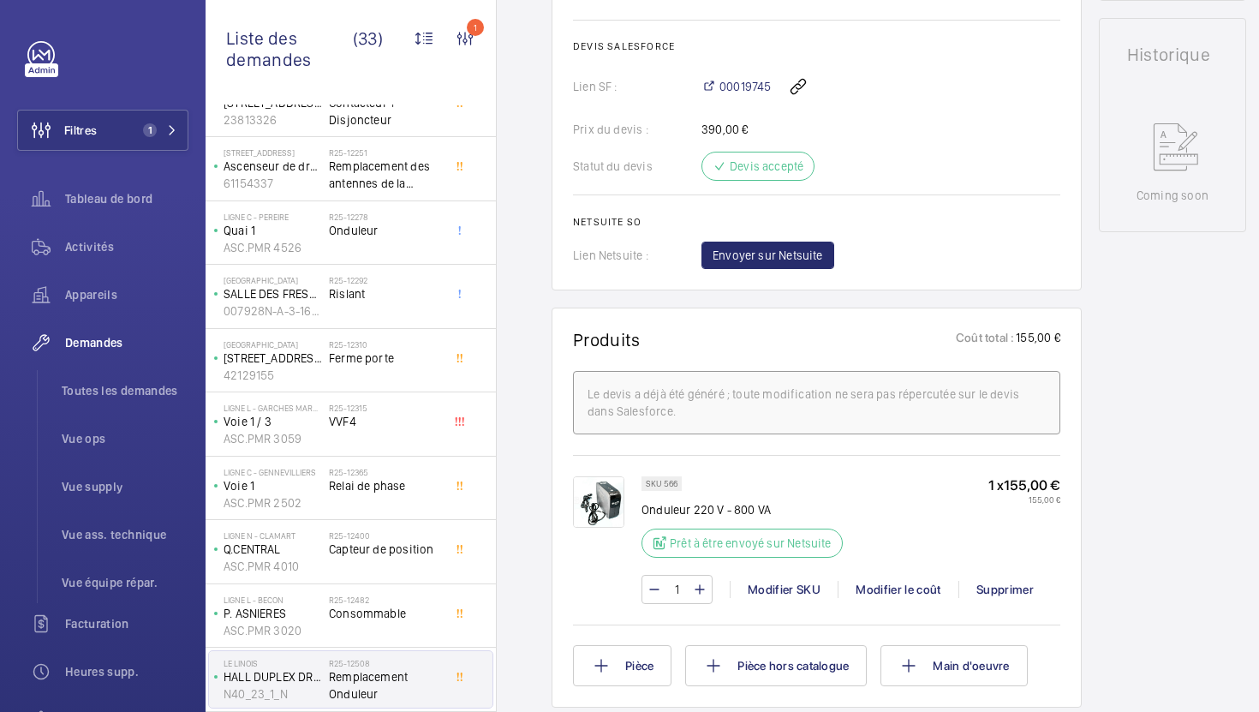
click at [773, 264] on span "Envoyer sur Netsuite" at bounding box center [768, 255] width 110 height 17
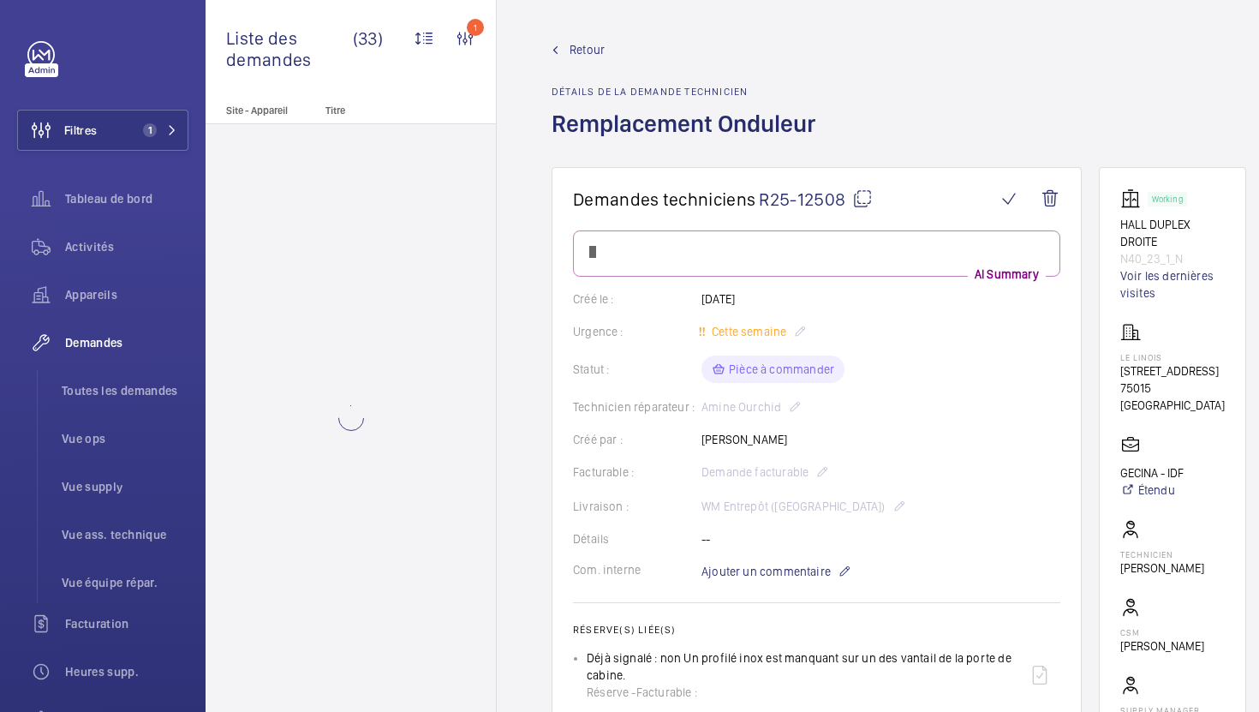
scroll to position [0, 0]
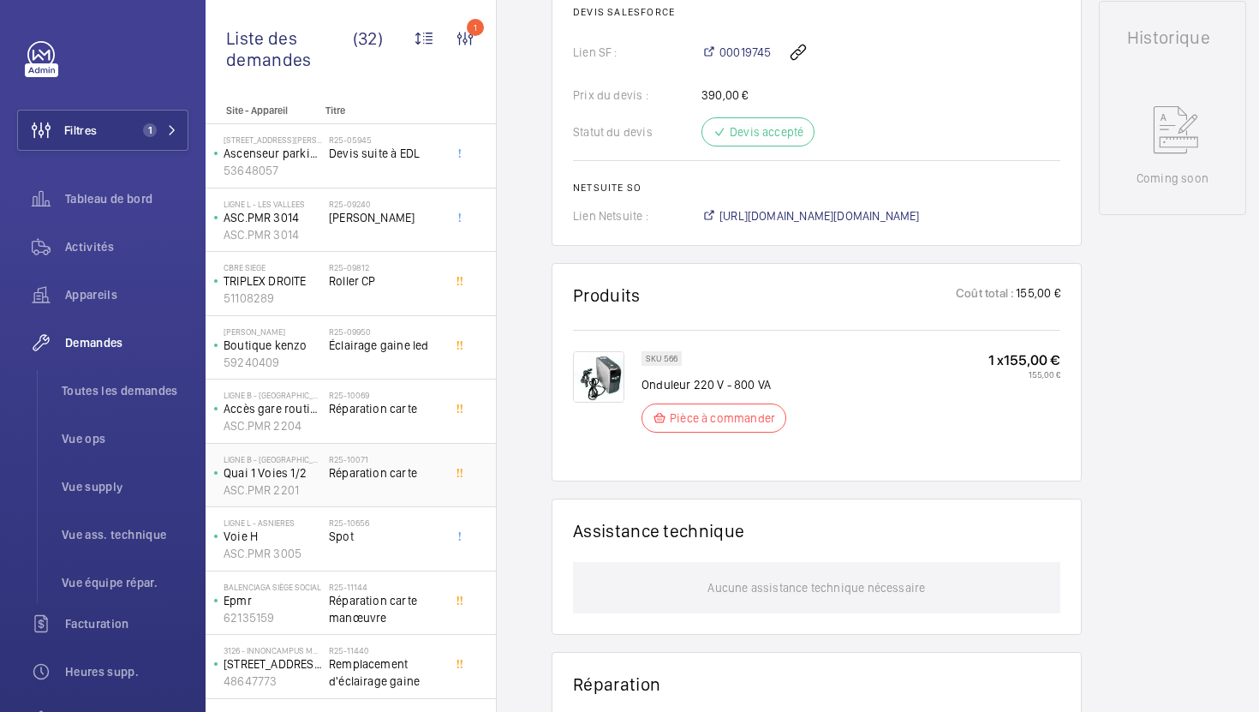
scroll to position [821, 0]
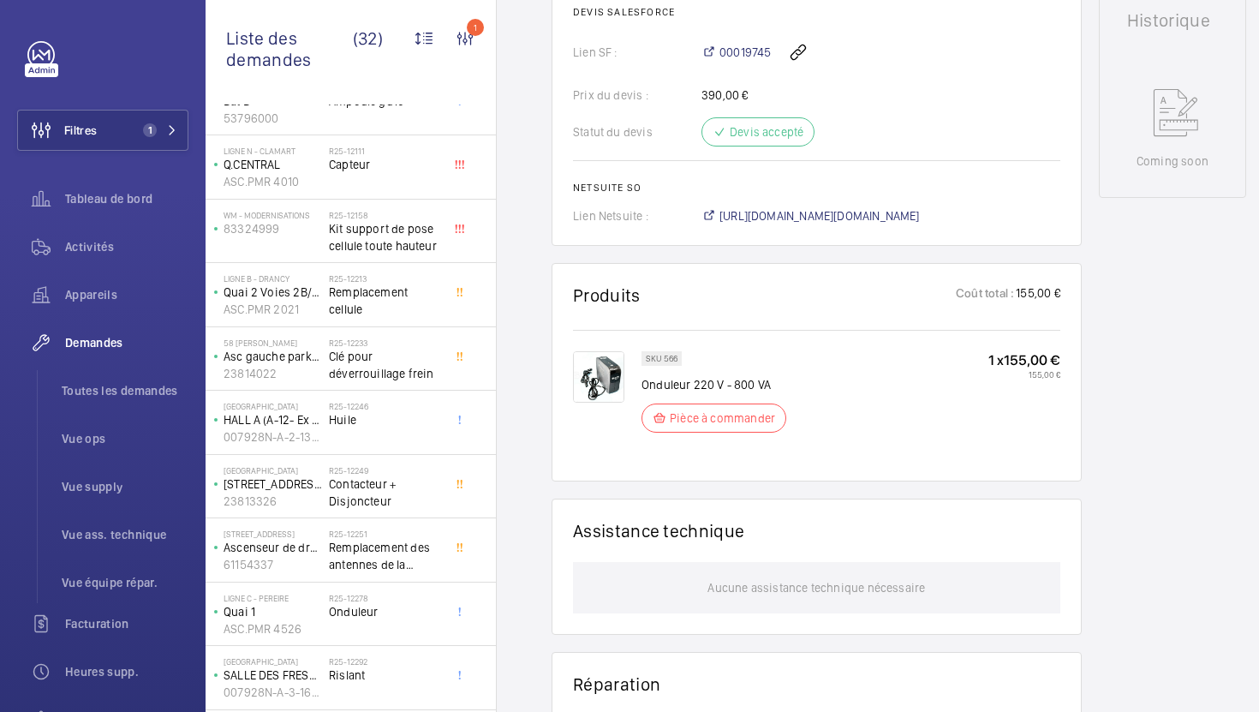
scroll to position [1454, 0]
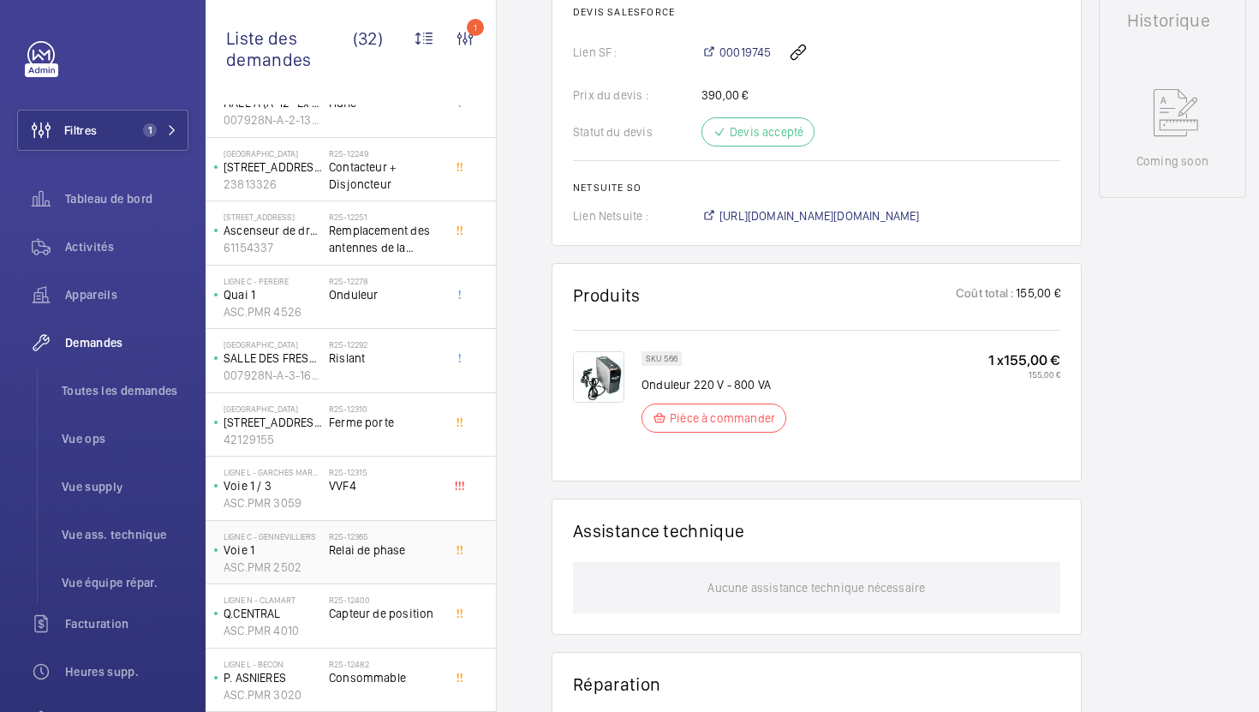
click at [432, 576] on div "R25-12365 Relai de phase" at bounding box center [385, 556] width 113 height 50
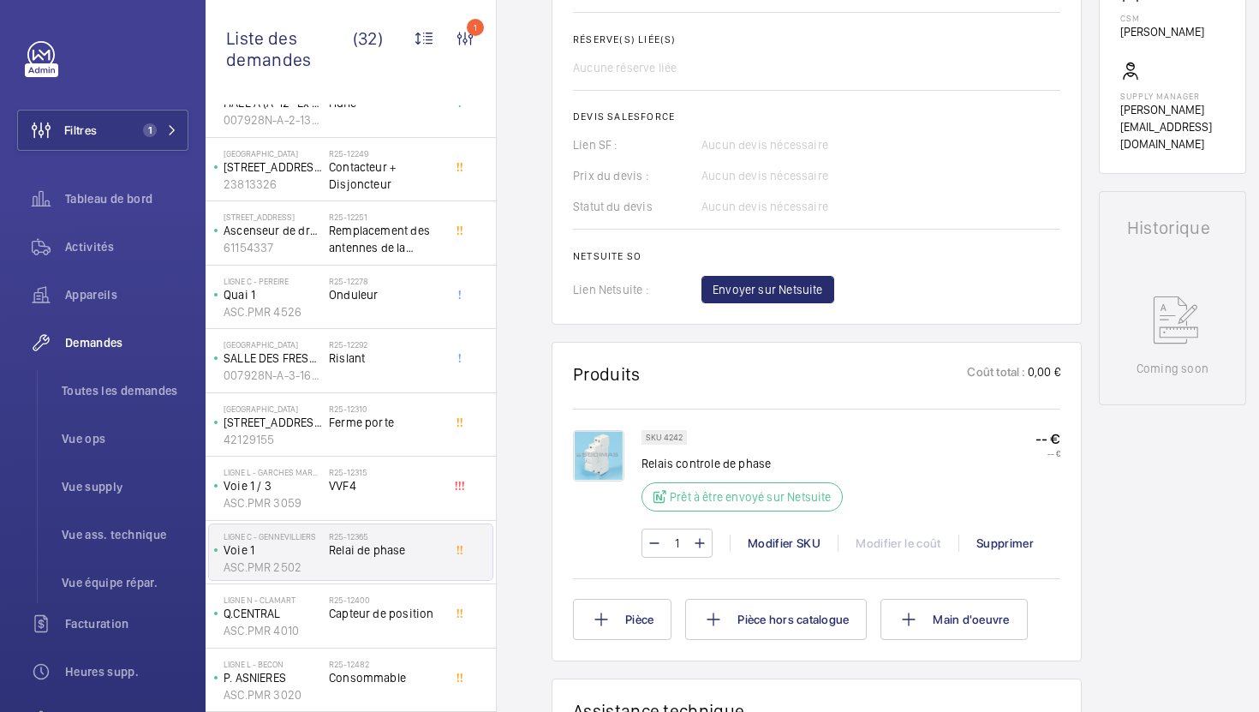
scroll to position [469, 0]
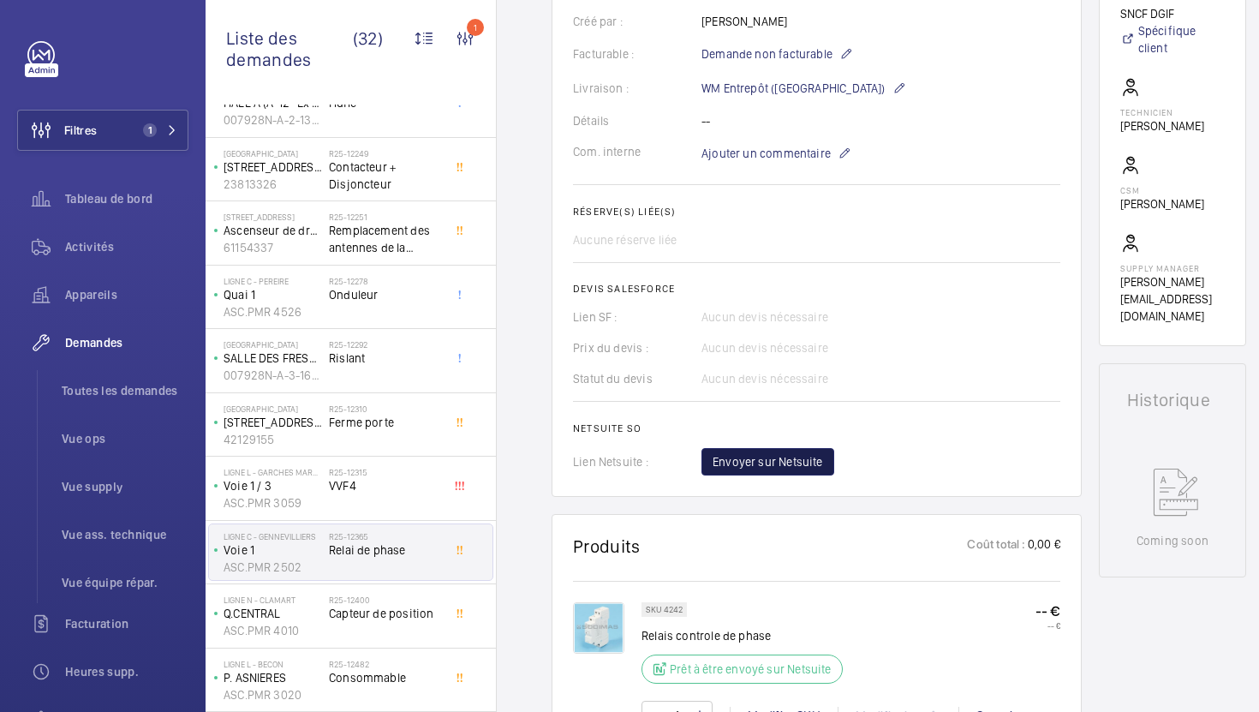
click at [800, 470] on span "Envoyer sur Netsuite" at bounding box center [768, 461] width 110 height 17
